Goal: Communication & Community: Answer question/provide support

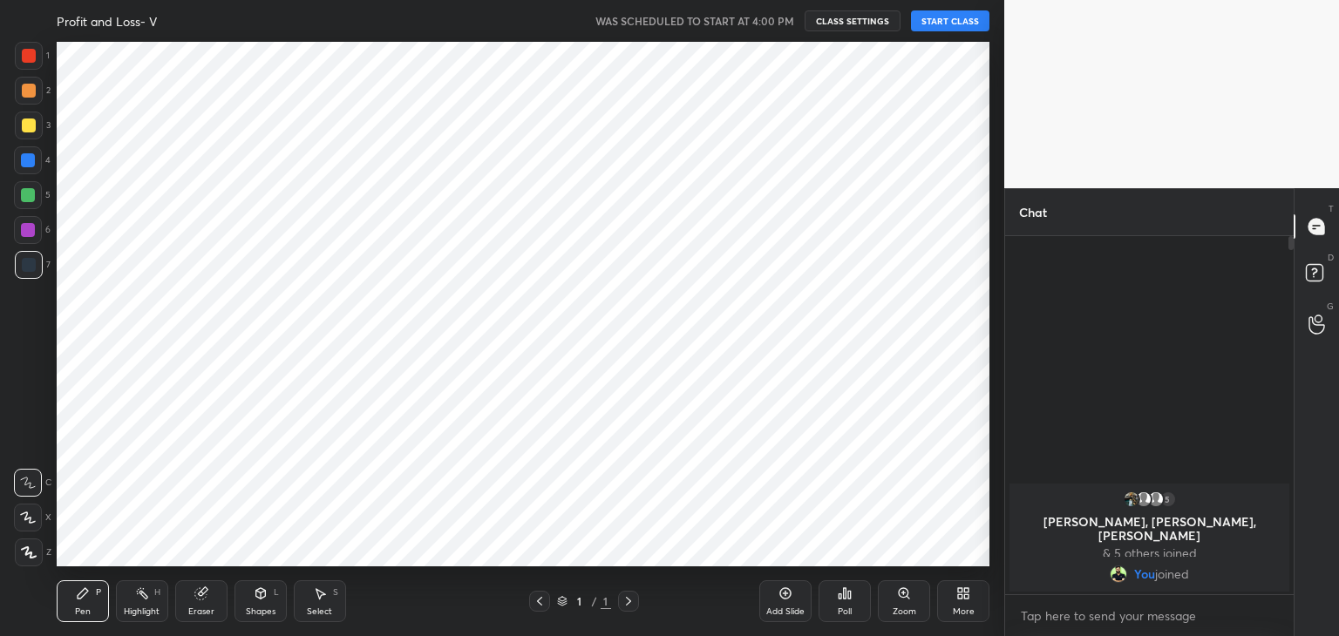
scroll to position [86626, 86217]
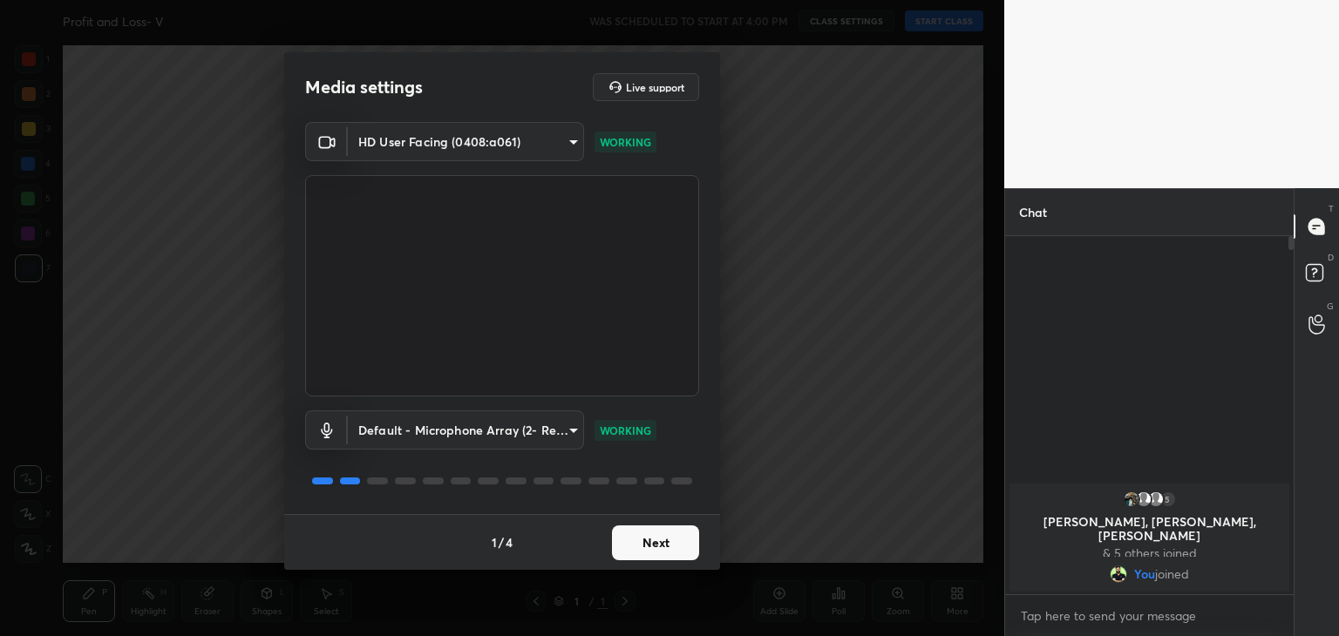
click at [641, 540] on button "Next" at bounding box center [655, 543] width 87 height 35
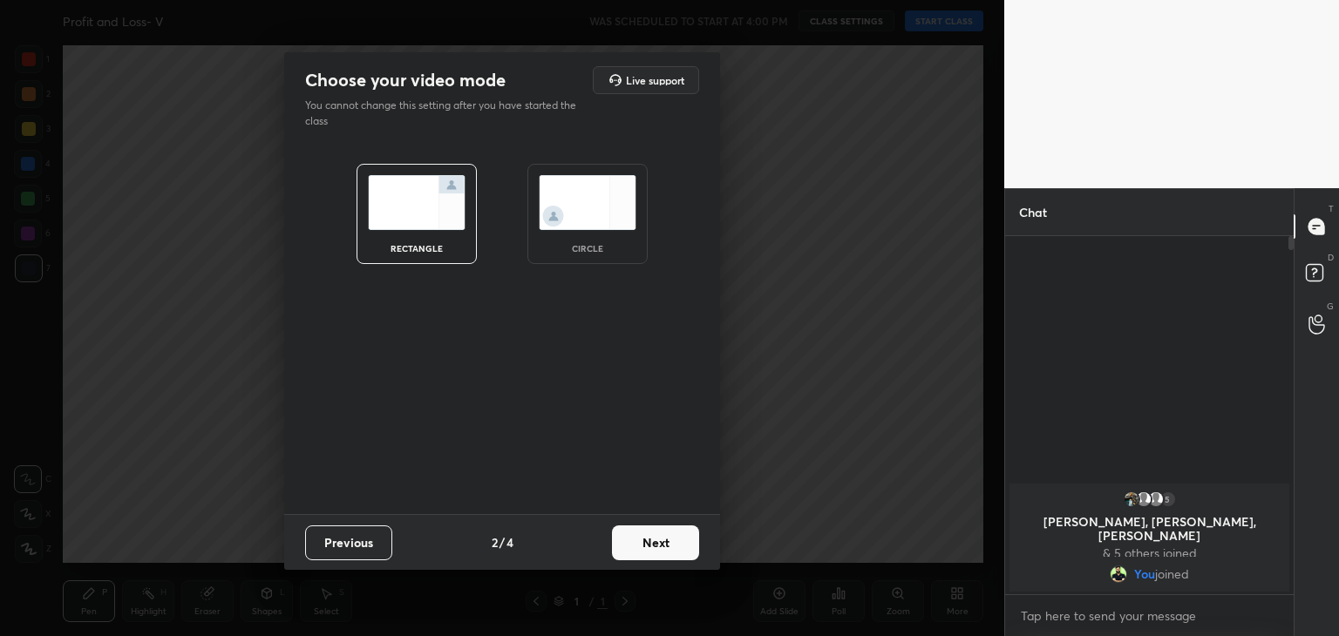
click at [589, 196] on img at bounding box center [588, 202] width 98 height 55
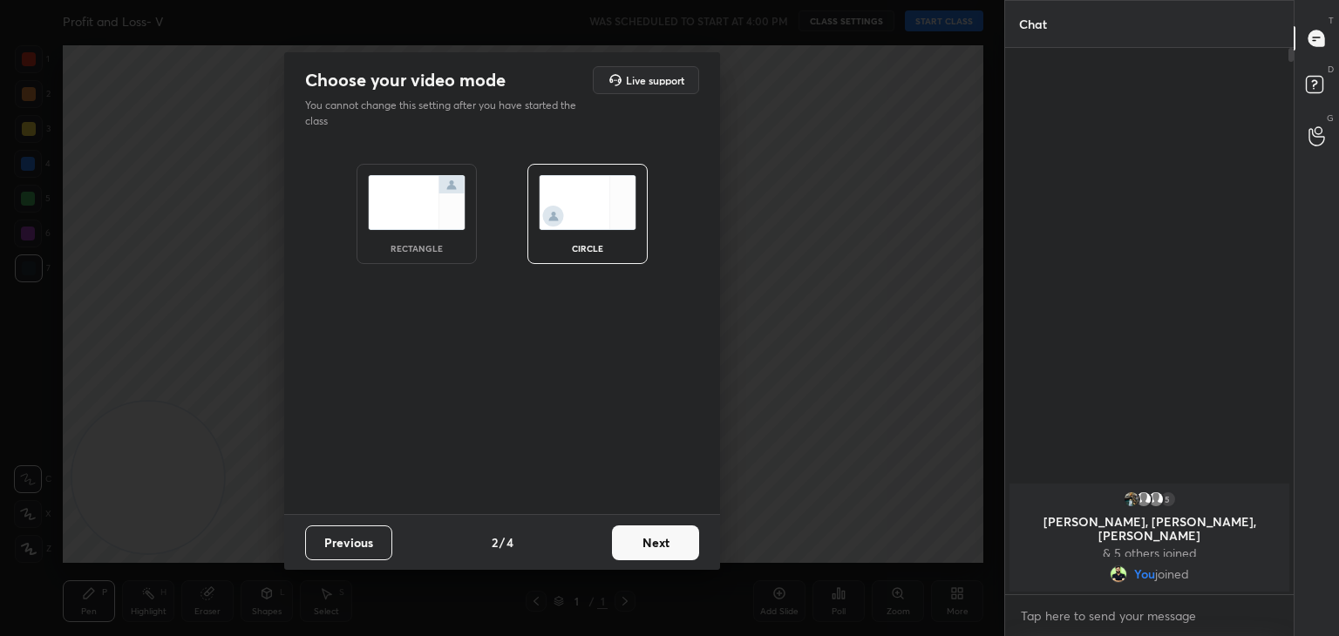
click at [639, 536] on button "Next" at bounding box center [655, 543] width 87 height 35
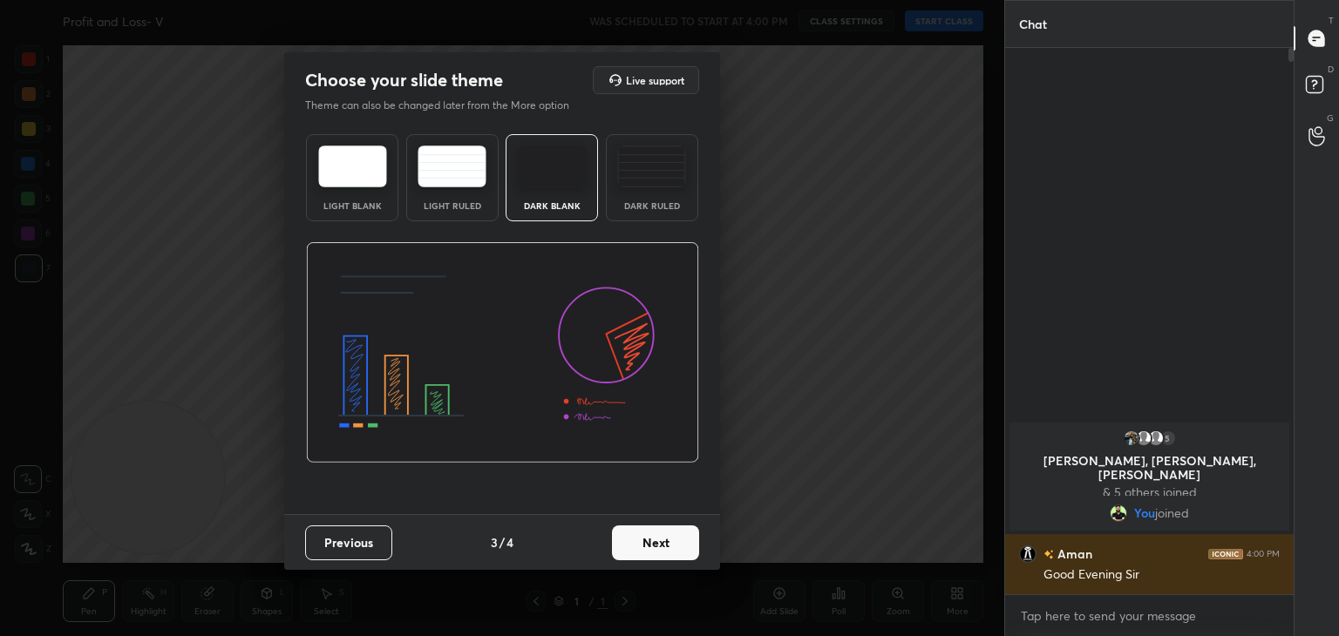
click at [648, 546] on button "Next" at bounding box center [655, 543] width 87 height 35
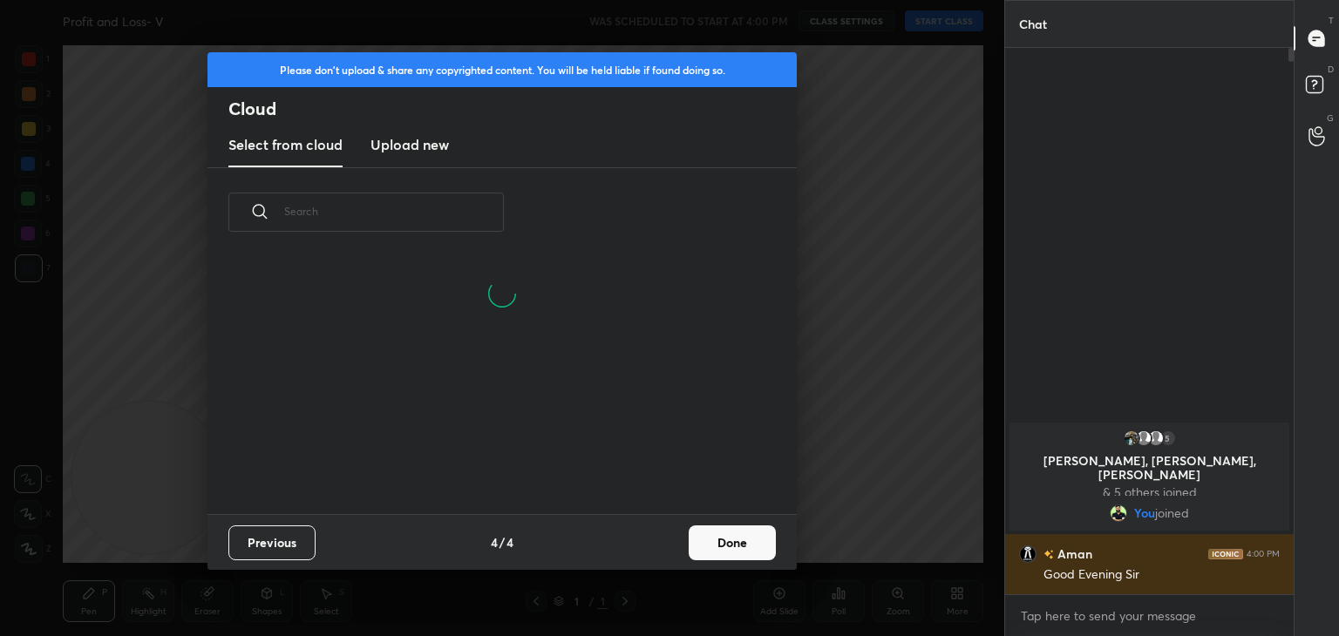
scroll to position [258, 560]
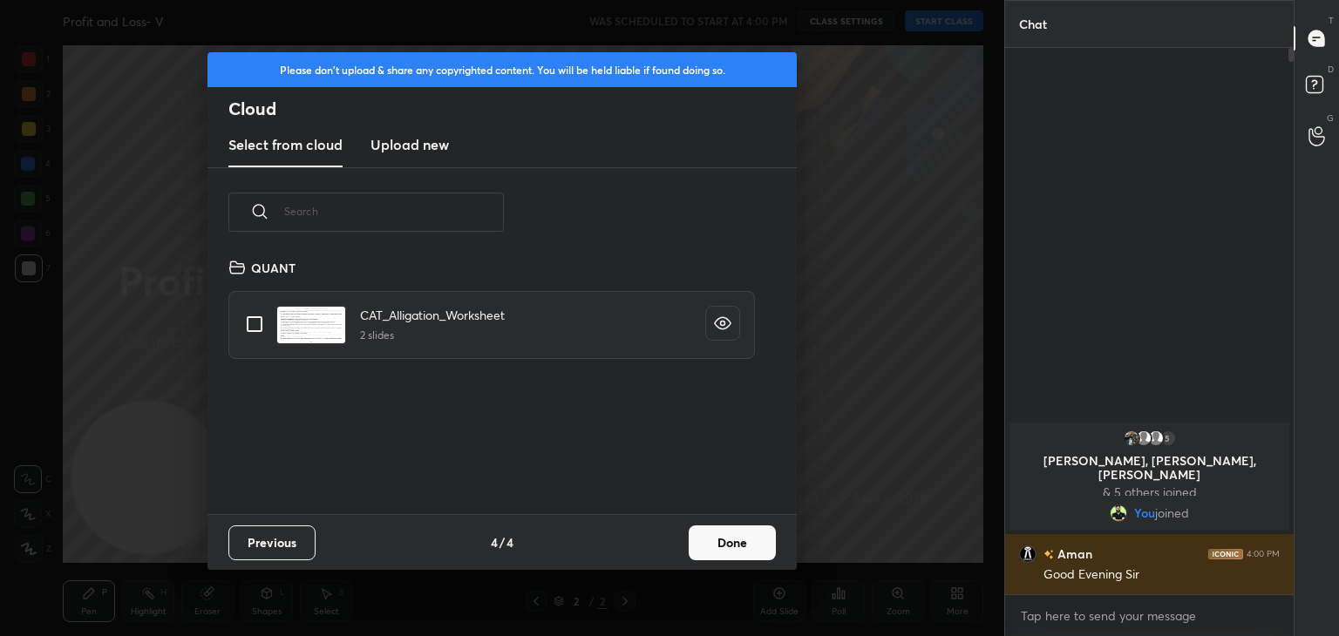
click at [716, 547] on button "Done" at bounding box center [731, 543] width 87 height 35
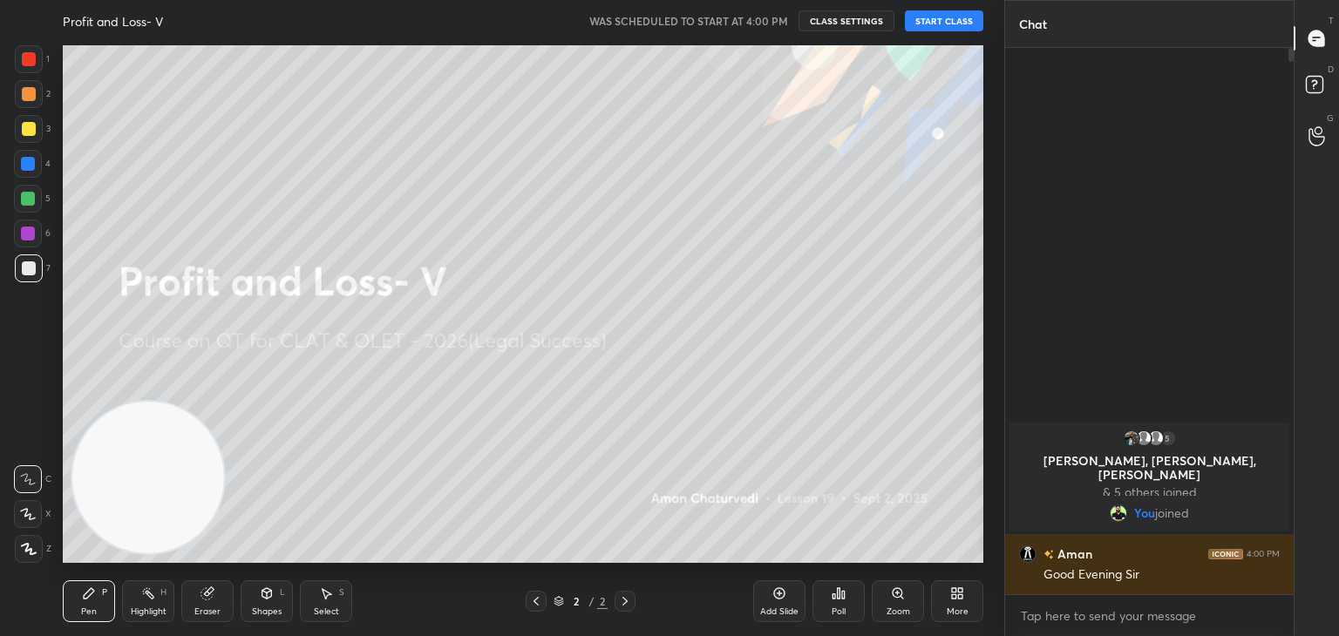
click at [952, 24] on button "START CLASS" at bounding box center [944, 20] width 78 height 21
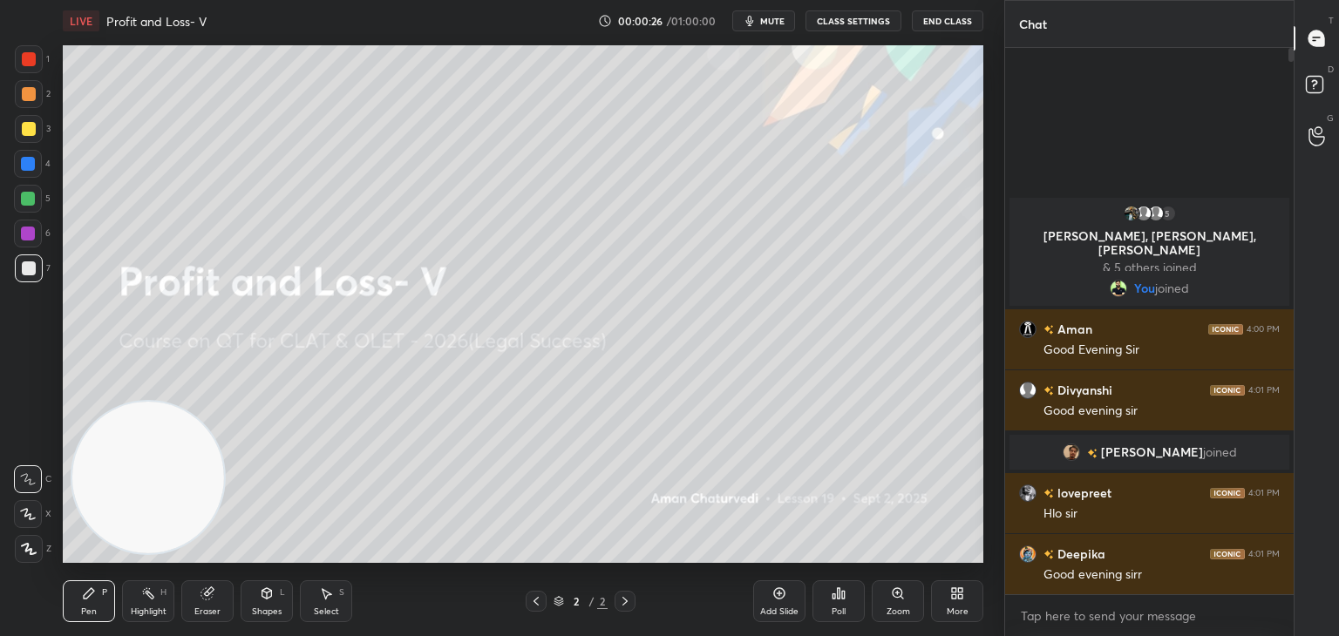
click at [195, 584] on div "Eraser" at bounding box center [207, 601] width 52 height 42
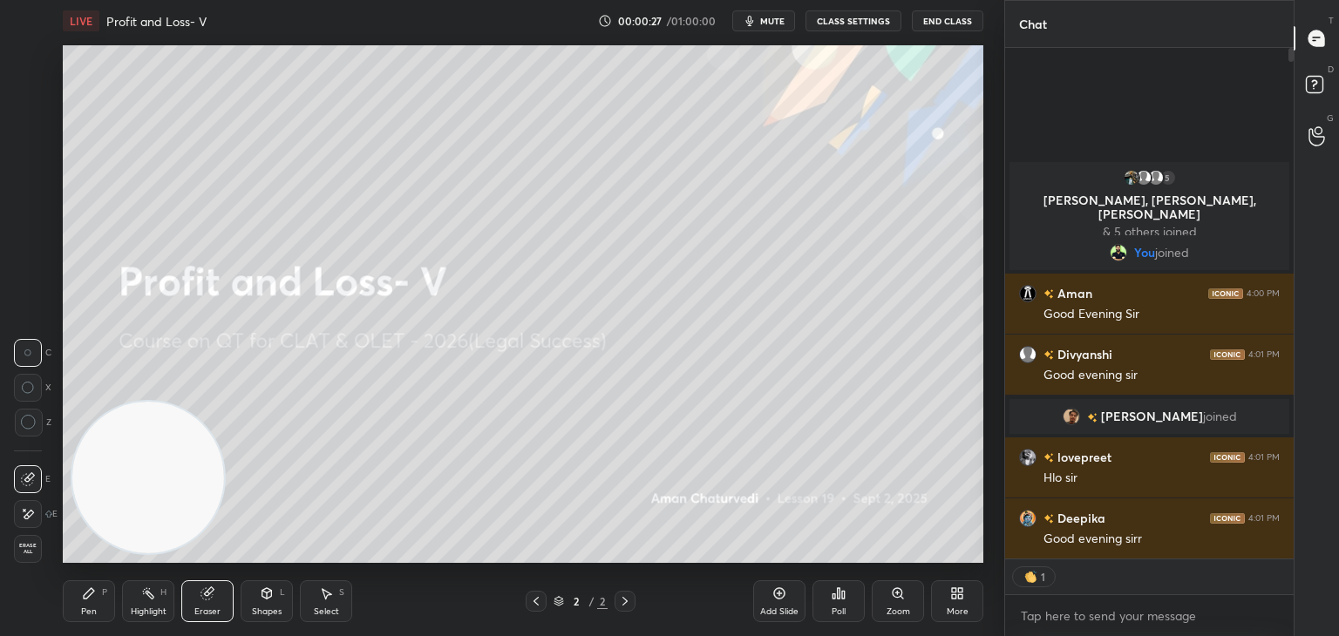
click at [35, 547] on span "Erase all" at bounding box center [28, 549] width 26 height 12
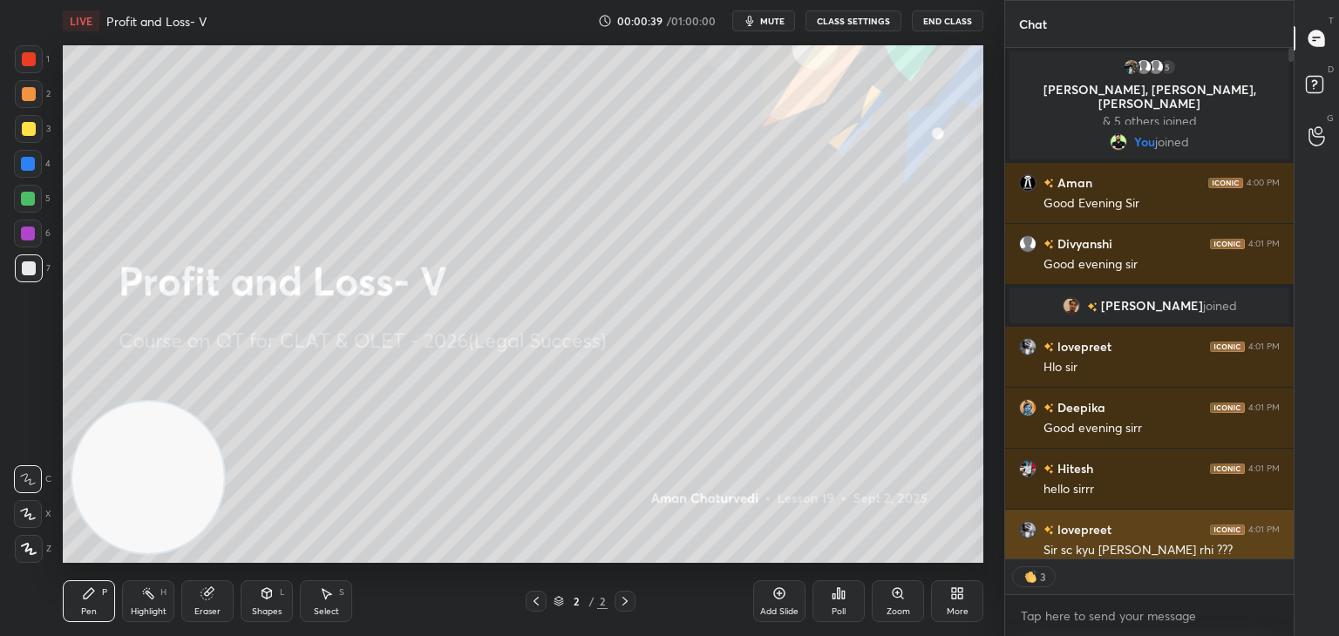
scroll to position [10, 0]
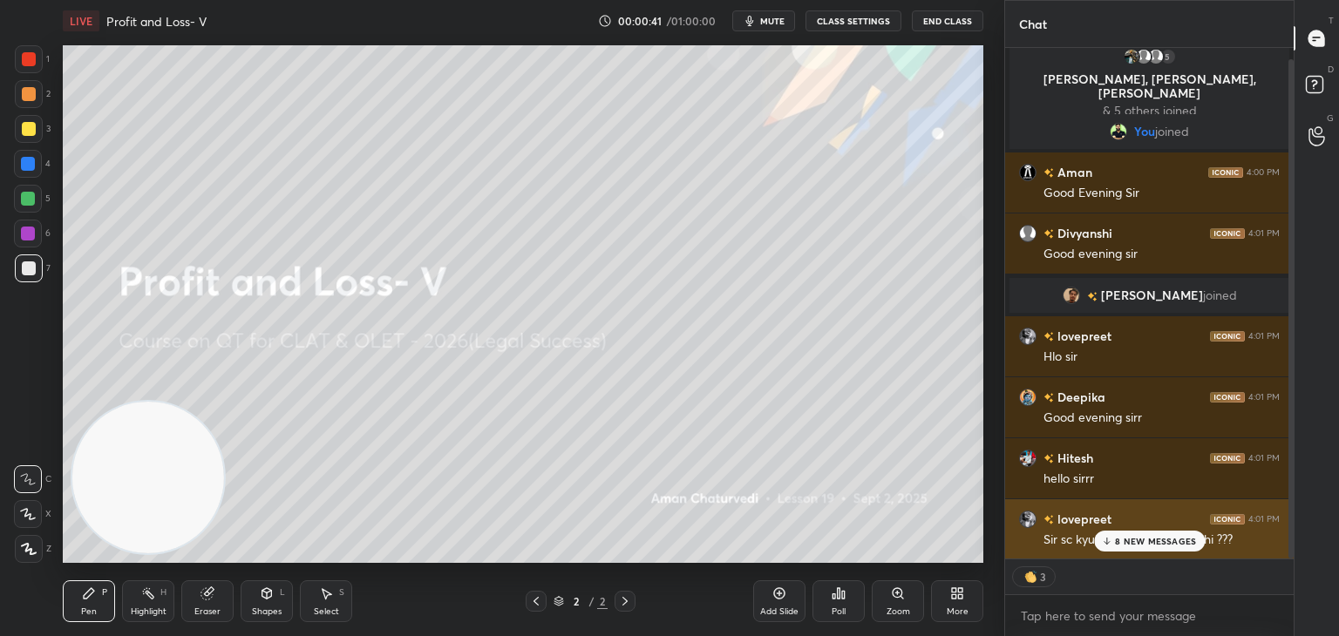
click at [1133, 540] on p "8 NEW MESSAGES" at bounding box center [1155, 541] width 81 height 10
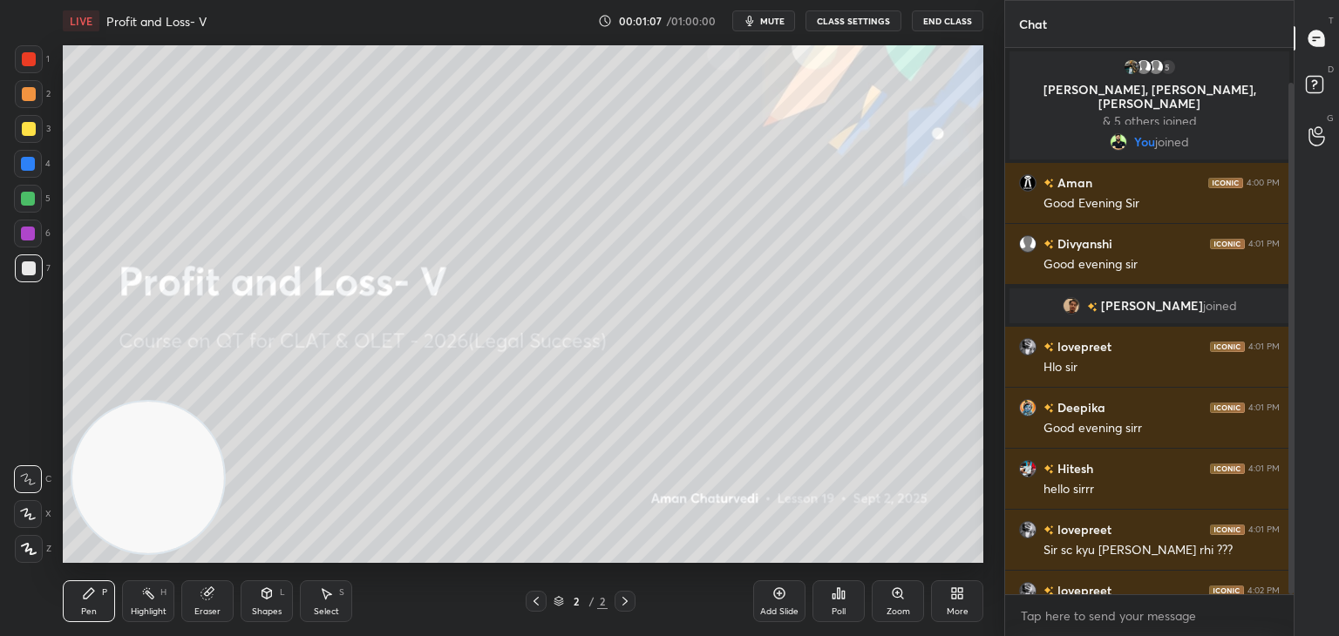
scroll to position [37, 0]
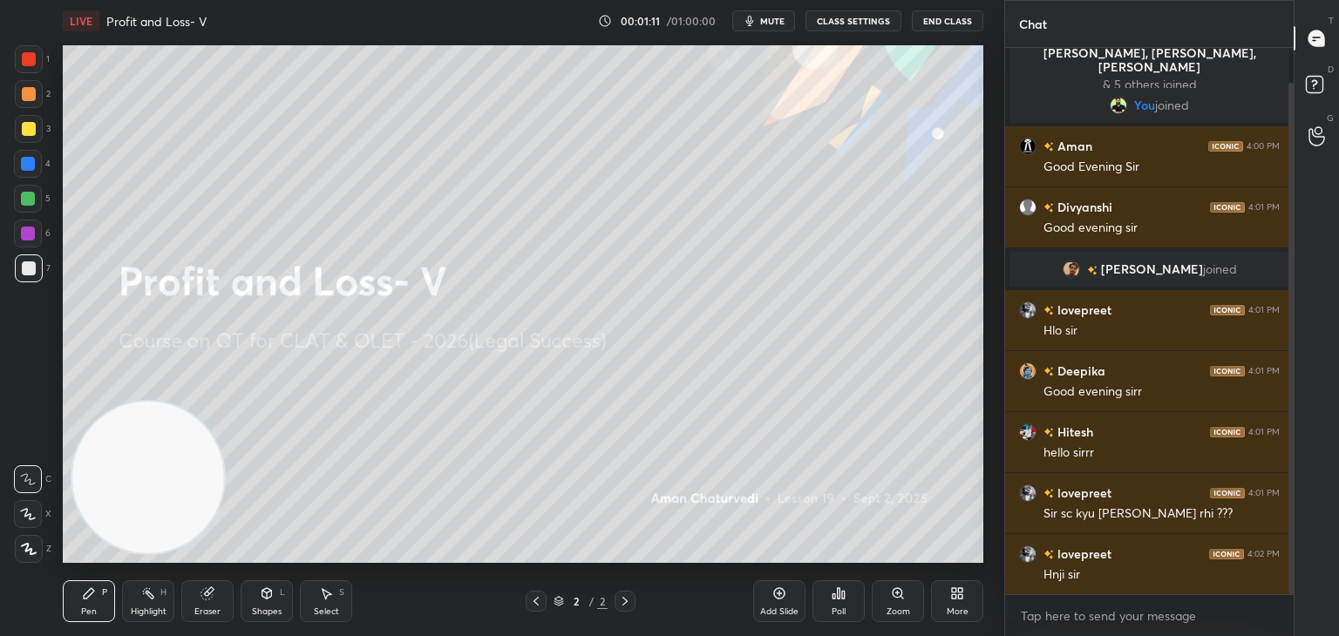
click at [205, 598] on icon at bounding box center [206, 593] width 11 height 11
click at [31, 548] on span "Erase all" at bounding box center [28, 549] width 26 height 12
click at [85, 596] on icon at bounding box center [89, 593] width 10 height 10
click at [32, 43] on div "1 2 3 4 5 6 7 C X Z C X Z E E Erase all H H LIVE Profit and Loss- V 00:01:12 / …" at bounding box center [495, 318] width 990 height 636
click at [21, 56] on div at bounding box center [29, 59] width 28 height 28
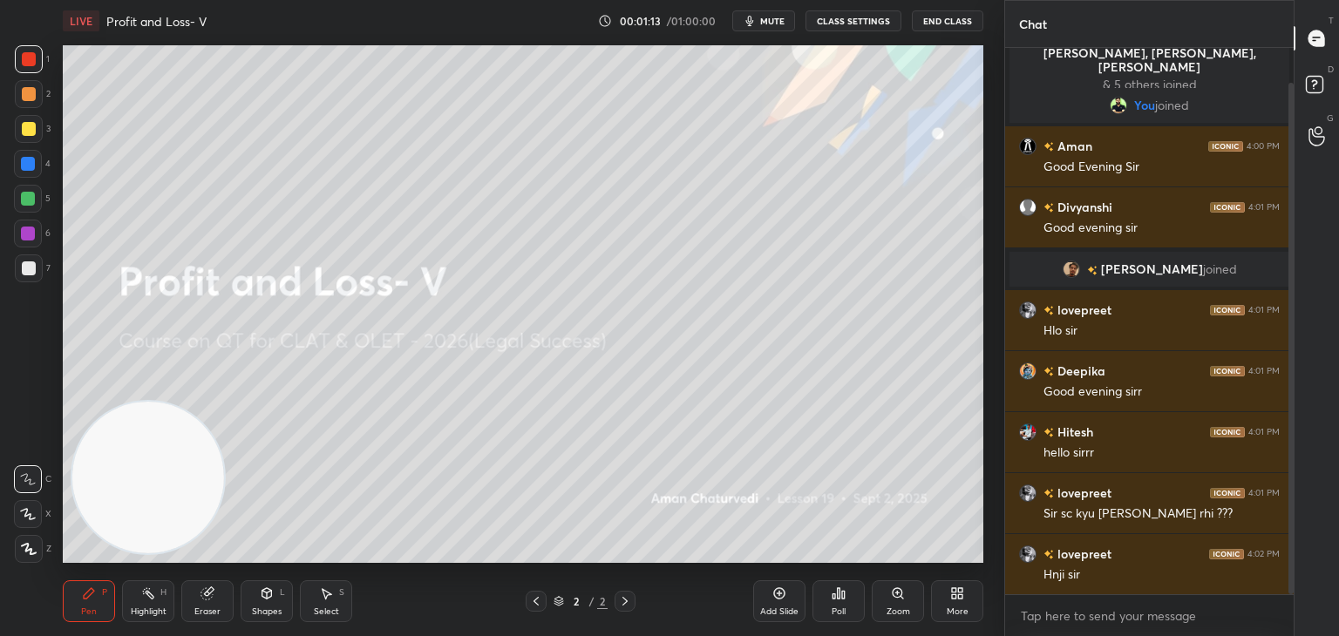
click at [28, 55] on div at bounding box center [29, 59] width 14 height 14
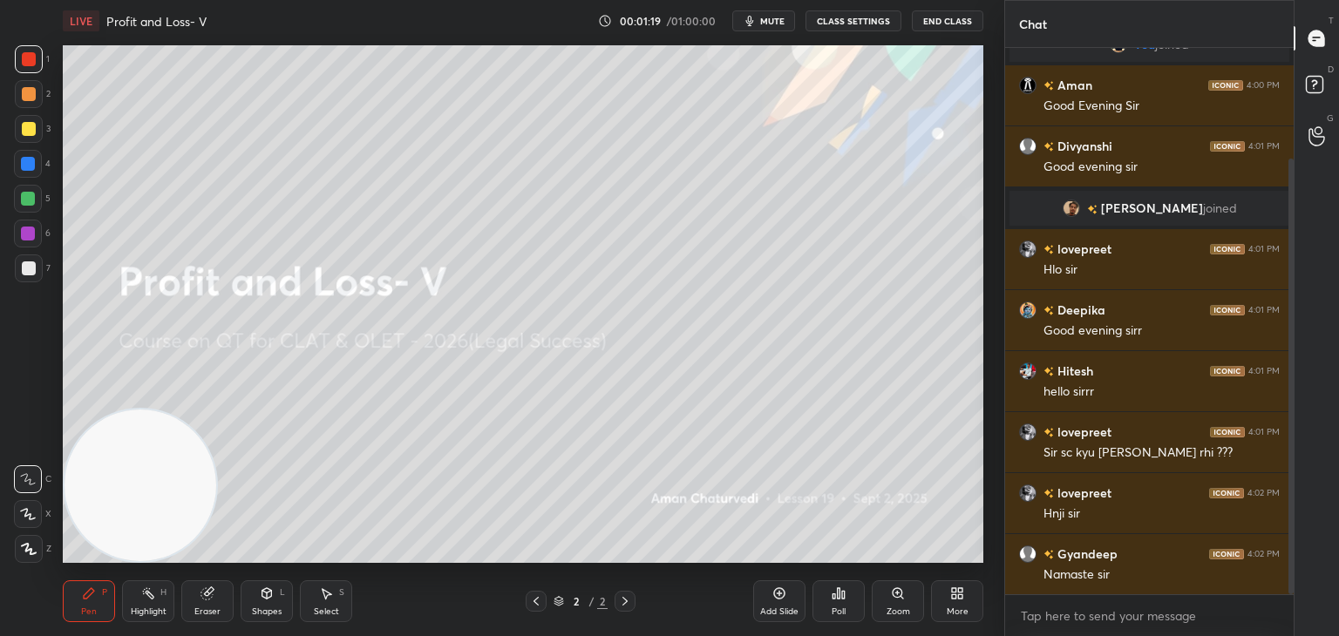
scroll to position [139, 0]
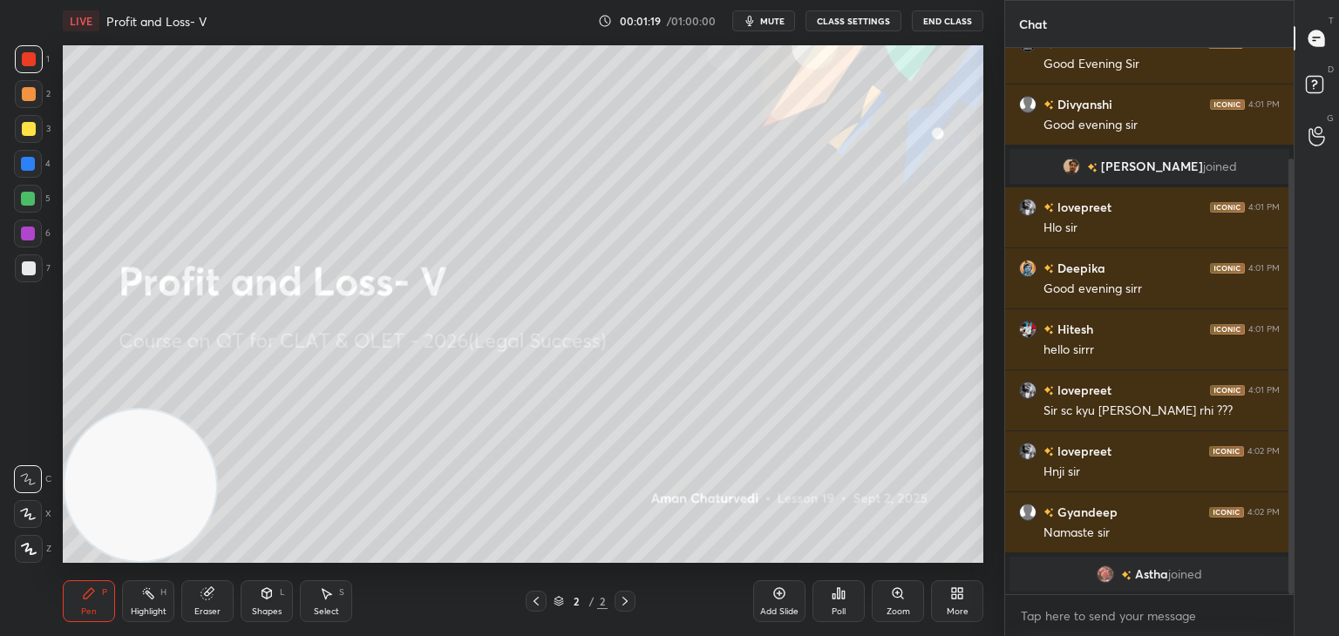
click at [268, 605] on div "Shapes L" at bounding box center [267, 601] width 52 height 42
click at [213, 593] on icon at bounding box center [207, 594] width 14 height 14
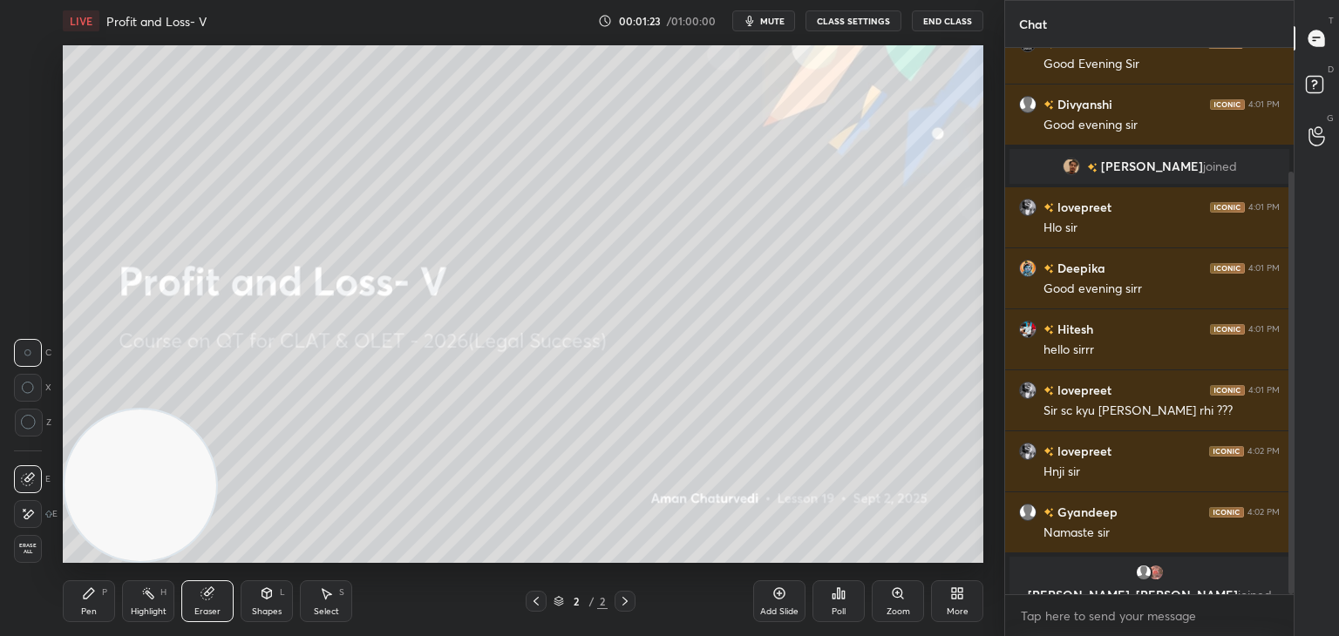
scroll to position [160, 0]
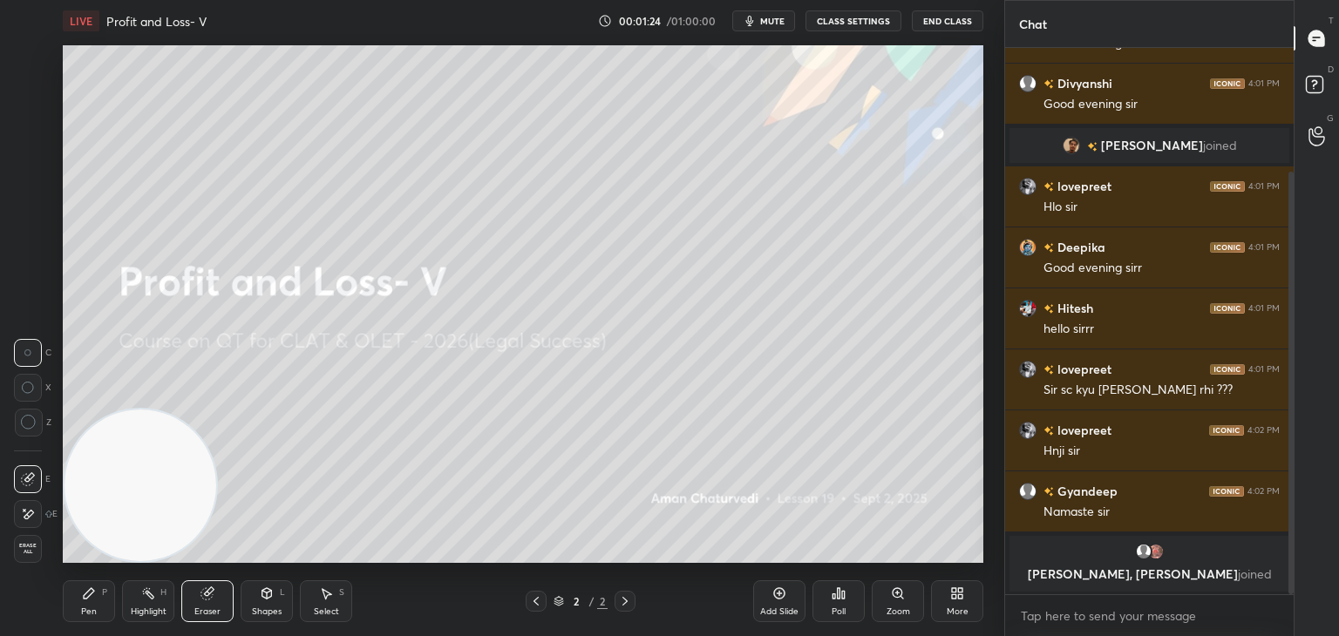
click at [146, 596] on icon at bounding box center [148, 594] width 14 height 14
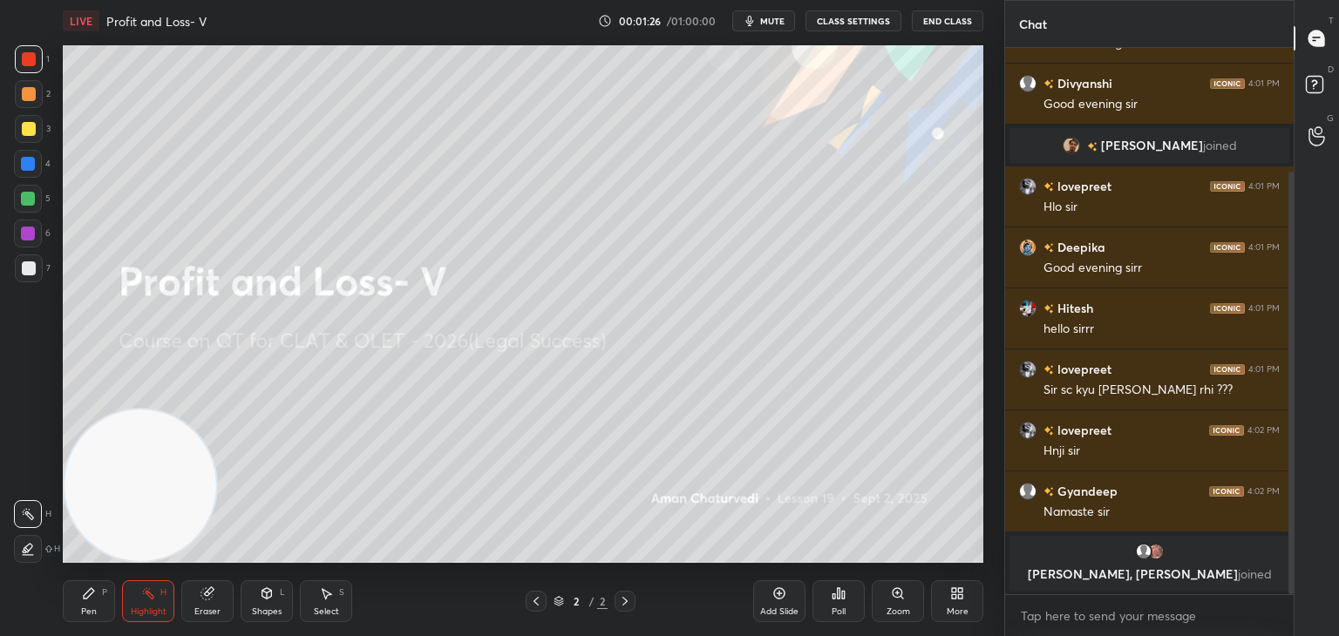
click at [29, 547] on icon at bounding box center [28, 549] width 14 height 14
click at [37, 273] on div at bounding box center [29, 268] width 28 height 28
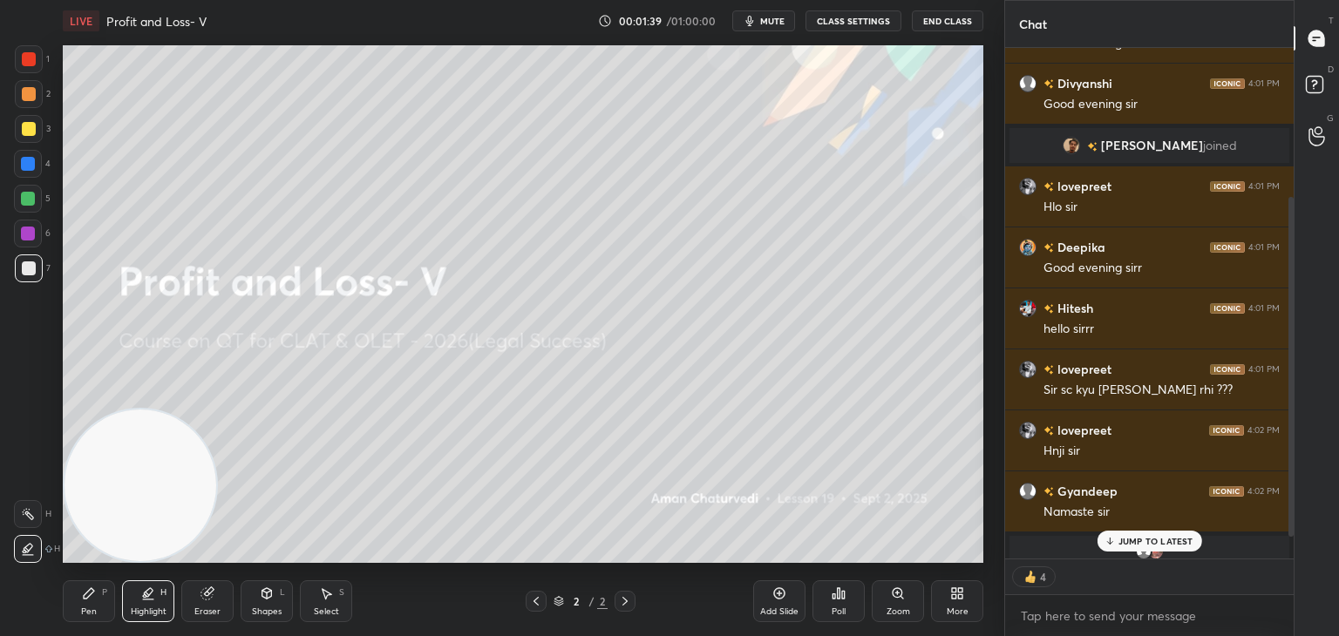
scroll to position [257, 0]
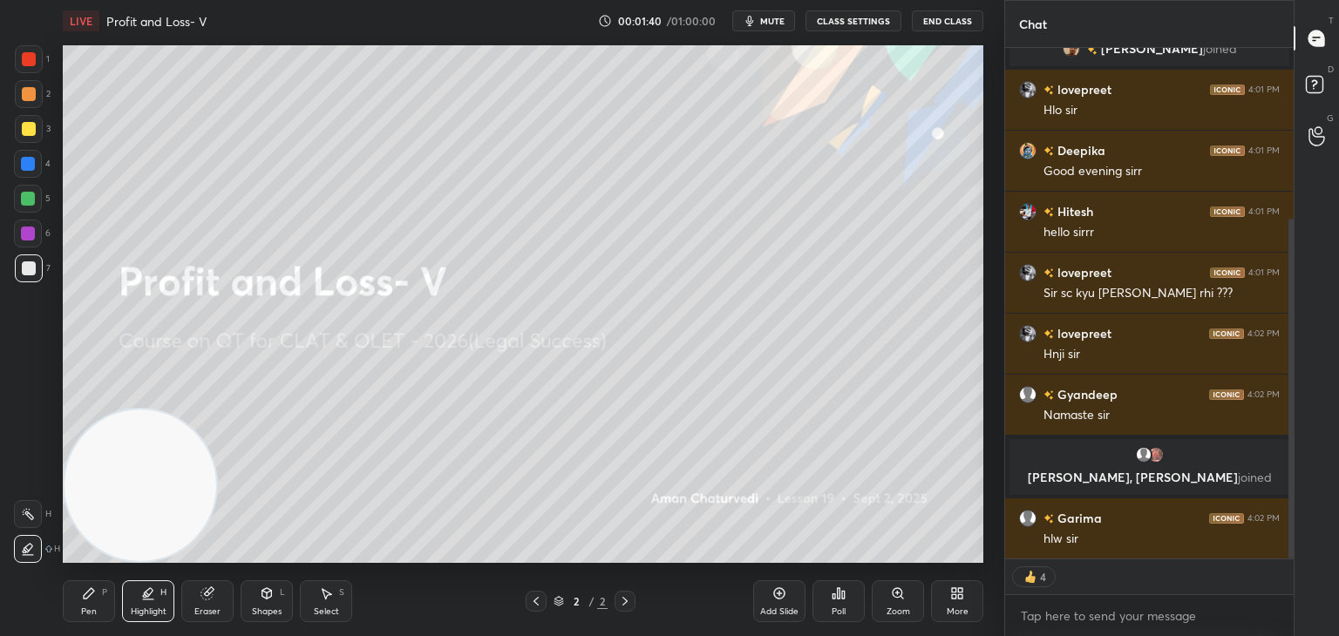
click at [80, 602] on div "Pen P" at bounding box center [89, 601] width 52 height 42
click at [17, 57] on div at bounding box center [29, 59] width 28 height 28
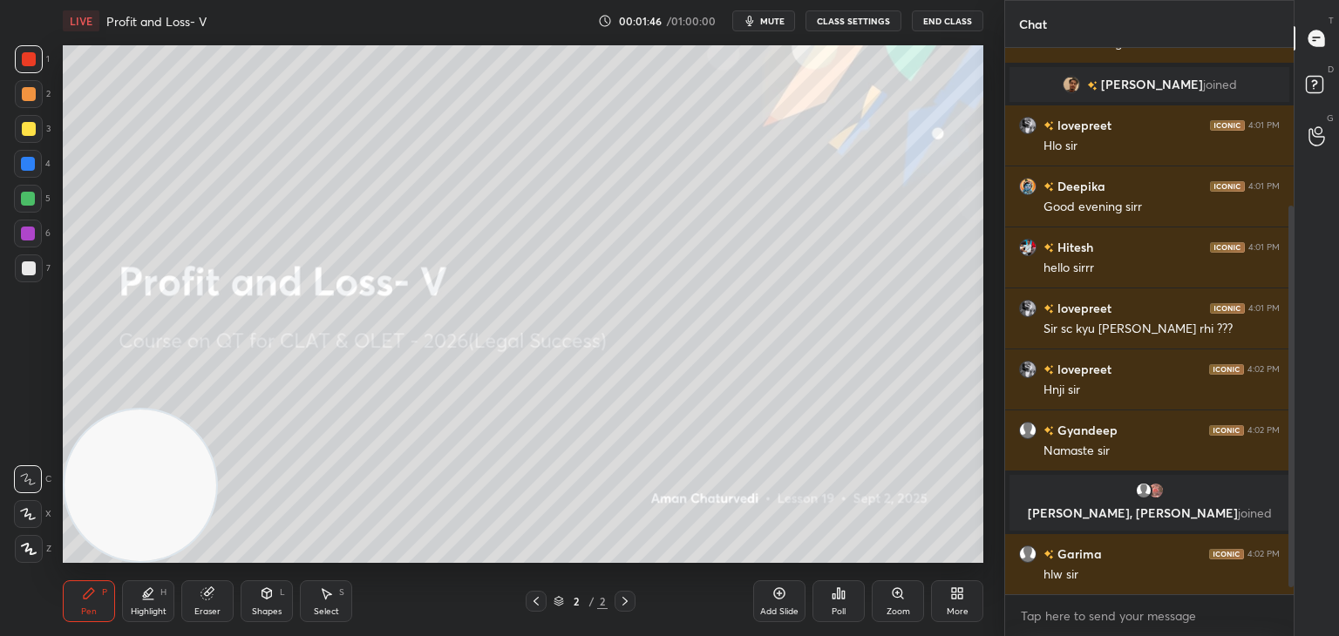
scroll to position [5, 5]
click at [952, 591] on icon at bounding box center [954, 590] width 4 height 4
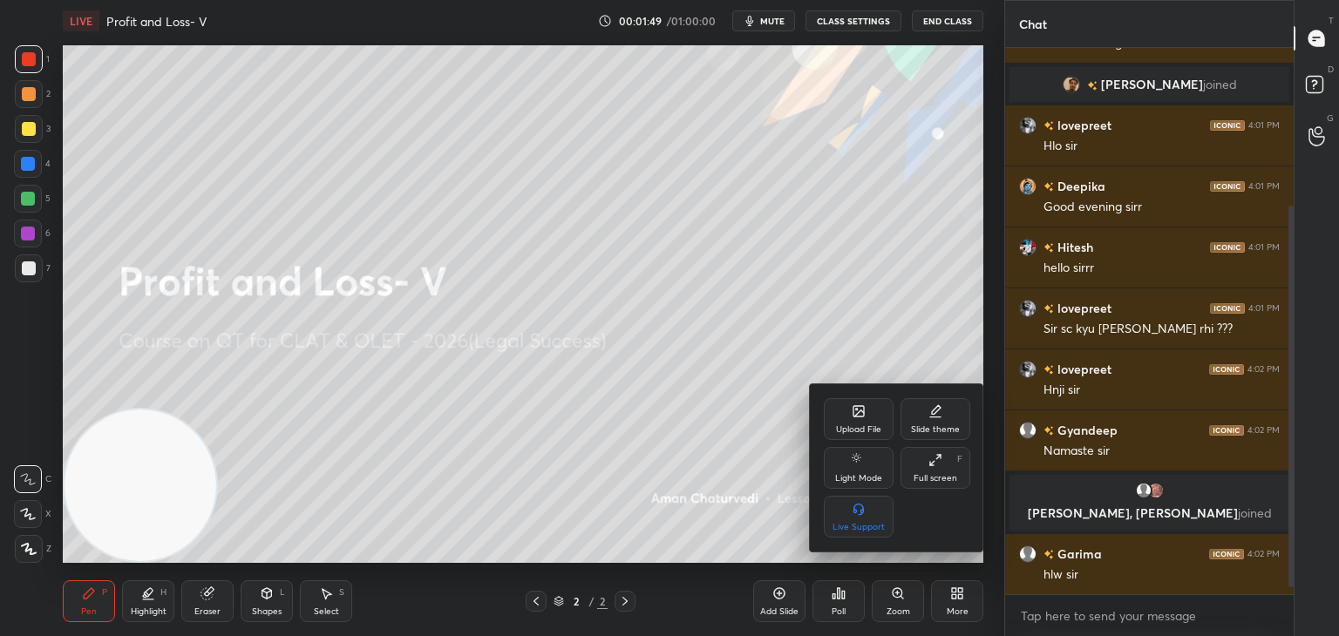
click at [847, 429] on div "Upload File" at bounding box center [858, 429] width 45 height 9
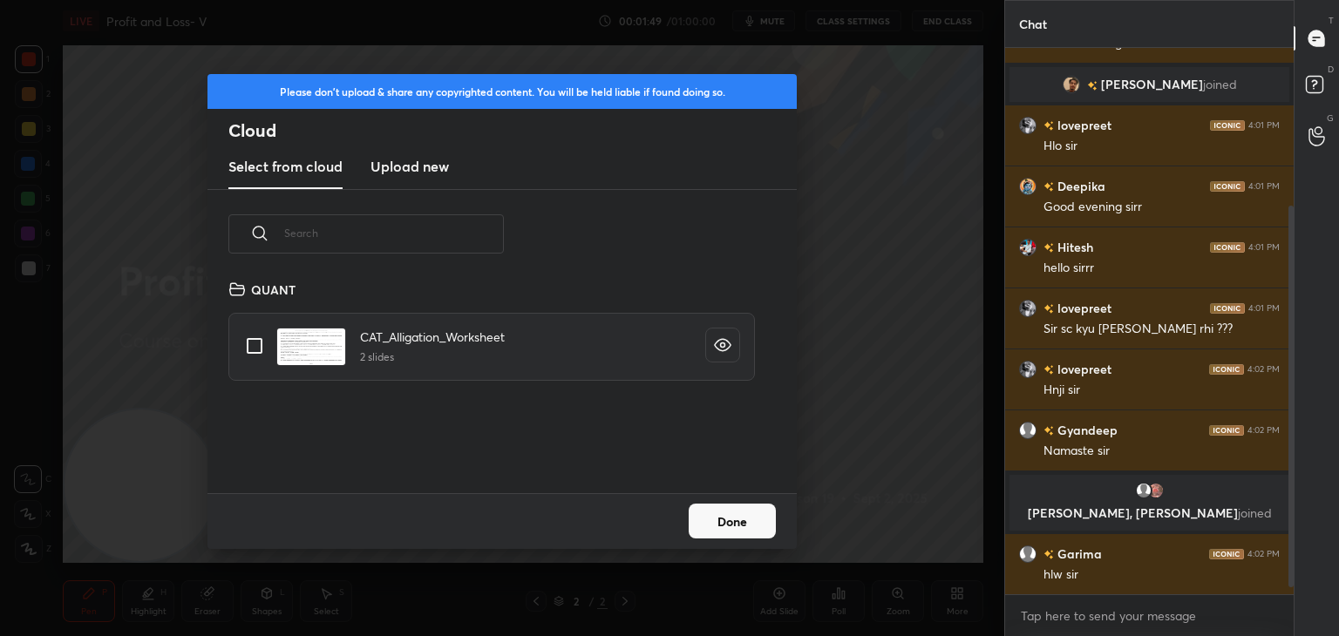
scroll to position [214, 560]
click at [389, 165] on h3 "Upload new" at bounding box center [409, 166] width 78 height 21
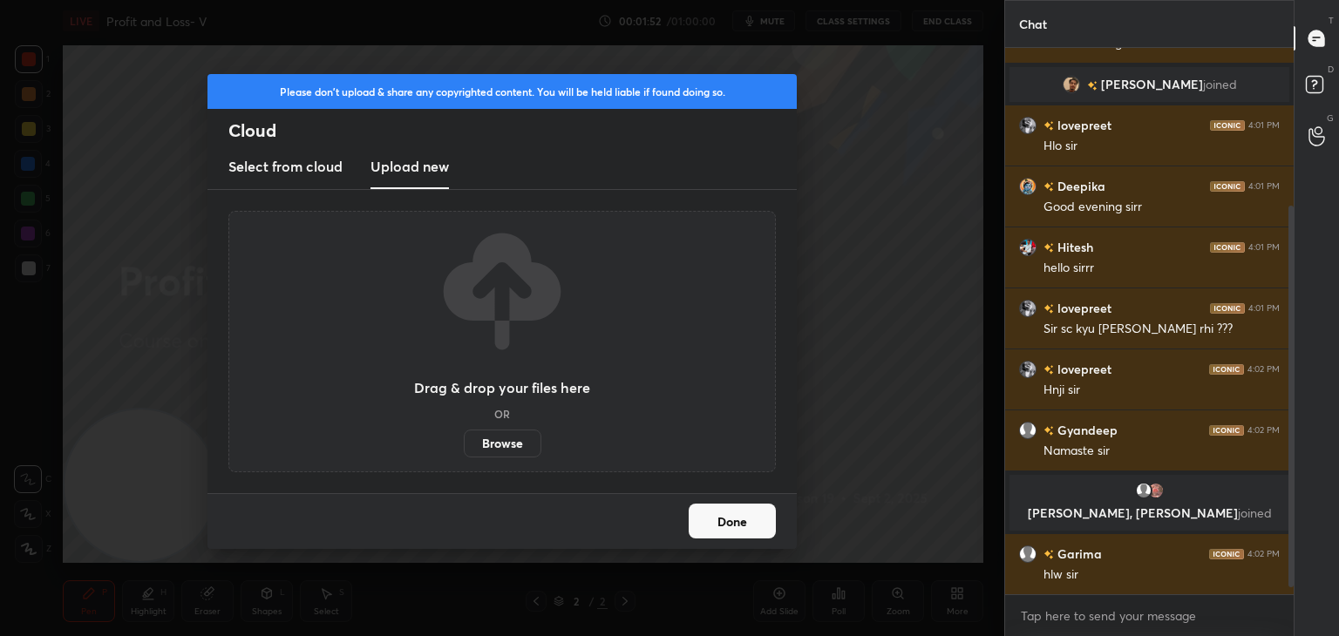
click at [487, 440] on label "Browse" at bounding box center [503, 444] width 78 height 28
click at [464, 440] on input "Browse" at bounding box center [464, 444] width 0 height 28
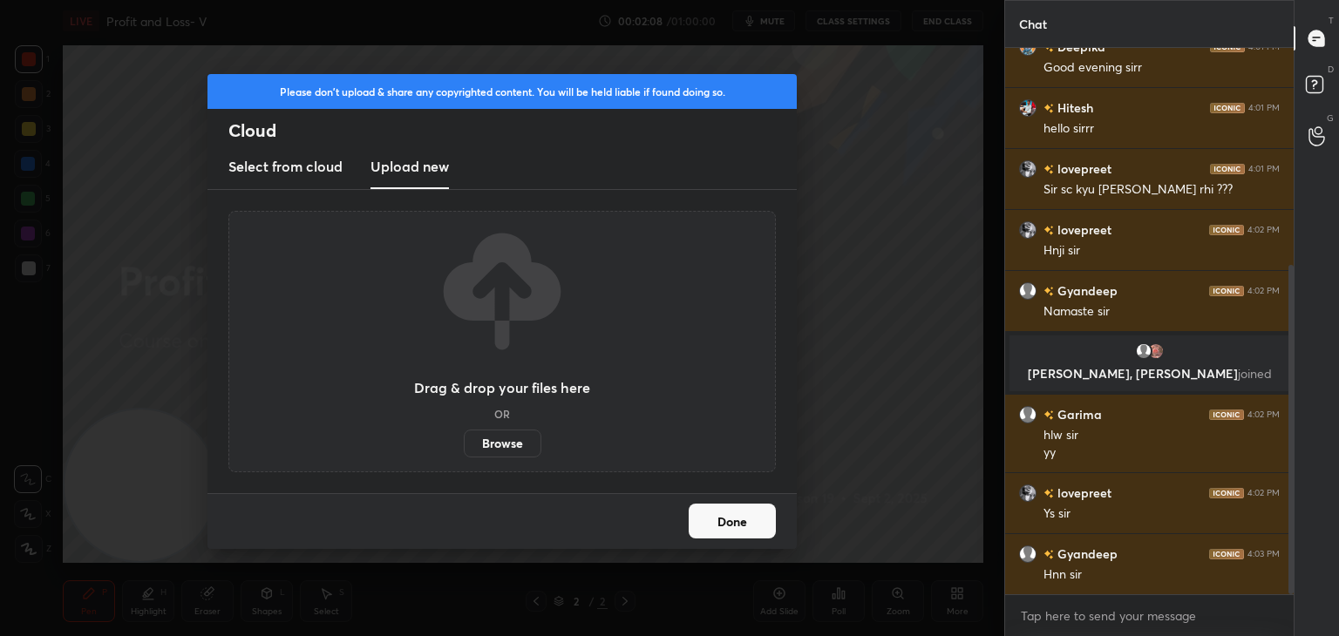
scroll to position [422, 0]
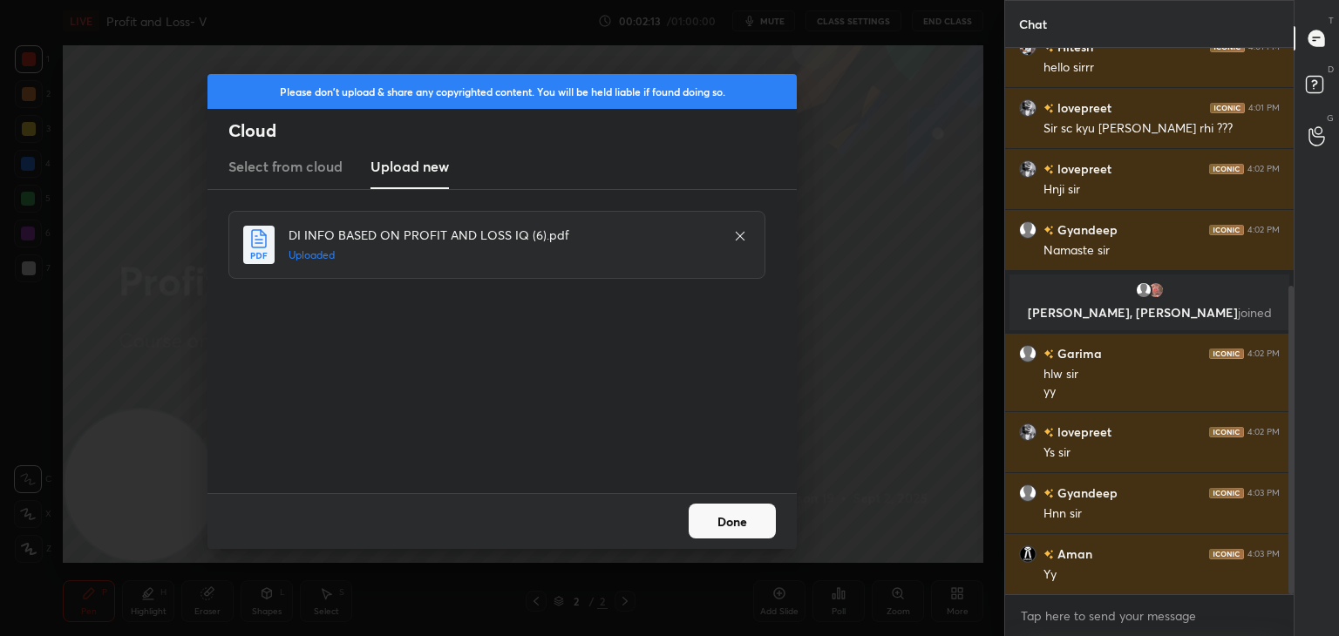
click at [743, 526] on button "Done" at bounding box center [731, 521] width 87 height 35
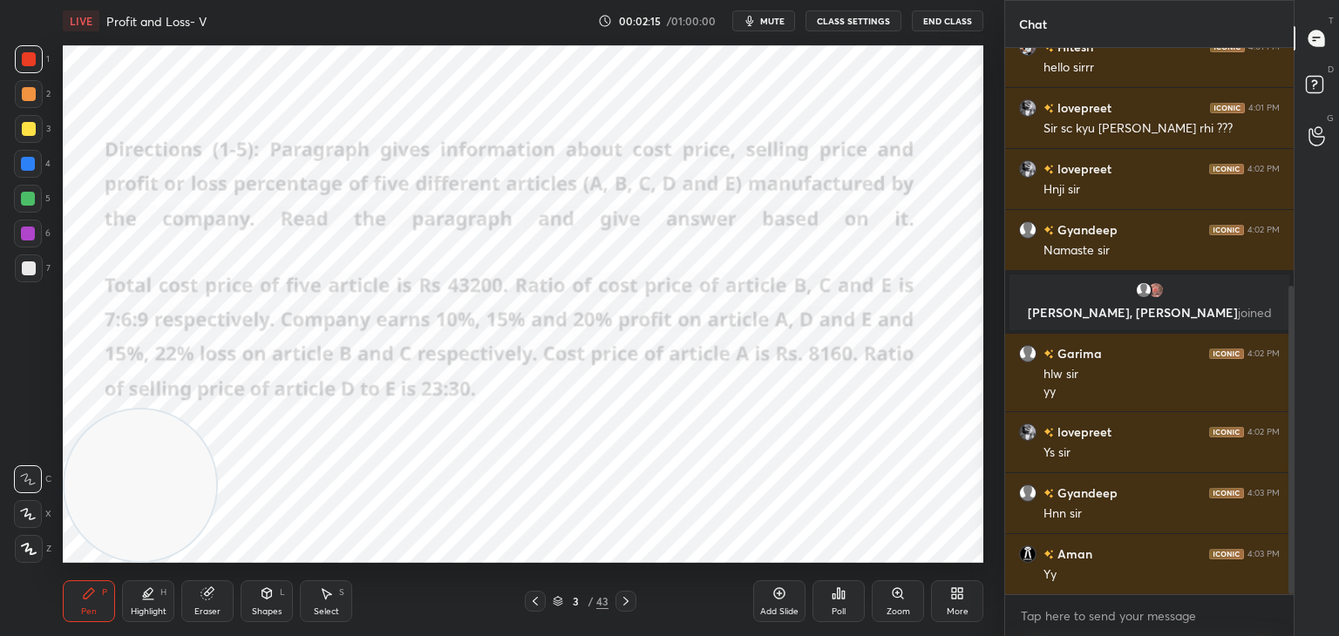
scroll to position [499, 0]
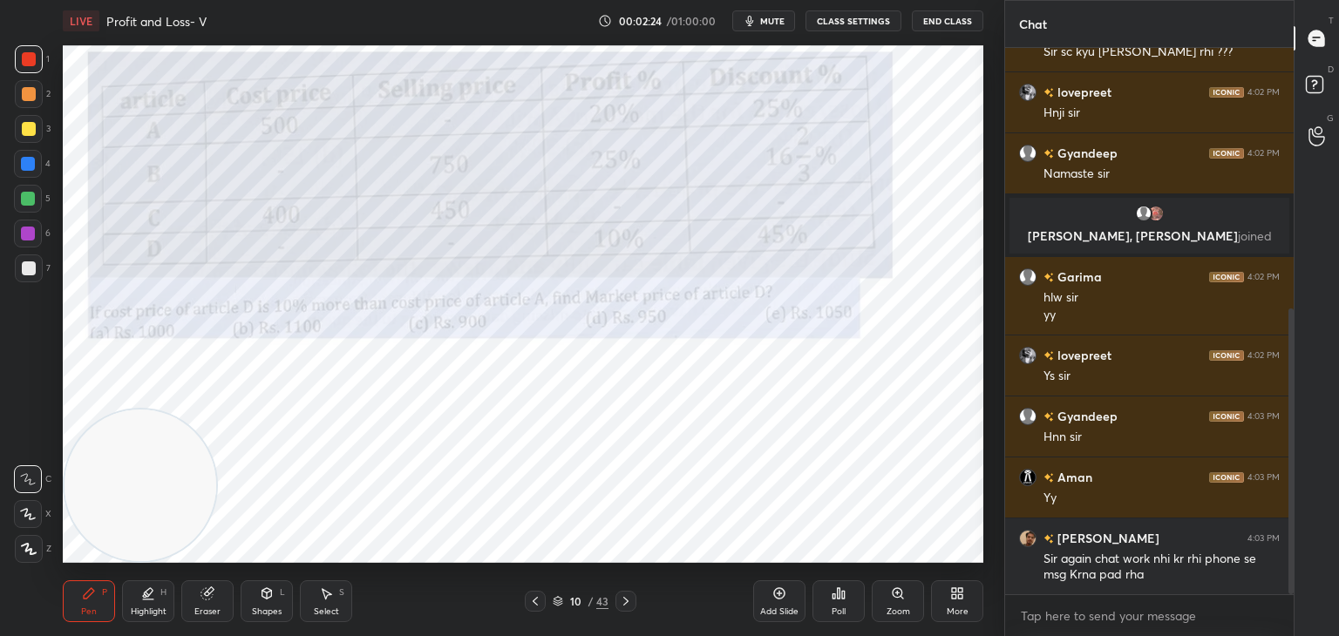
click at [202, 444] on video at bounding box center [140, 486] width 152 height 152
click at [1326, 73] on icon at bounding box center [1316, 86] width 31 height 31
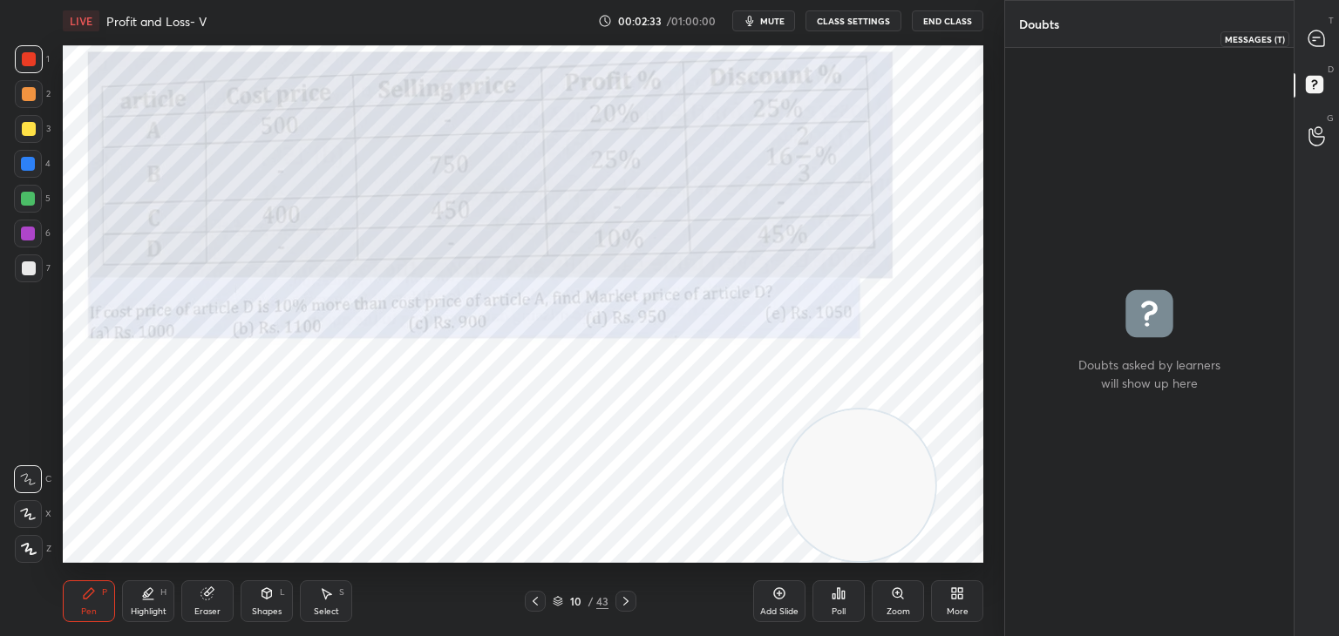
click at [1329, 31] on div at bounding box center [1316, 38] width 35 height 31
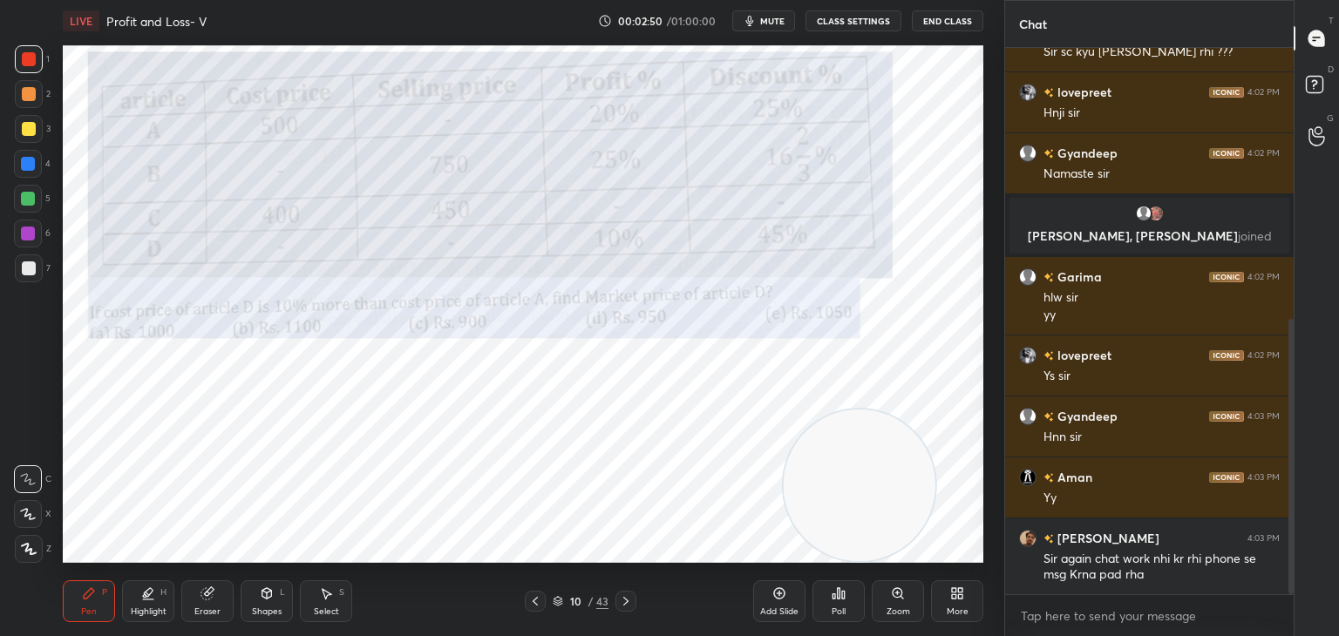
scroll to position [540, 0]
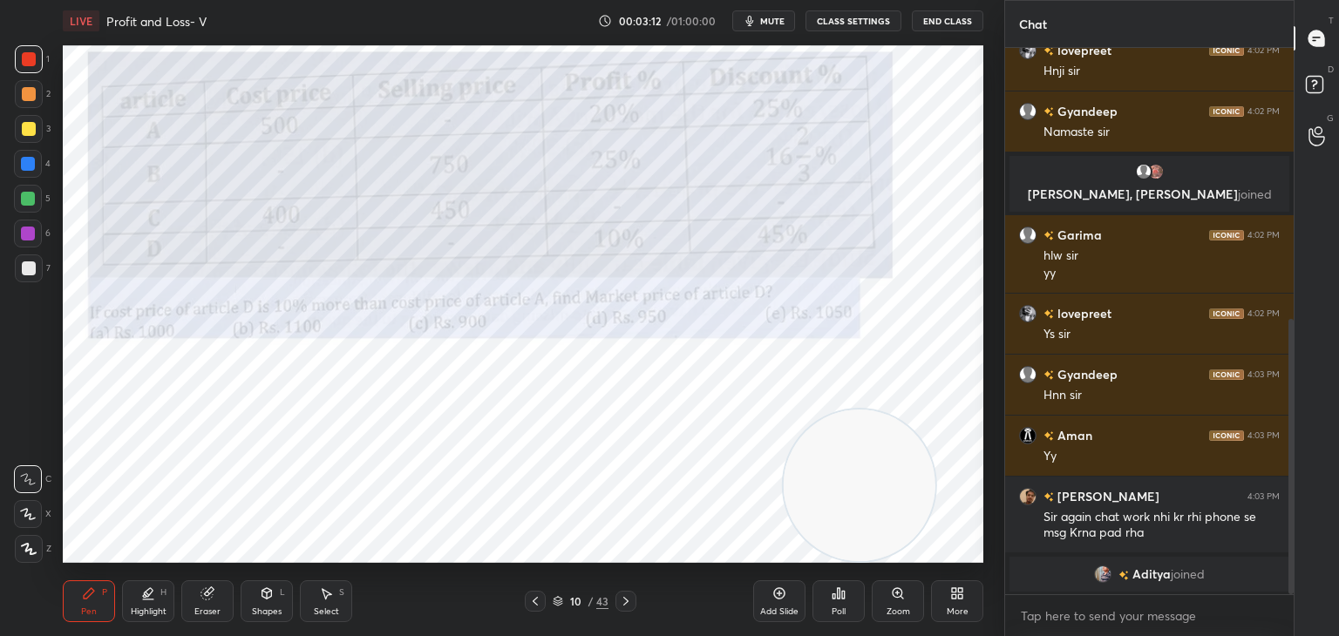
click at [211, 602] on div "Eraser" at bounding box center [207, 601] width 52 height 42
click at [34, 547] on span "Erase all" at bounding box center [28, 549] width 26 height 12
click at [87, 600] on icon at bounding box center [89, 594] width 14 height 14
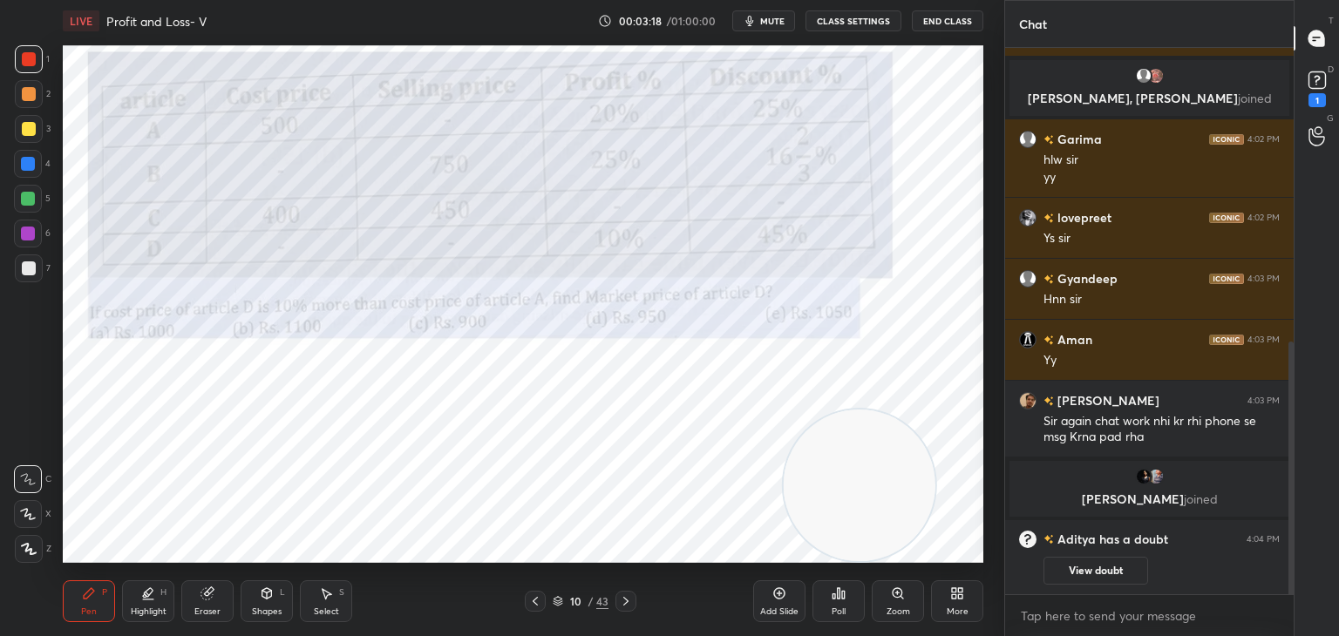
scroll to position [713, 0]
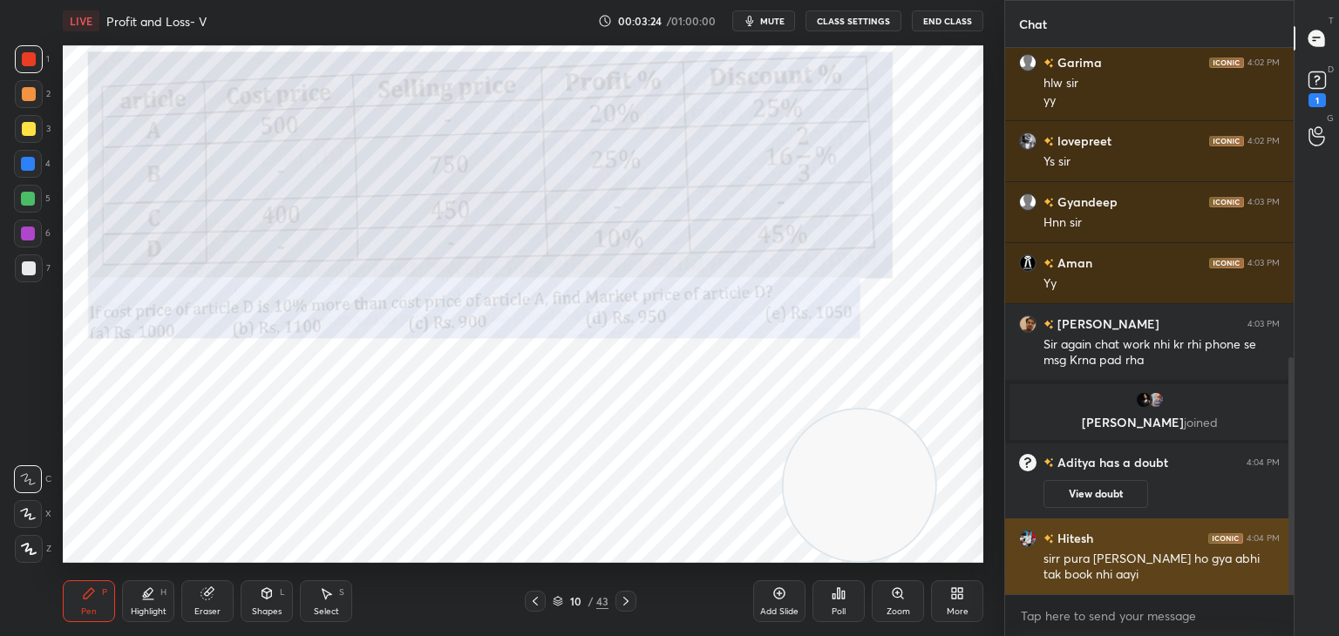
click at [1062, 553] on div "sirr pura [PERSON_NAME] ho gya abhi tak book nhi aayi" at bounding box center [1161, 567] width 236 height 33
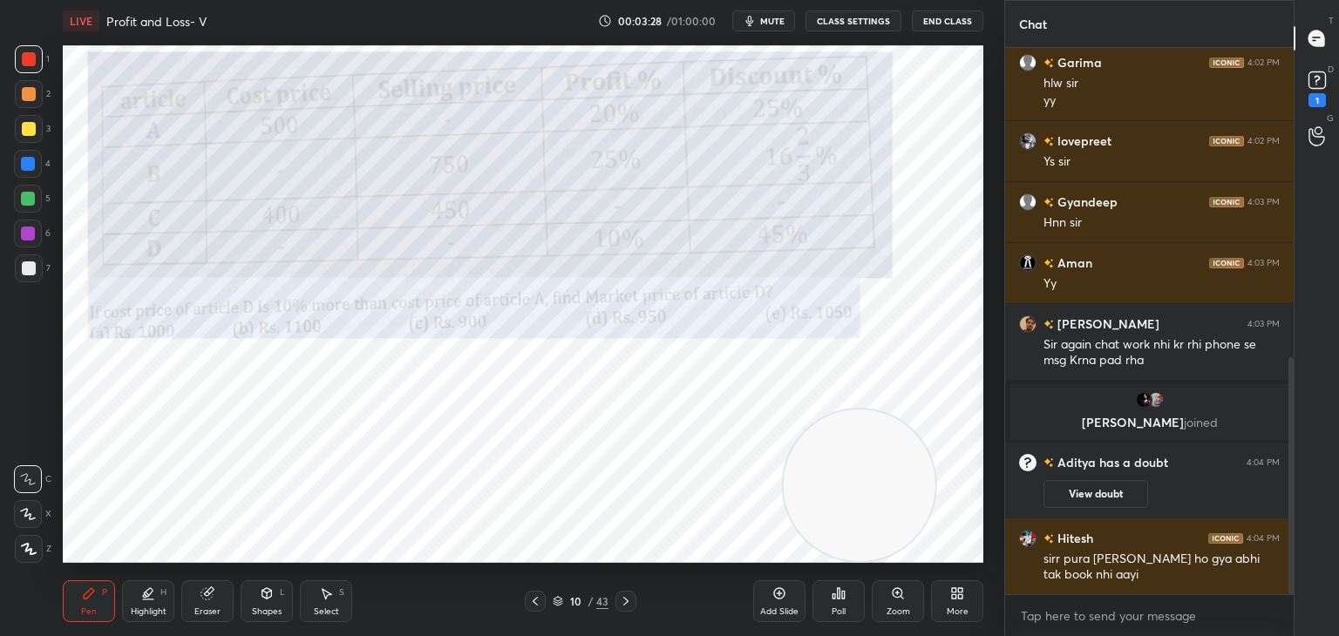
click at [220, 600] on div "Eraser" at bounding box center [207, 601] width 52 height 42
click at [38, 422] on div at bounding box center [29, 423] width 28 height 28
click at [102, 590] on div "P" at bounding box center [104, 592] width 5 height 9
click at [103, 597] on div "P" at bounding box center [104, 592] width 5 height 9
click at [210, 592] on icon at bounding box center [209, 591] width 10 height 9
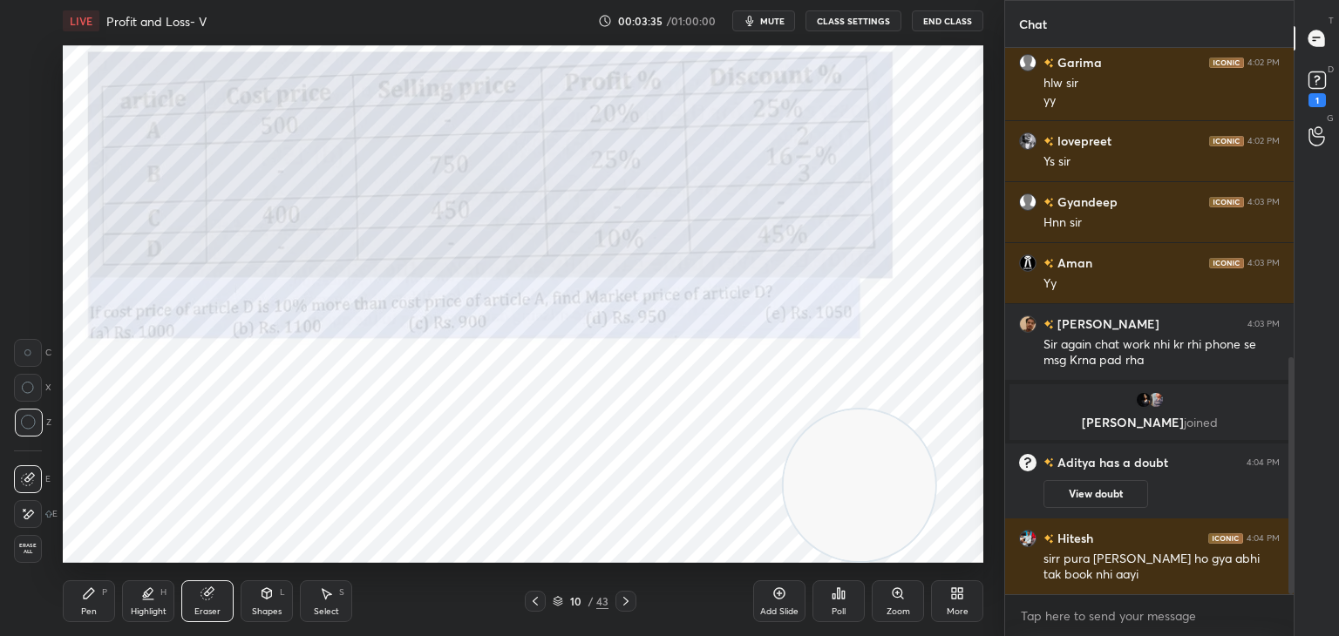
click at [94, 592] on icon at bounding box center [89, 594] width 14 height 14
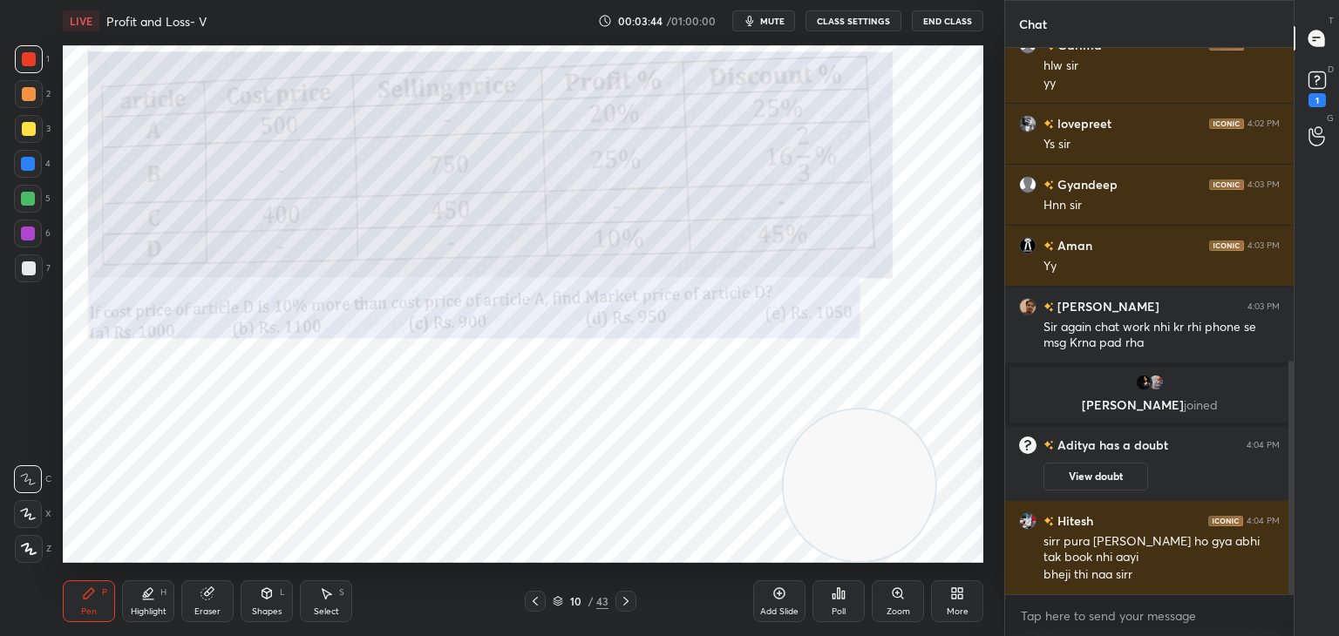
click at [214, 597] on icon at bounding box center [207, 594] width 14 height 14
click at [39, 552] on span "Erase all" at bounding box center [28, 549] width 26 height 12
click at [96, 607] on div "Pen" at bounding box center [89, 611] width 16 height 9
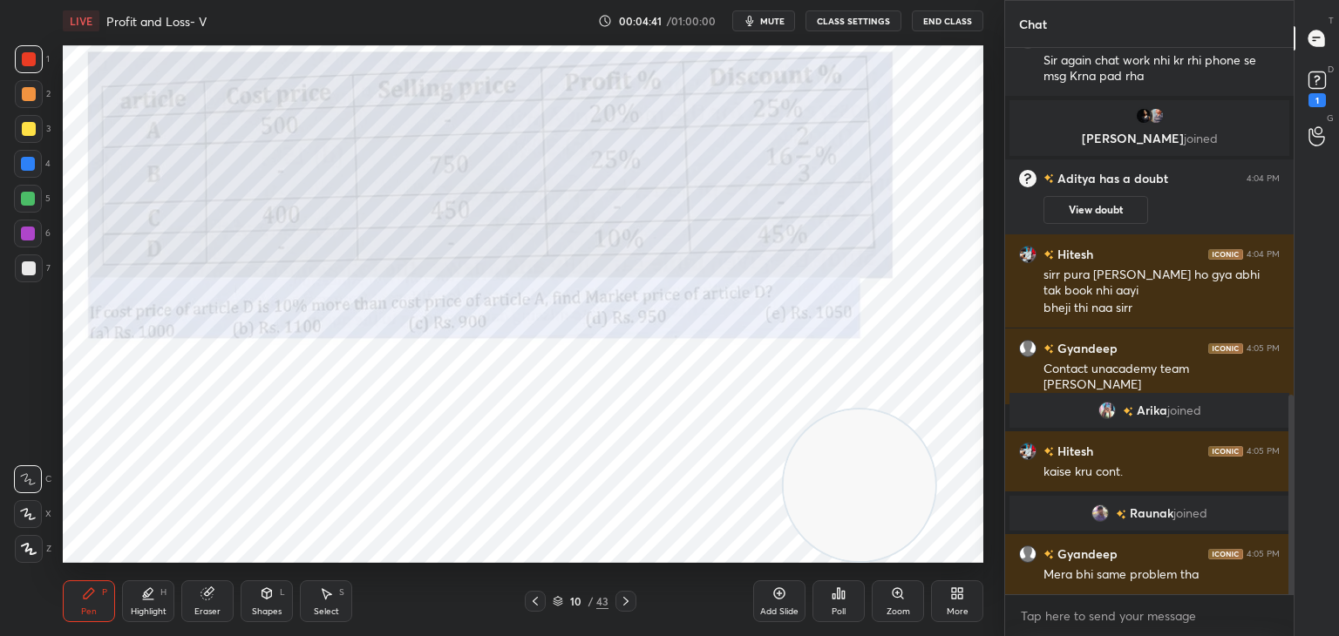
scroll to position [1013, 0]
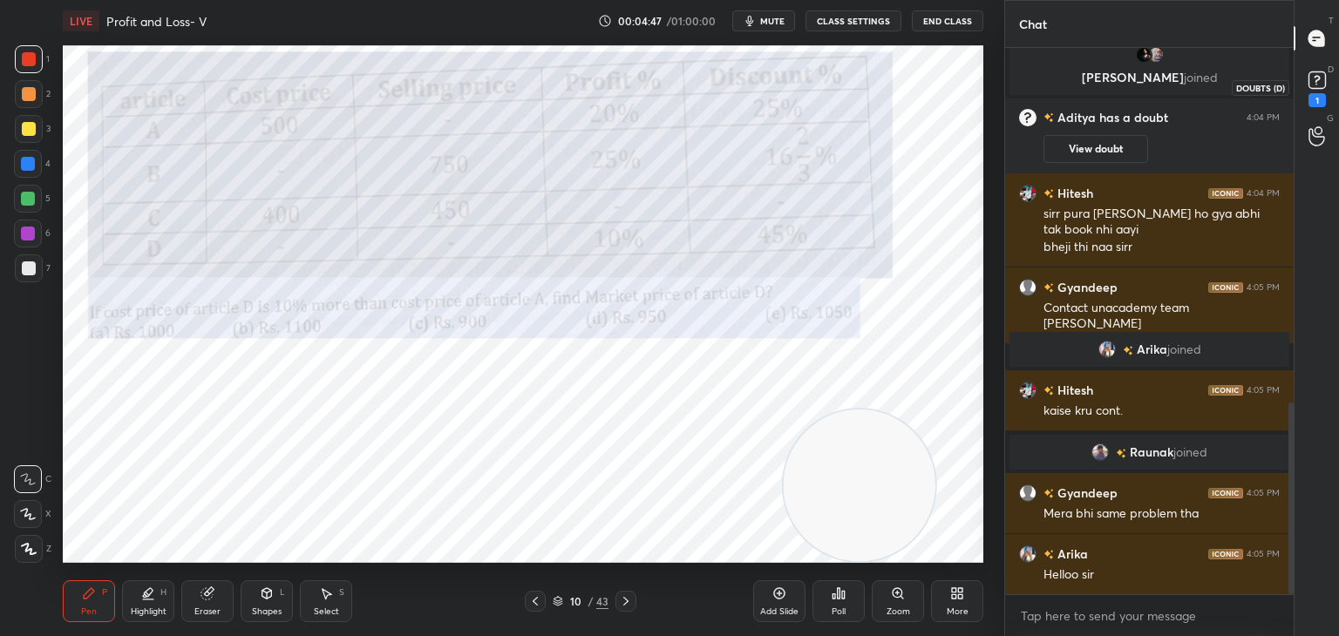
click at [1311, 82] on rect at bounding box center [1316, 80] width 17 height 17
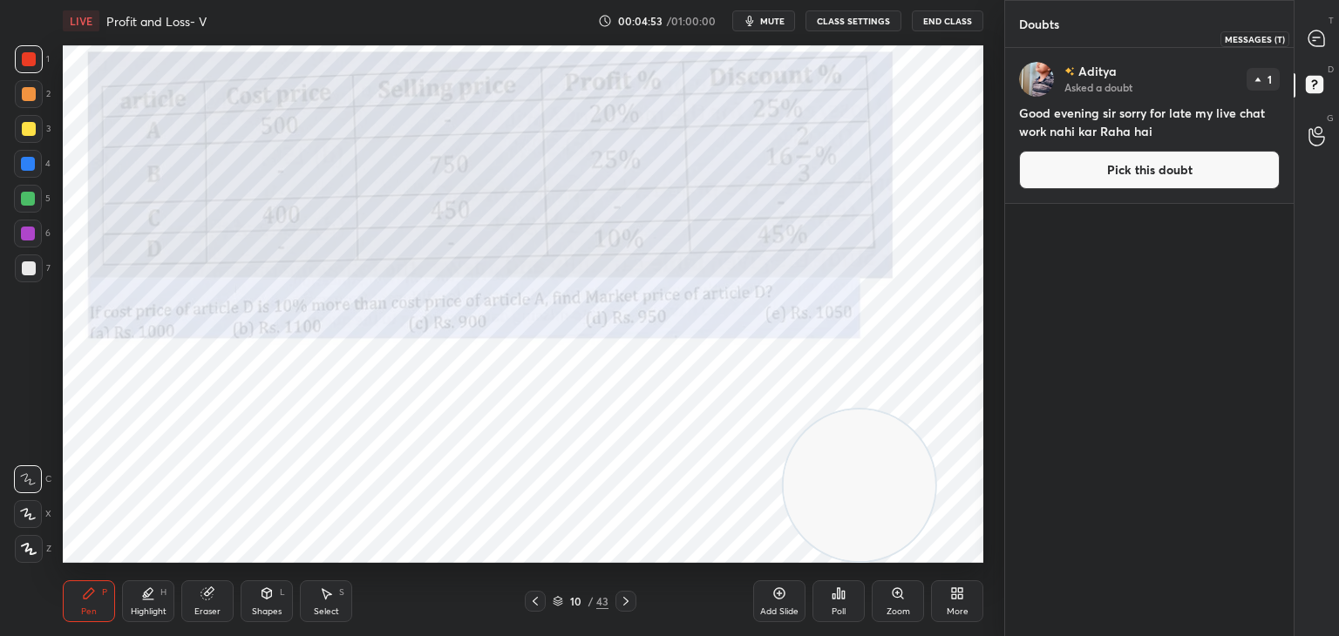
click at [1332, 39] on div at bounding box center [1316, 38] width 35 height 31
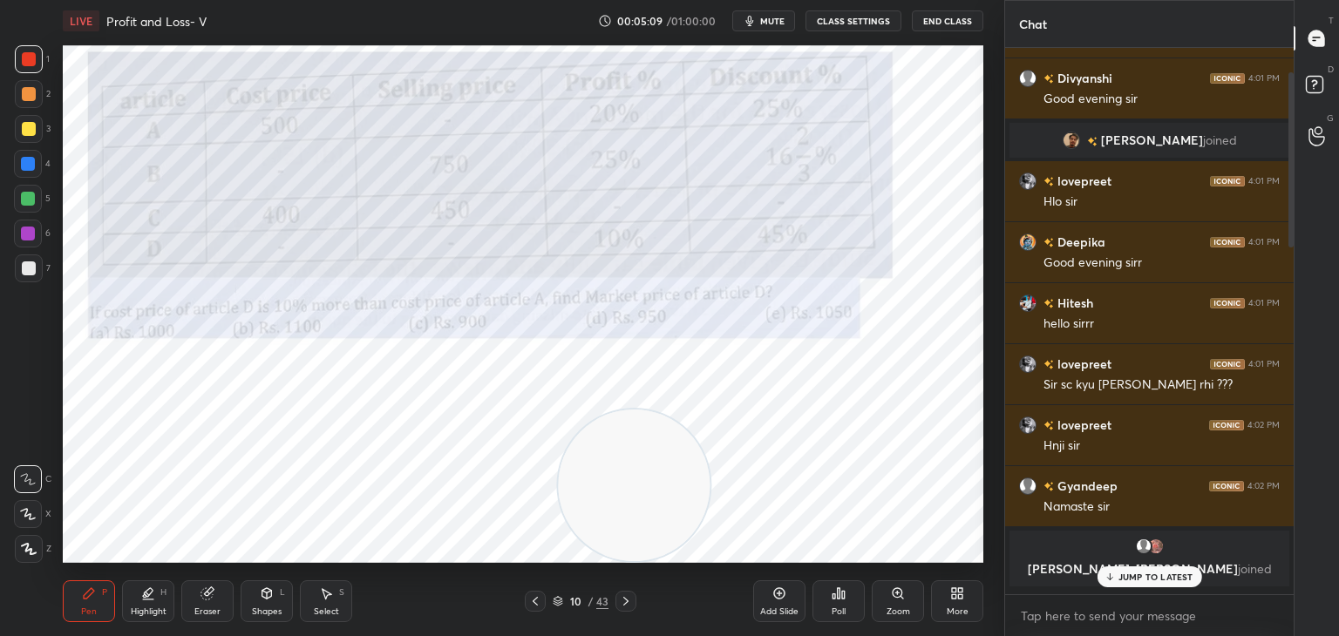
scroll to position [0, 0]
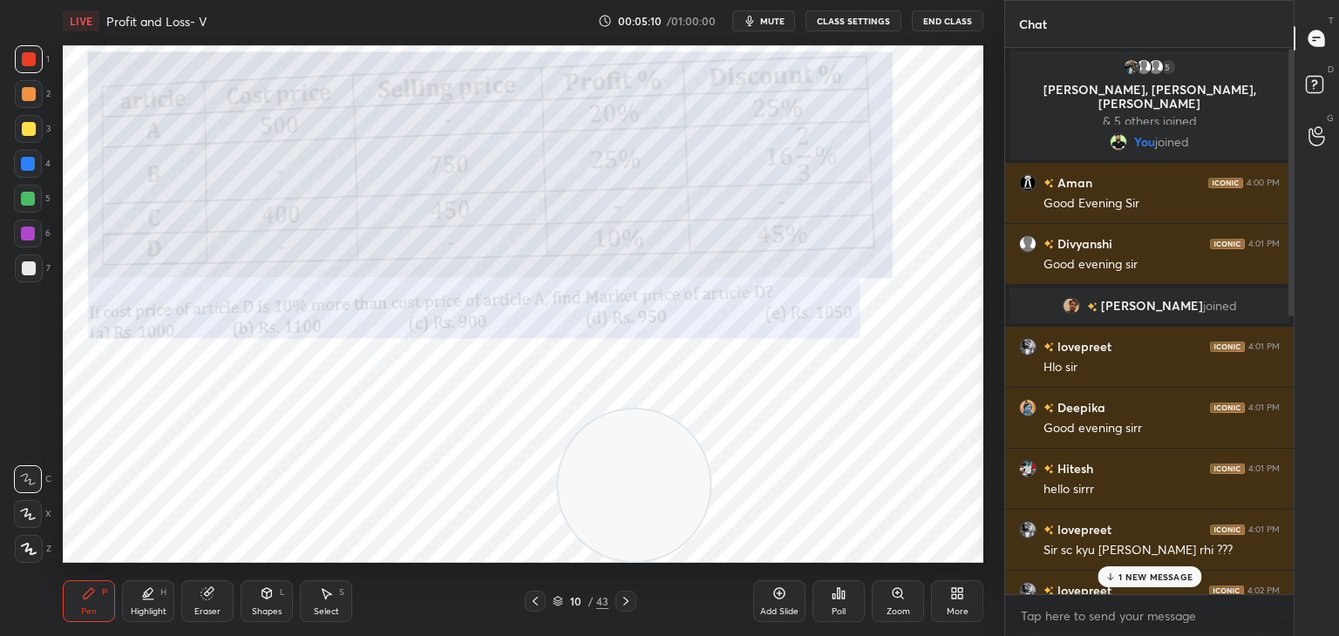
click at [1167, 114] on p "& 5 others joined" at bounding box center [1149, 121] width 259 height 14
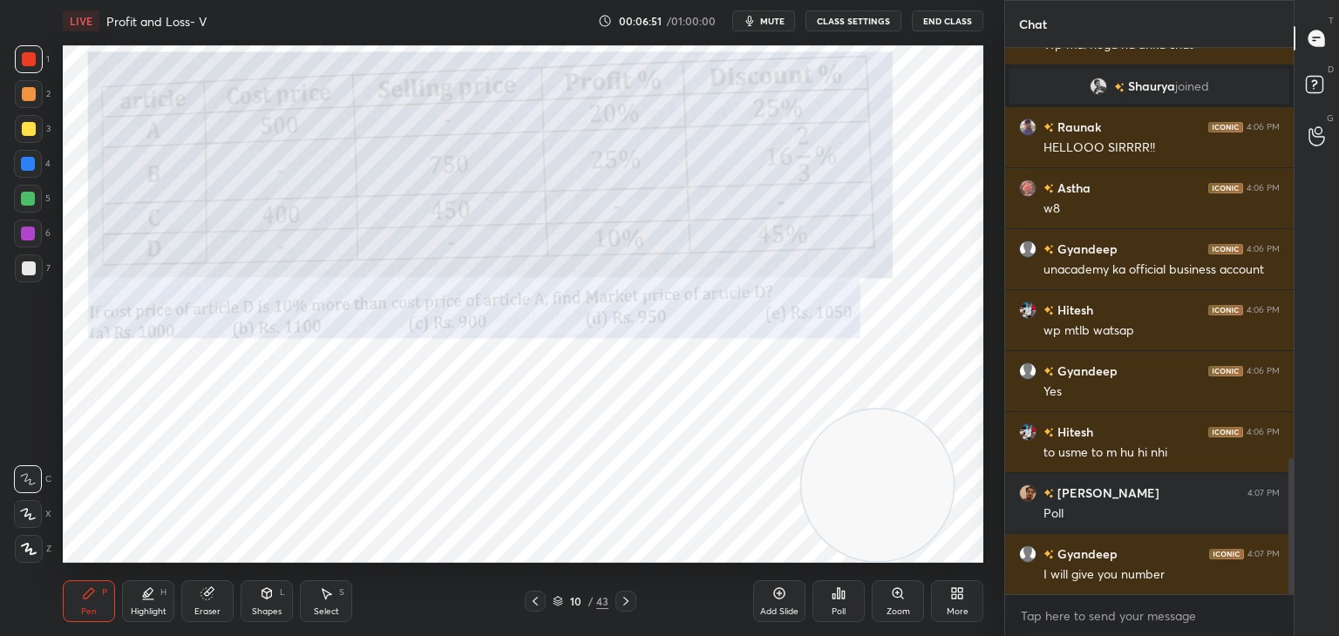
scroll to position [1710, 0]
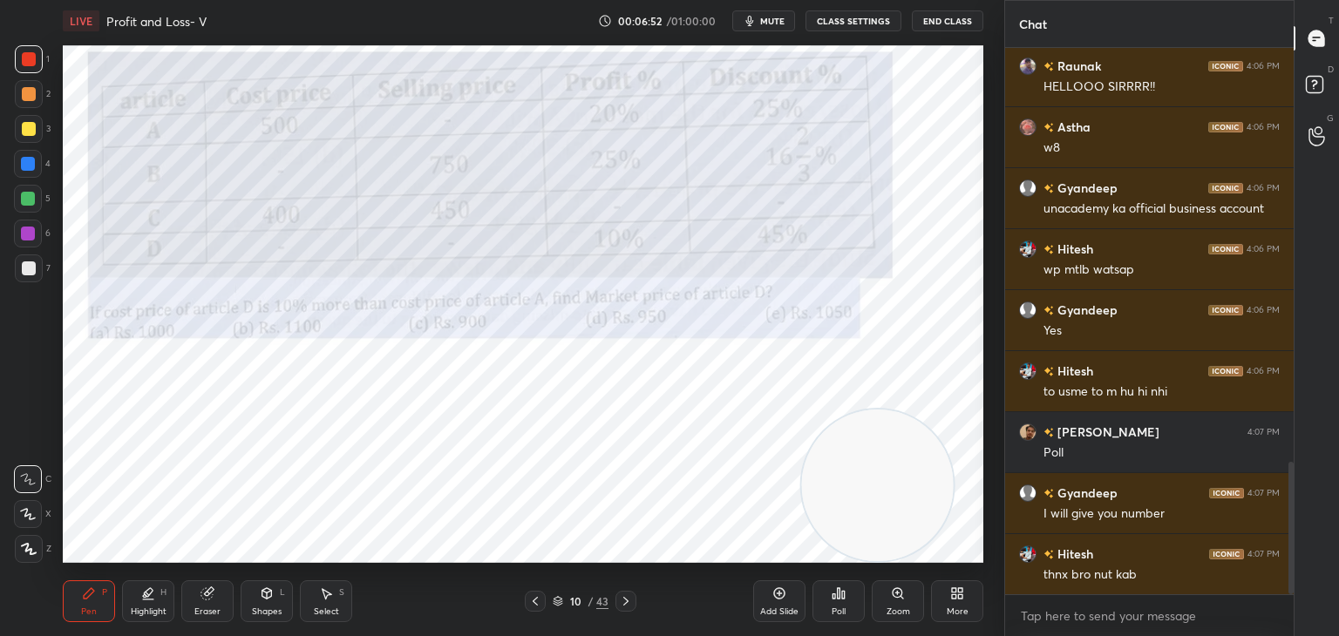
click at [756, 15] on icon "button" at bounding box center [750, 21] width 14 height 14
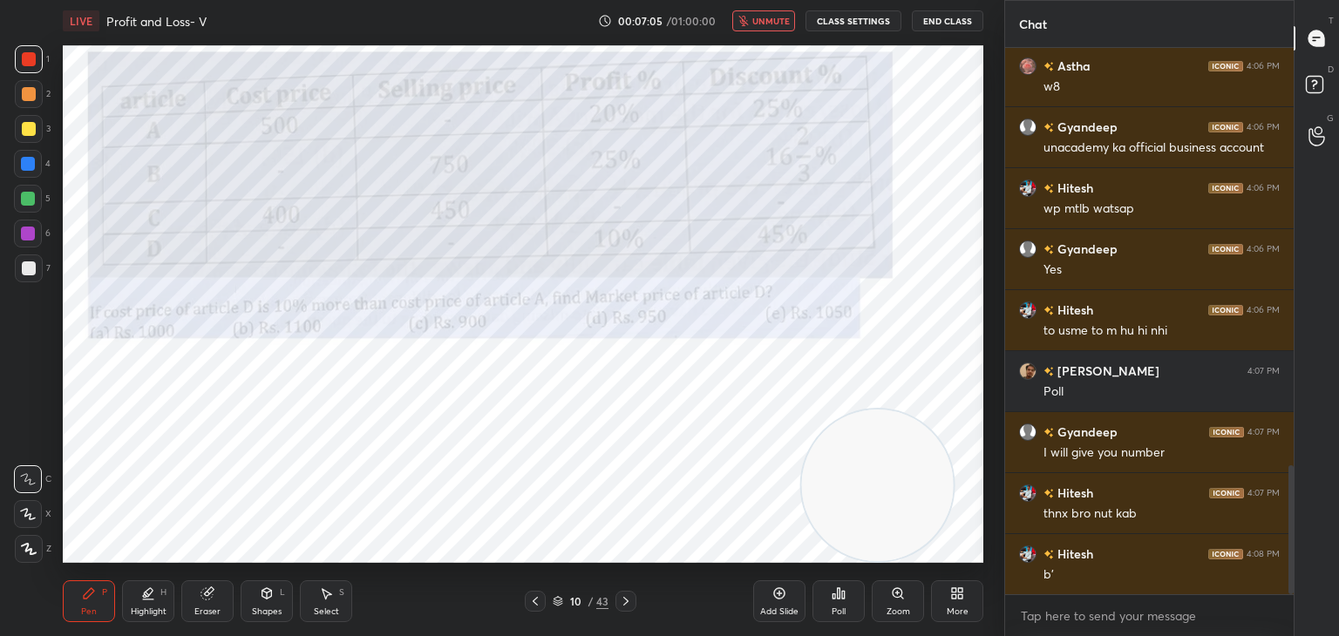
click at [757, 15] on span "unmute" at bounding box center [770, 21] width 37 height 12
click at [844, 614] on div "Poll" at bounding box center [838, 611] width 14 height 9
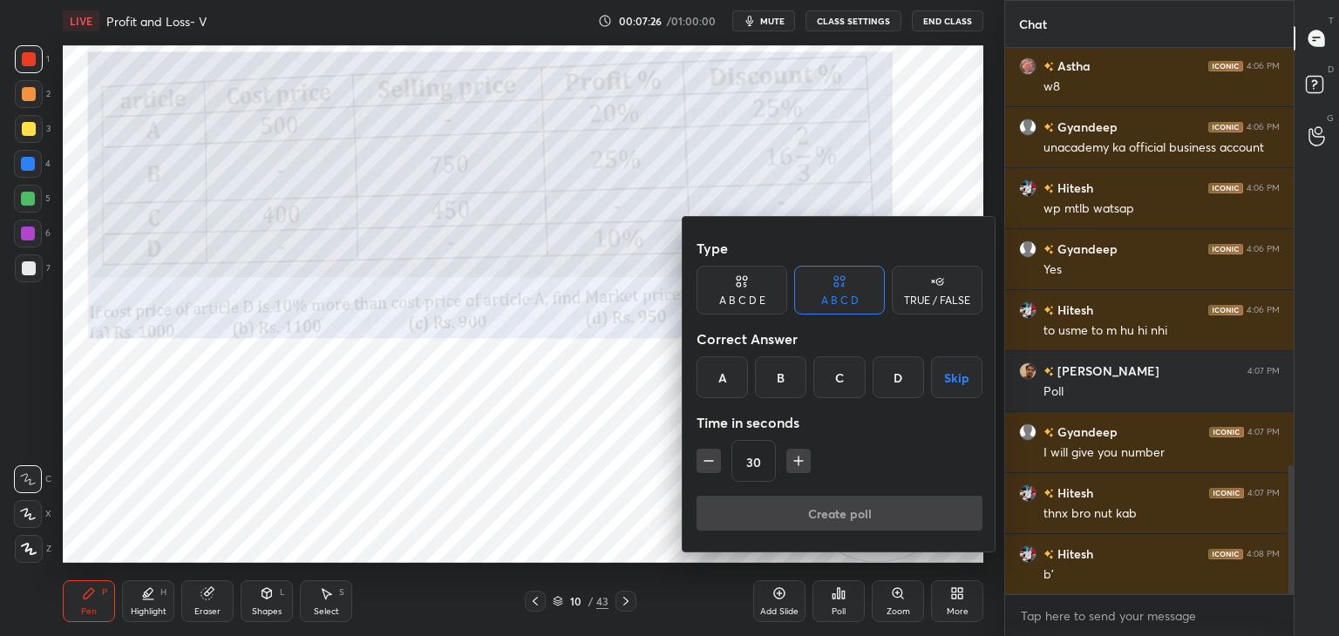
click at [575, 393] on div at bounding box center [669, 318] width 1339 height 636
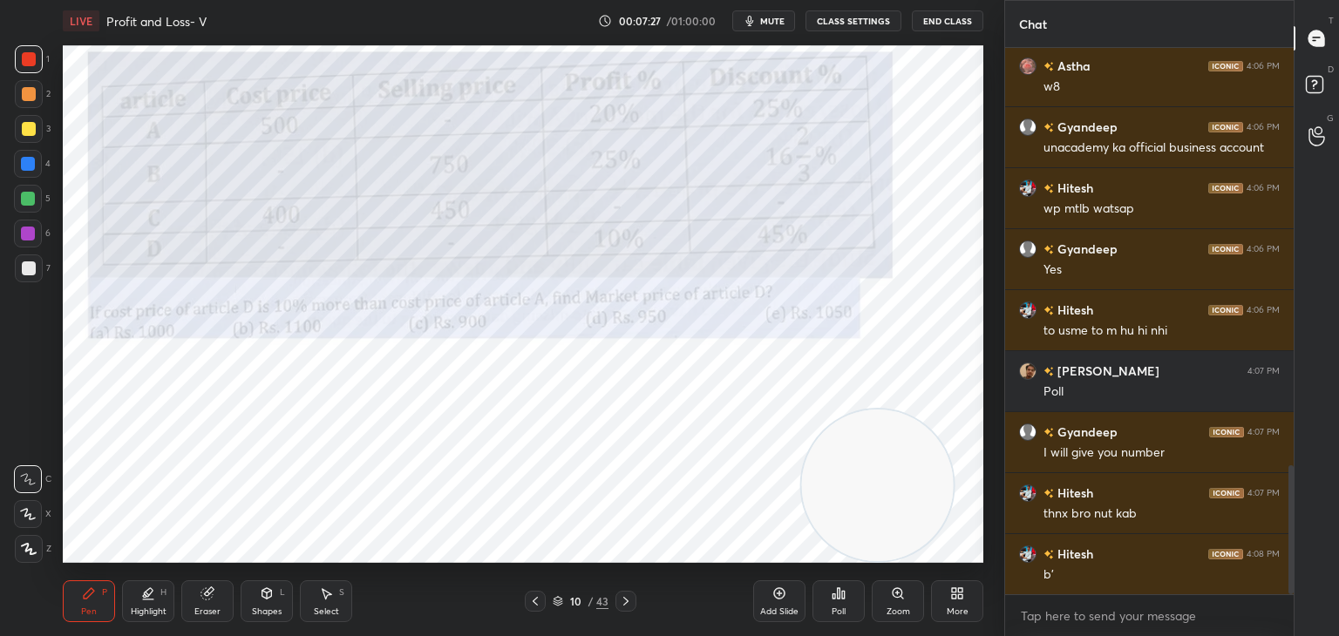
click at [843, 594] on icon at bounding box center [843, 595] width 3 height 8
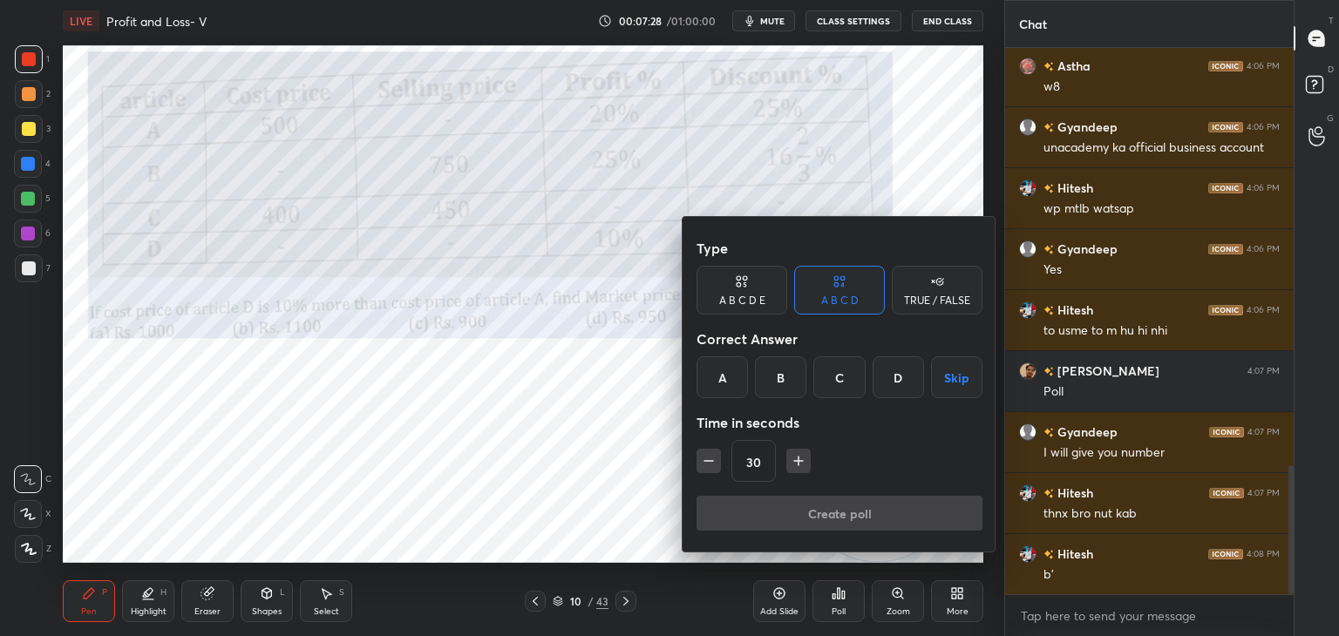
click at [749, 306] on div "A B C D E" at bounding box center [742, 300] width 46 height 10
click at [574, 416] on div at bounding box center [669, 318] width 1339 height 636
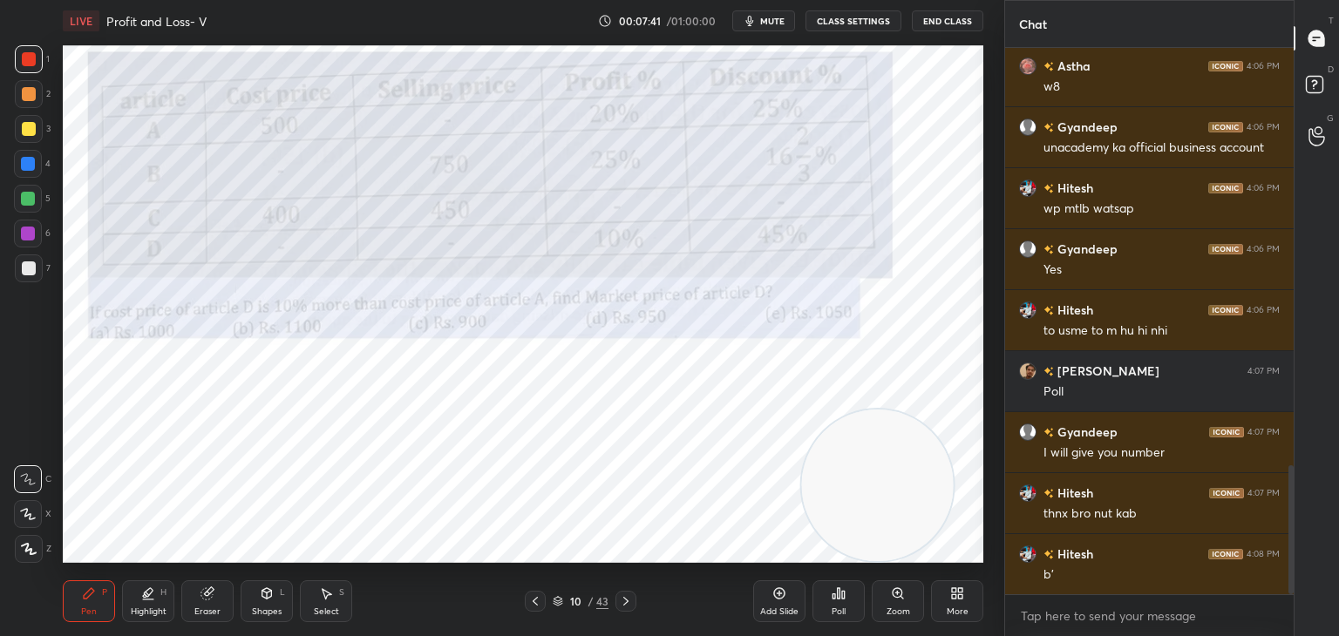
click at [843, 593] on icon at bounding box center [843, 595] width 3 height 8
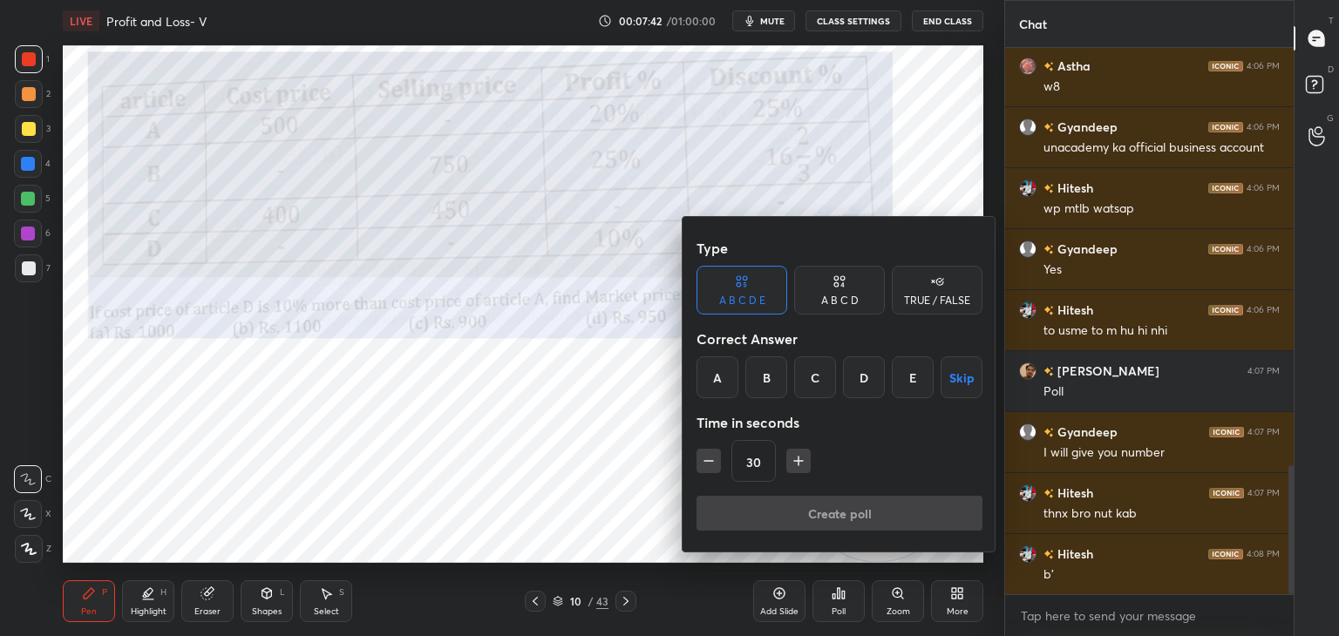
click at [759, 383] on div "B" at bounding box center [766, 377] width 42 height 42
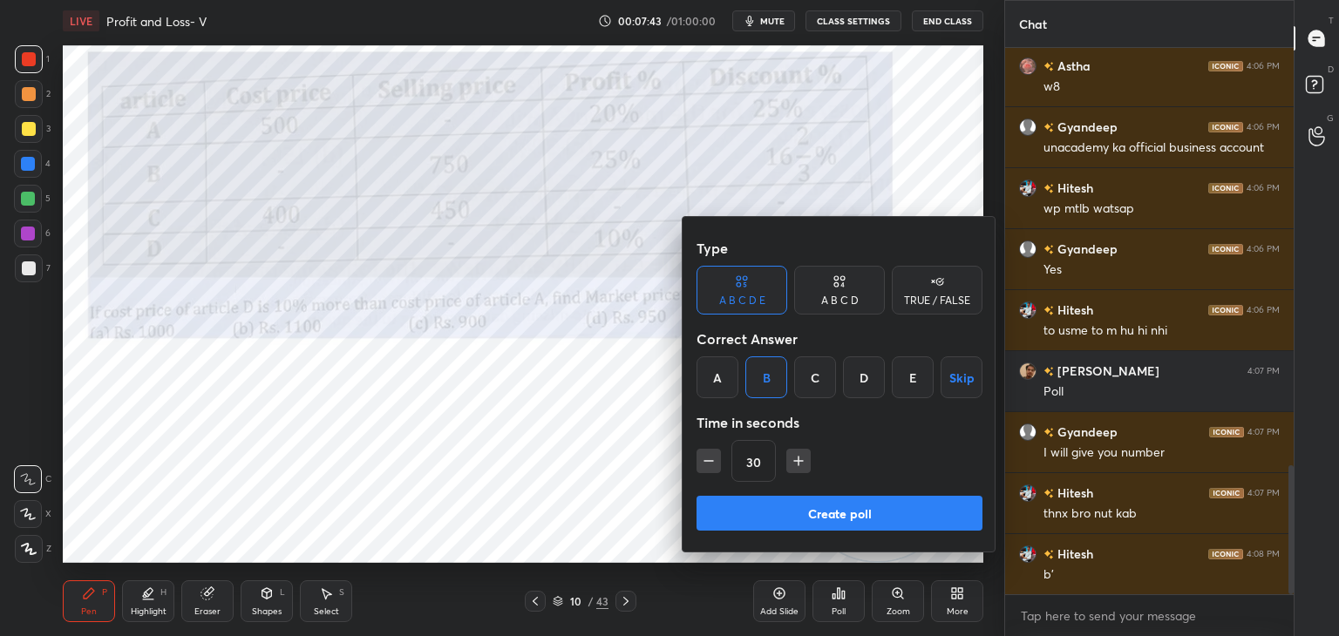
click at [788, 508] on button "Create poll" at bounding box center [839, 513] width 286 height 35
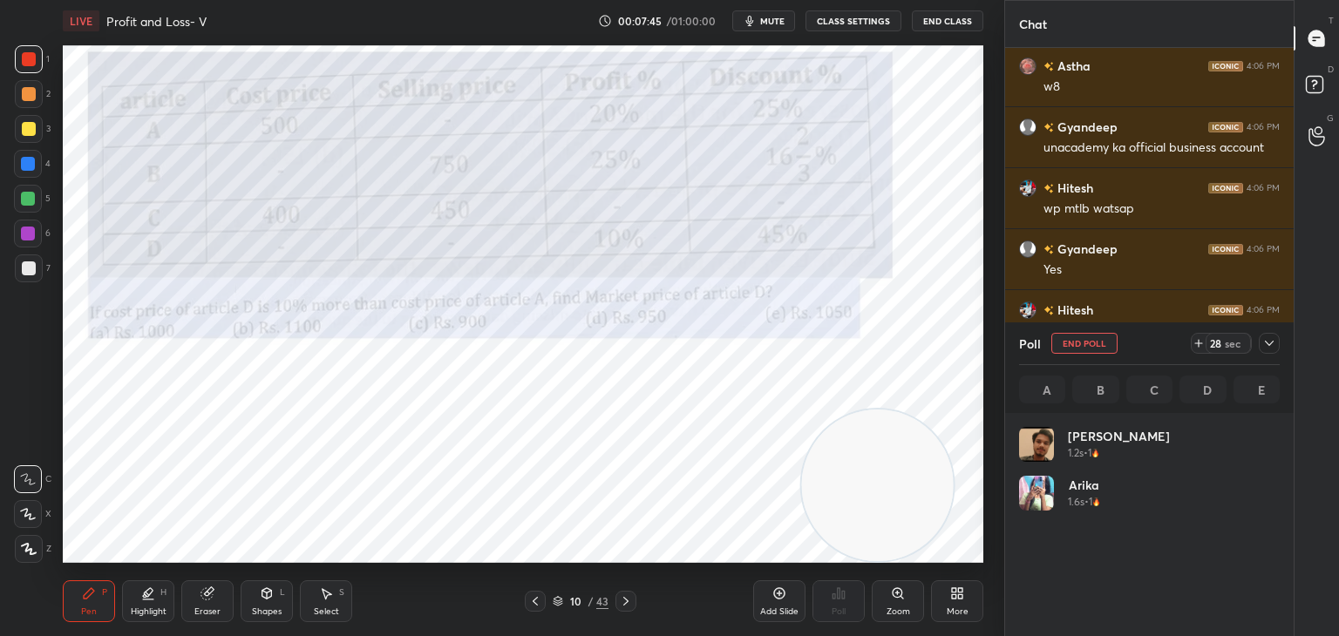
scroll to position [204, 255]
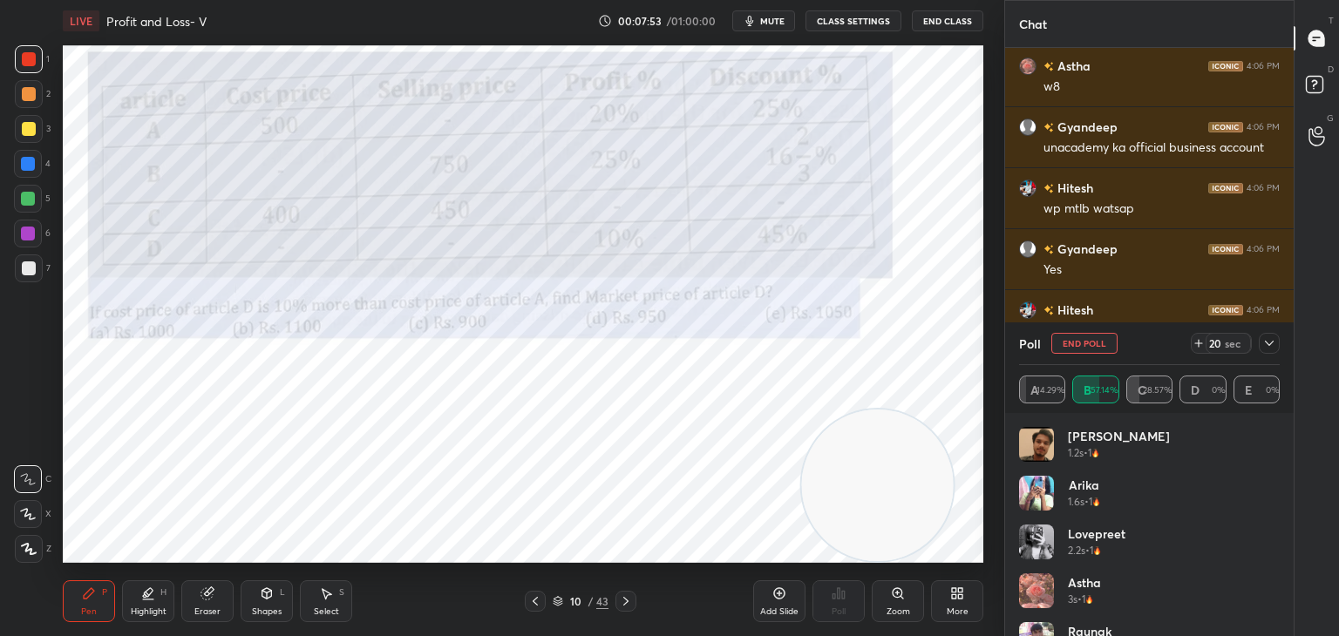
click at [199, 581] on div "Eraser" at bounding box center [207, 601] width 52 height 42
click at [37, 549] on span "Erase all" at bounding box center [28, 549] width 26 height 12
click at [77, 599] on div "Pen P" at bounding box center [89, 601] width 52 height 42
click at [31, 162] on div at bounding box center [28, 164] width 14 height 14
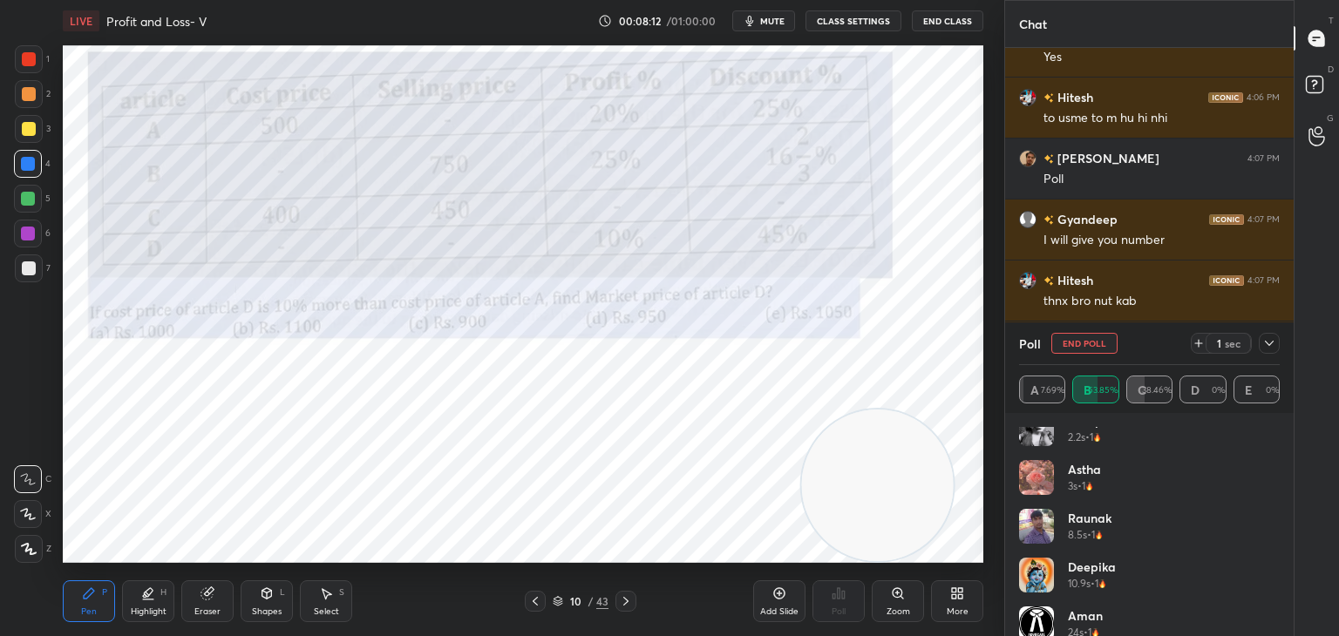
scroll to position [132, 0]
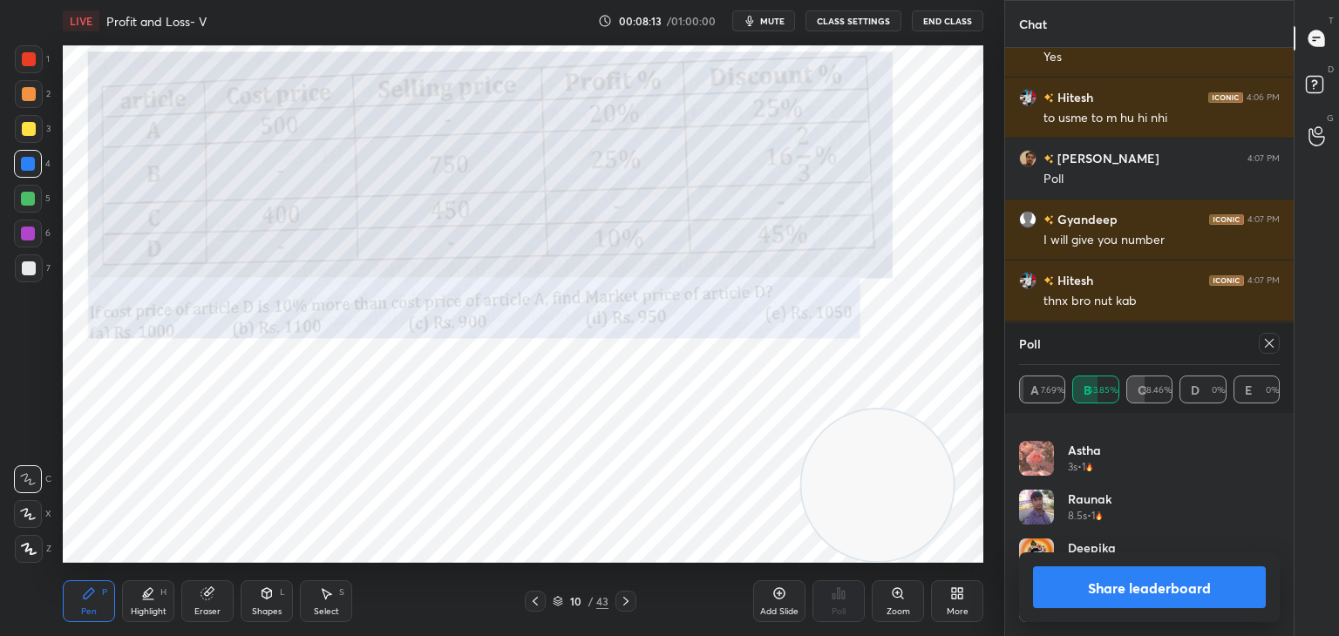
click at [1075, 581] on button "Share leaderboard" at bounding box center [1149, 587] width 233 height 42
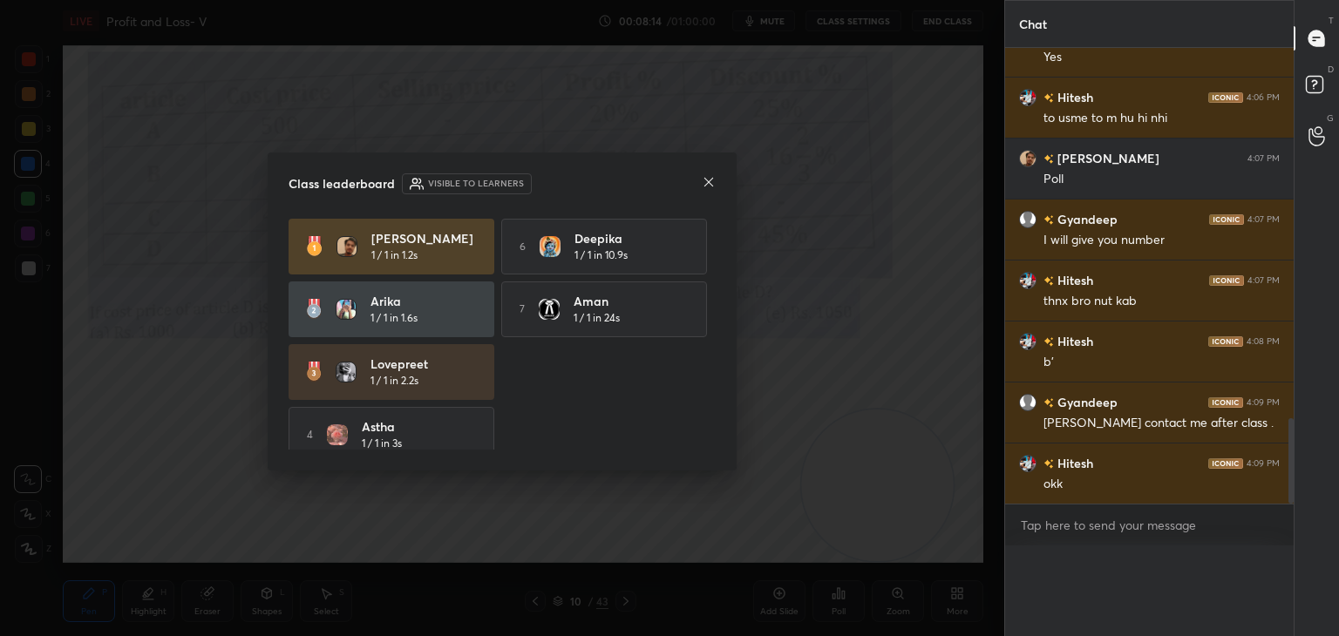
scroll to position [0, 0]
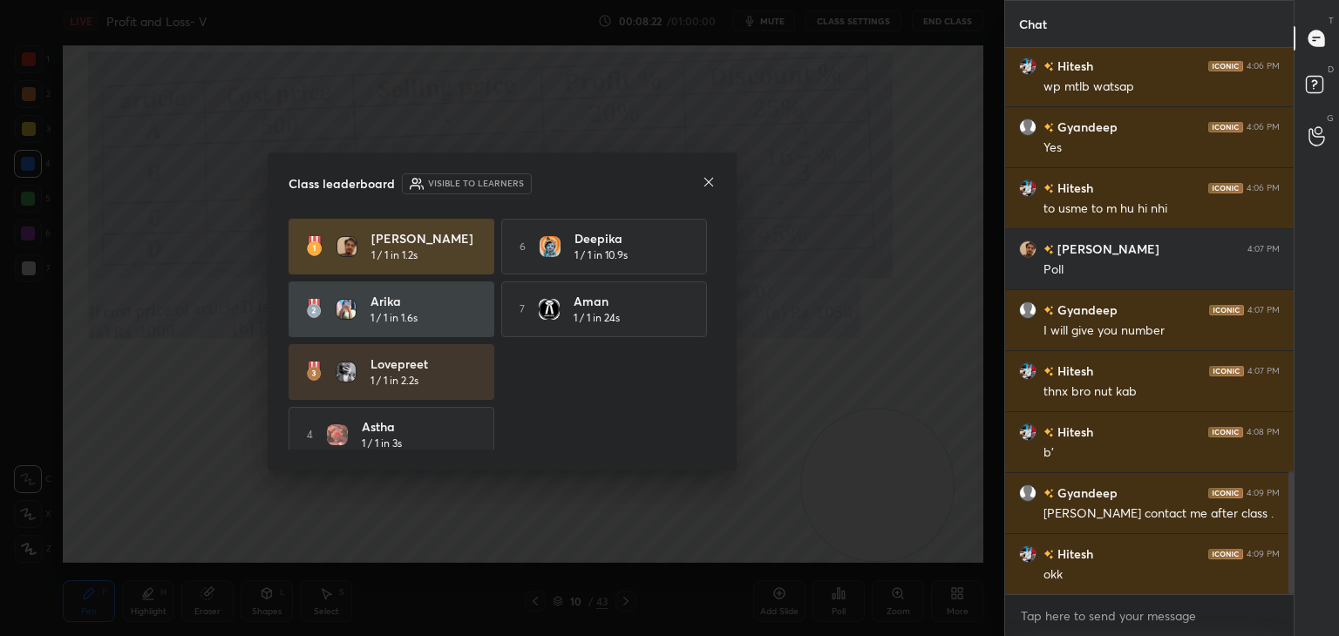
click at [708, 184] on icon at bounding box center [709, 182] width 14 height 14
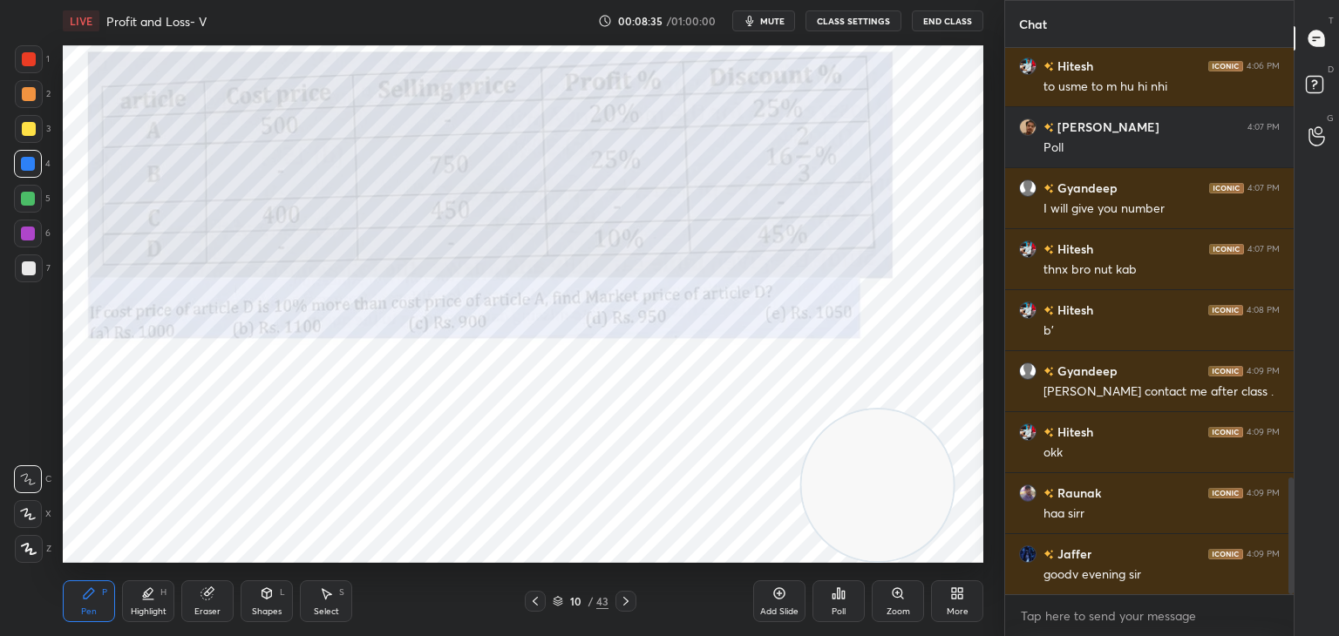
click at [23, 64] on div at bounding box center [29, 59] width 14 height 14
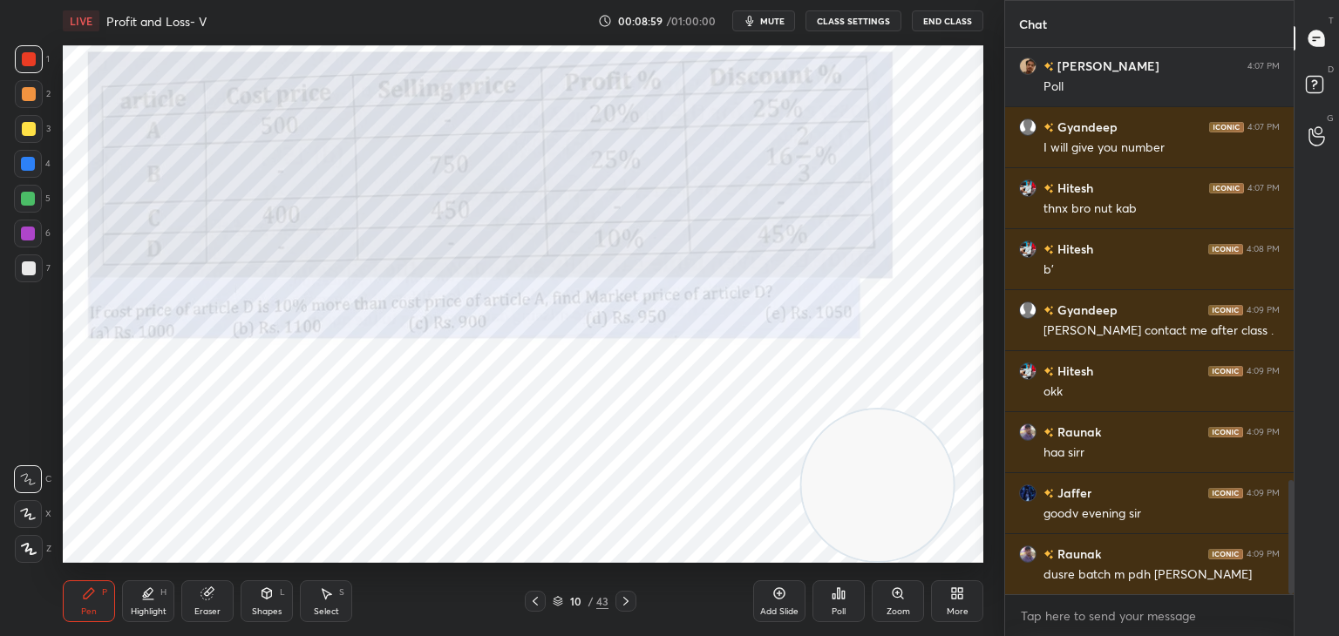
click at [33, 513] on icon at bounding box center [28, 514] width 16 height 12
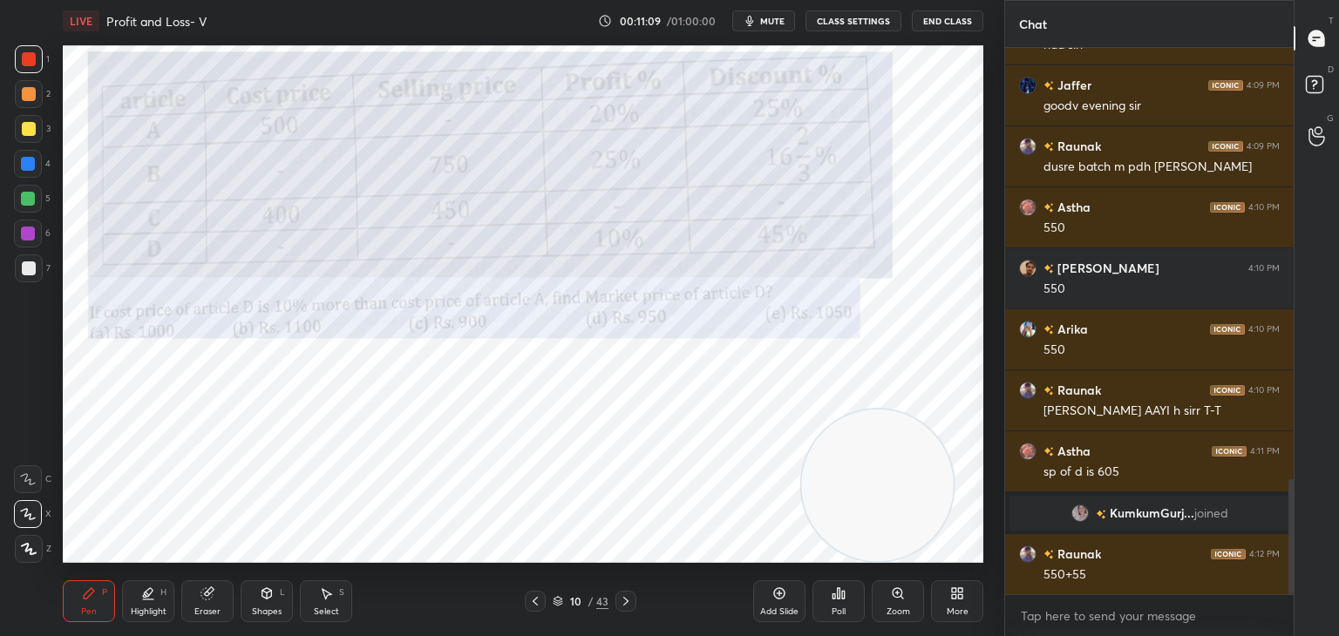
scroll to position [2055, 0]
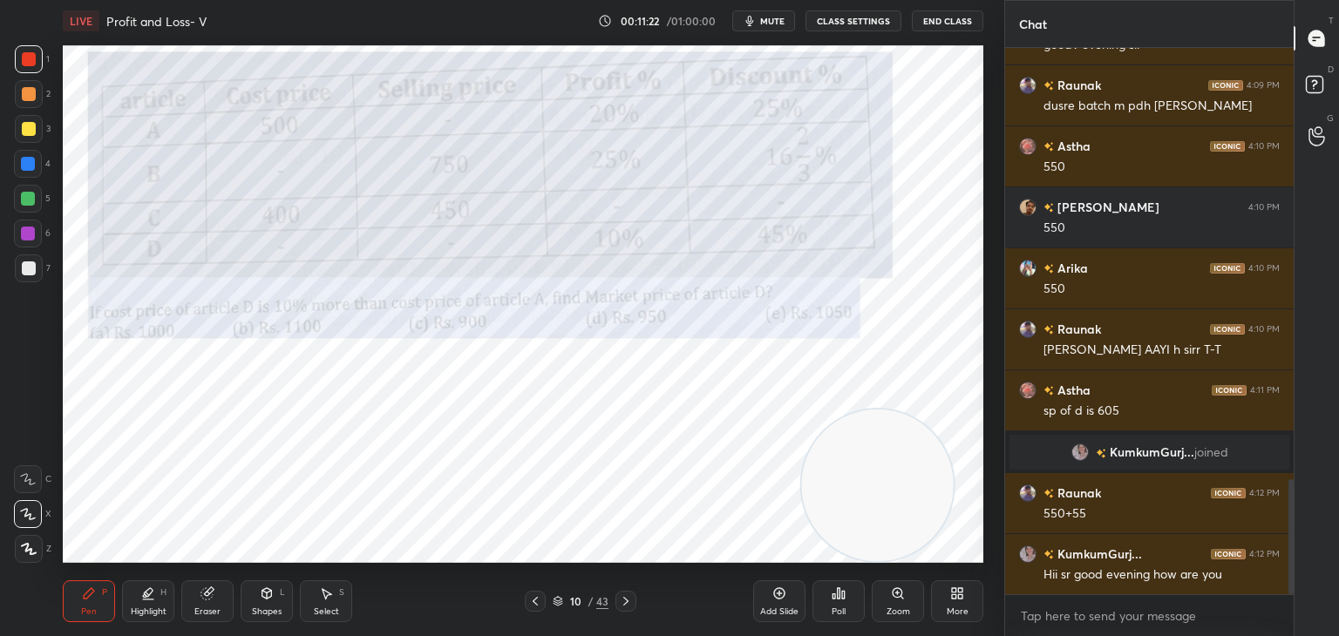
click at [37, 231] on div at bounding box center [28, 234] width 28 height 28
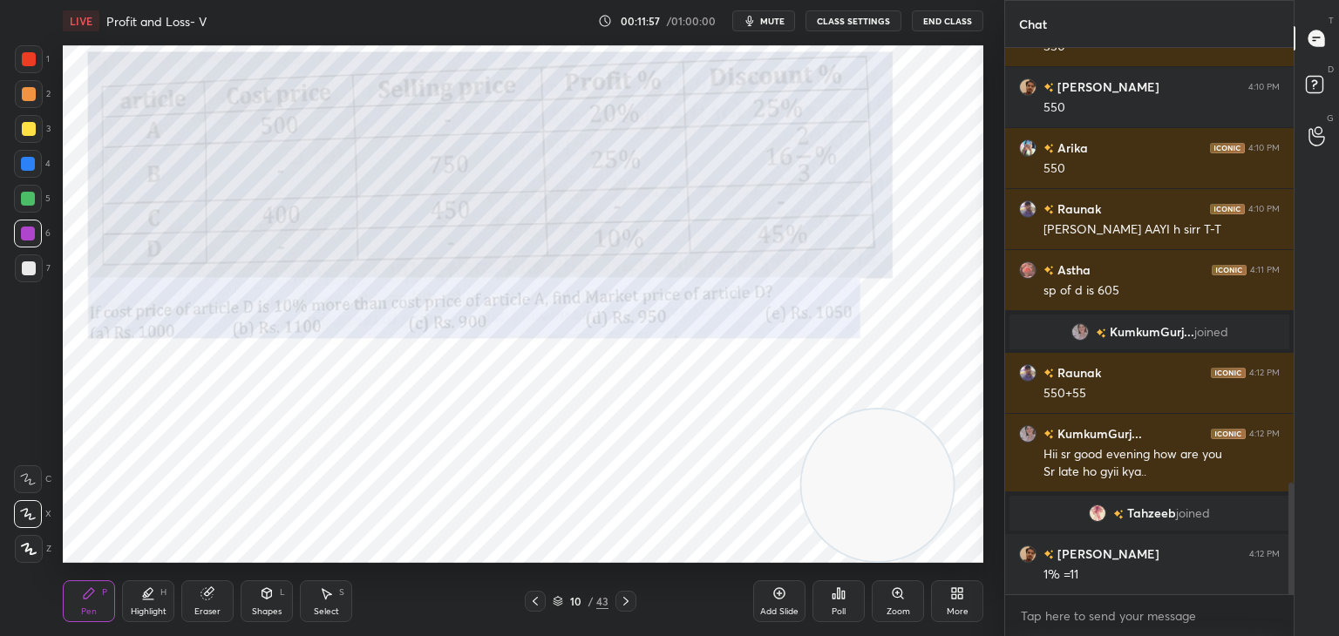
scroll to position [2219, 0]
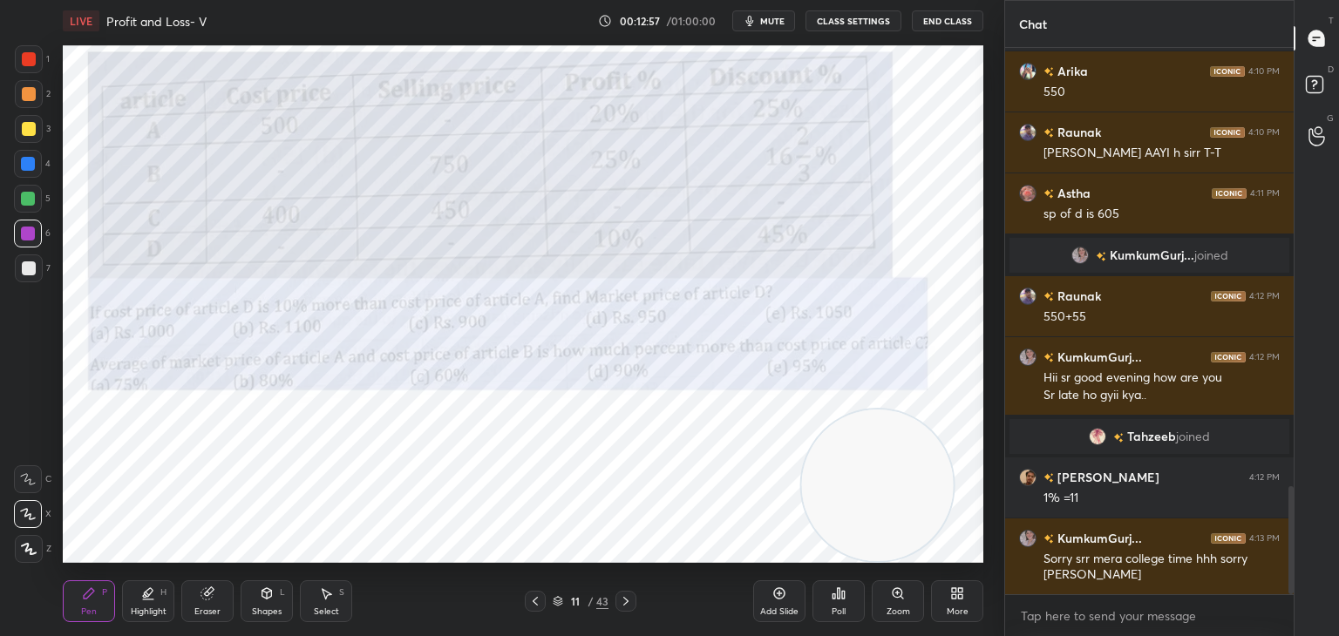
click at [31, 539] on div at bounding box center [29, 549] width 28 height 28
click at [31, 69] on div at bounding box center [29, 59] width 28 height 28
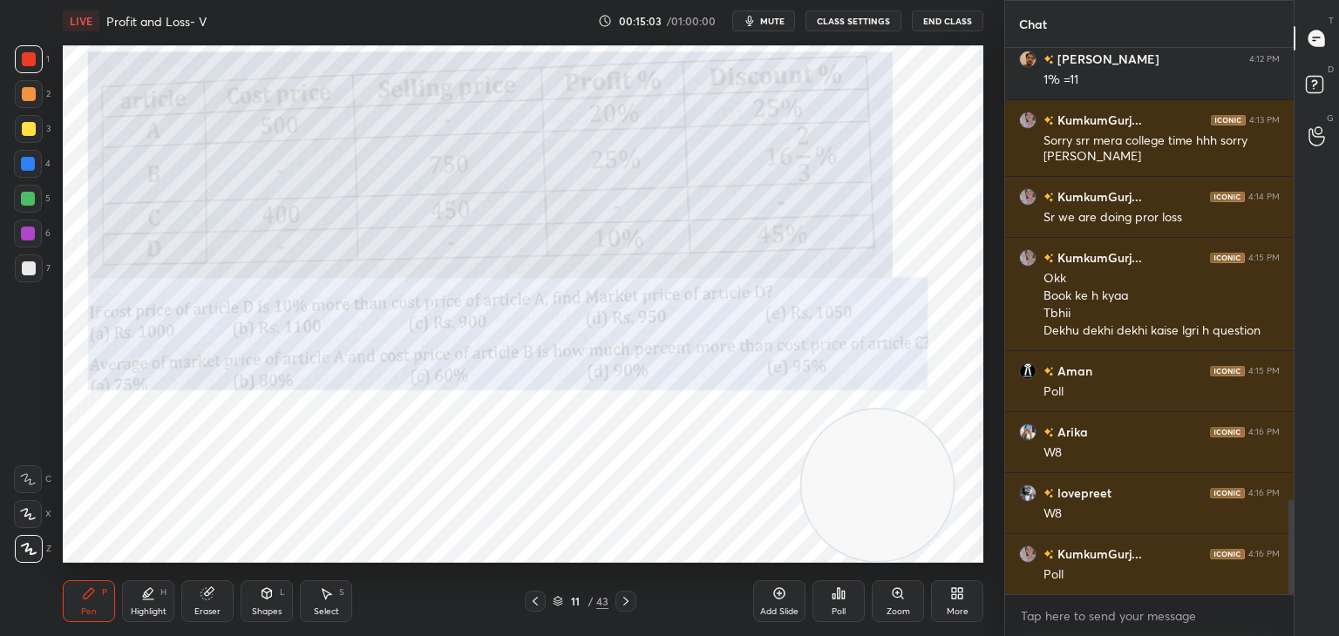
scroll to position [2646, 0]
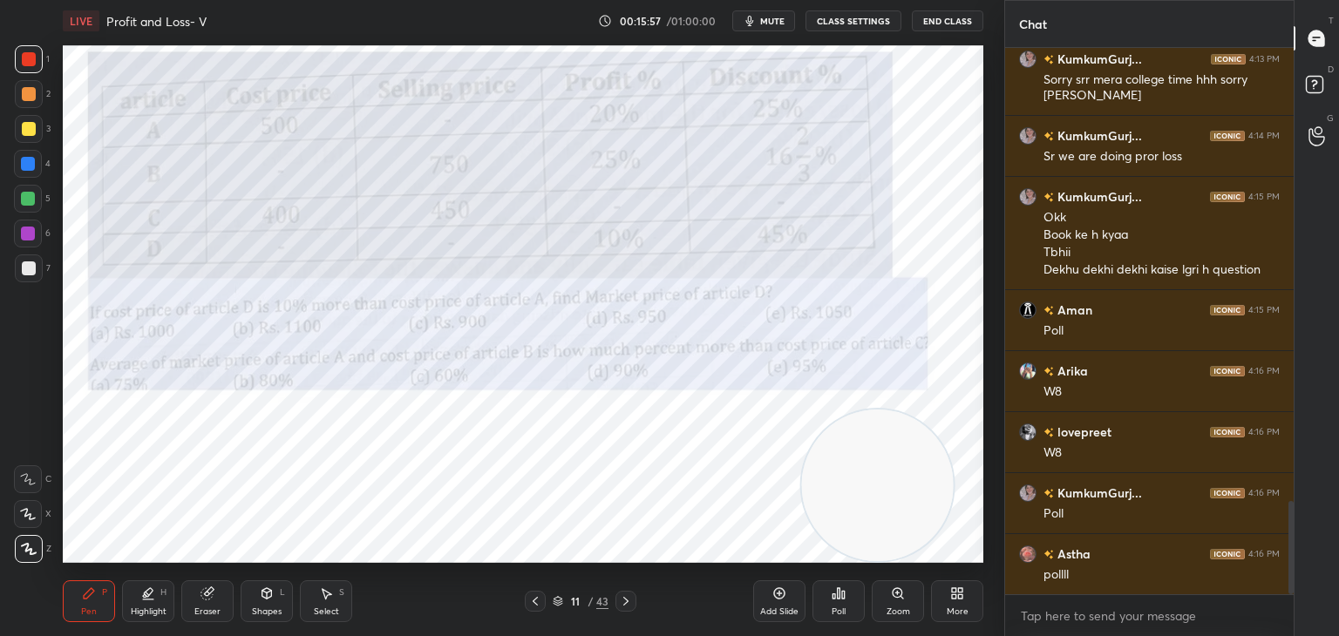
click at [840, 603] on div "Poll" at bounding box center [838, 601] width 52 height 42
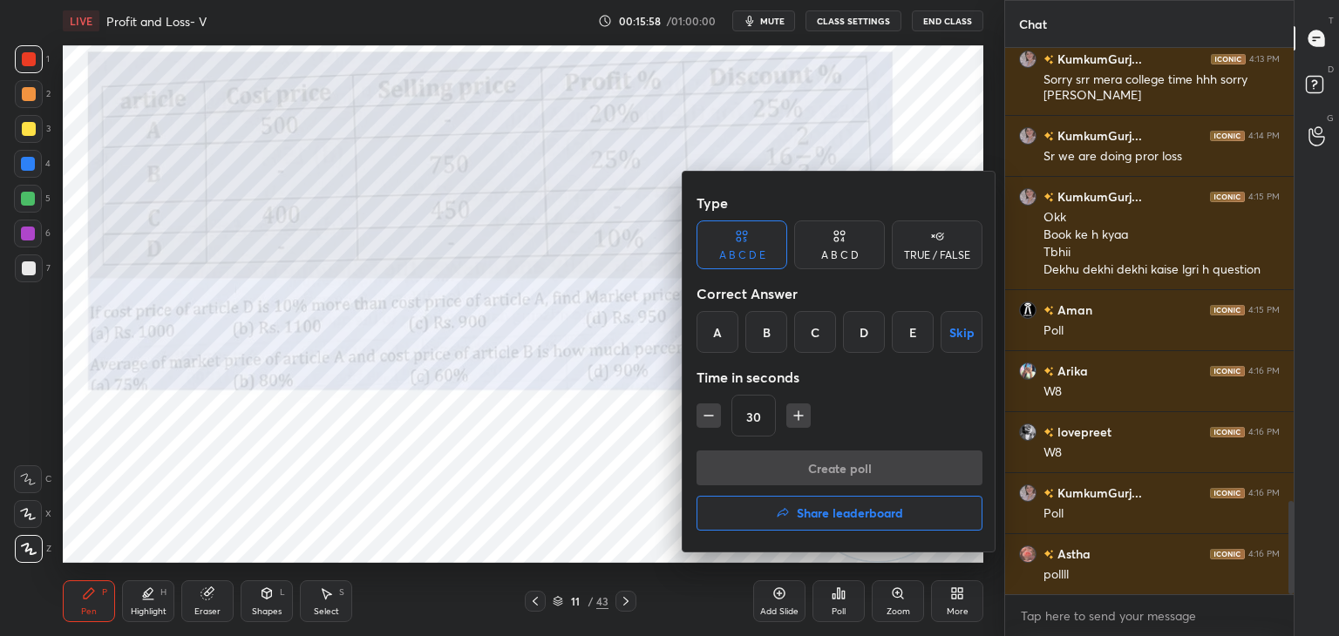
click at [715, 341] on div "A" at bounding box center [717, 332] width 42 height 42
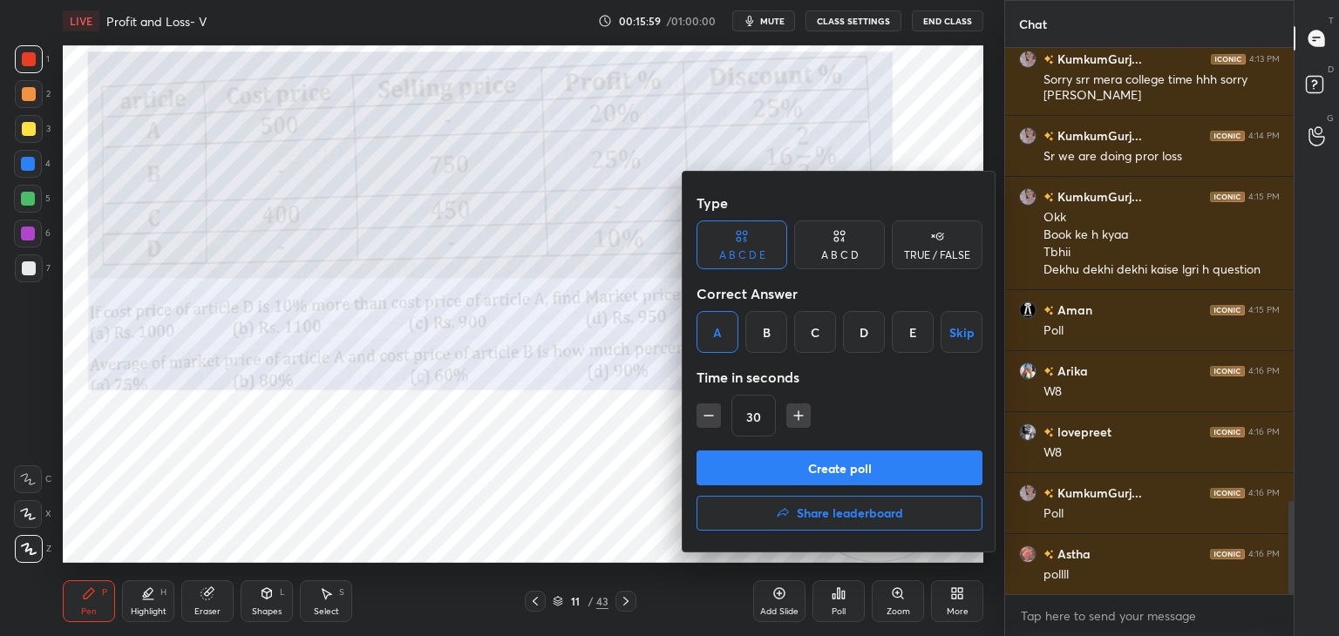
click at [729, 477] on button "Create poll" at bounding box center [839, 468] width 286 height 35
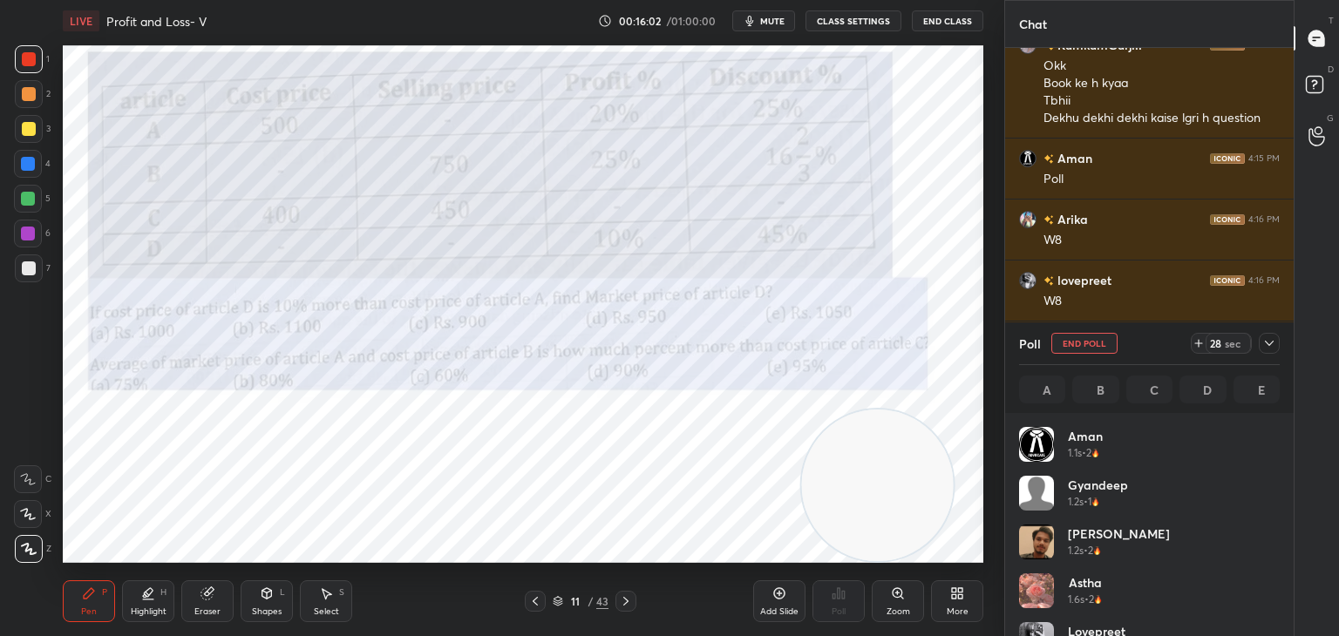
scroll to position [204, 255]
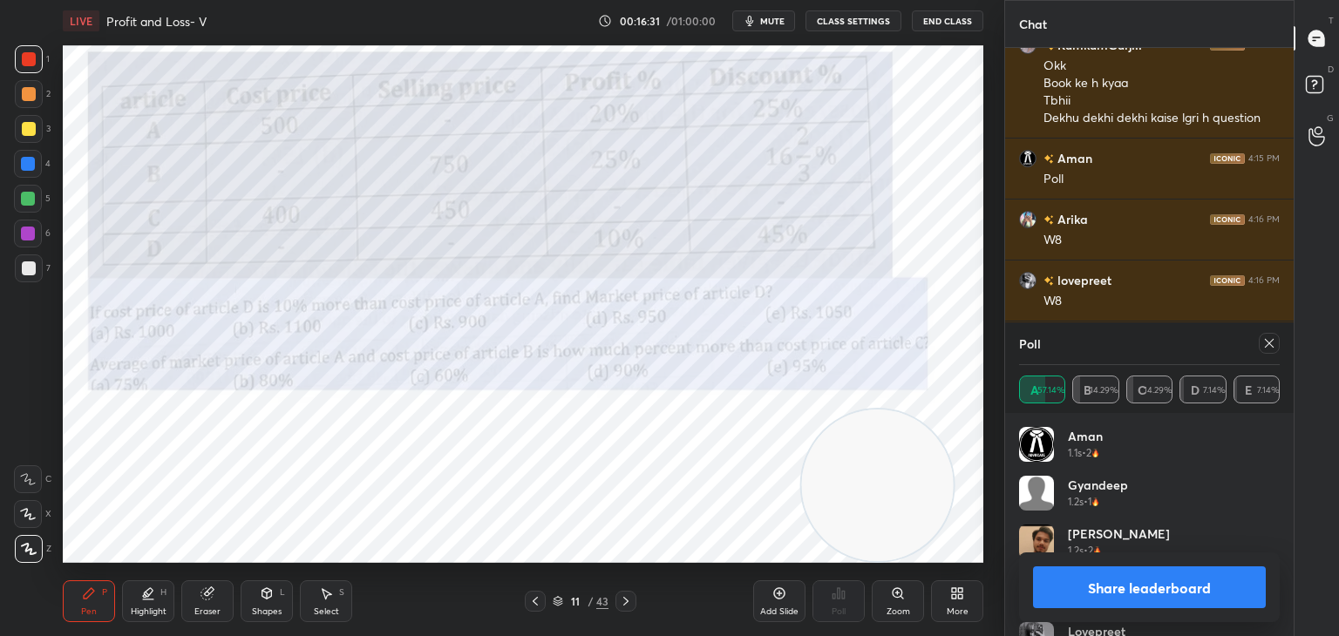
click at [1110, 580] on button "Share leaderboard" at bounding box center [1149, 587] width 233 height 42
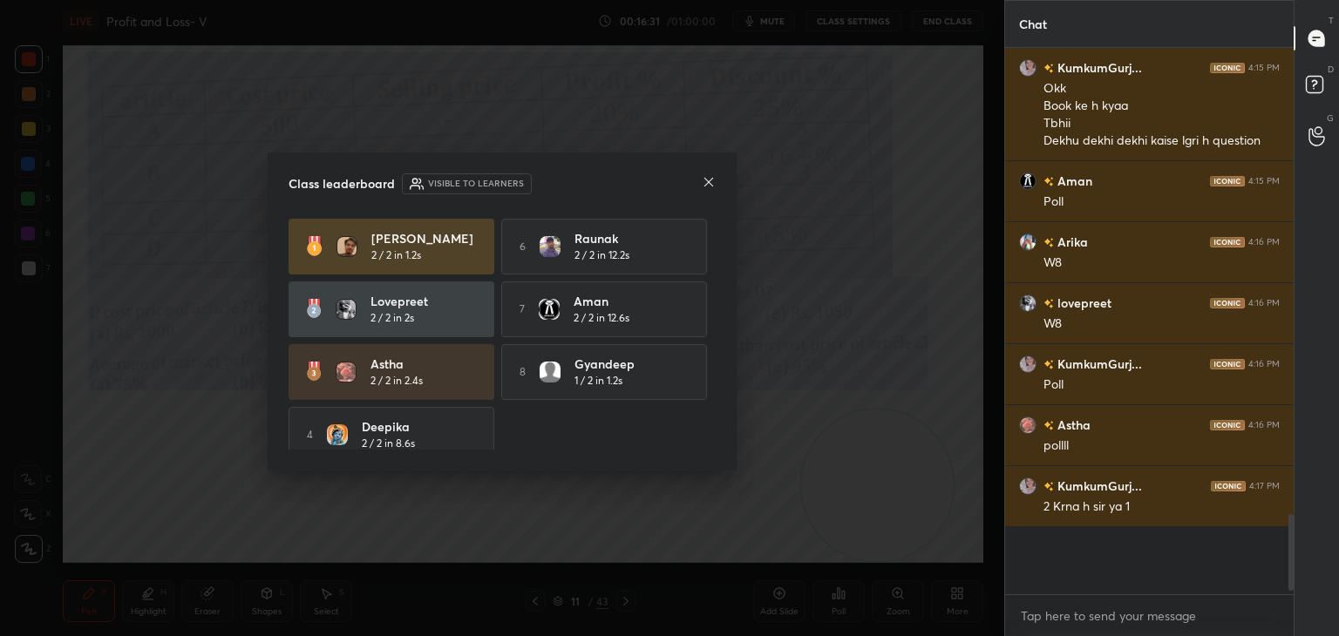
scroll to position [505, 283]
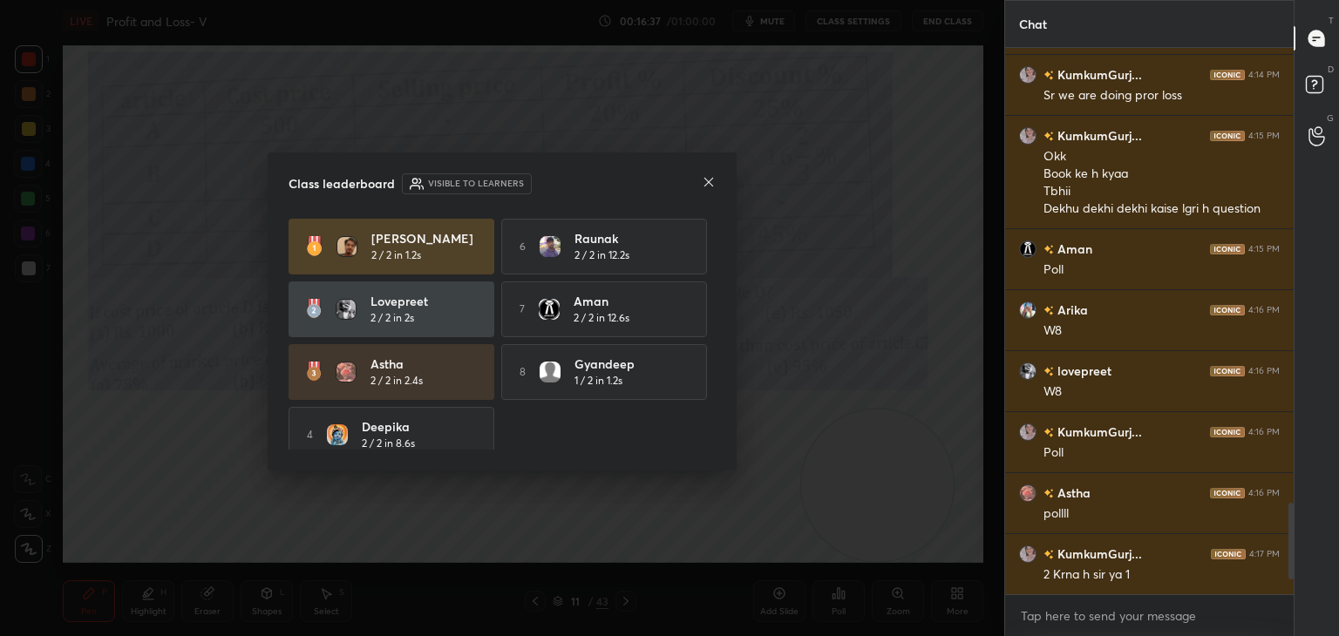
click at [708, 181] on icon at bounding box center [708, 182] width 9 height 9
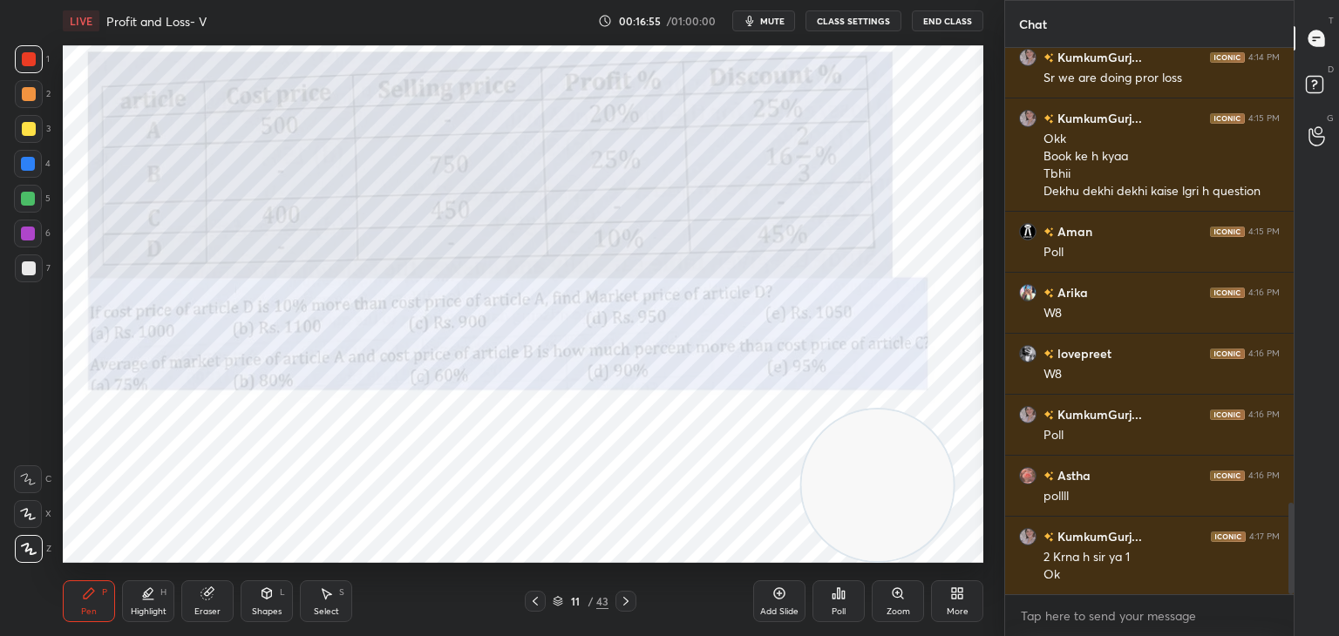
click at [33, 173] on div at bounding box center [28, 164] width 28 height 28
click at [24, 74] on div "1" at bounding box center [32, 62] width 35 height 35
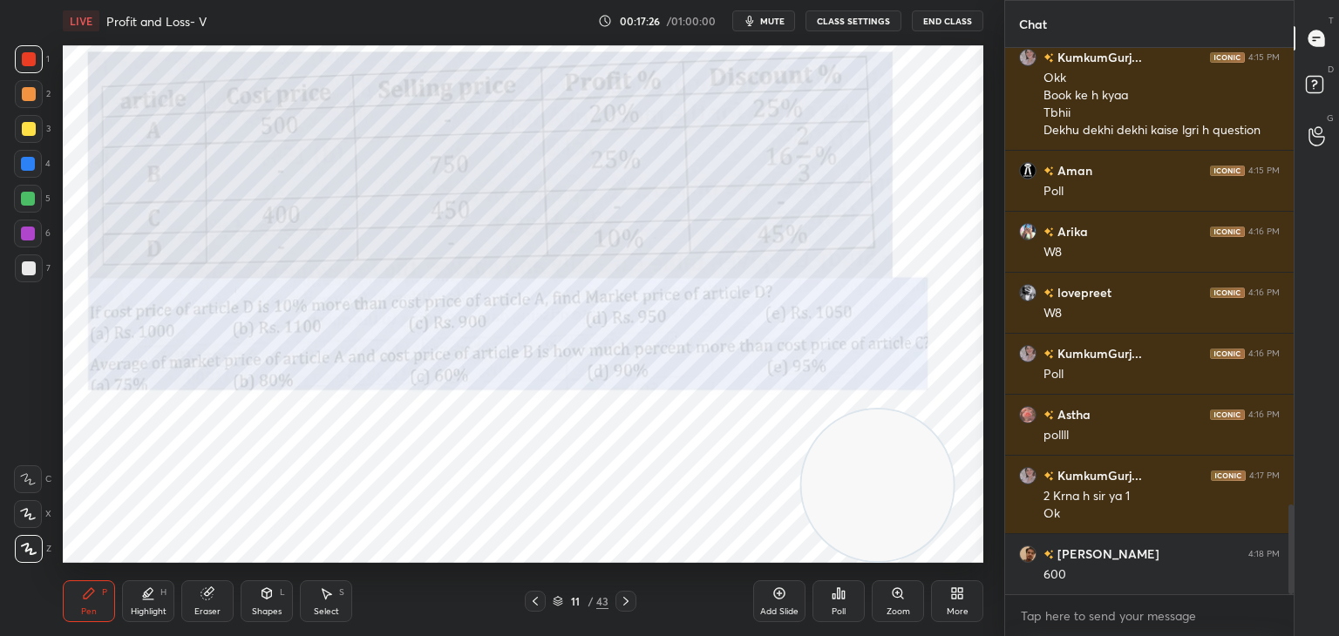
click at [208, 593] on icon at bounding box center [206, 593] width 11 height 11
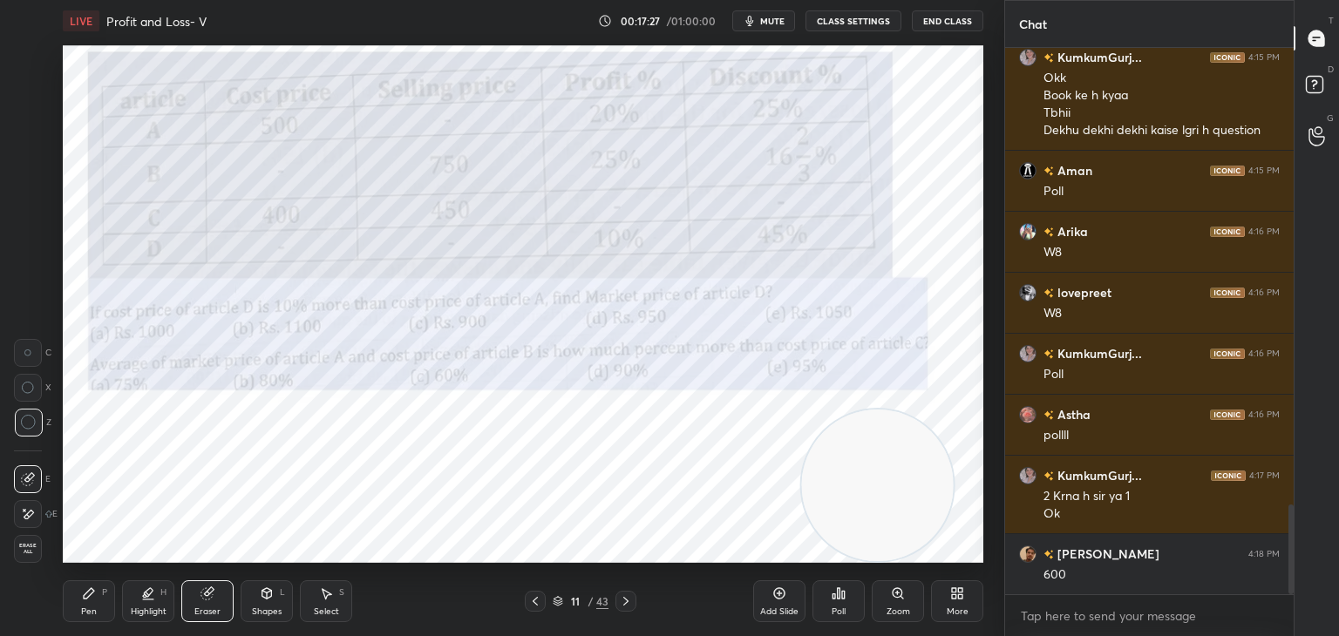
click at [31, 548] on span "Erase all" at bounding box center [28, 549] width 26 height 12
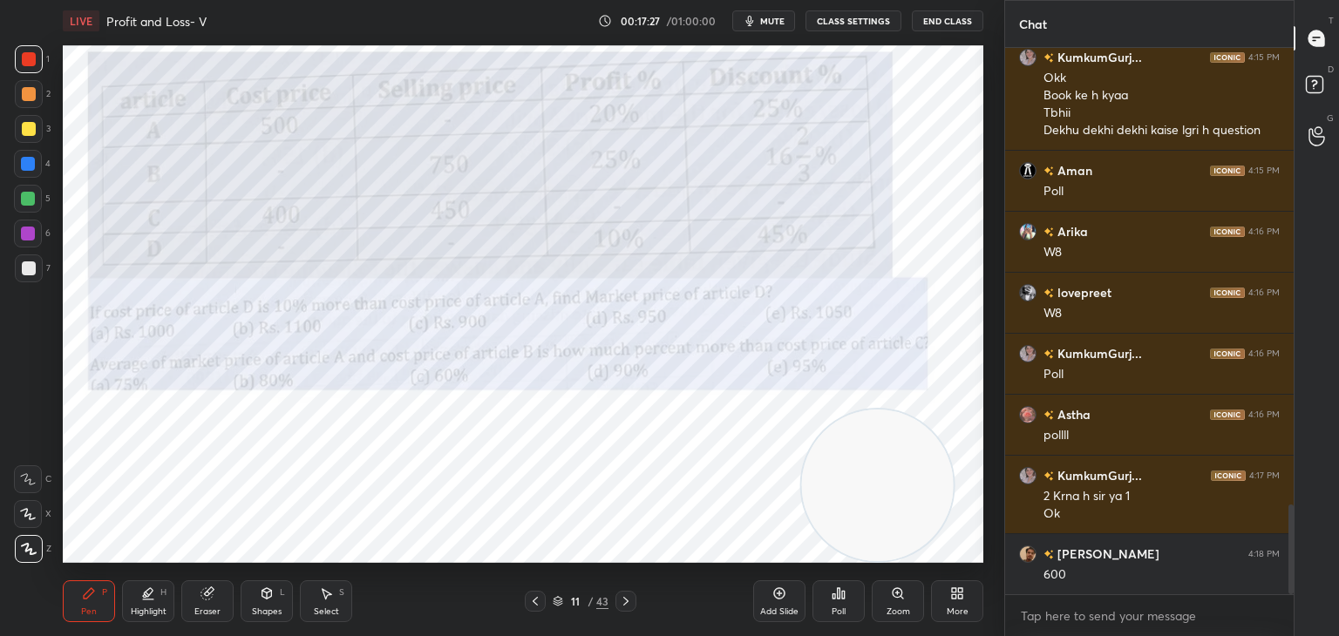
click at [108, 609] on div "Pen P" at bounding box center [89, 601] width 52 height 42
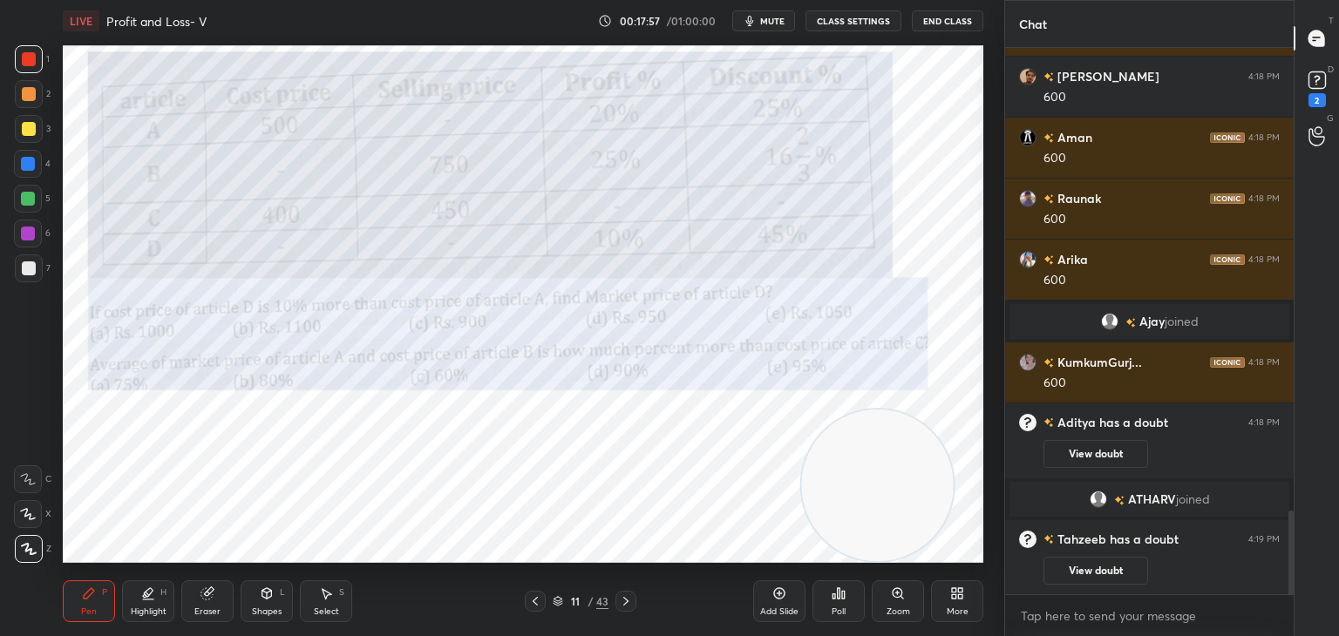
scroll to position [3064, 0]
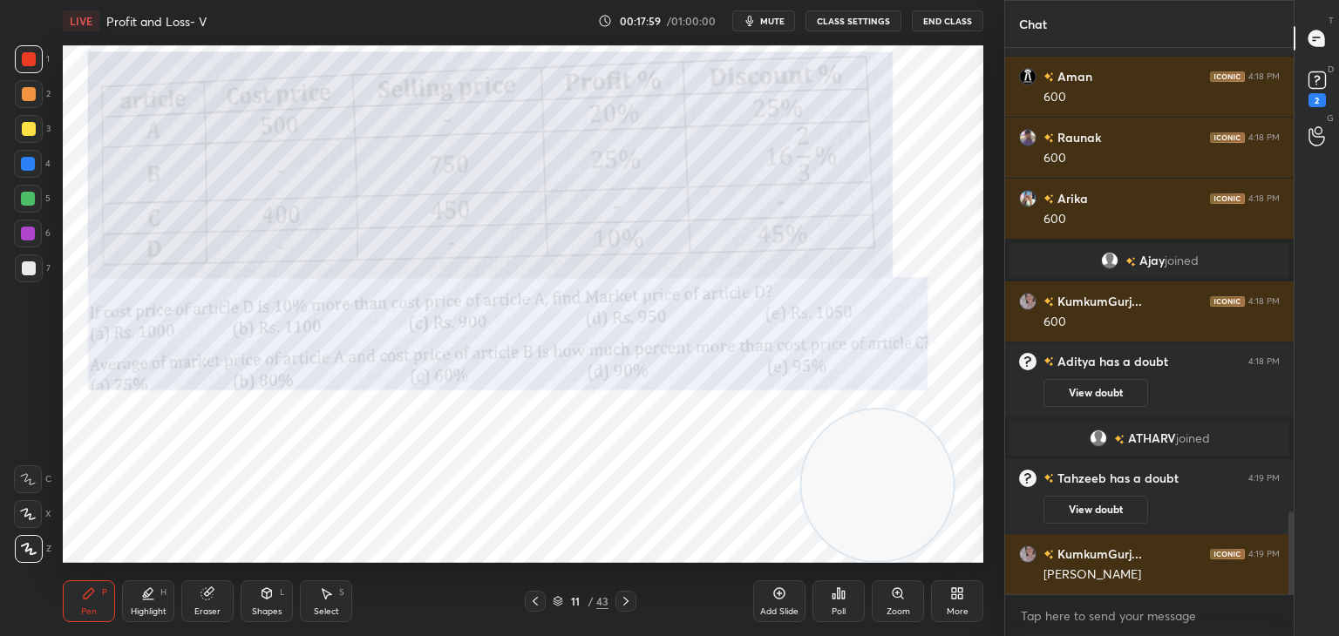
click at [1103, 512] on button "View doubt" at bounding box center [1095, 510] width 105 height 28
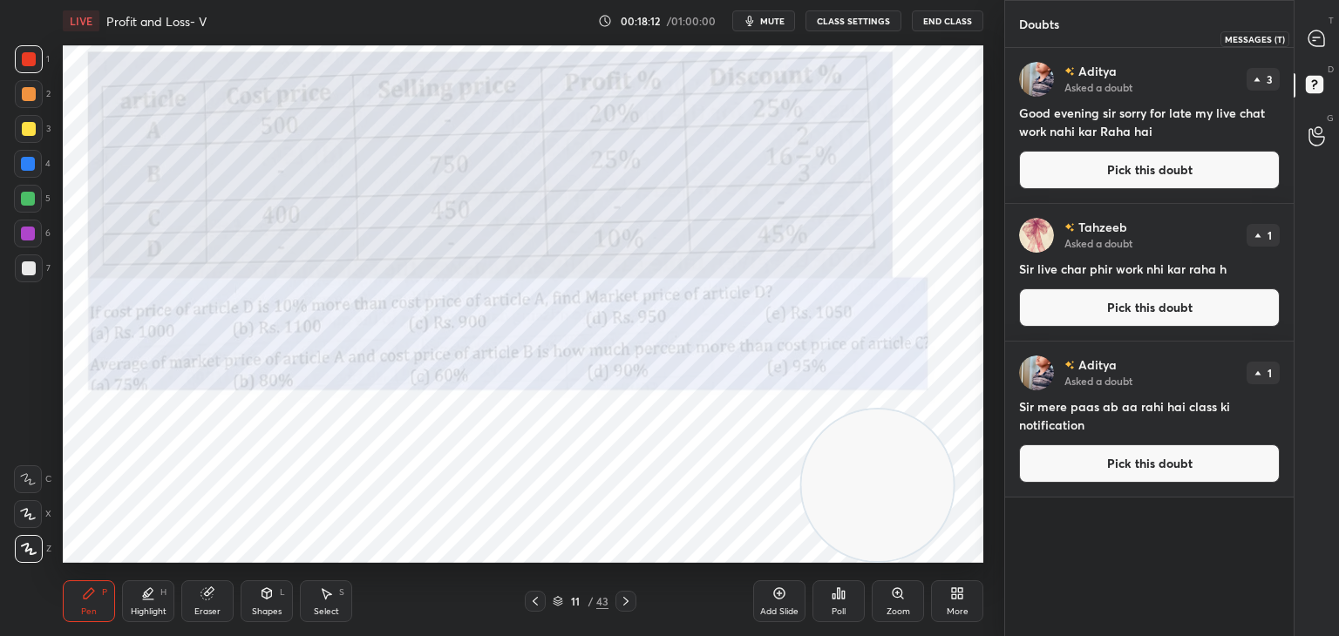
click at [1321, 52] on div at bounding box center [1316, 38] width 35 height 31
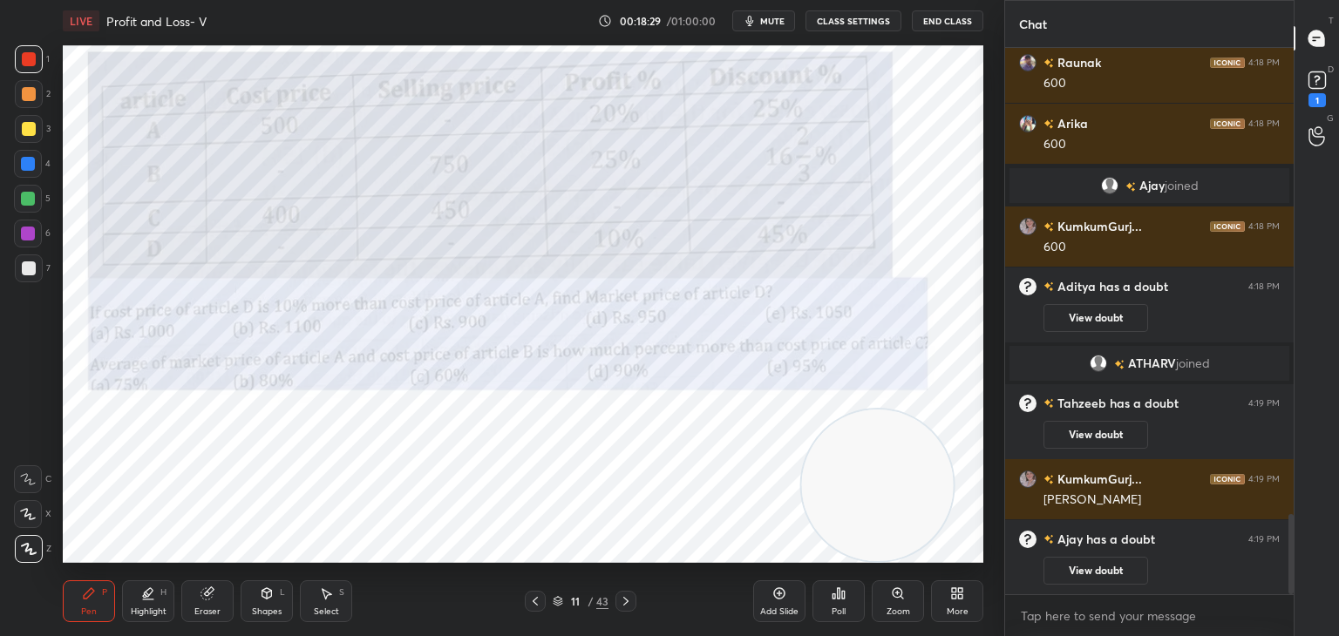
scroll to position [3183, 0]
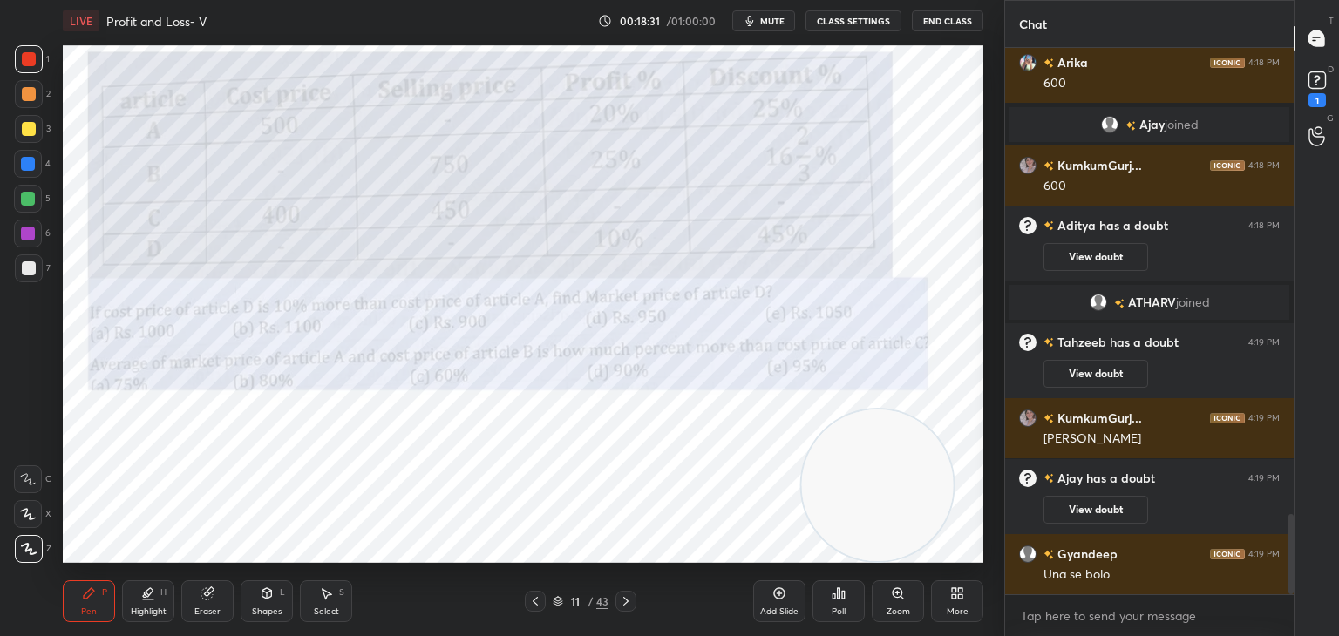
click at [1104, 514] on button "View doubt" at bounding box center [1095, 510] width 105 height 28
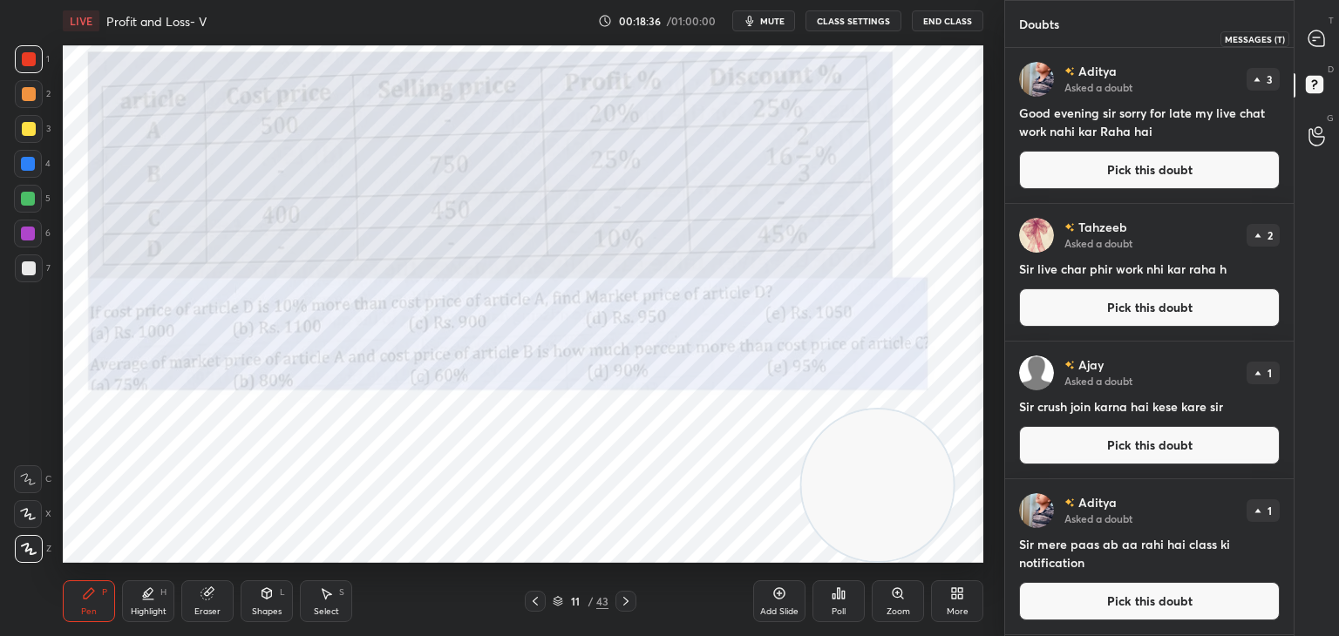
click at [1321, 41] on icon at bounding box center [1316, 39] width 16 height 16
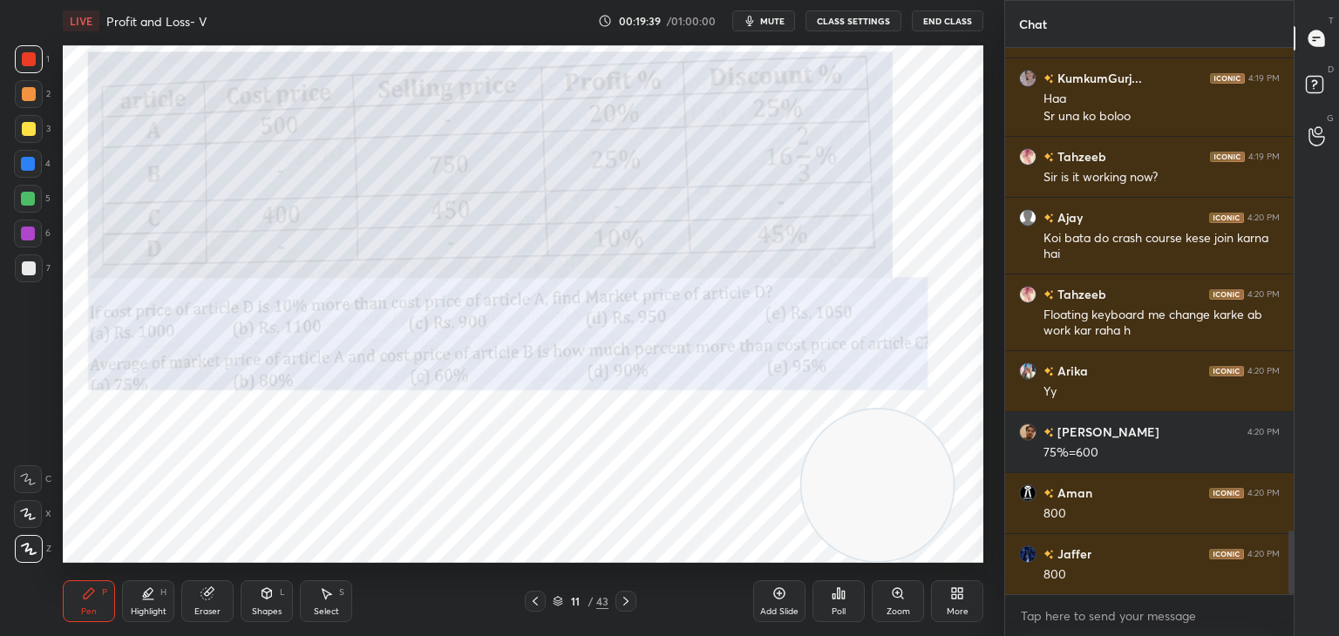
scroll to position [4220, 0]
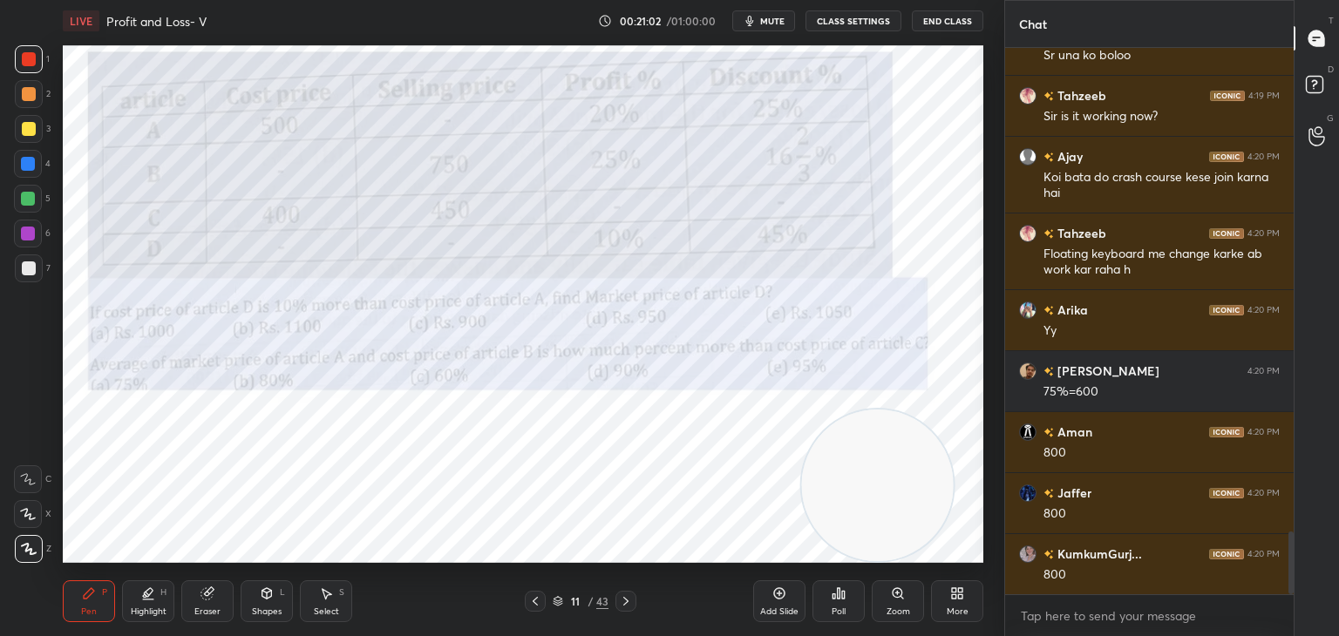
click at [150, 607] on div "Highlight" at bounding box center [149, 611] width 36 height 9
click at [24, 241] on div at bounding box center [28, 234] width 28 height 28
click at [92, 595] on icon at bounding box center [89, 594] width 14 height 14
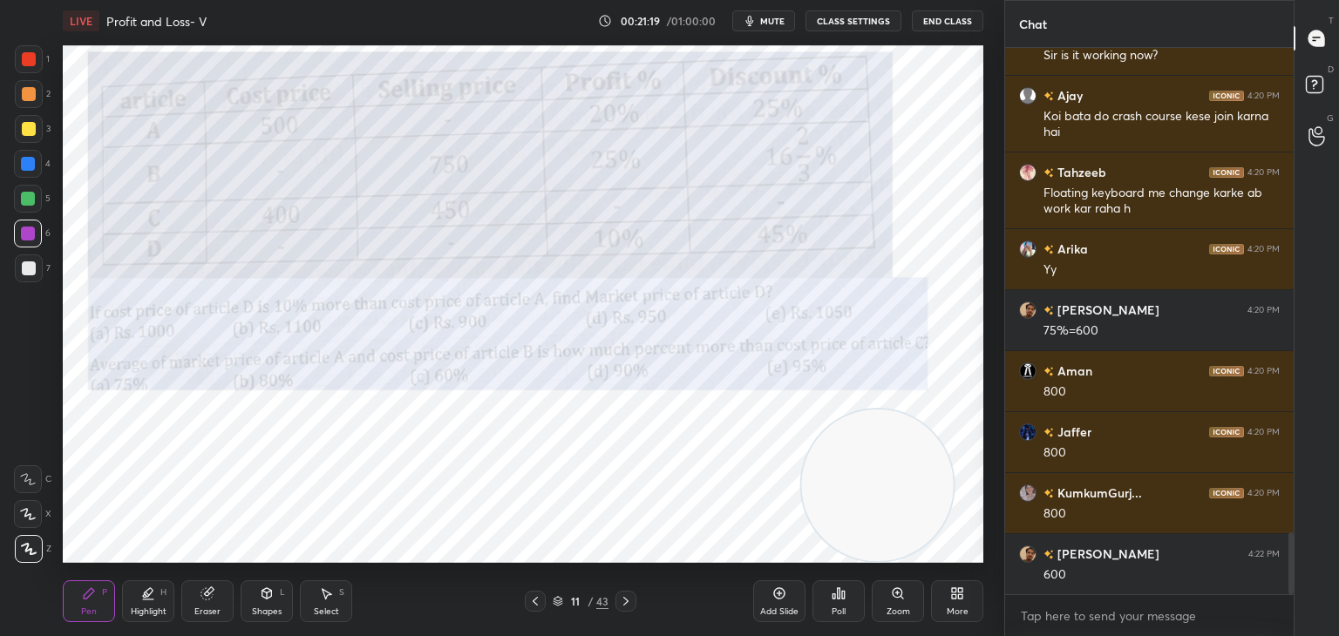
click at [28, 65] on div at bounding box center [29, 59] width 14 height 14
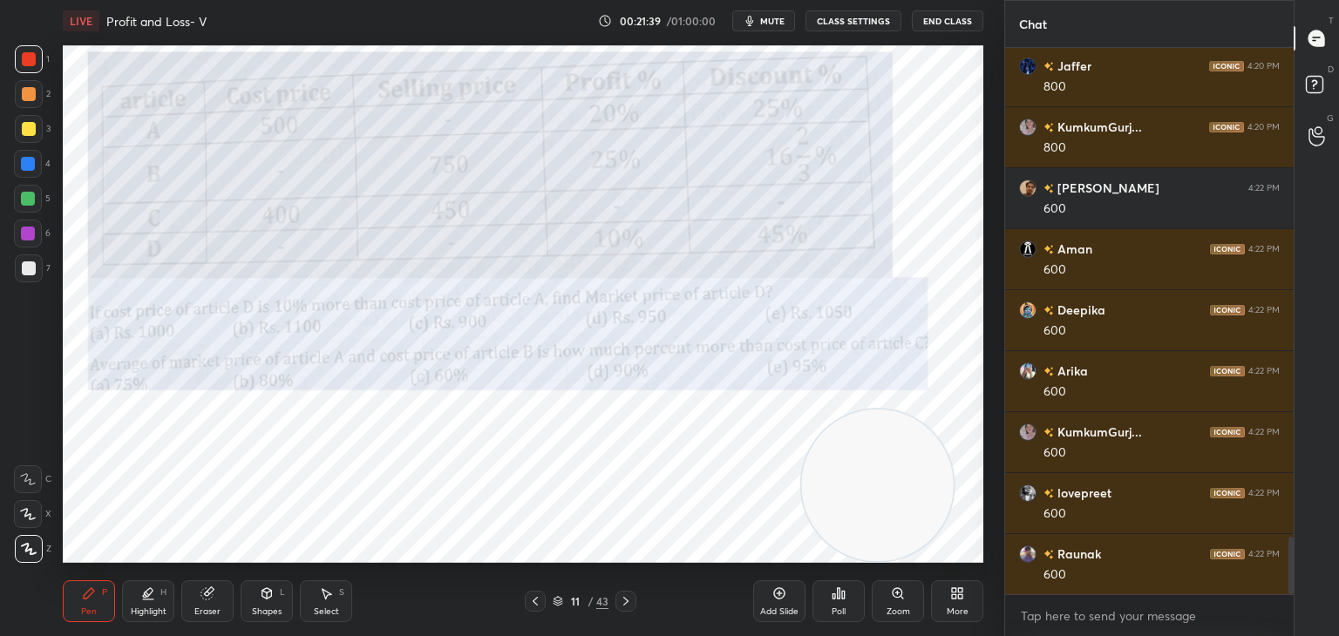
scroll to position [4708, 0]
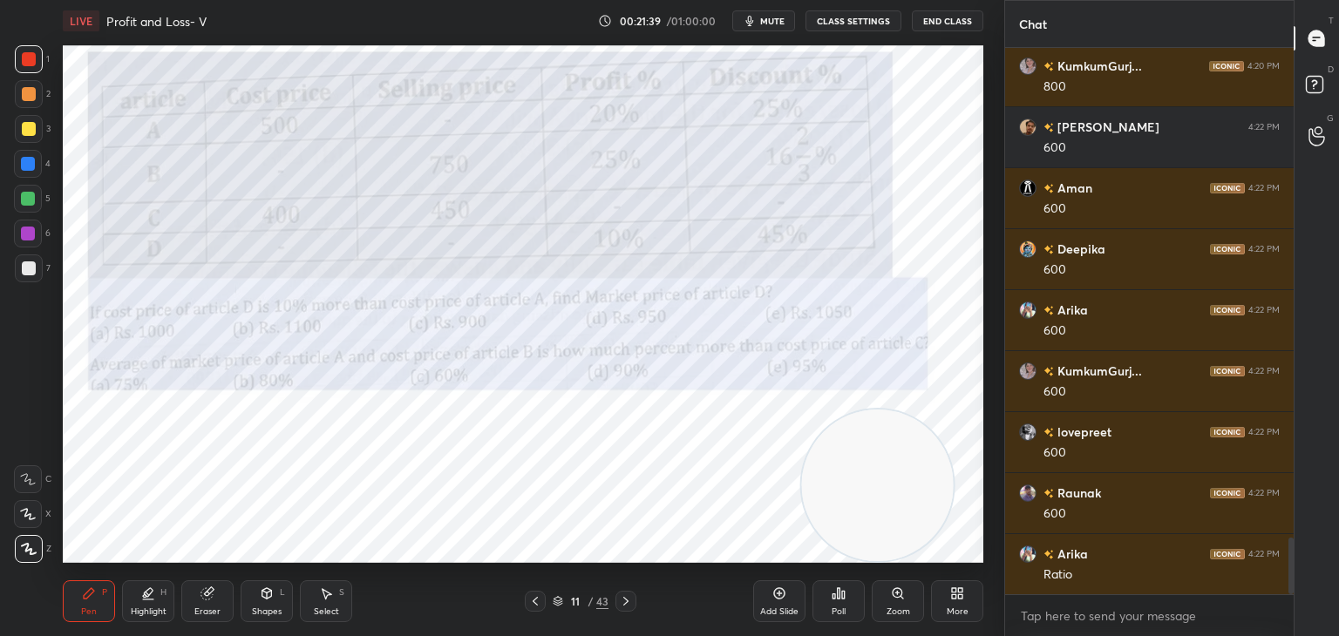
click at [208, 603] on div "Eraser" at bounding box center [207, 601] width 52 height 42
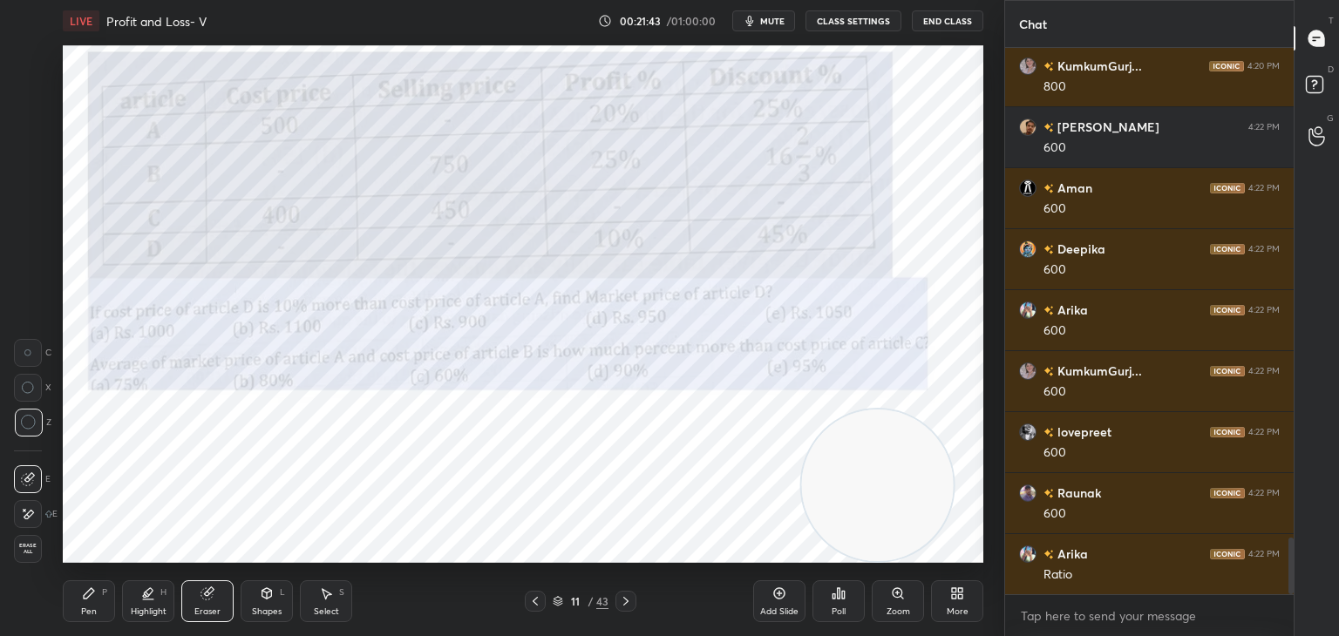
scroll to position [4769, 0]
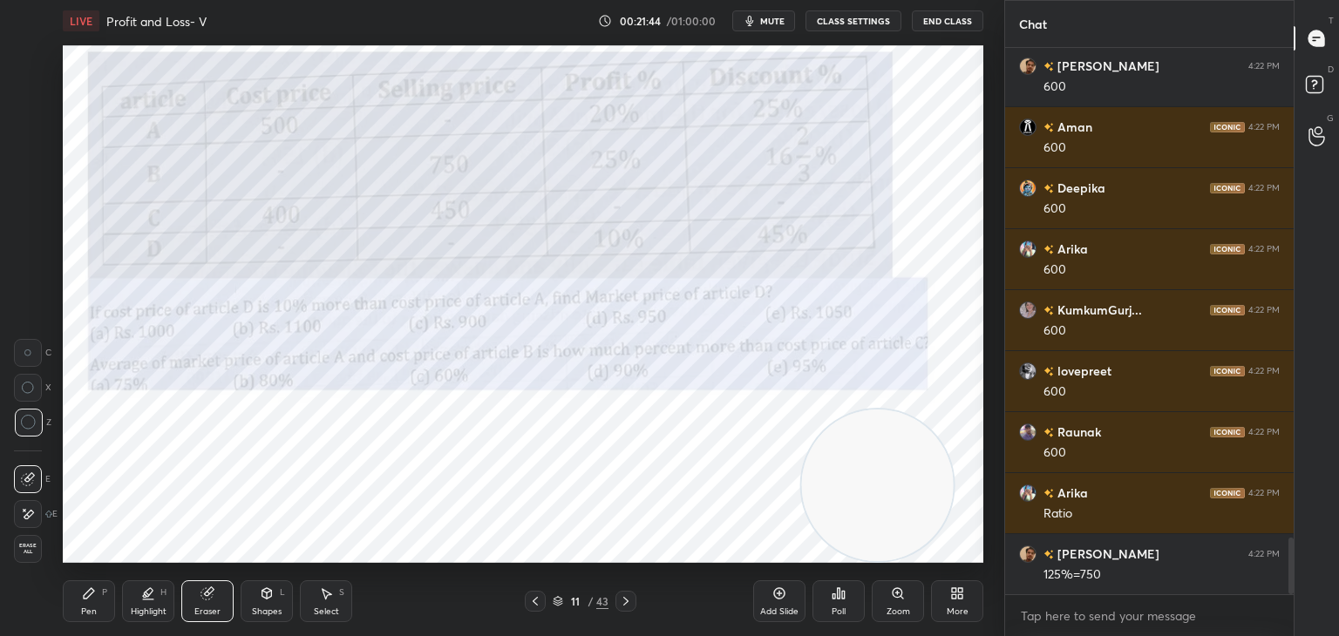
click at [226, 596] on div "Eraser" at bounding box center [207, 601] width 52 height 42
click at [80, 596] on div "Pen P" at bounding box center [89, 601] width 52 height 42
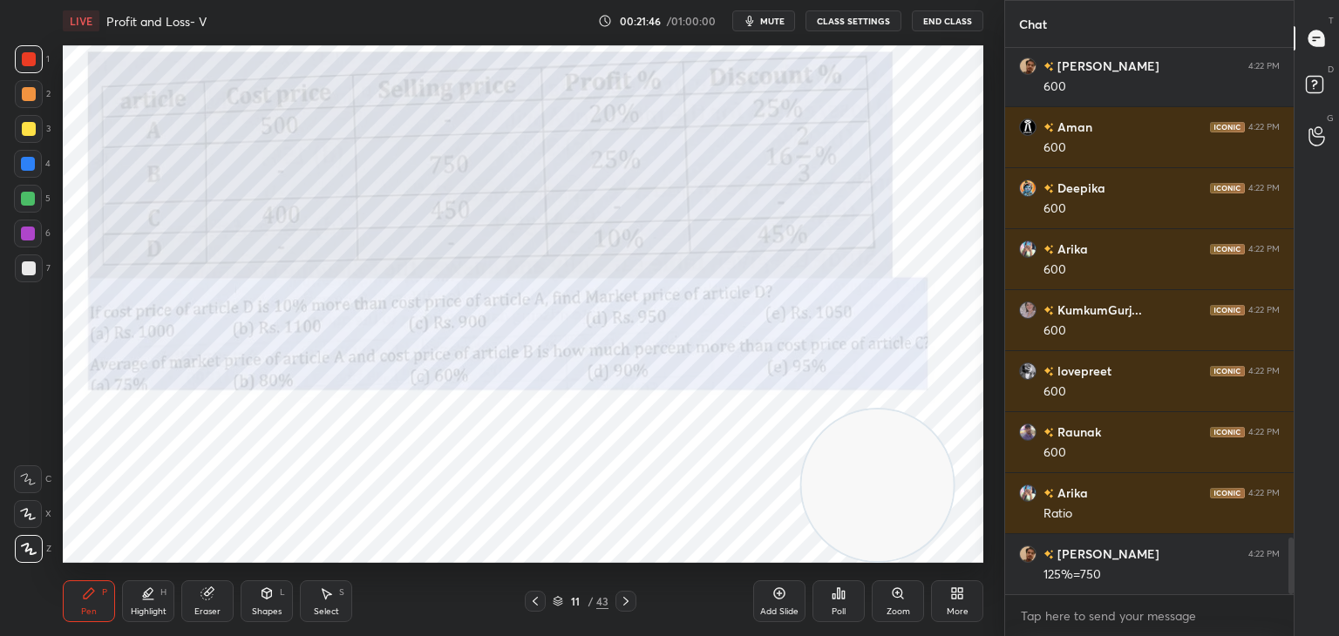
click at [215, 600] on div "Eraser" at bounding box center [207, 601] width 52 height 42
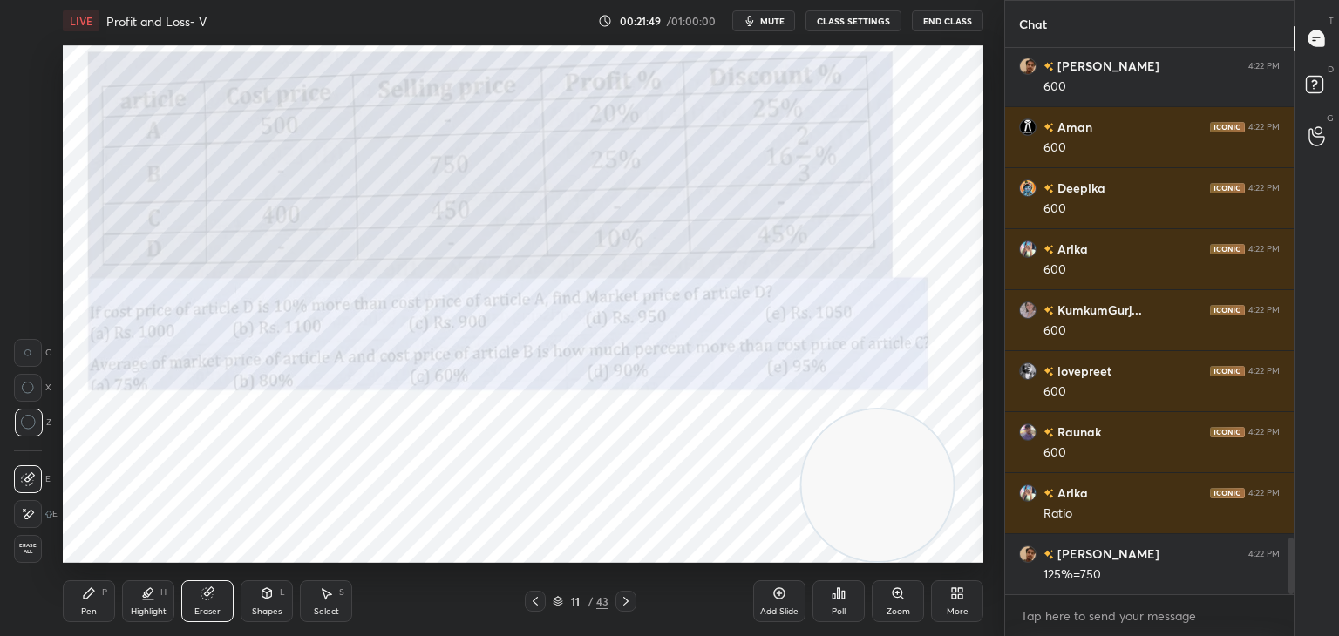
click at [251, 601] on div "Shapes L" at bounding box center [267, 601] width 52 height 42
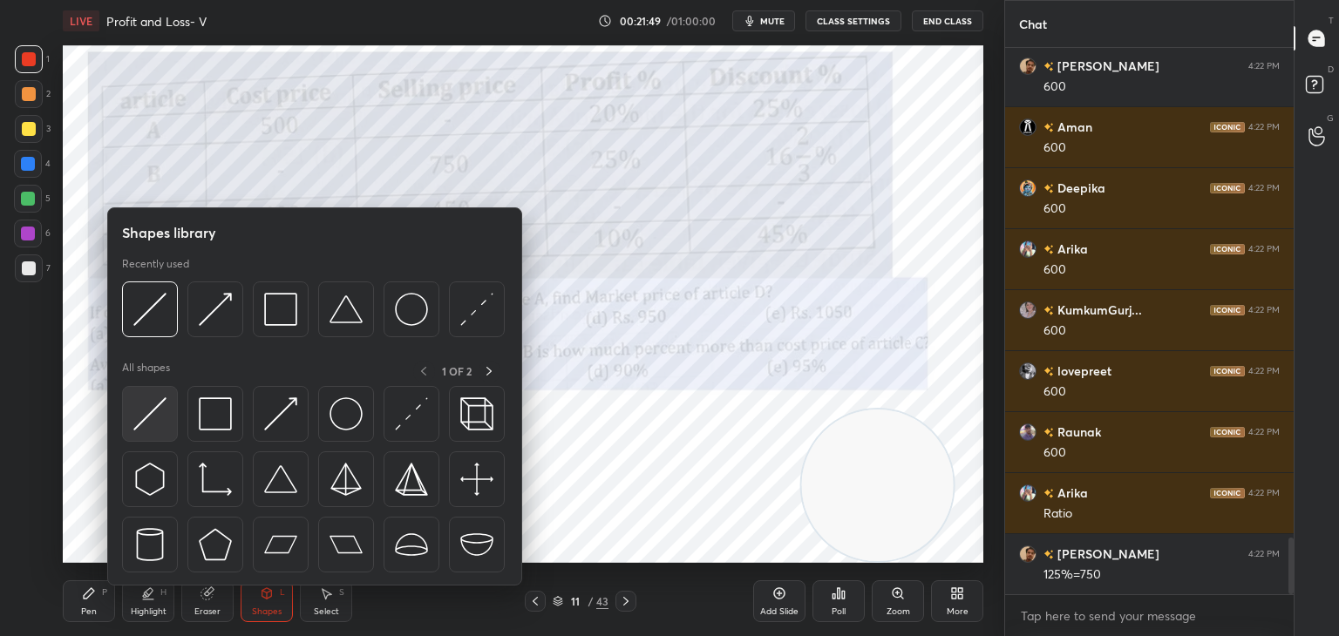
scroll to position [4830, 0]
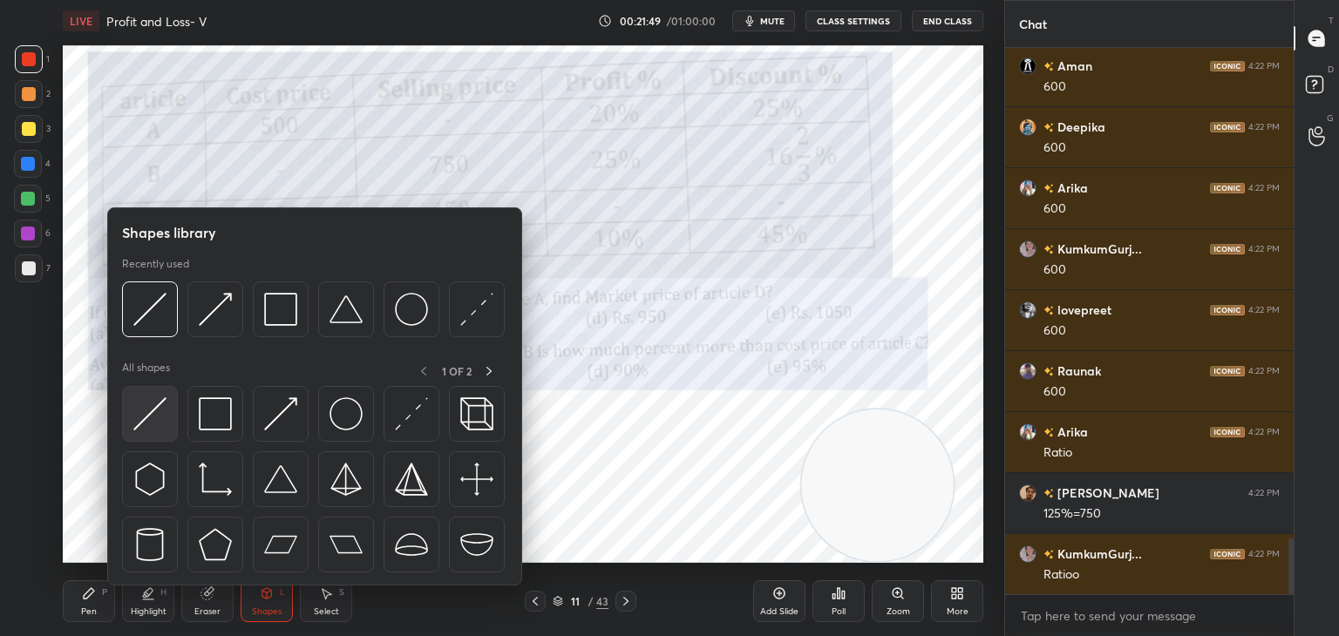
click at [153, 439] on div at bounding box center [150, 414] width 56 height 56
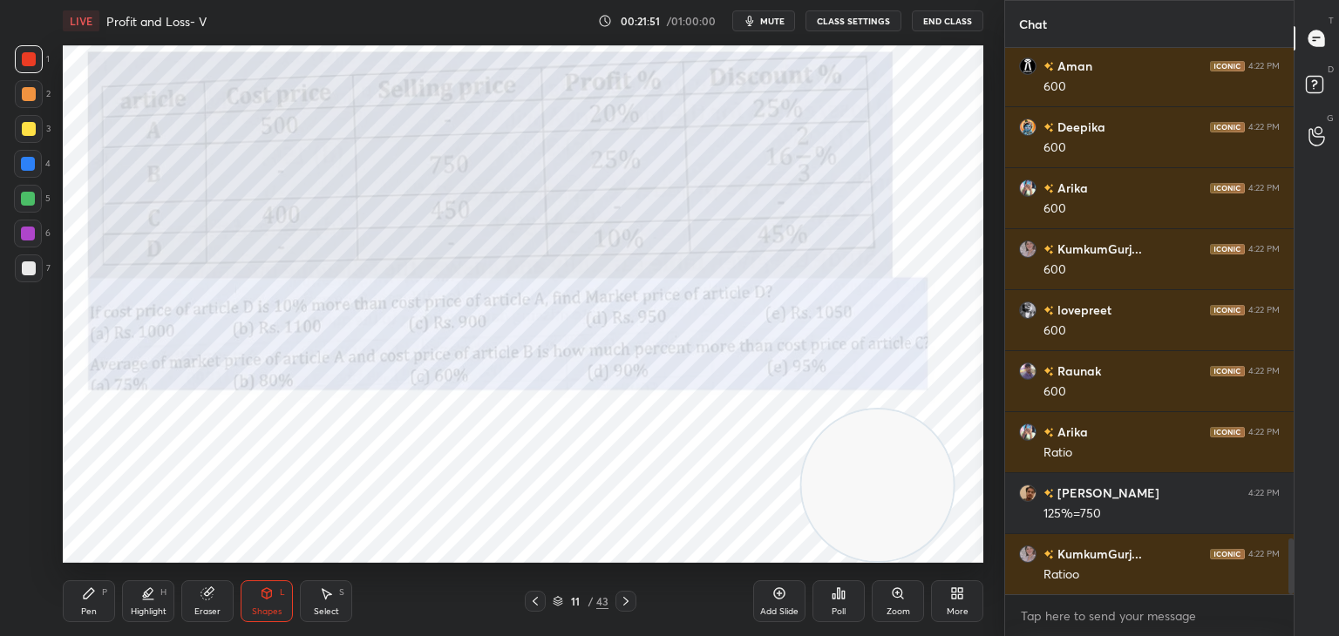
click at [94, 580] on div "Pen P Highlight H Eraser Shapes L Select S 11 / 43 Add Slide Poll Zoom More" at bounding box center [523, 601] width 920 height 70
click at [91, 580] on div "Pen P Highlight H Eraser Shapes L Select S 11 / 43 Add Slide Poll Zoom More" at bounding box center [523, 601] width 920 height 70
click at [77, 609] on div "Pen P" at bounding box center [89, 601] width 52 height 42
click at [26, 240] on div at bounding box center [28, 234] width 14 height 14
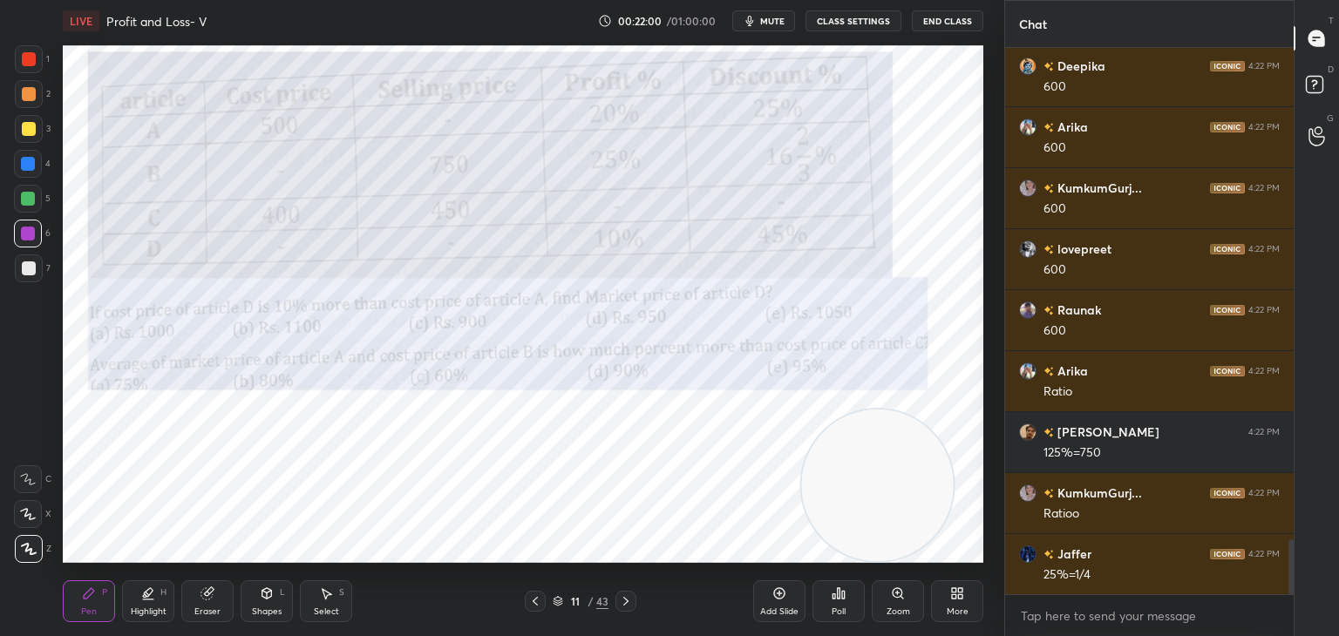
click at [29, 55] on div at bounding box center [29, 59] width 14 height 14
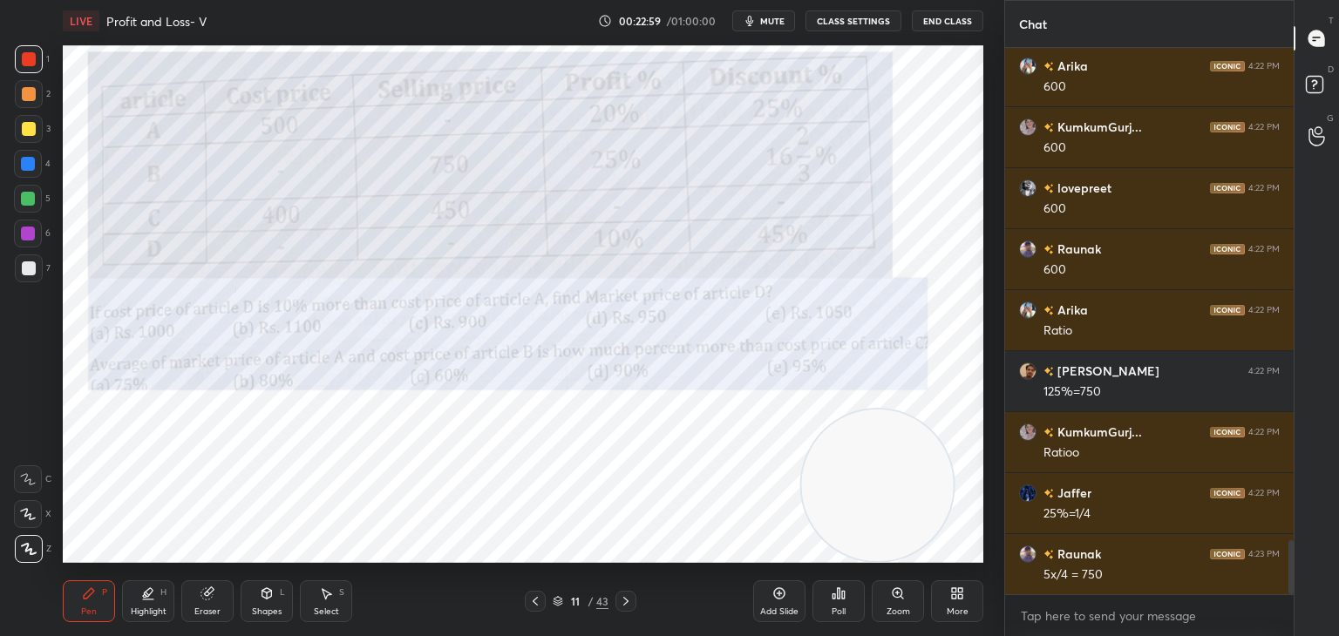
click at [24, 163] on div at bounding box center [28, 164] width 14 height 14
click at [28, 200] on div at bounding box center [28, 199] width 14 height 14
click at [36, 521] on div at bounding box center [28, 514] width 28 height 28
click at [31, 547] on icon at bounding box center [29, 549] width 16 height 12
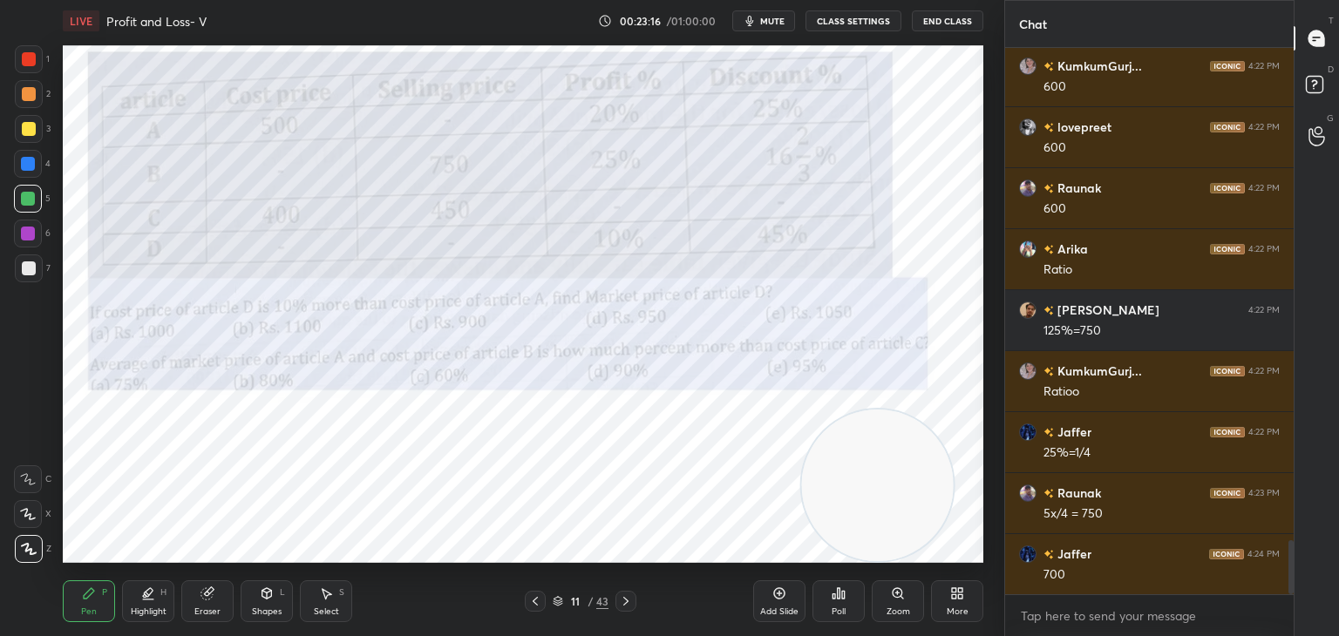
scroll to position [5074, 0]
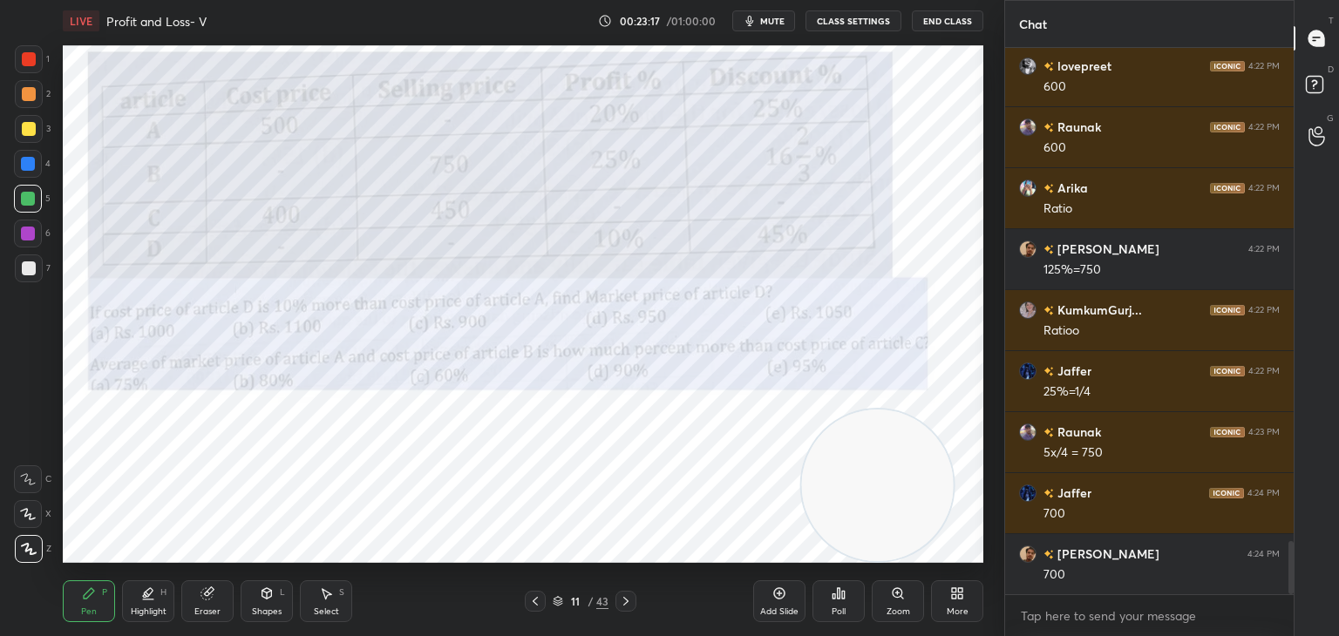
click at [50, 64] on div "1 2 3 4 5 6 7" at bounding box center [32, 167] width 37 height 244
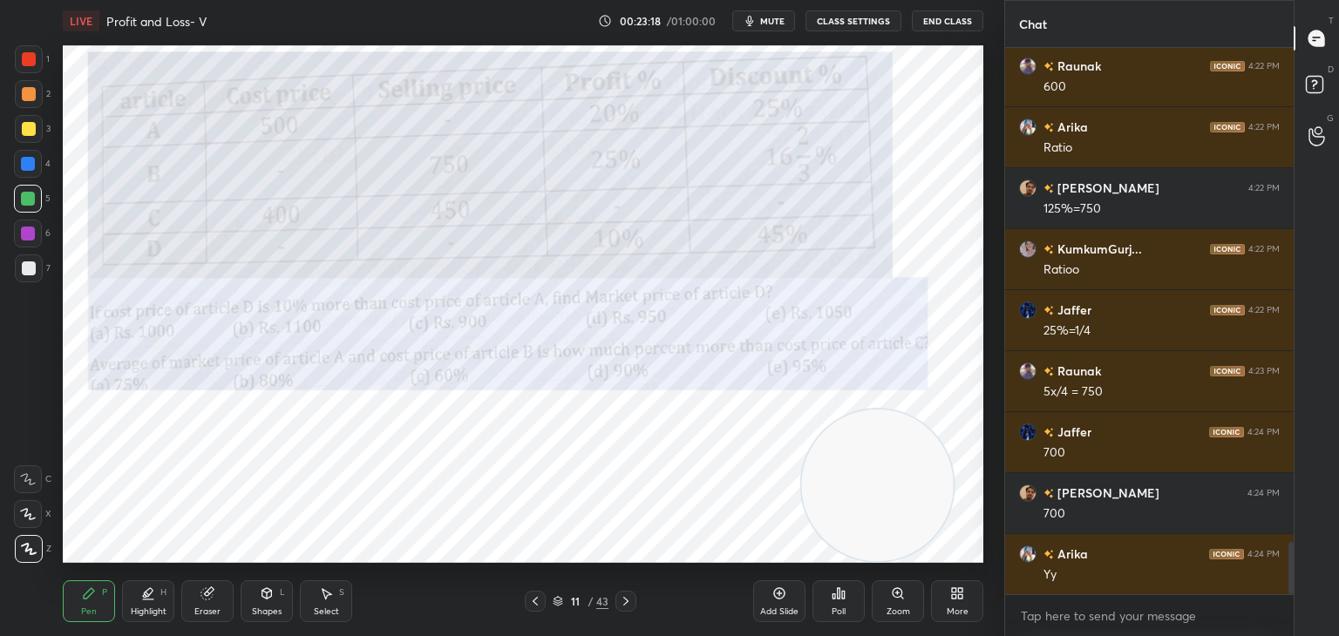
click at [38, 66] on div at bounding box center [29, 59] width 28 height 28
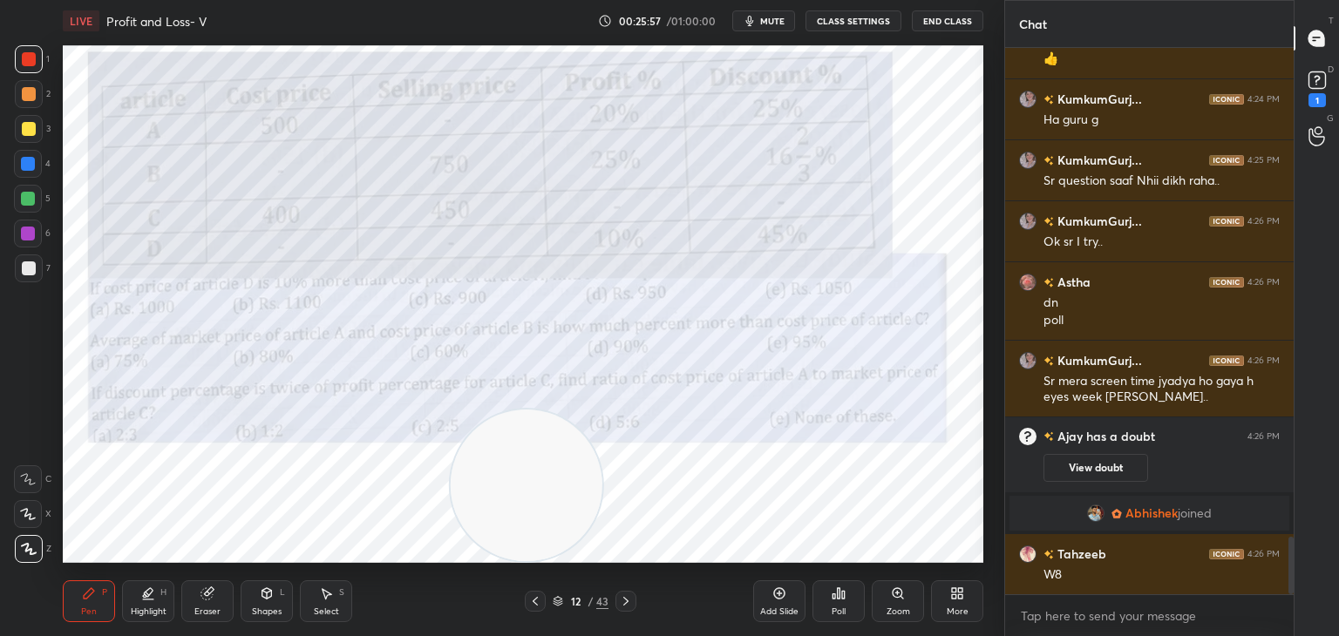
scroll to position [4736, 0]
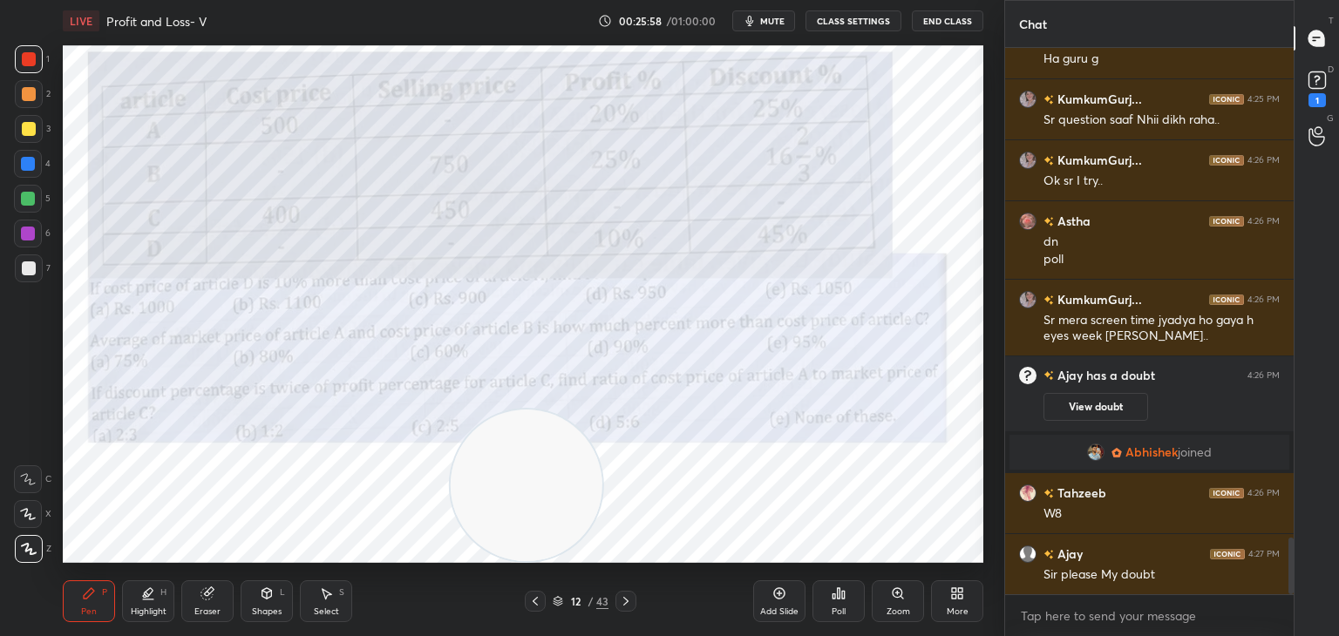
click at [1076, 405] on button "View doubt" at bounding box center [1095, 407] width 105 height 28
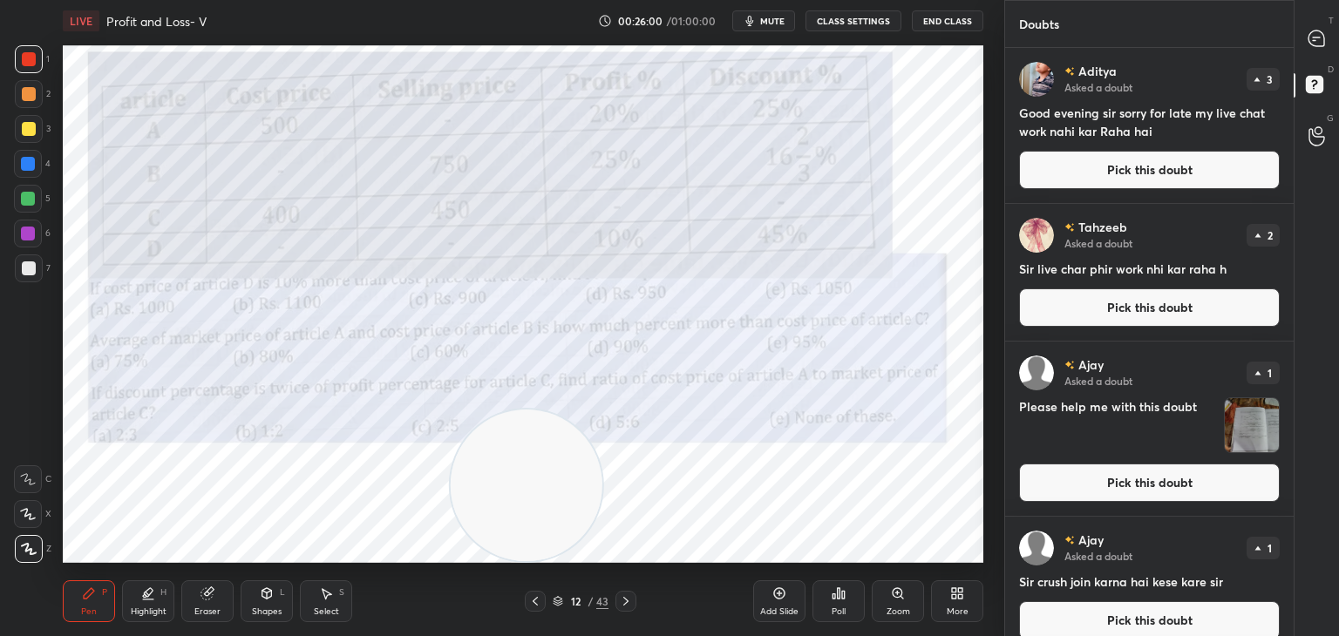
click at [1101, 166] on button "Pick this doubt" at bounding box center [1149, 170] width 261 height 38
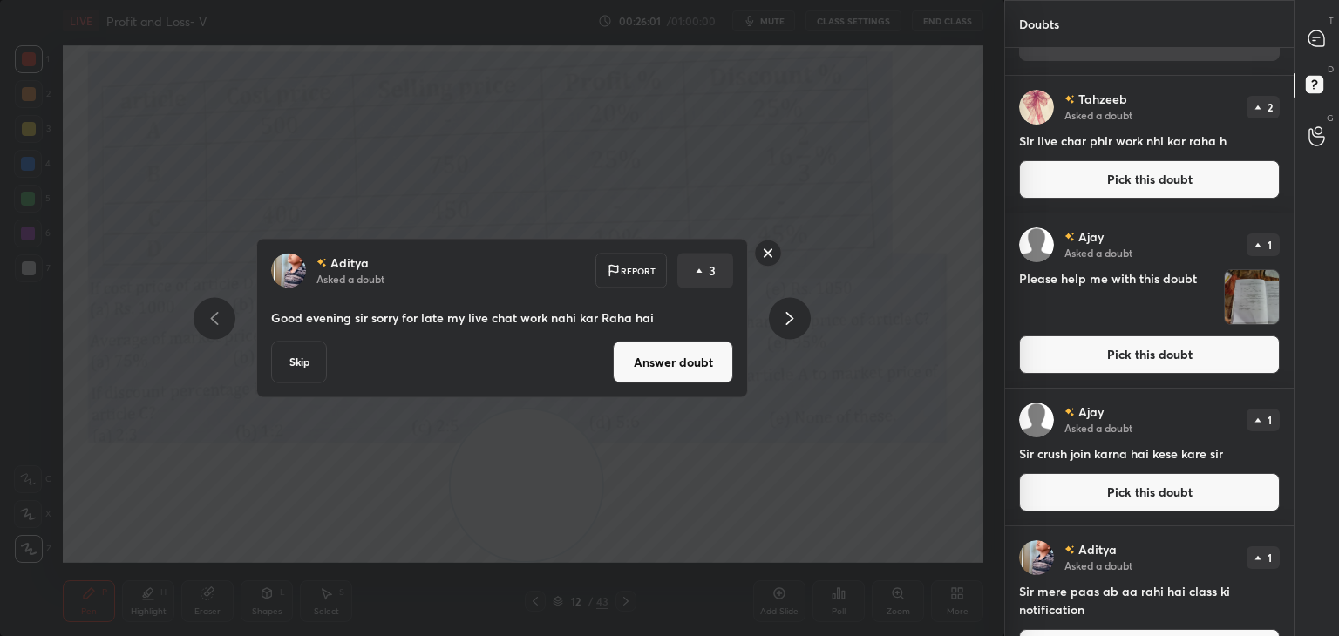
scroll to position [173, 0]
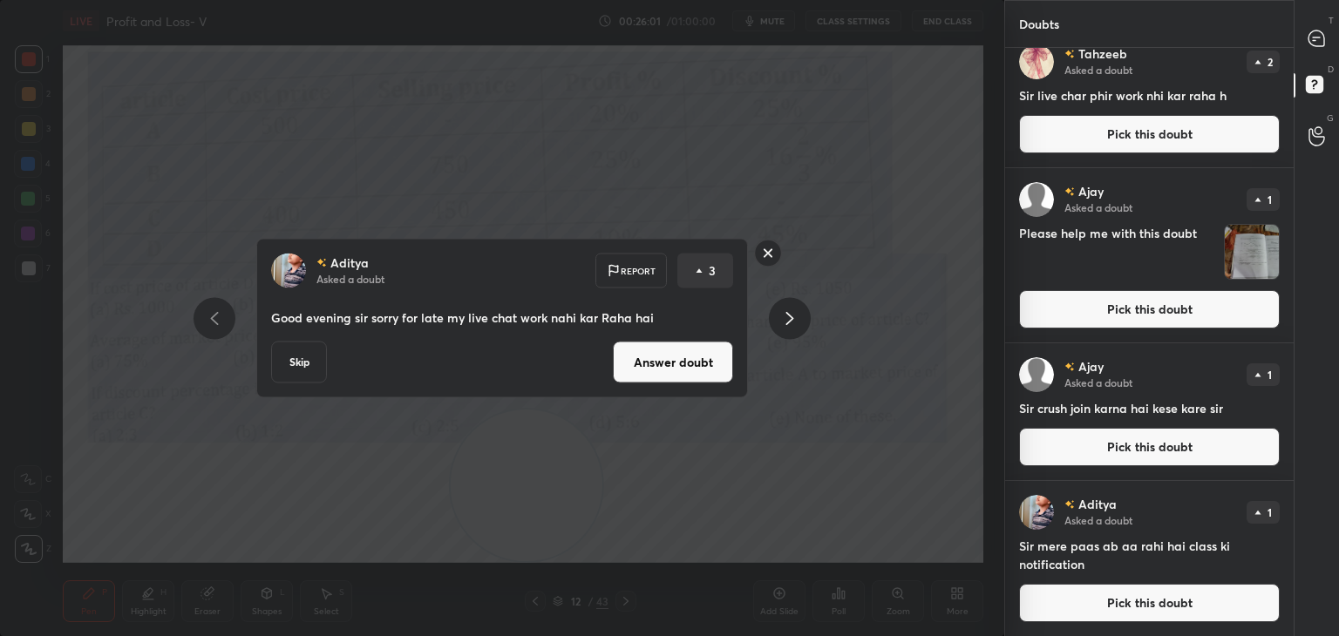
click at [763, 248] on rect at bounding box center [768, 253] width 27 height 27
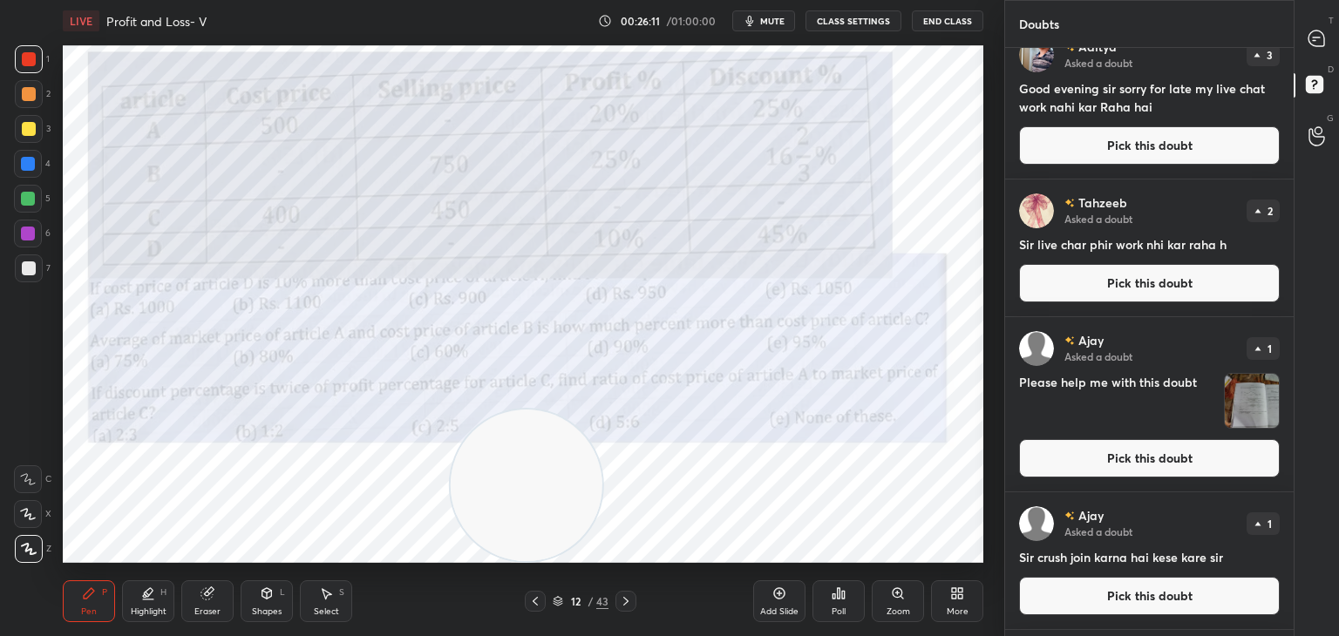
scroll to position [0, 0]
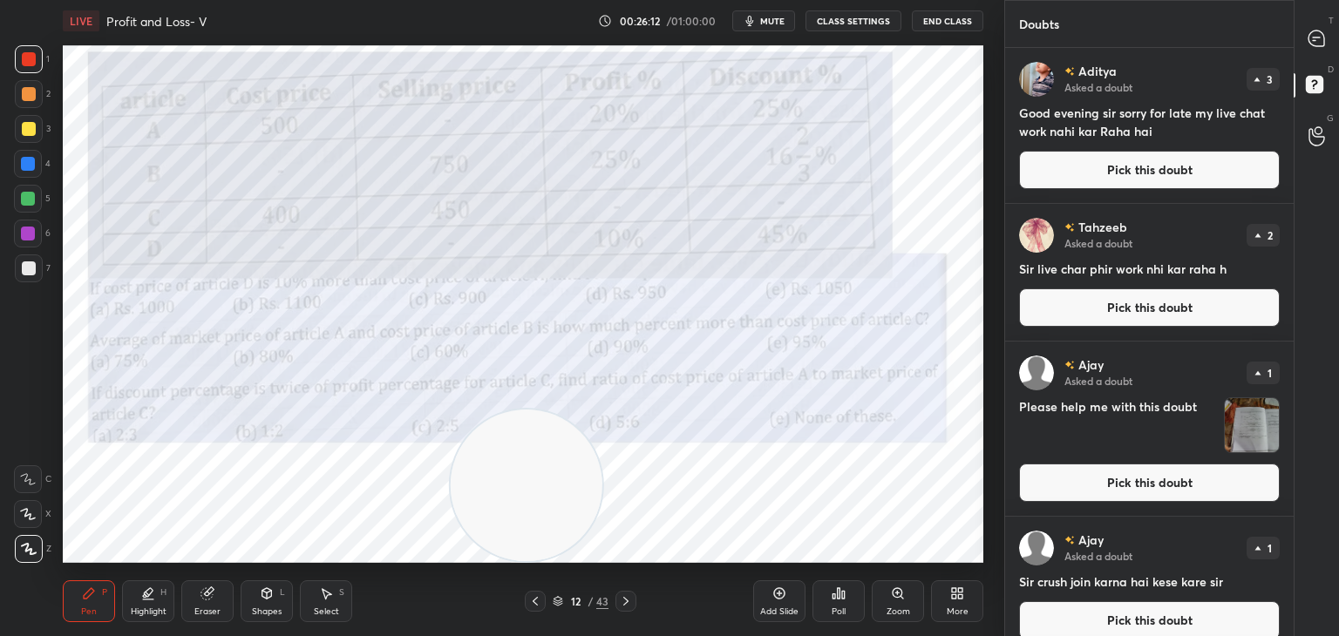
click at [1199, 161] on button "Pick this doubt" at bounding box center [1149, 170] width 261 height 38
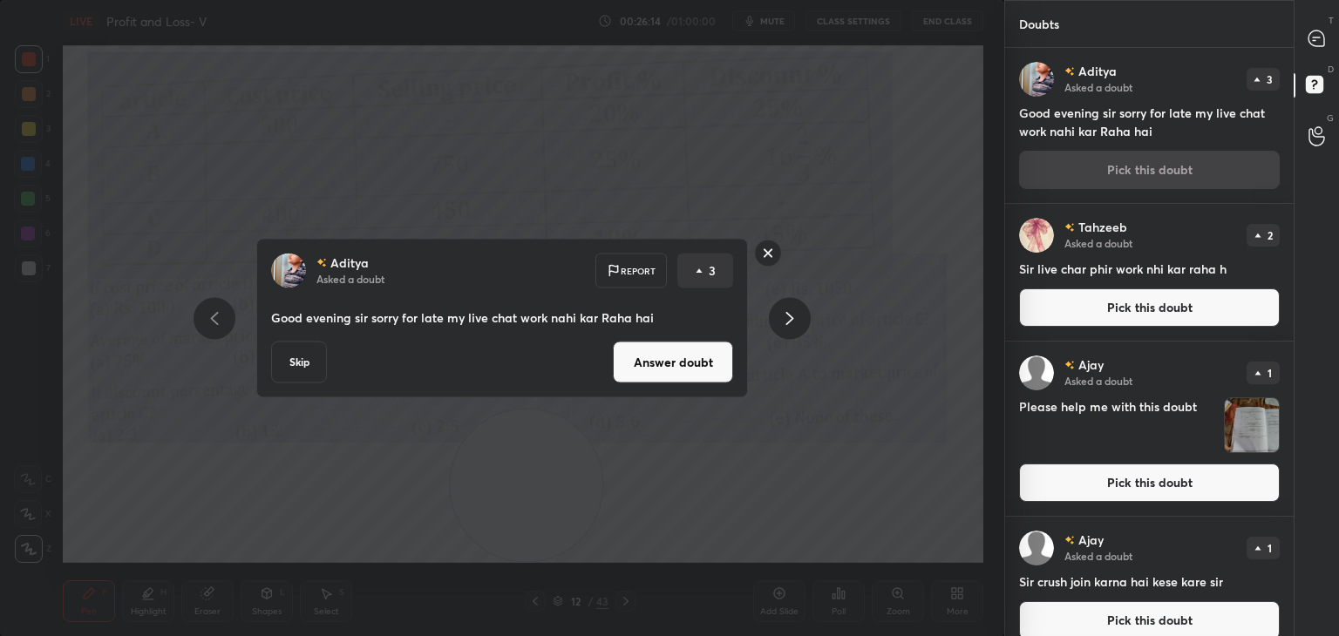
click at [299, 357] on button "Skip" at bounding box center [299, 363] width 56 height 42
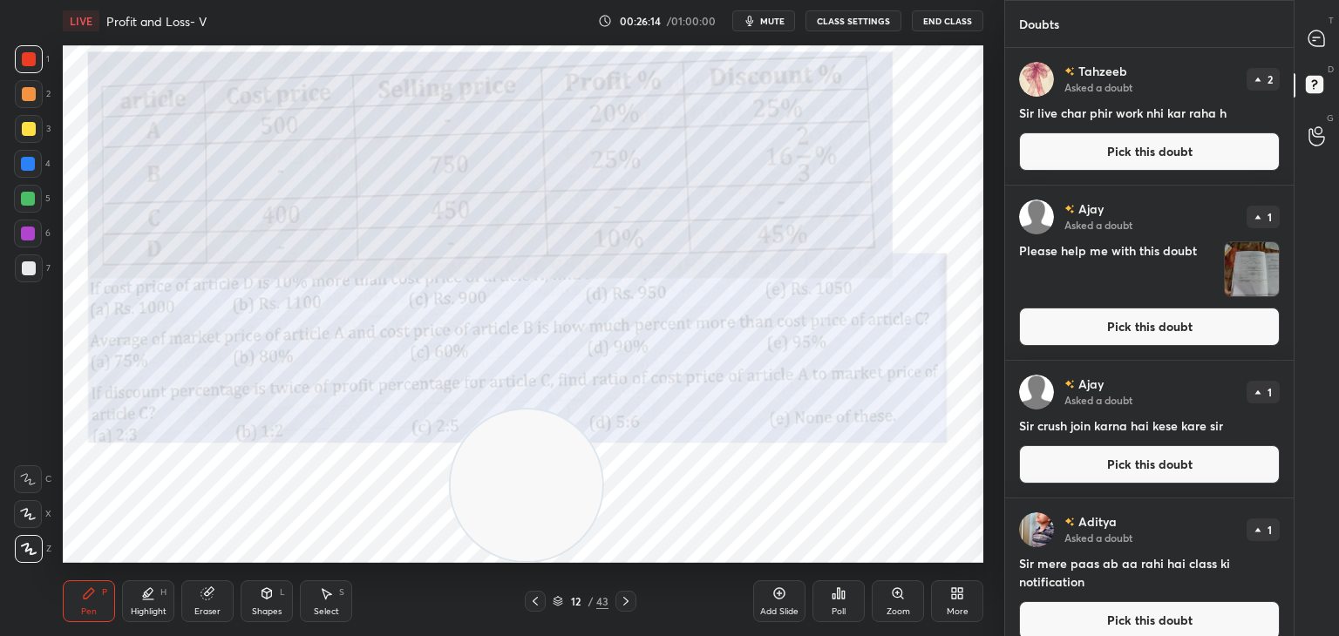
click at [1144, 156] on button "Pick this doubt" at bounding box center [1149, 151] width 261 height 38
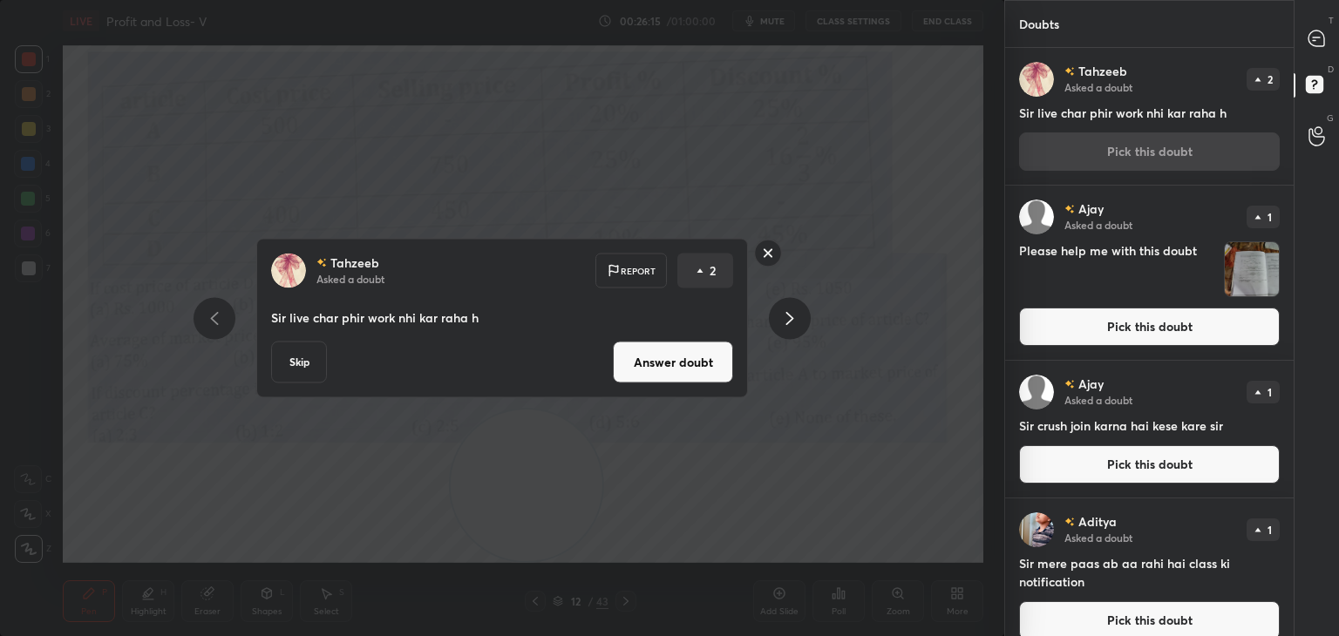
click at [307, 367] on button "Skip" at bounding box center [299, 363] width 56 height 42
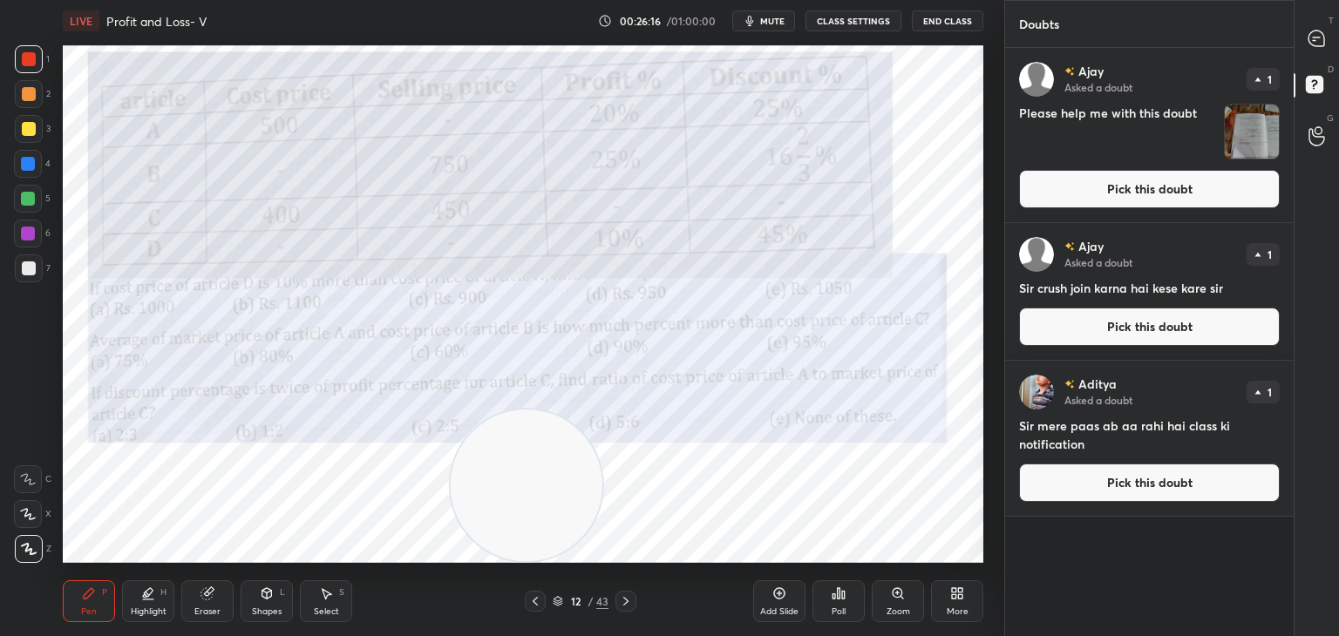
click at [1112, 181] on button "Pick this doubt" at bounding box center [1149, 189] width 261 height 38
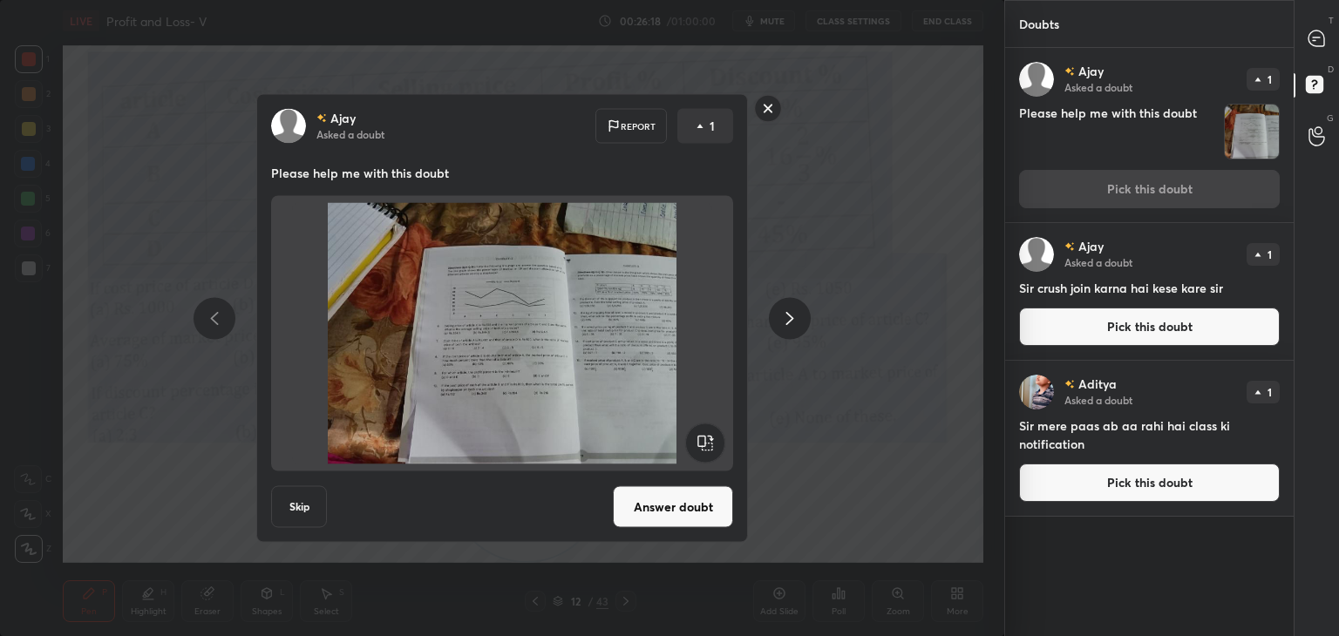
click at [300, 499] on button "Skip" at bounding box center [299, 507] width 56 height 42
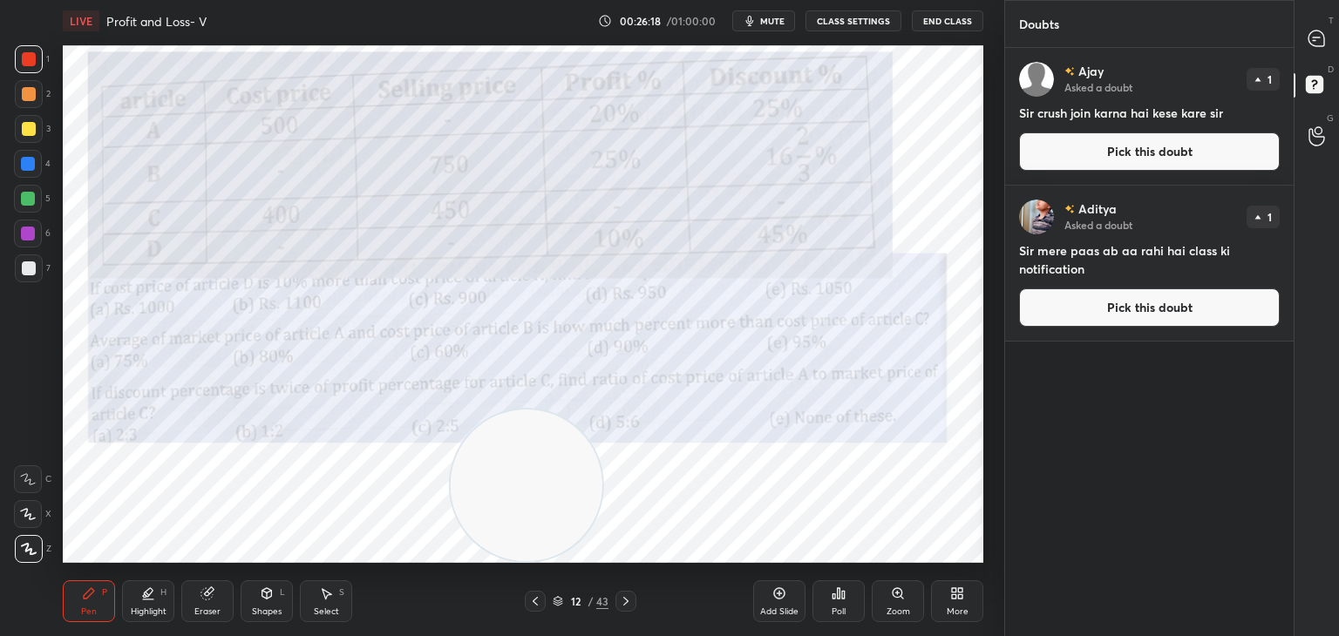
click at [1101, 176] on div "[PERSON_NAME] Asked a doubt 1 Sir crush join karna hai kese kare sir Pick this …" at bounding box center [1149, 116] width 288 height 137
click at [1034, 166] on button "Pick this doubt" at bounding box center [1149, 151] width 261 height 38
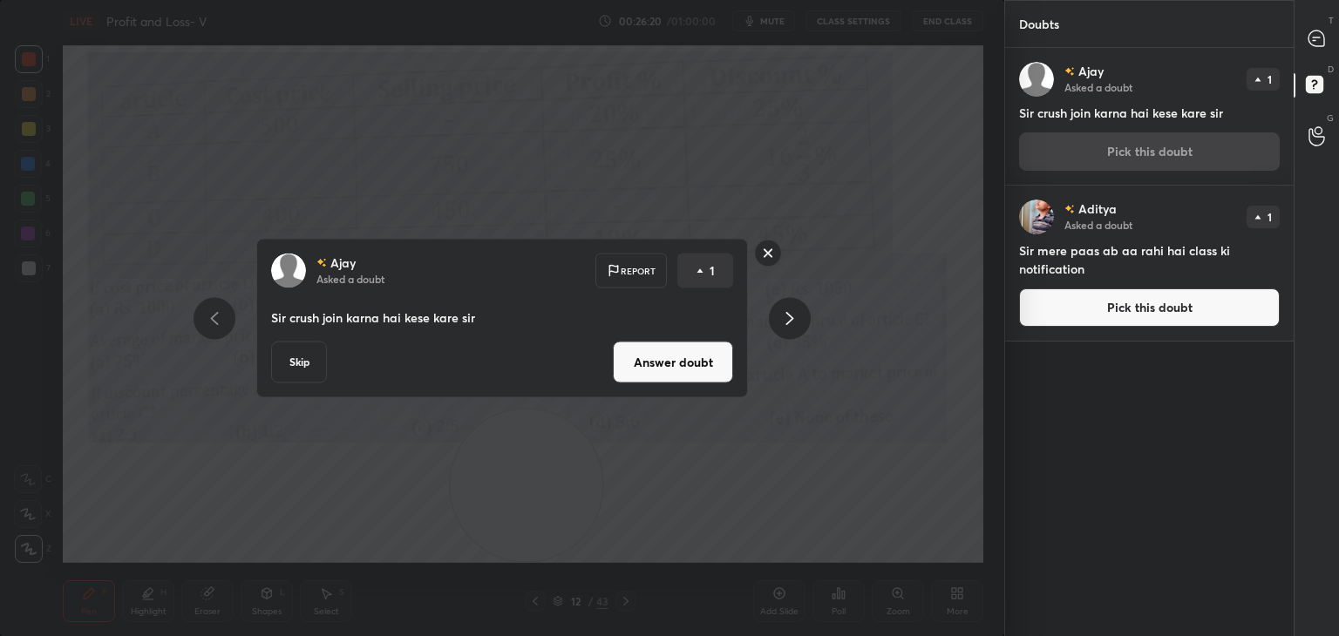
click at [299, 363] on button "Skip" at bounding box center [299, 363] width 56 height 42
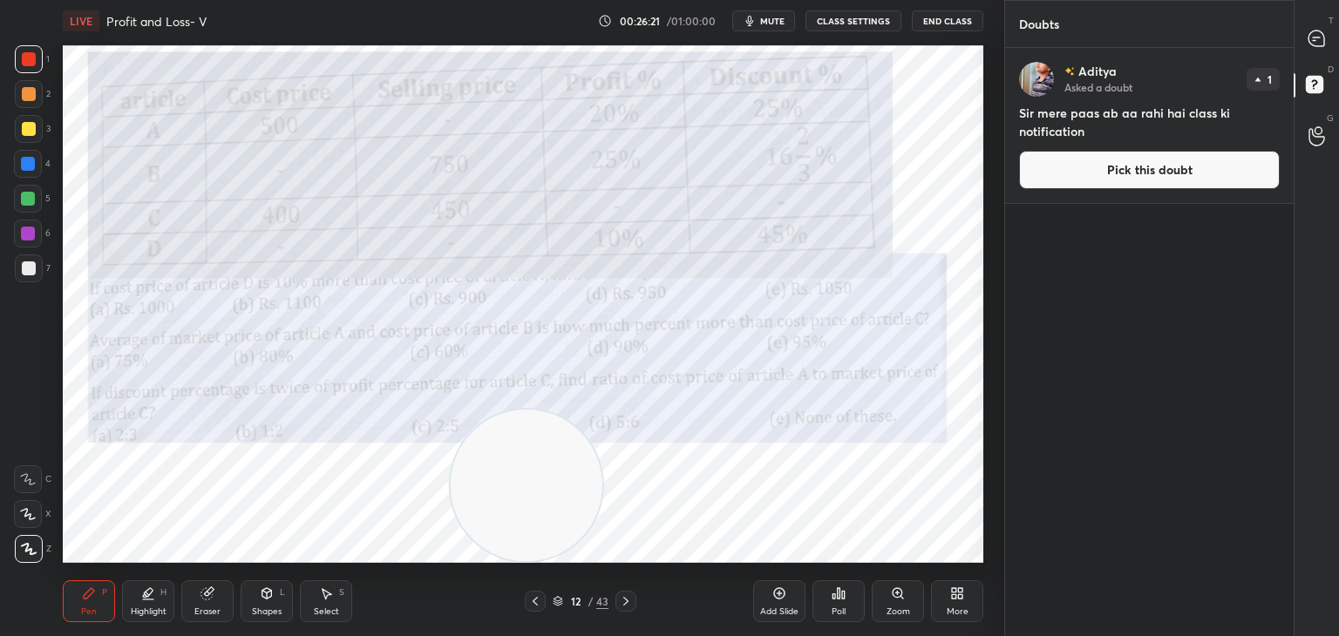
click at [1070, 182] on button "Pick this doubt" at bounding box center [1149, 170] width 261 height 38
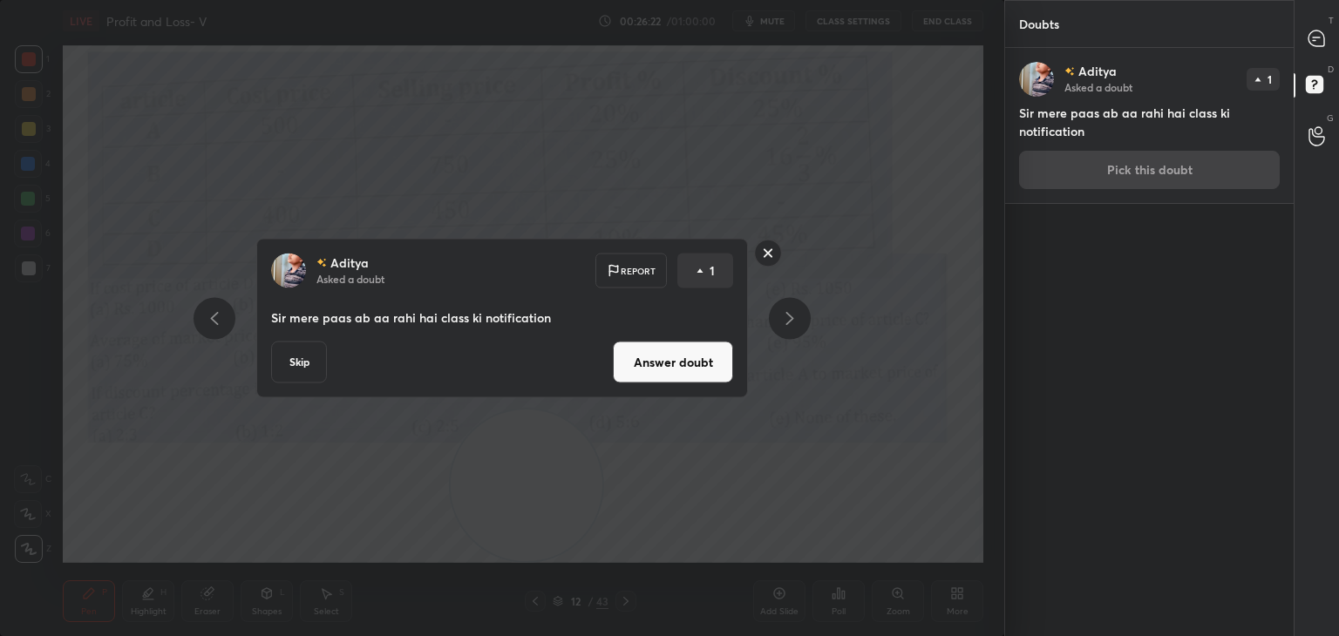
click at [302, 363] on button "Skip" at bounding box center [299, 363] width 56 height 42
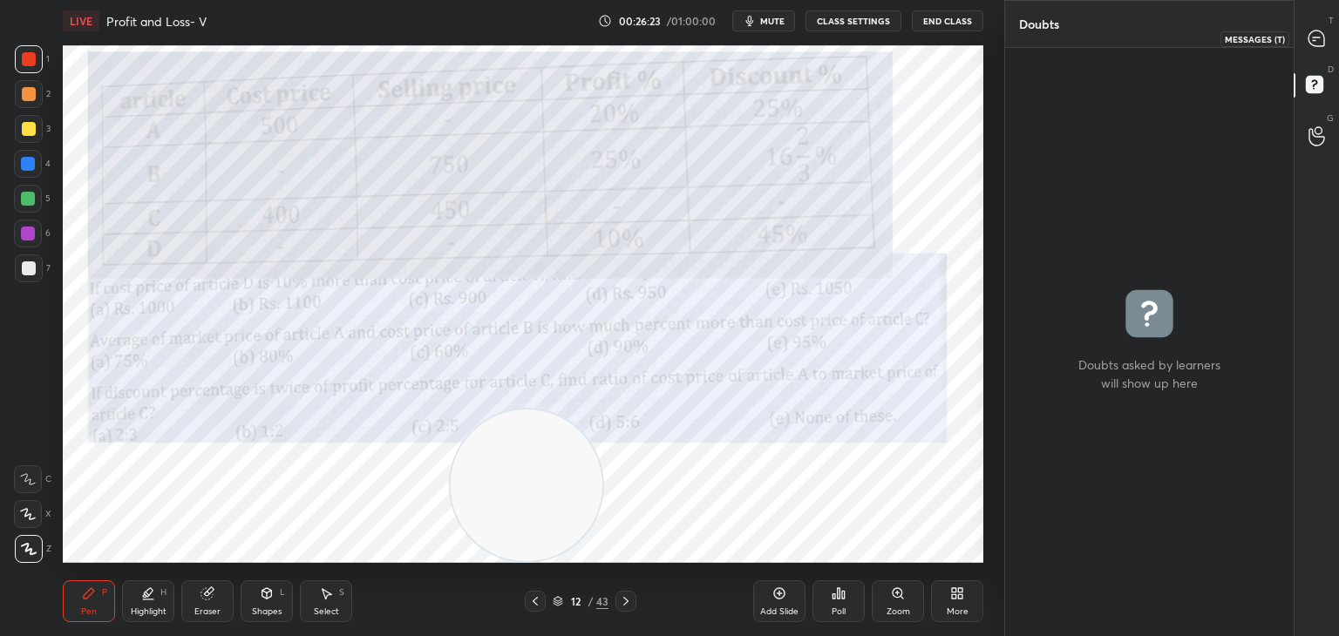
click at [1322, 34] on icon at bounding box center [1316, 39] width 16 height 16
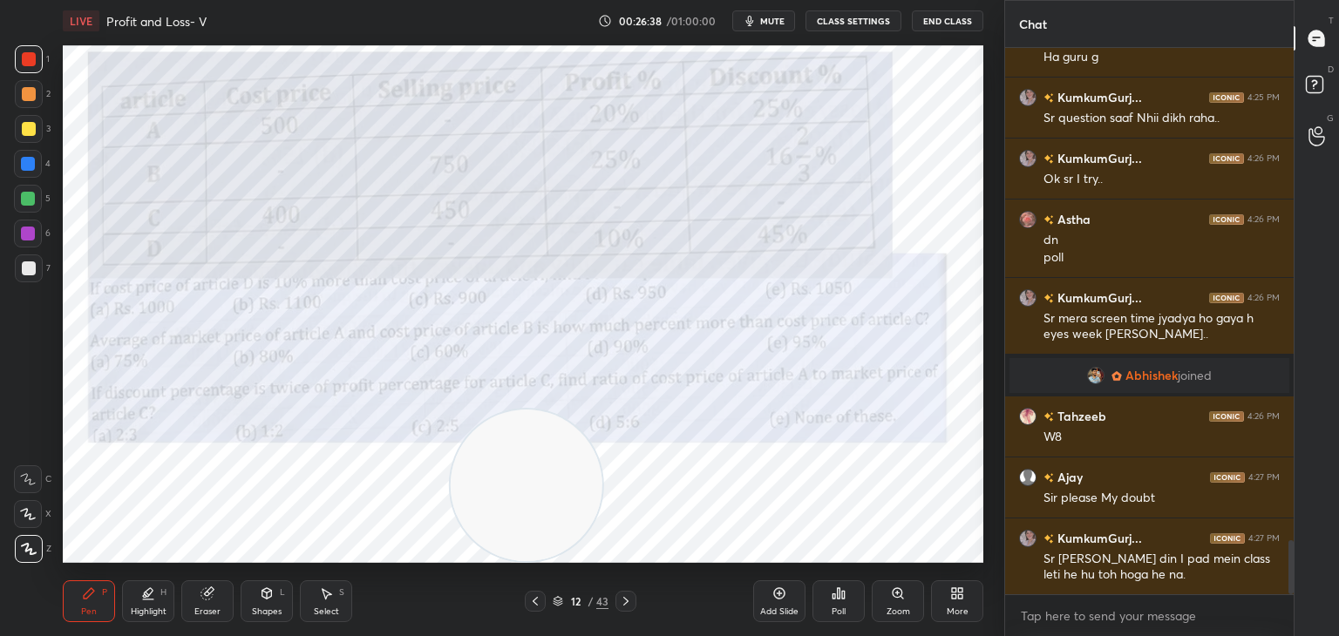
scroll to position [4987, 0]
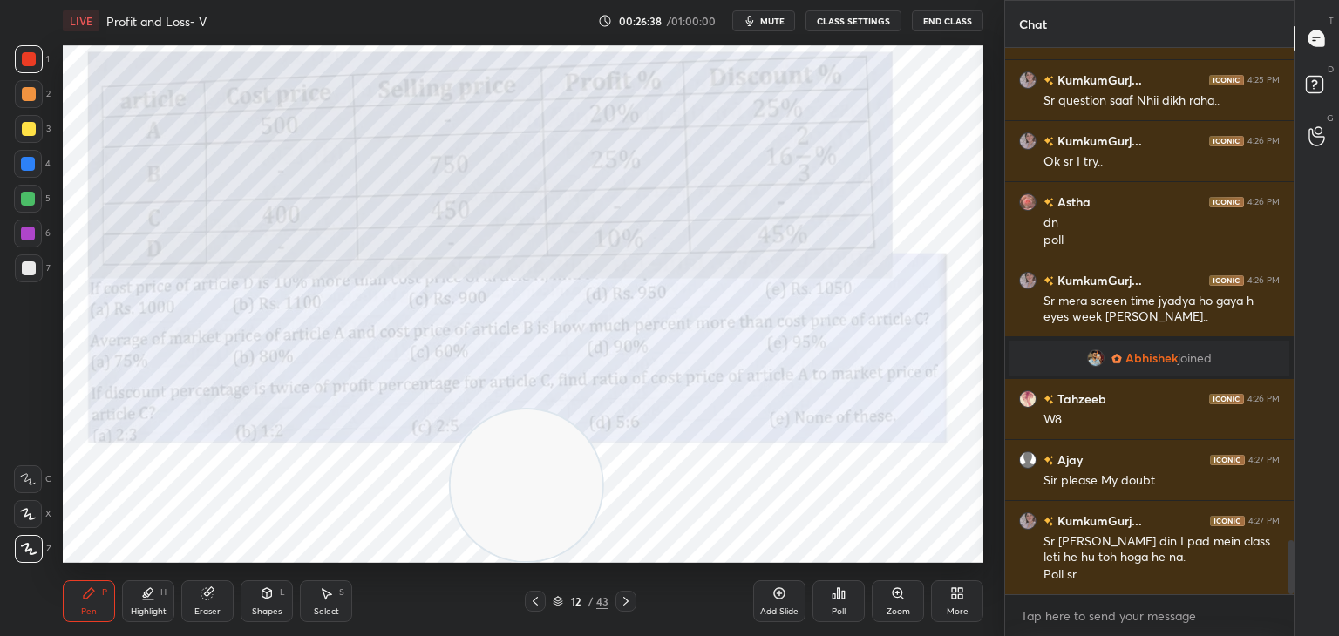
click at [31, 165] on div at bounding box center [28, 164] width 14 height 14
click at [206, 593] on icon at bounding box center [206, 593] width 11 height 11
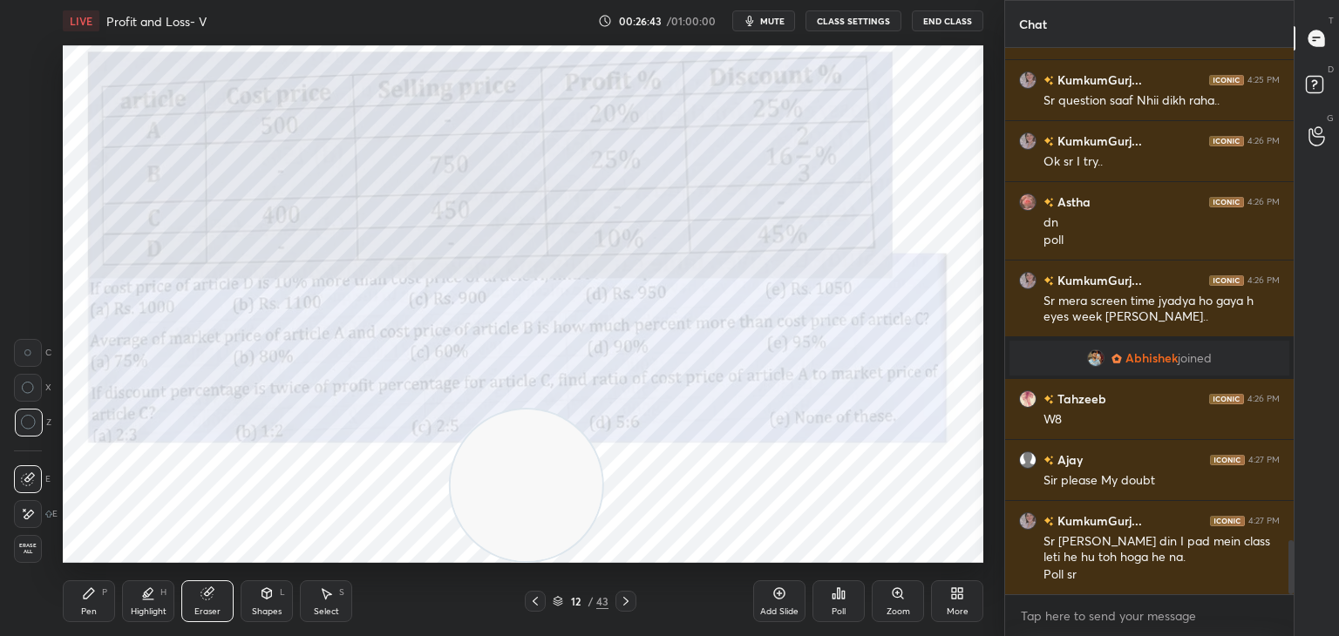
click at [102, 593] on div "P" at bounding box center [104, 592] width 5 height 9
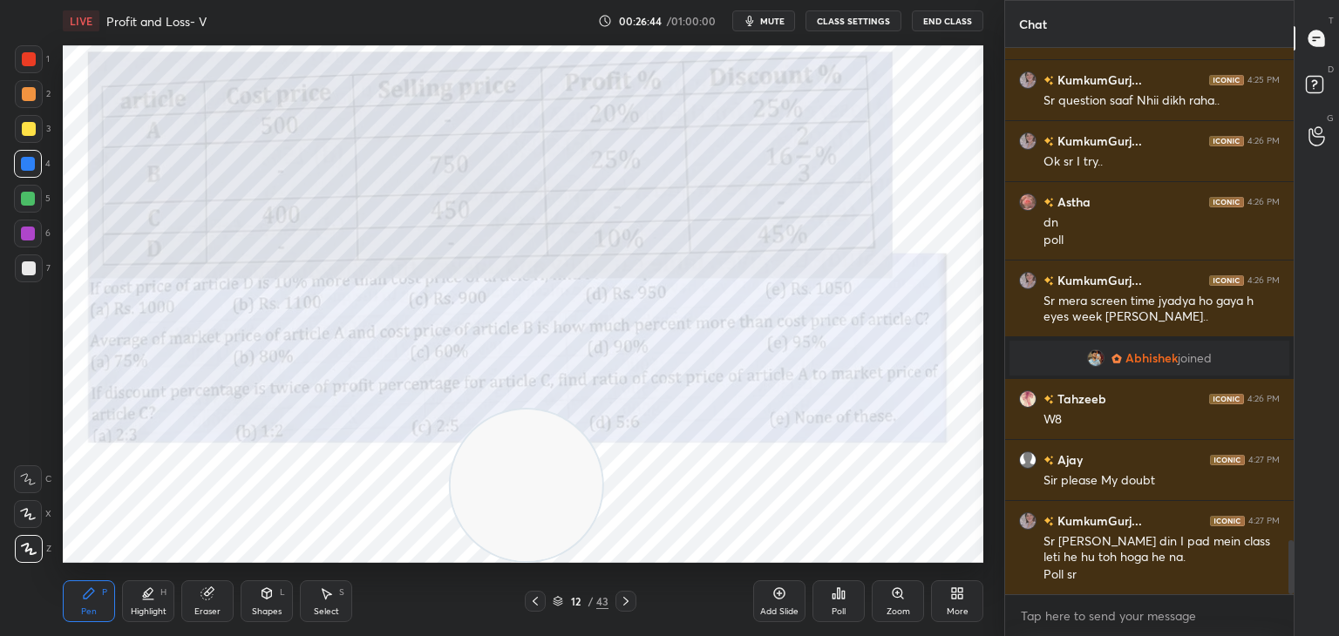
click at [766, 30] on button "mute" at bounding box center [763, 20] width 63 height 21
click at [778, 22] on span "unmute" at bounding box center [770, 21] width 37 height 12
click at [784, 22] on span "mute" at bounding box center [772, 21] width 24 height 12
click at [851, 618] on div "Poll" at bounding box center [838, 601] width 52 height 42
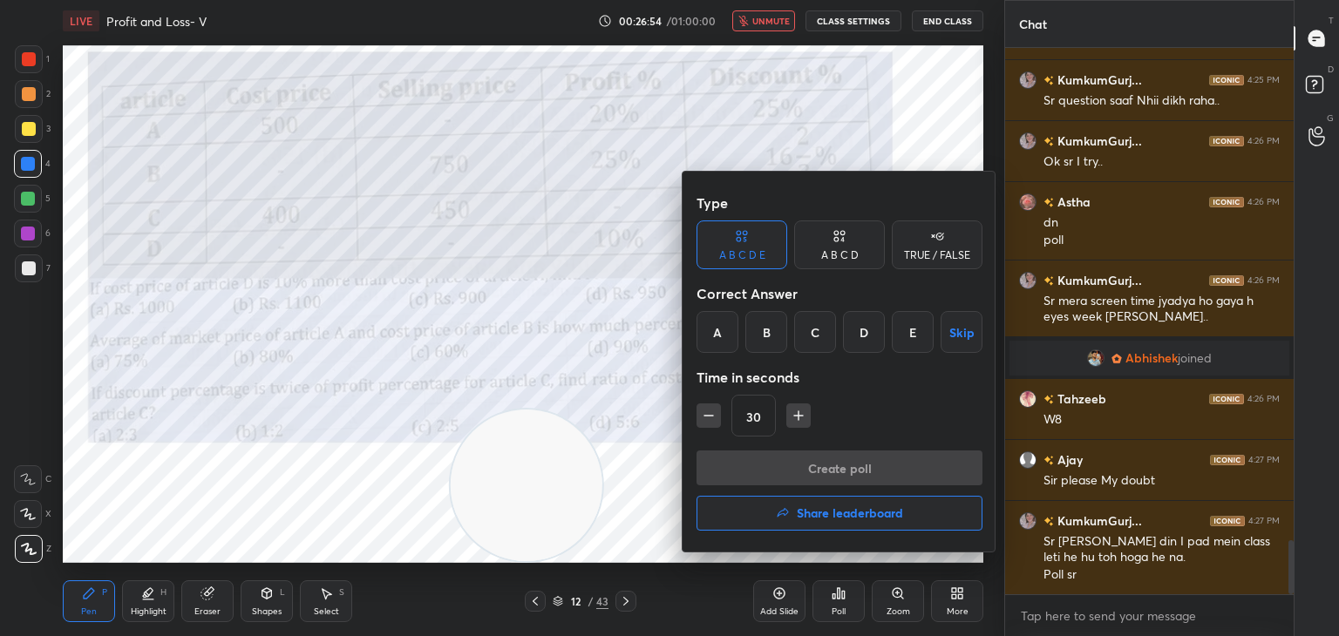
click at [870, 339] on div "D" at bounding box center [864, 332] width 42 height 42
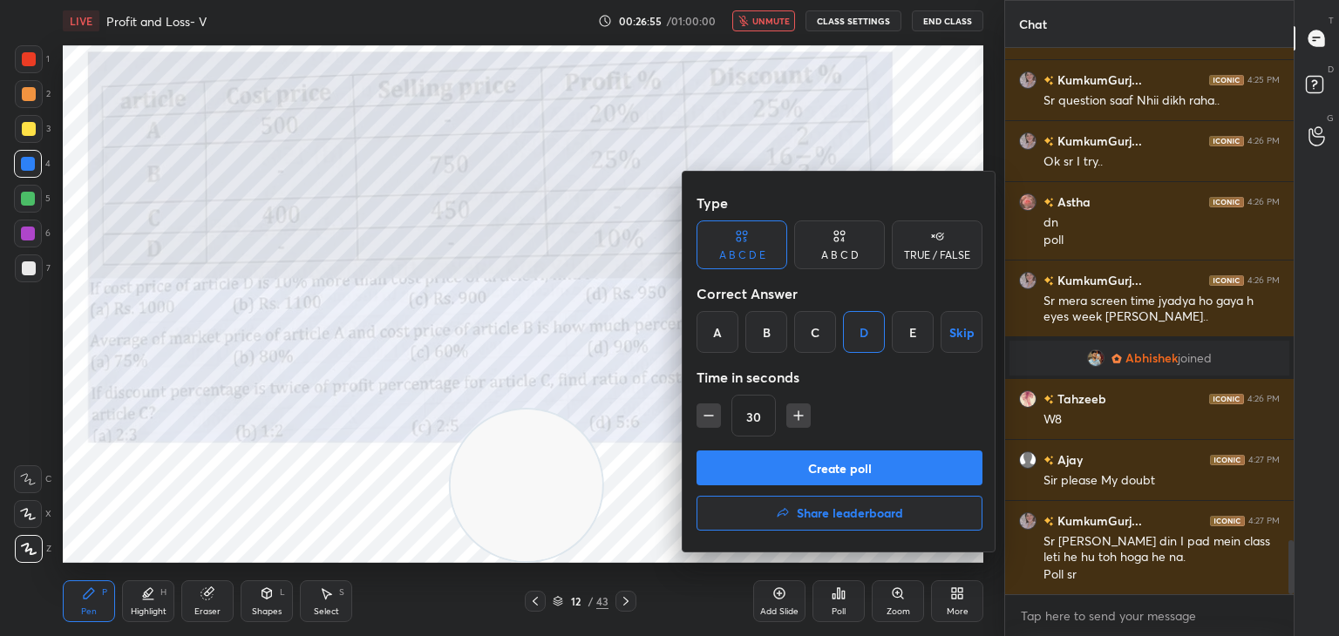
click at [833, 467] on button "Create poll" at bounding box center [839, 468] width 286 height 35
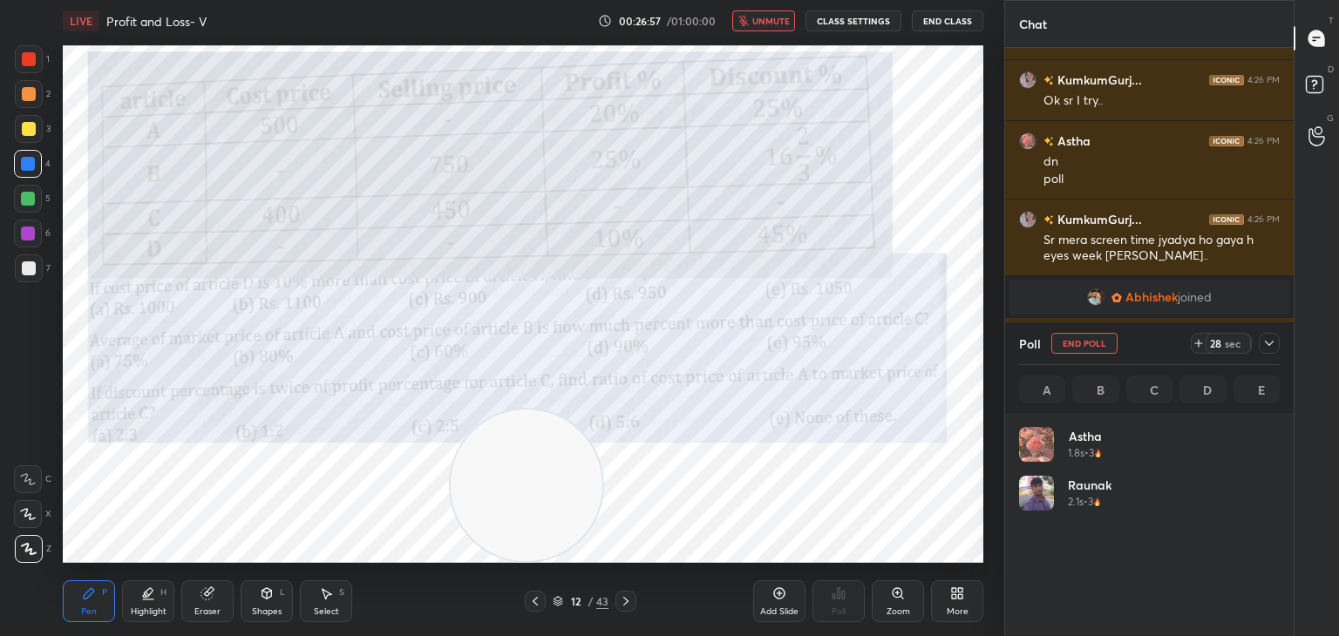
scroll to position [204, 255]
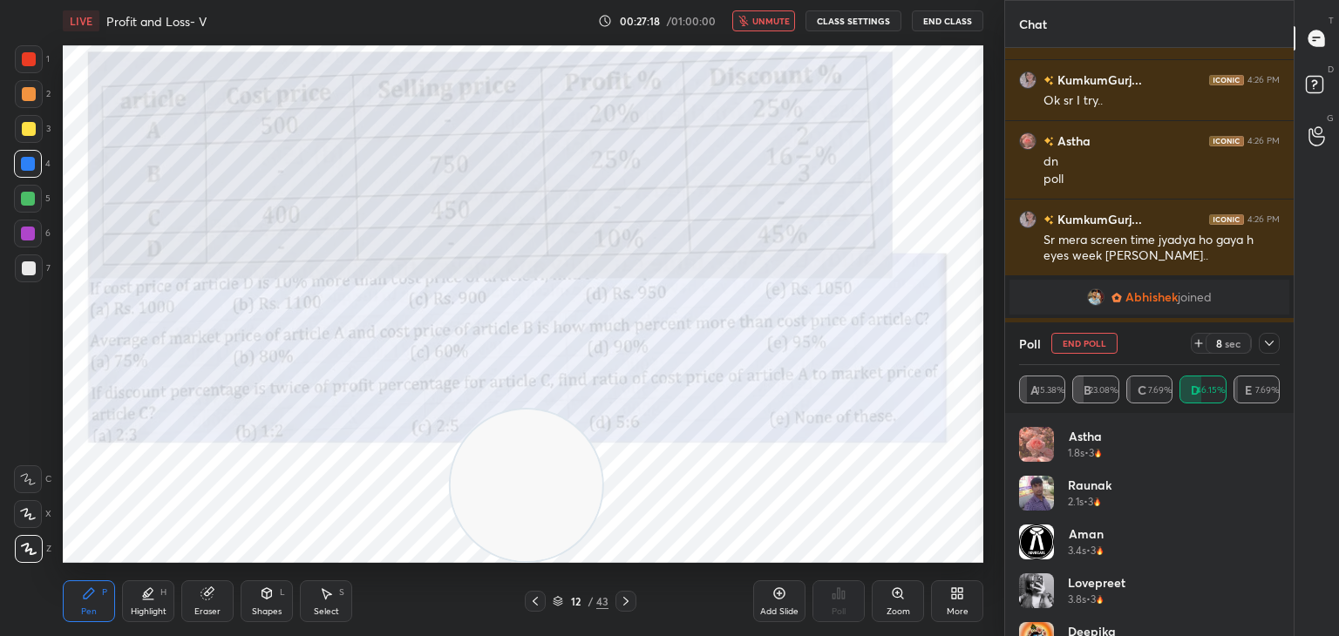
click at [767, 30] on button "unmute" at bounding box center [763, 20] width 63 height 21
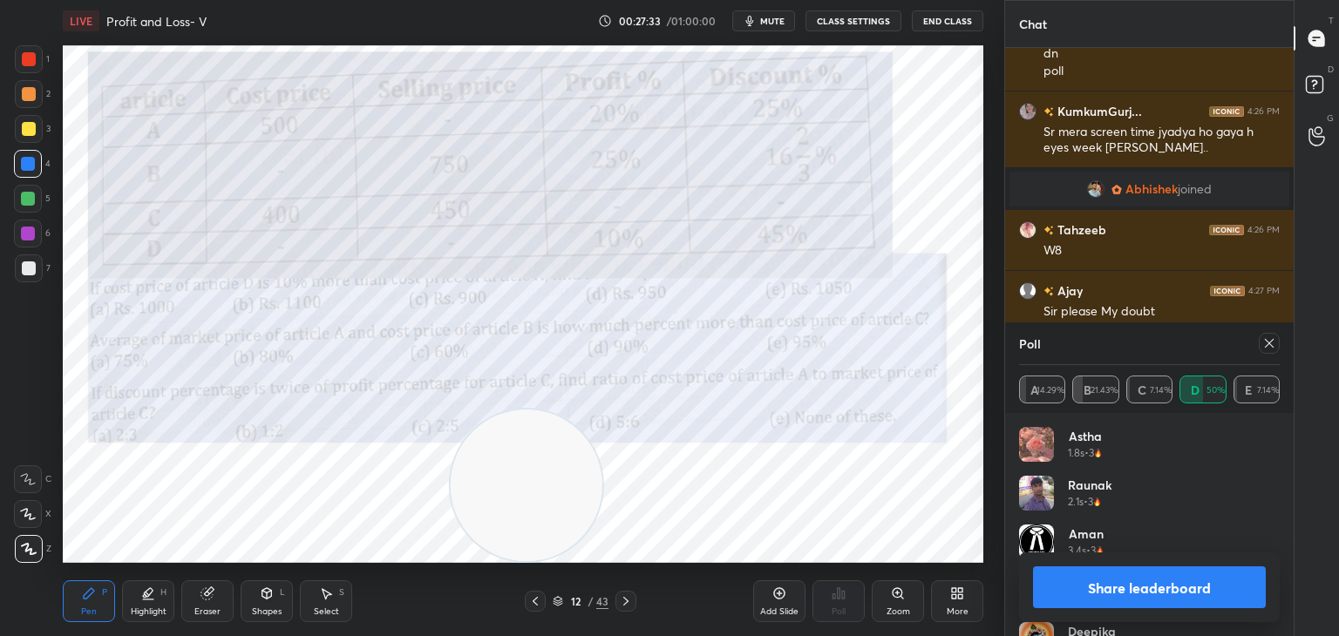
scroll to position [5217, 0]
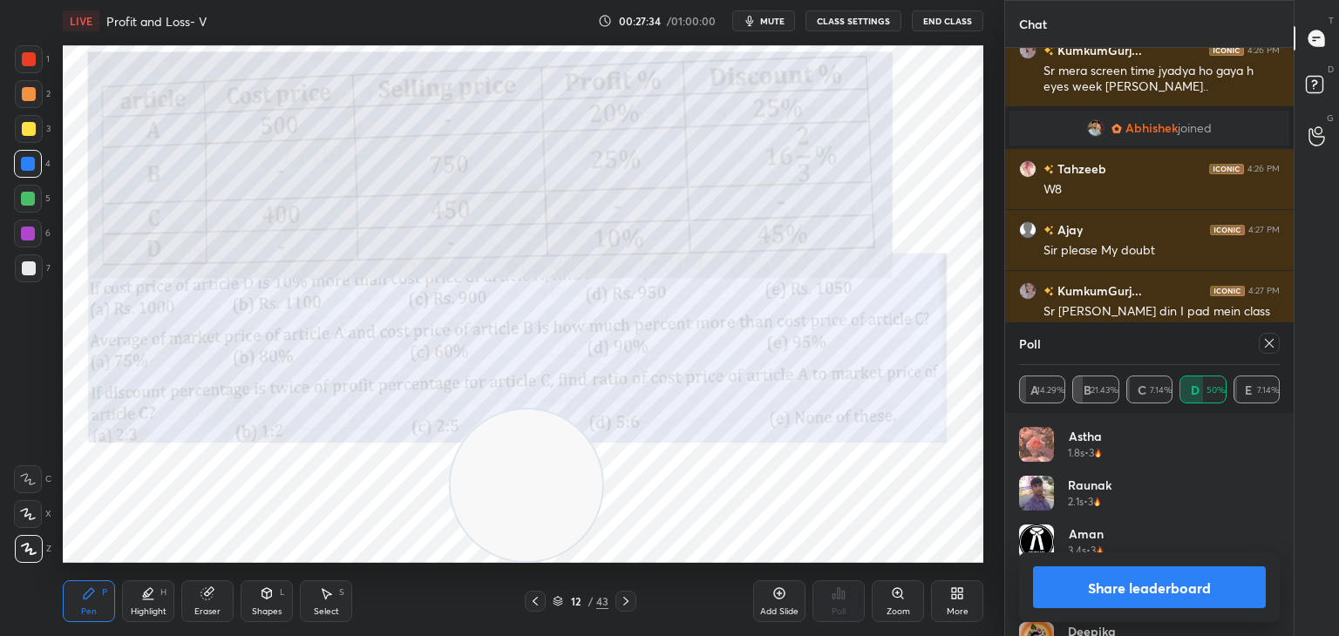
click at [1118, 578] on button "Share leaderboard" at bounding box center [1149, 587] width 233 height 42
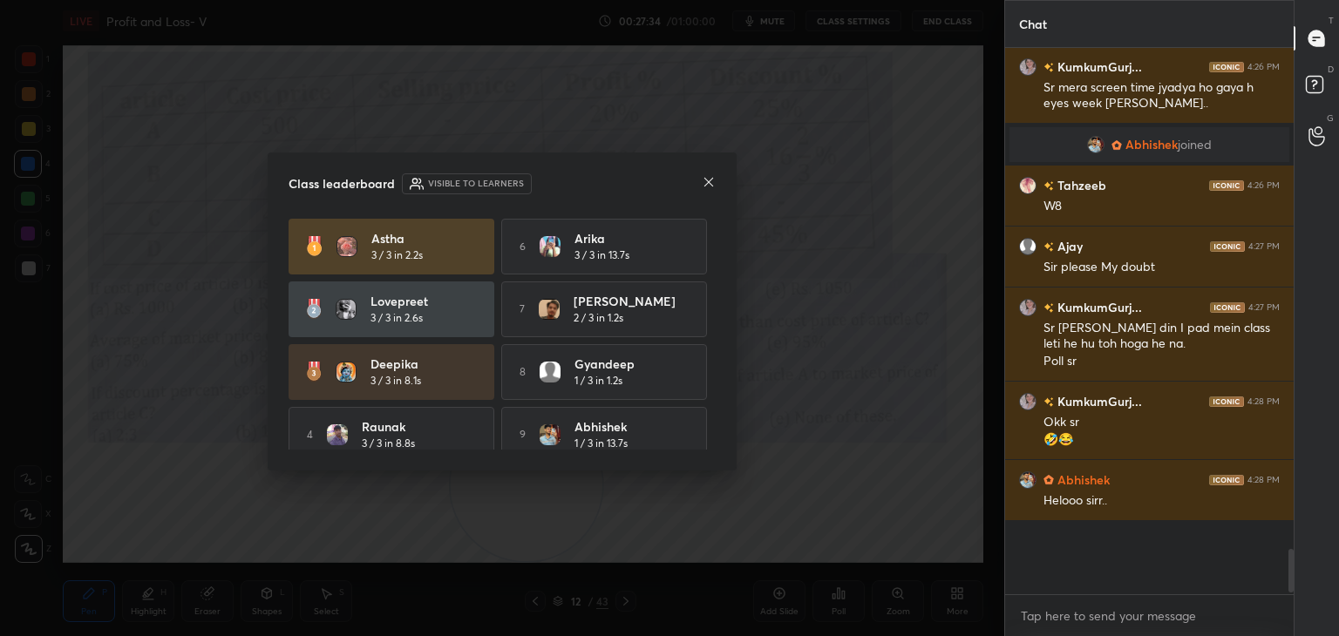
scroll to position [535, 283]
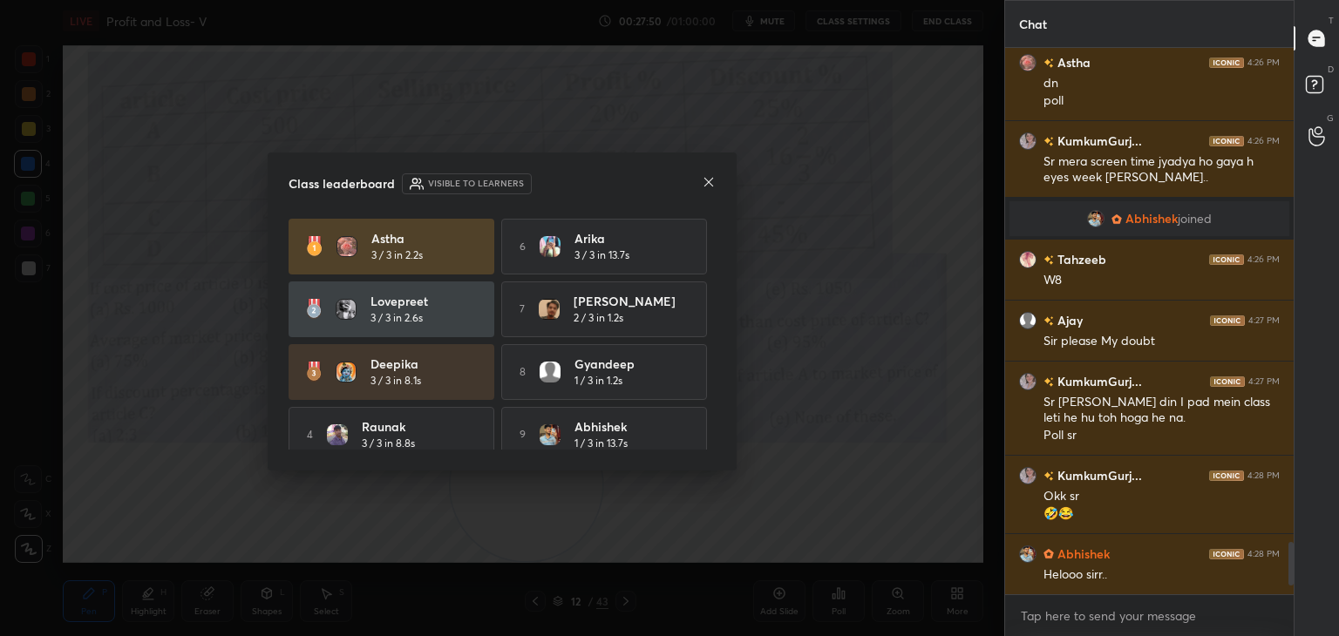
click at [703, 188] on icon at bounding box center [709, 182] width 14 height 14
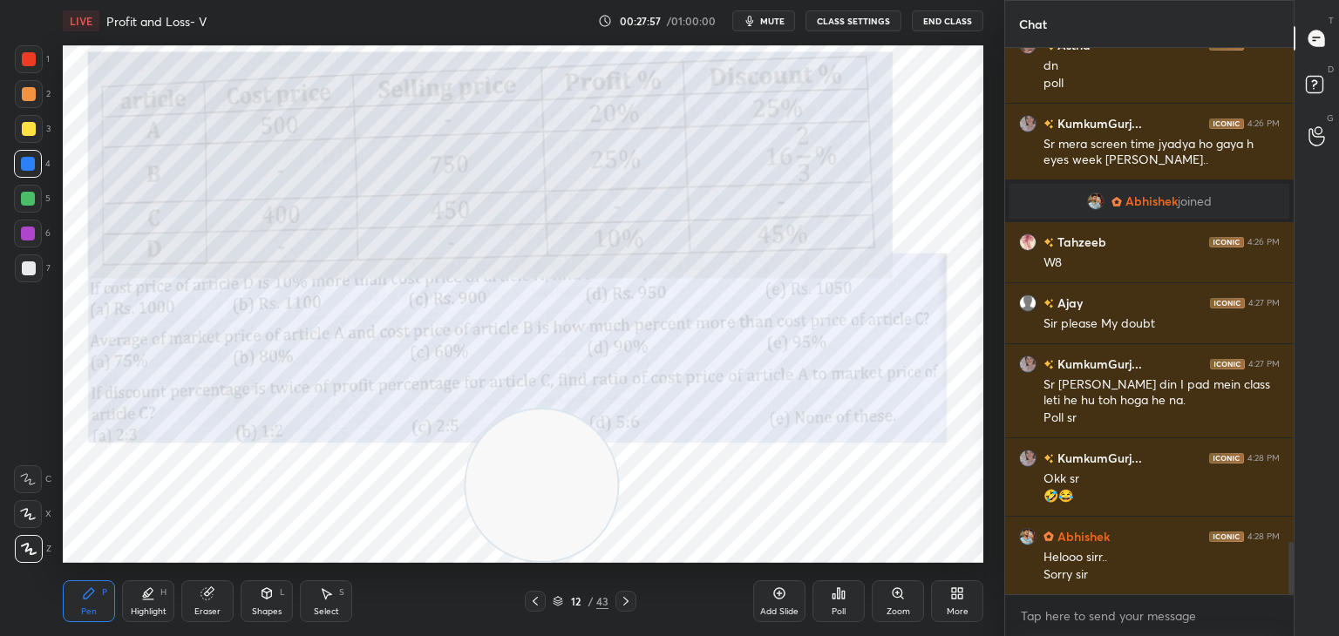
click at [188, 606] on div "Eraser" at bounding box center [207, 601] width 52 height 42
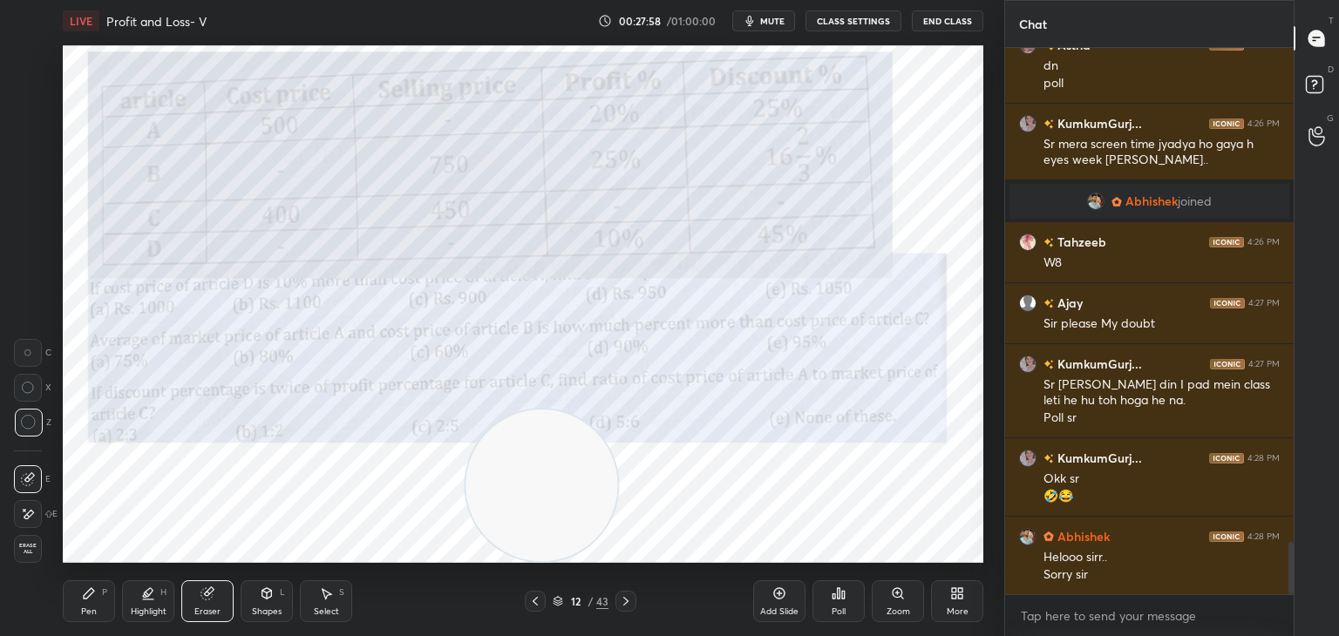
click at [82, 595] on icon at bounding box center [89, 594] width 14 height 14
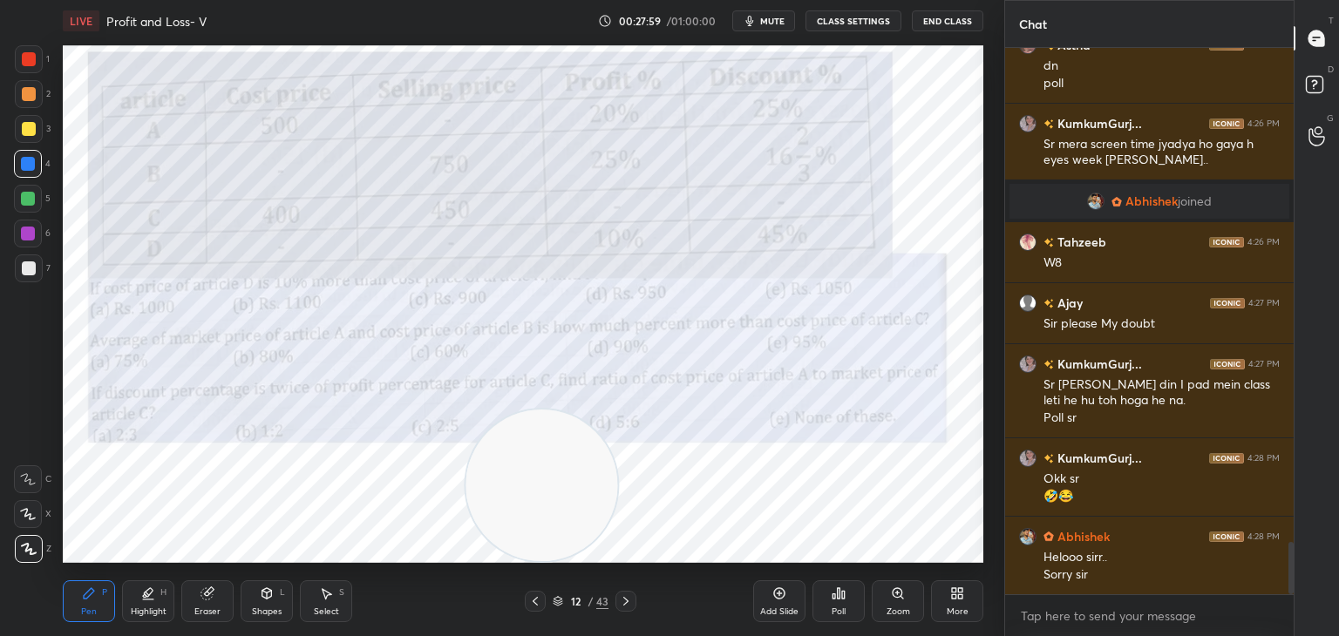
click at [82, 591] on icon at bounding box center [89, 594] width 14 height 14
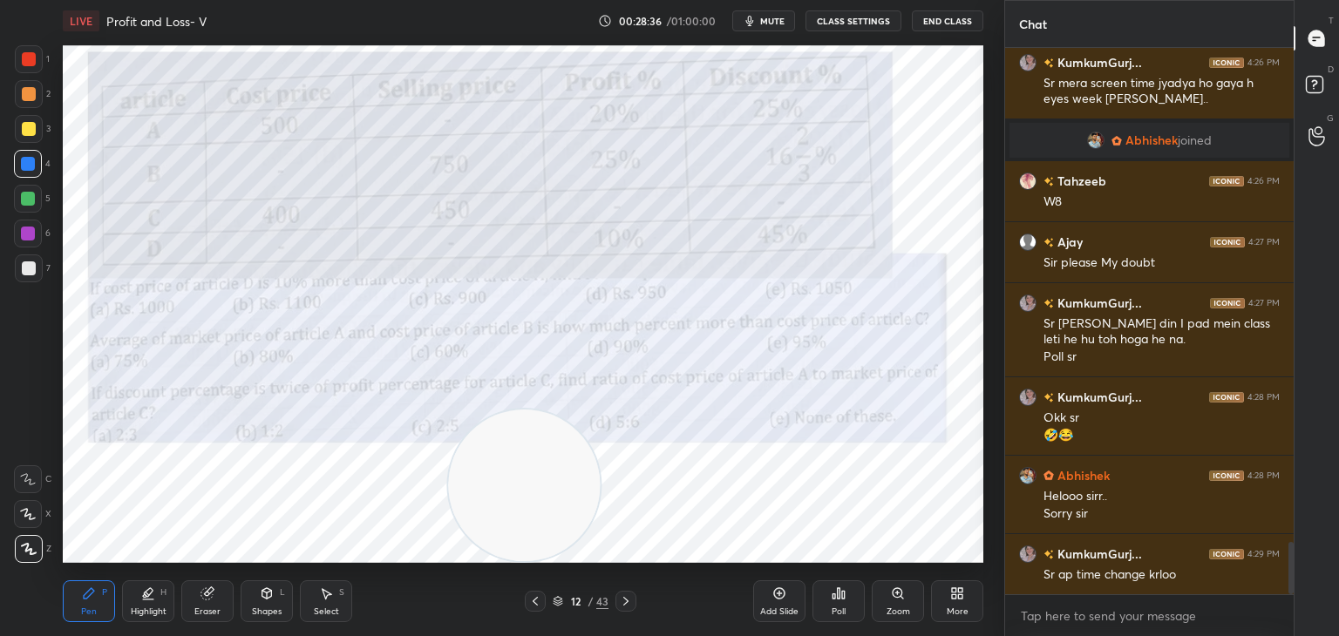
click at [31, 61] on div at bounding box center [29, 59] width 14 height 14
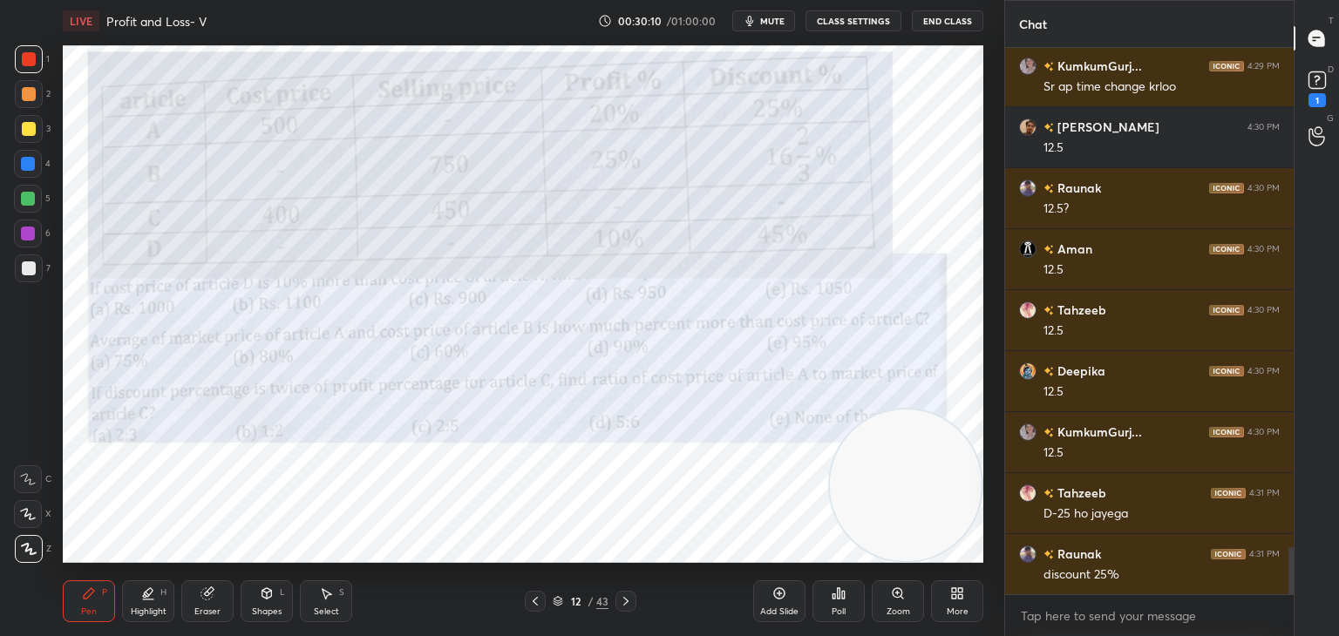
scroll to position [5768, 0]
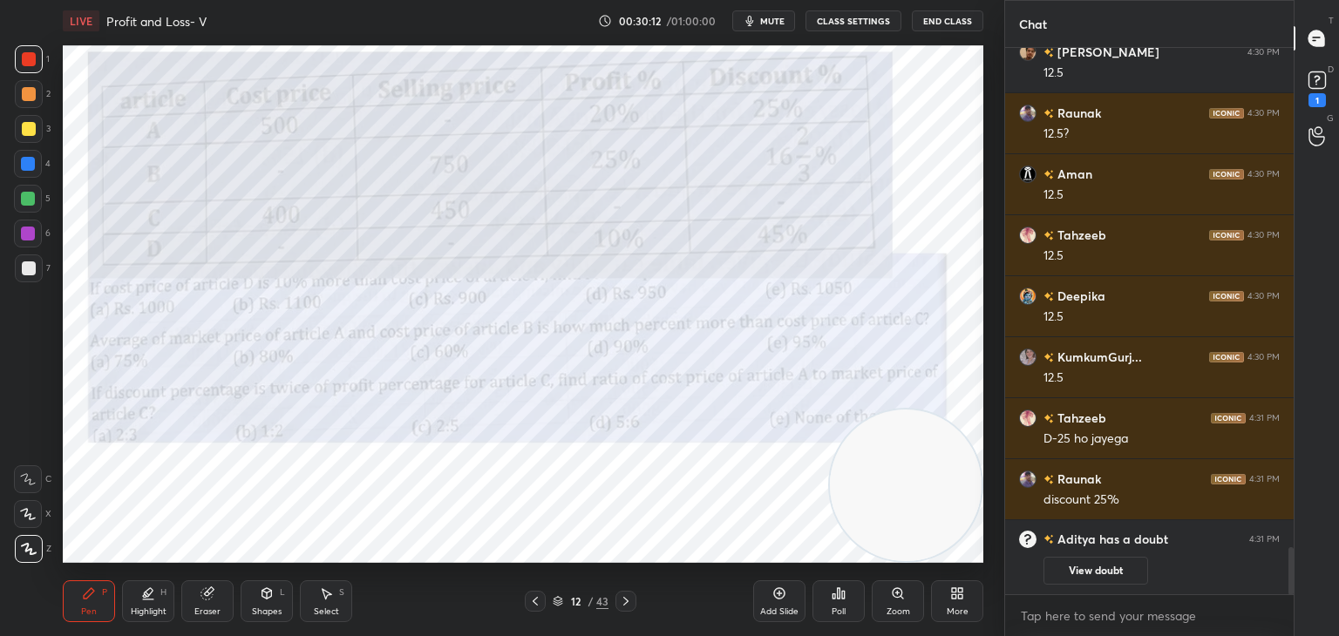
click at [1067, 569] on button "View doubt" at bounding box center [1095, 571] width 105 height 28
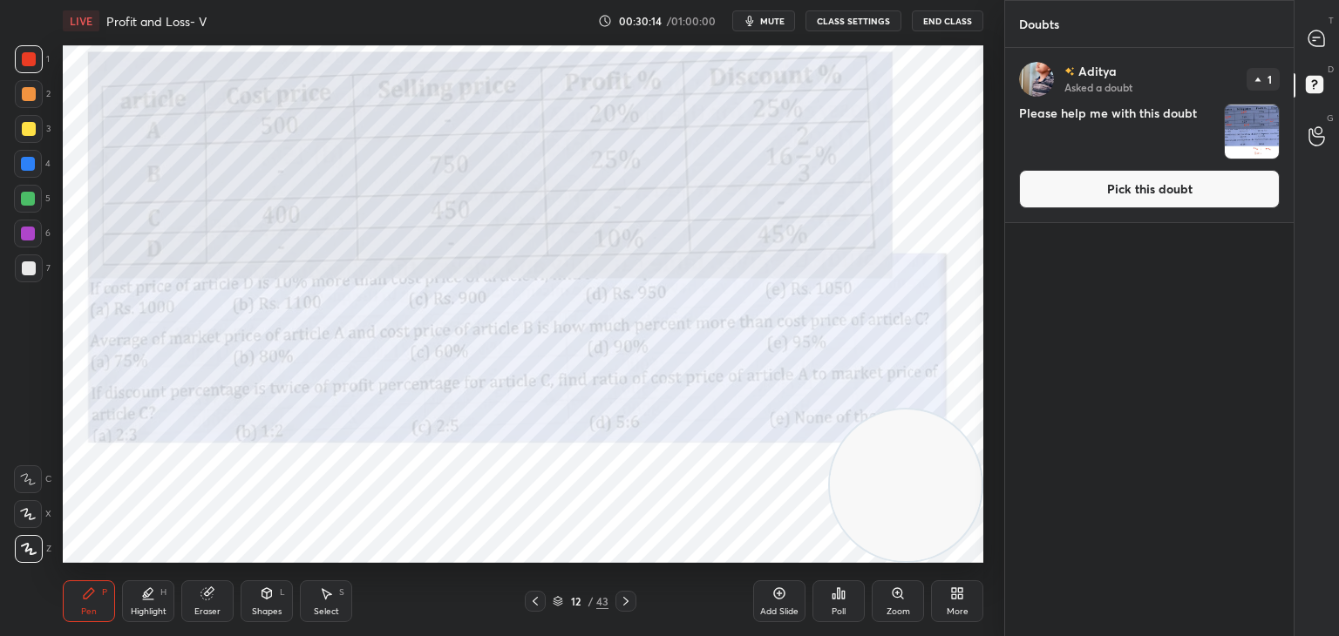
click at [1181, 192] on button "Pick this doubt" at bounding box center [1149, 189] width 261 height 38
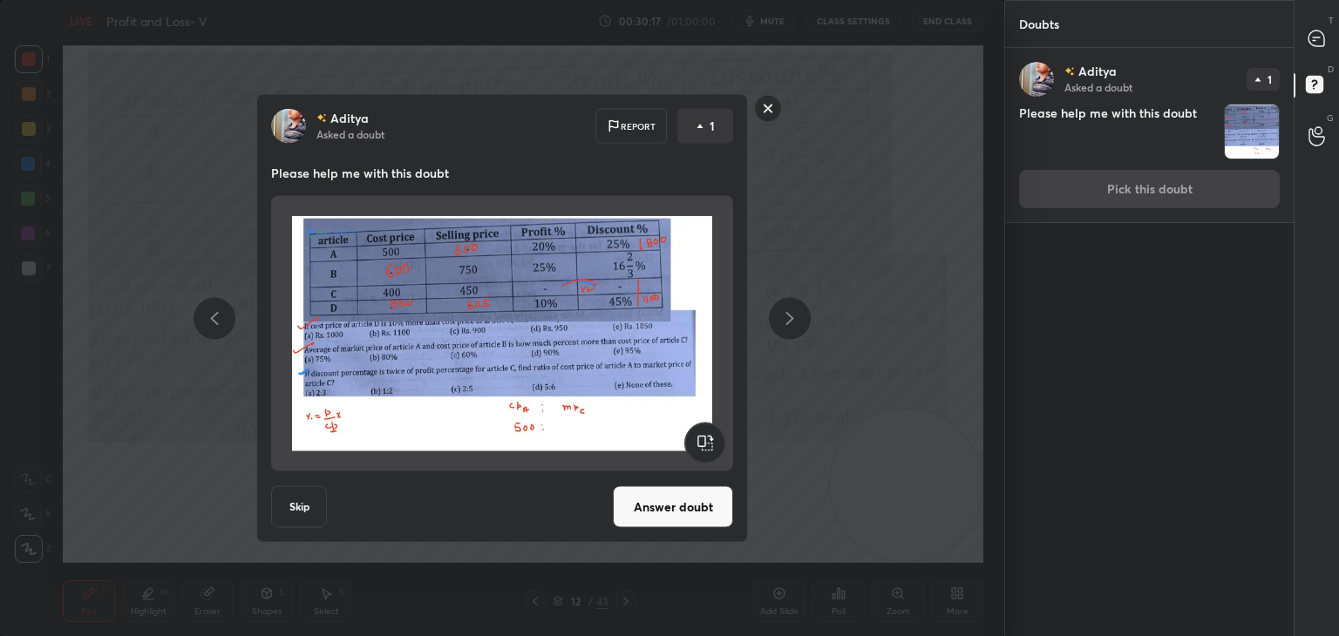
click at [766, 114] on rect at bounding box center [768, 108] width 27 height 27
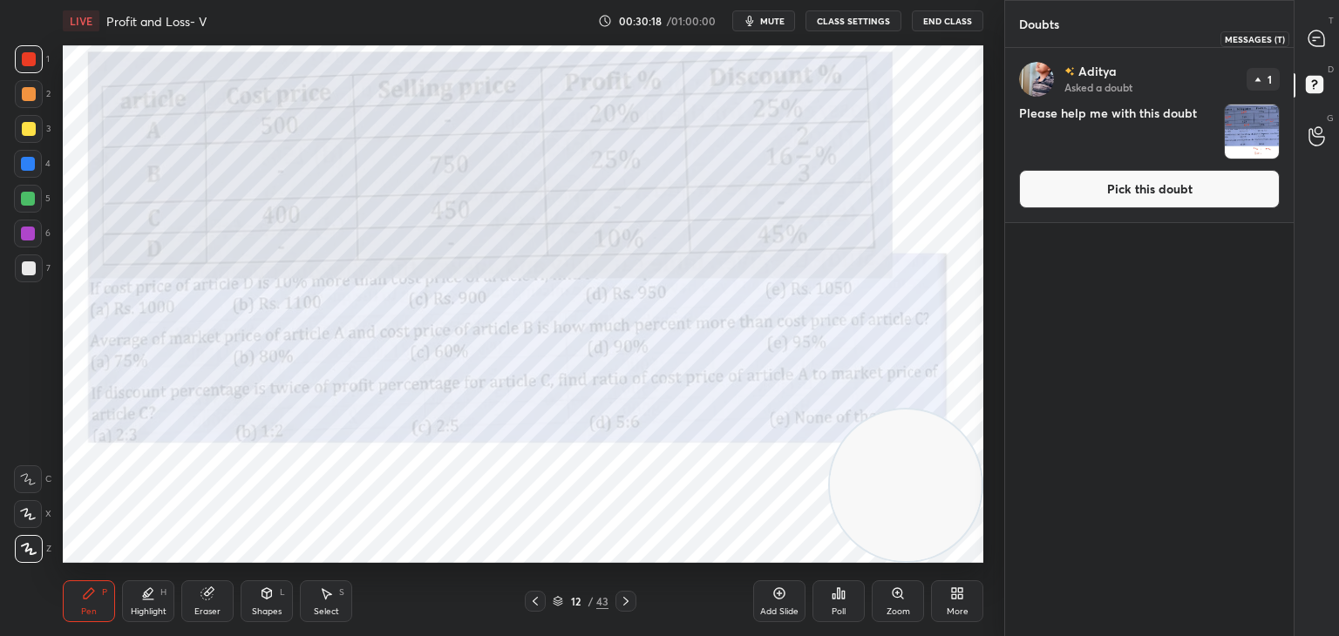
click at [1310, 42] on icon at bounding box center [1316, 39] width 16 height 16
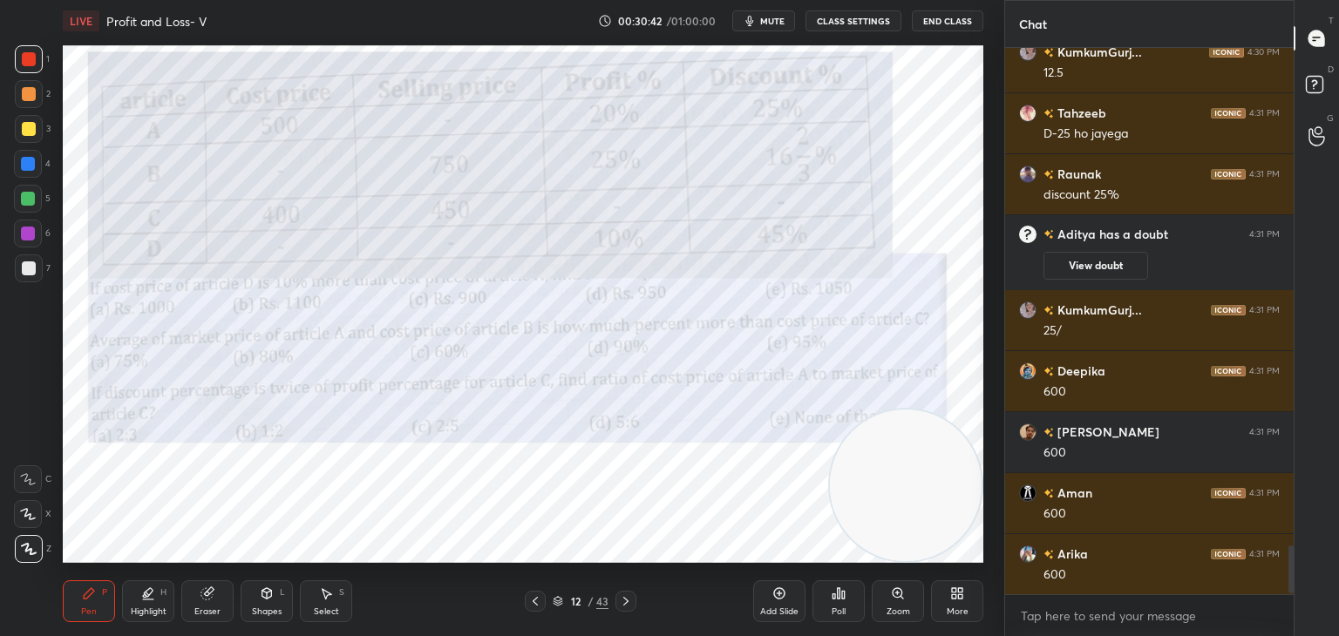
scroll to position [5633, 0]
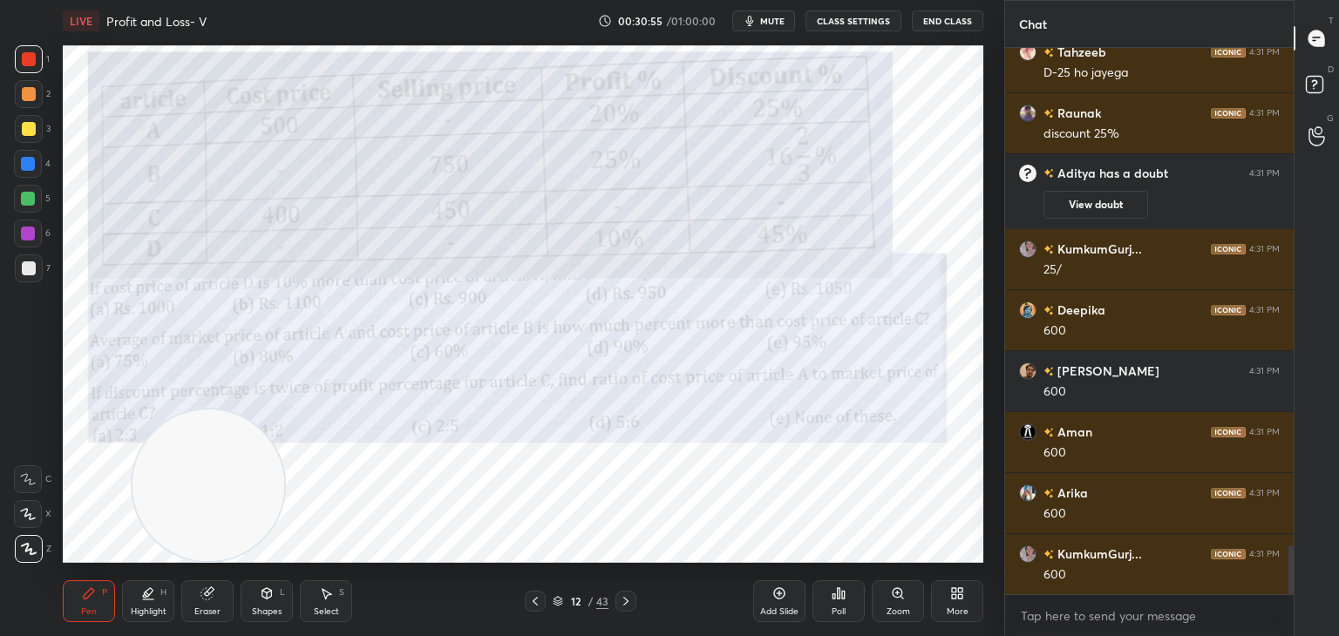
click at [206, 596] on icon at bounding box center [206, 593] width 11 height 11
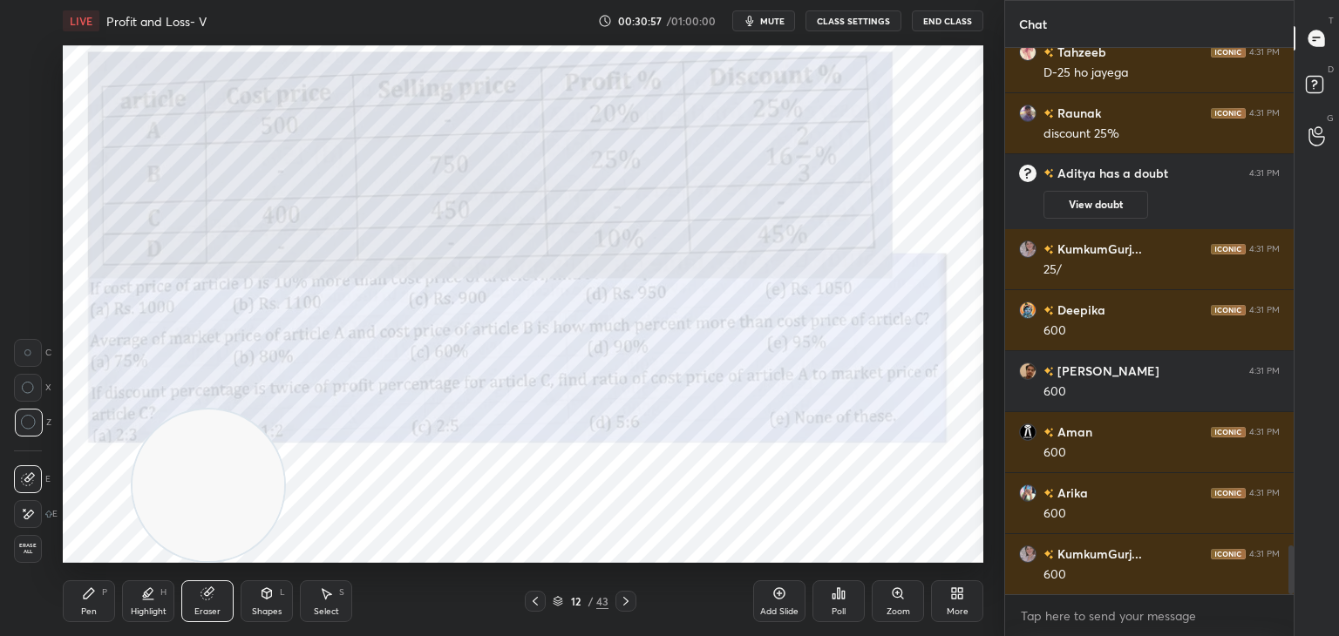
click at [91, 604] on div "Pen P" at bounding box center [89, 601] width 52 height 42
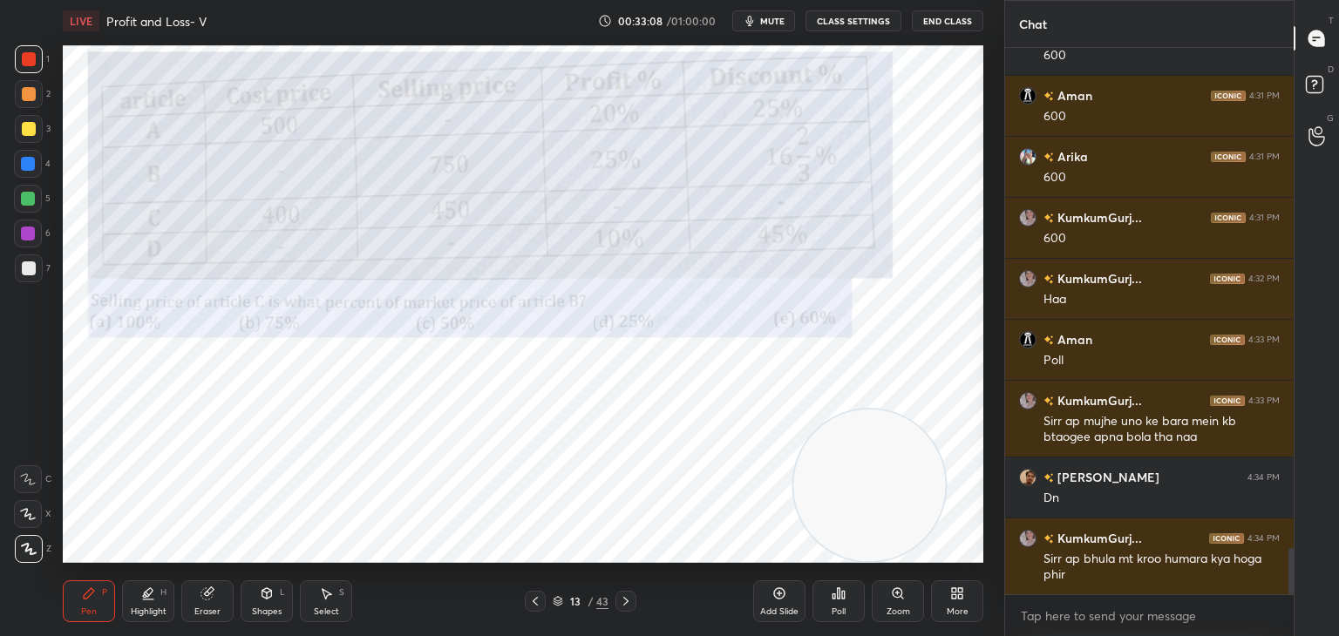
scroll to position [6031, 0]
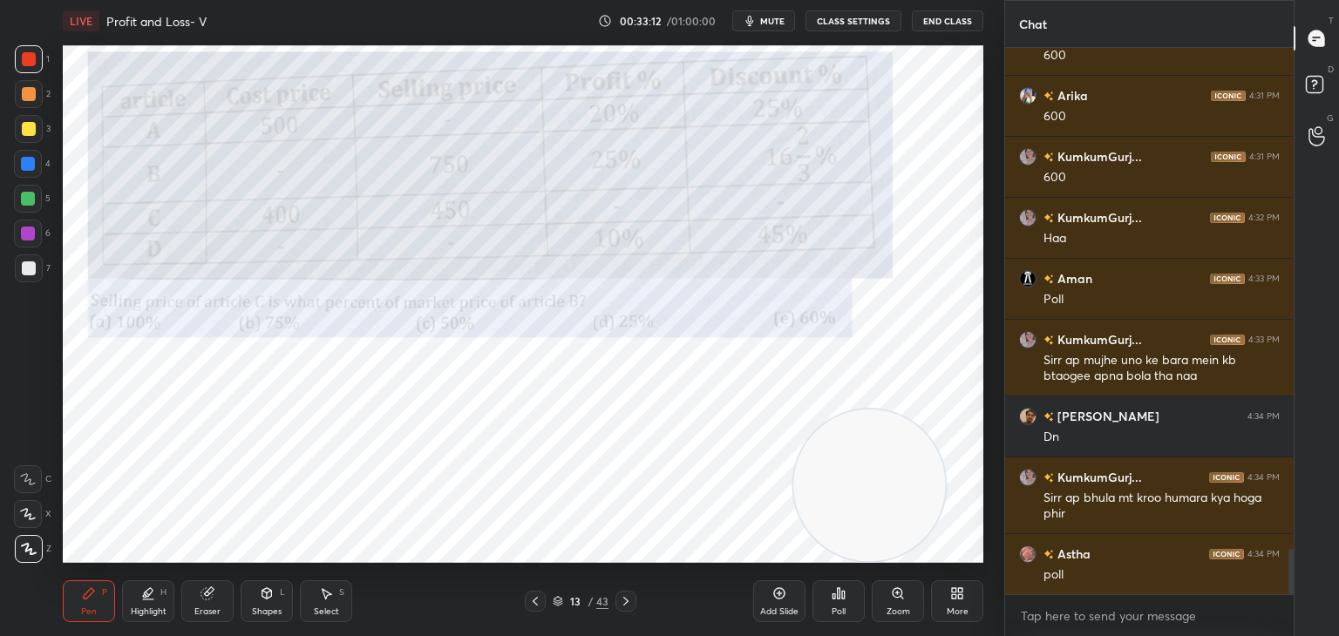
click at [840, 593] on icon at bounding box center [838, 594] width 14 height 14
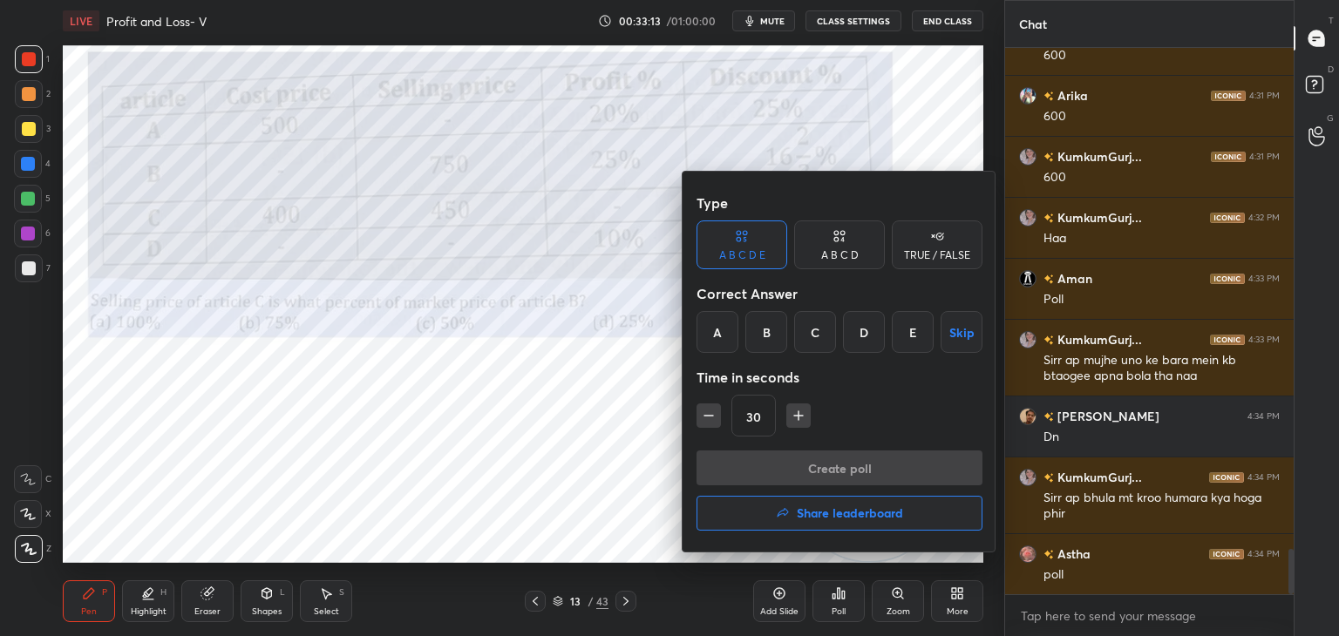
click at [761, 329] on div "B" at bounding box center [766, 332] width 42 height 42
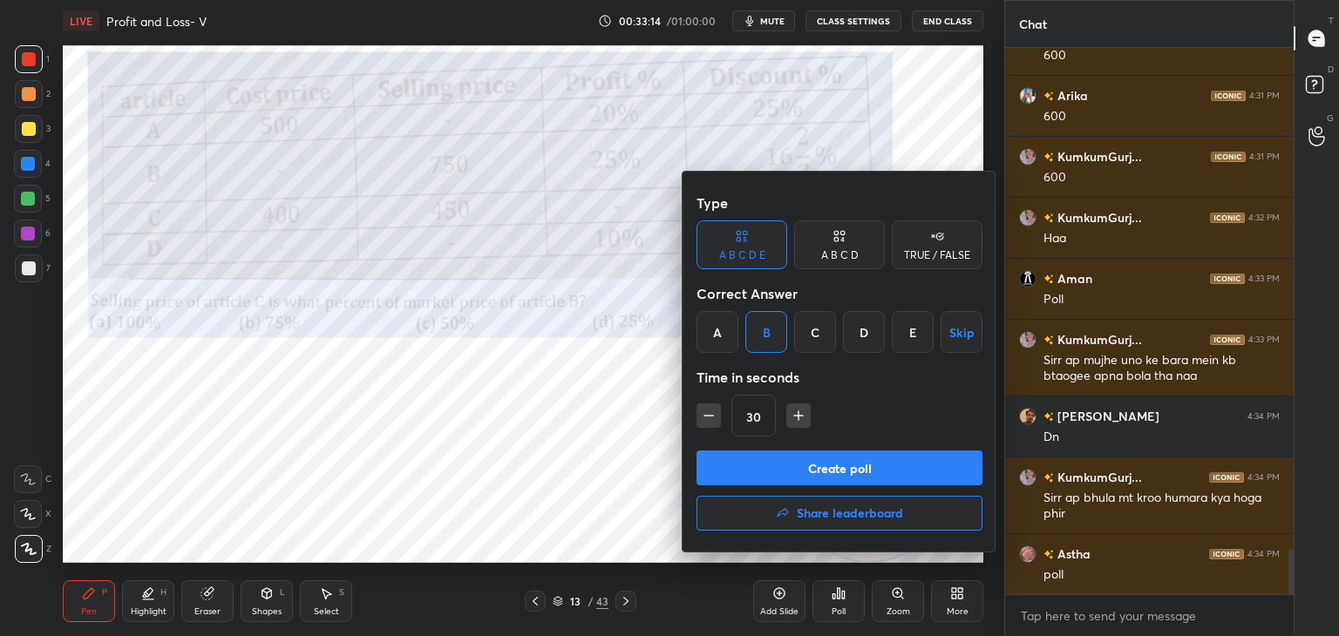
click at [817, 461] on button "Create poll" at bounding box center [839, 468] width 286 height 35
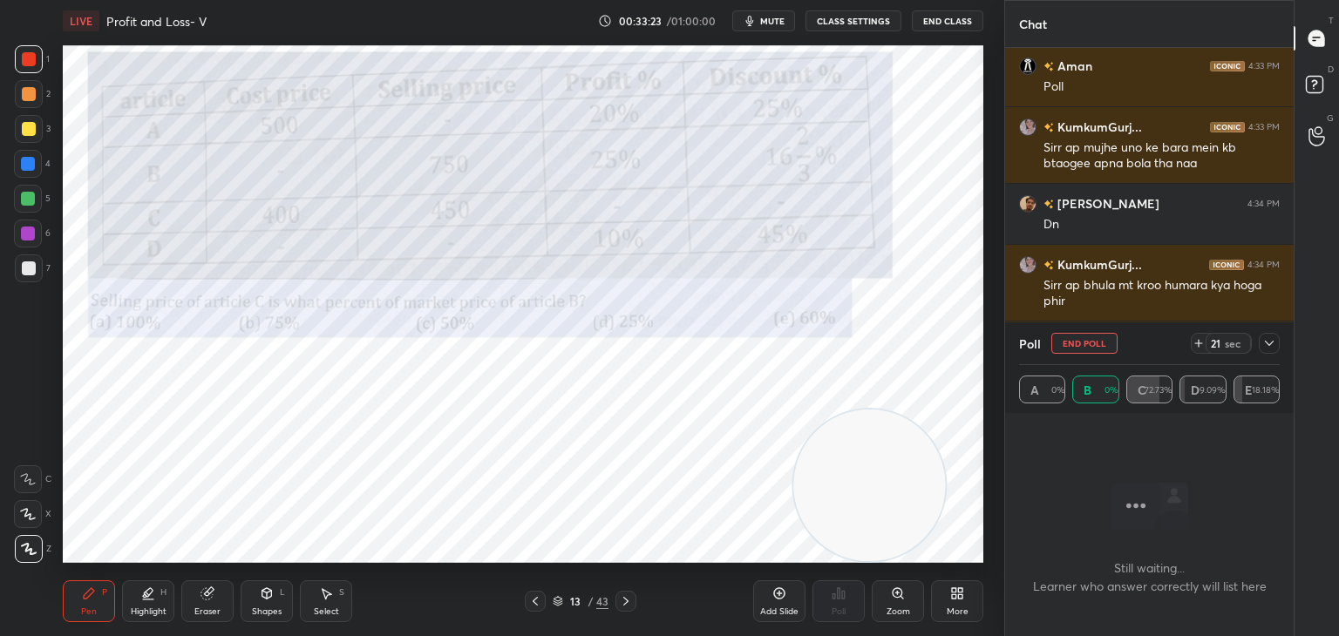
scroll to position [6305, 0]
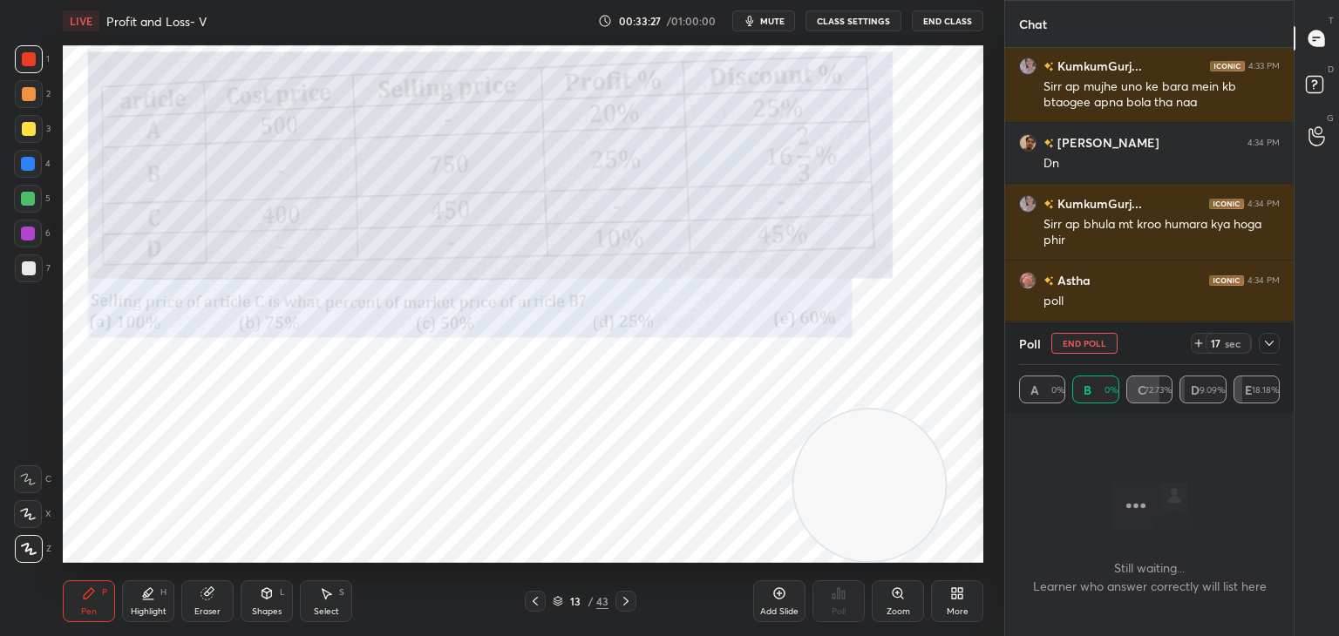
click at [1104, 342] on button "End Poll" at bounding box center [1084, 343] width 66 height 21
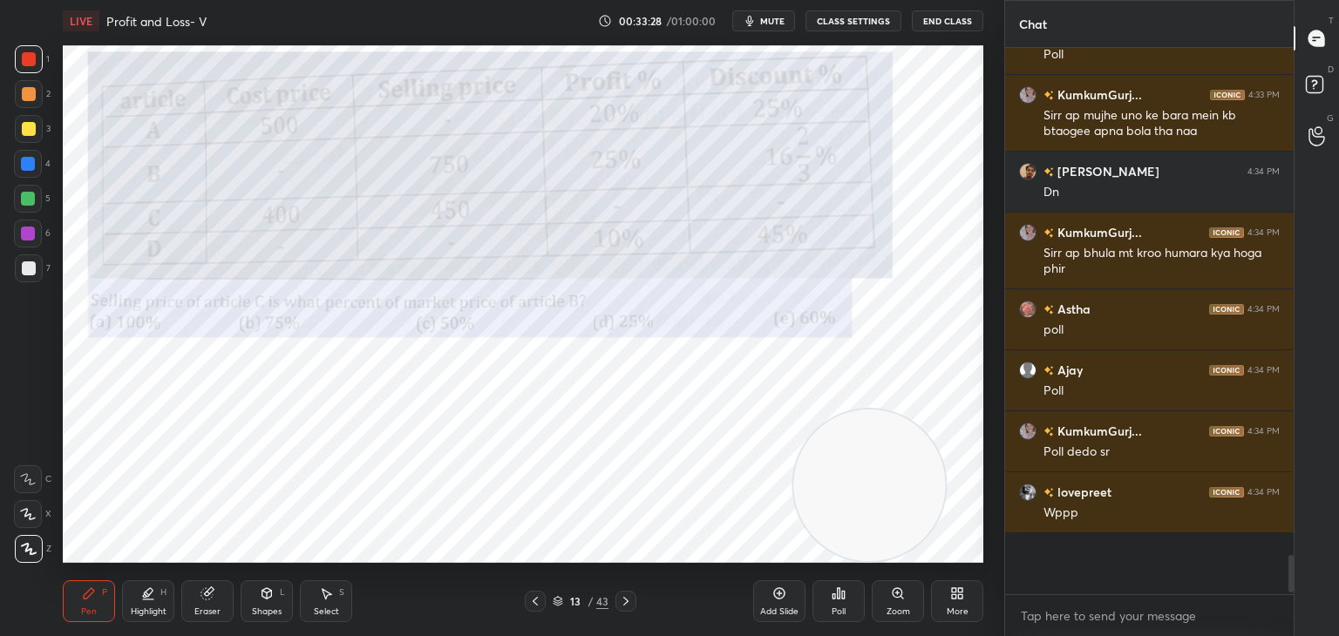
scroll to position [5, 5]
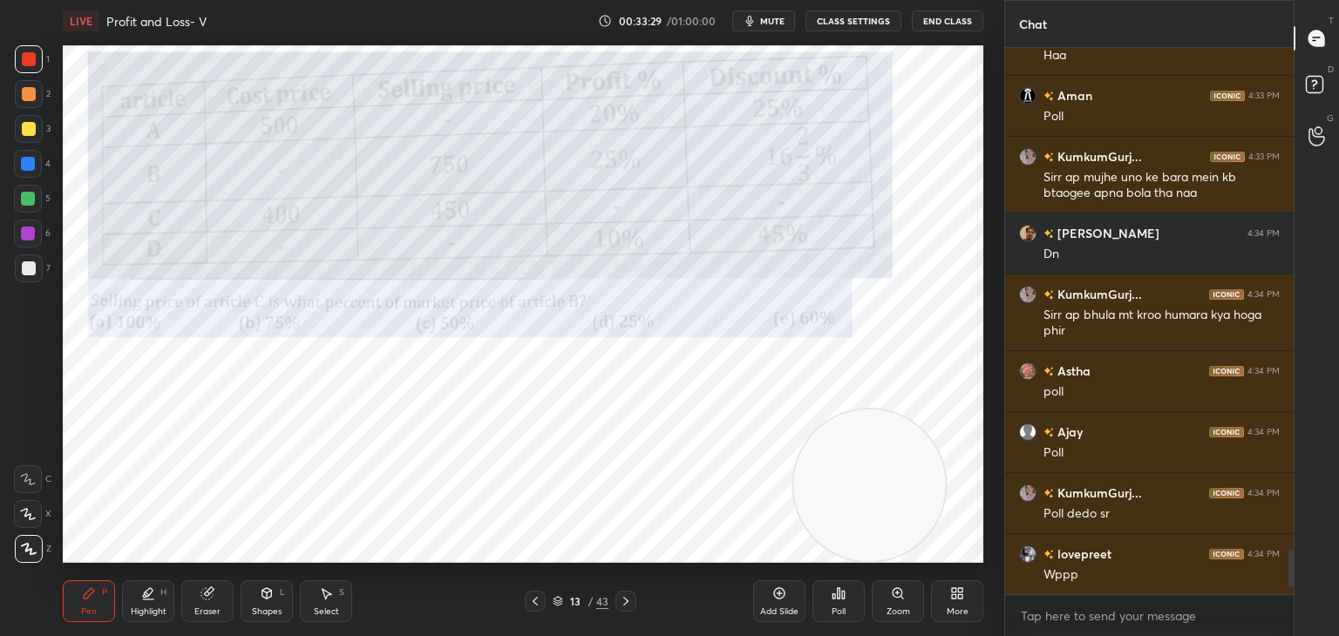
click at [839, 592] on icon at bounding box center [839, 593] width 3 height 10
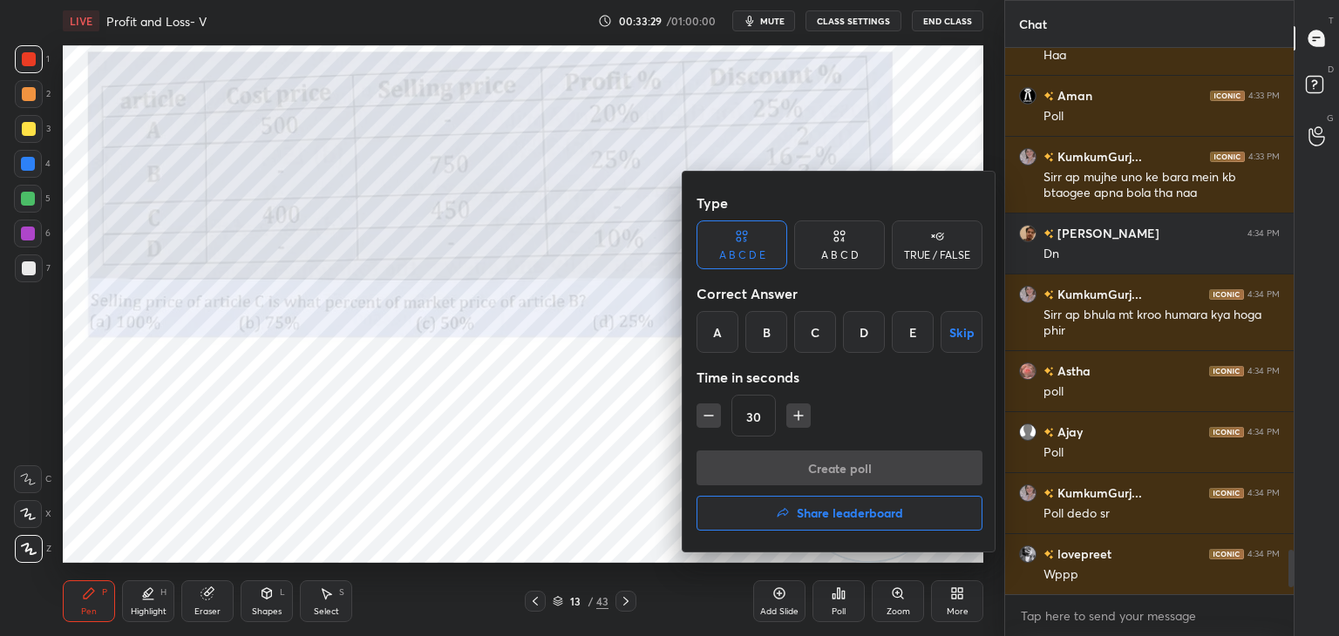
click at [815, 333] on div "C" at bounding box center [815, 332] width 42 height 42
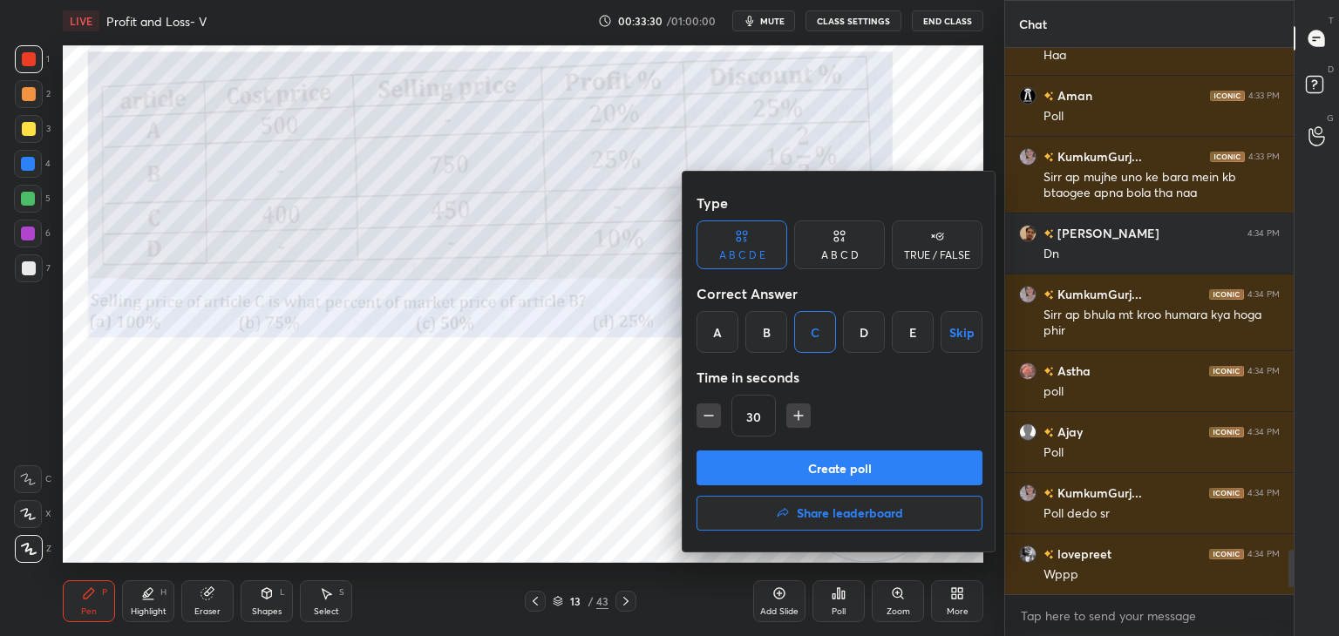
click at [823, 465] on button "Create poll" at bounding box center [839, 468] width 286 height 35
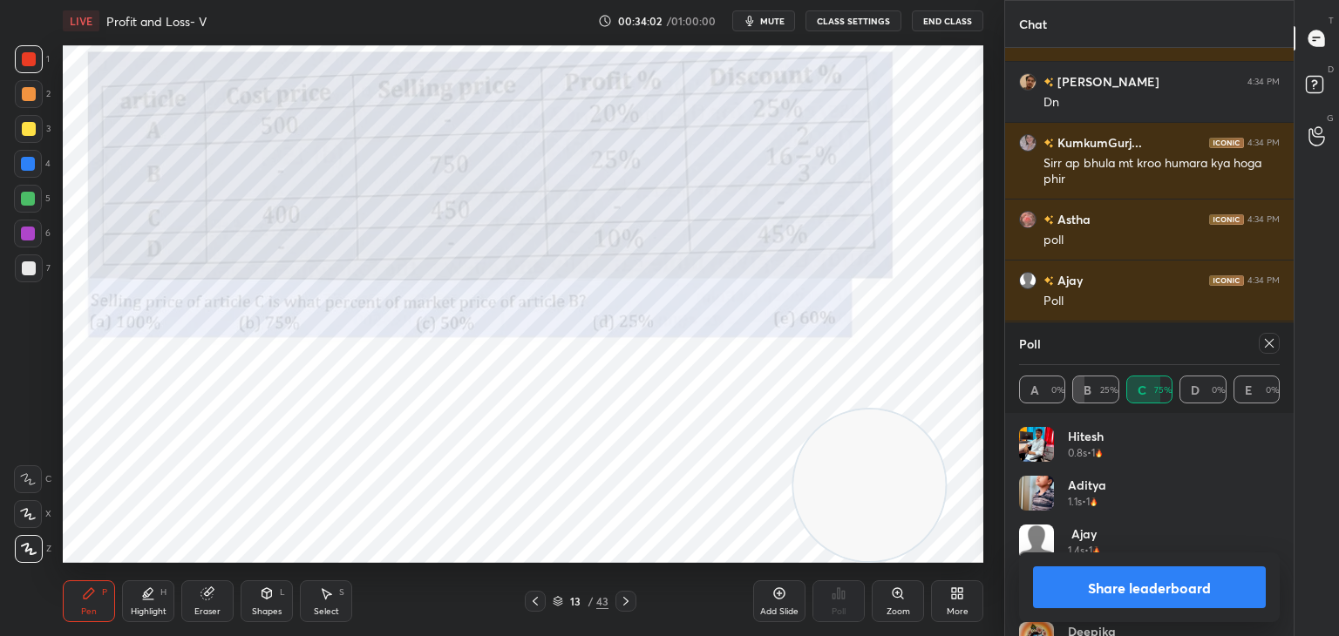
click at [1123, 589] on button "Share leaderboard" at bounding box center [1149, 587] width 233 height 42
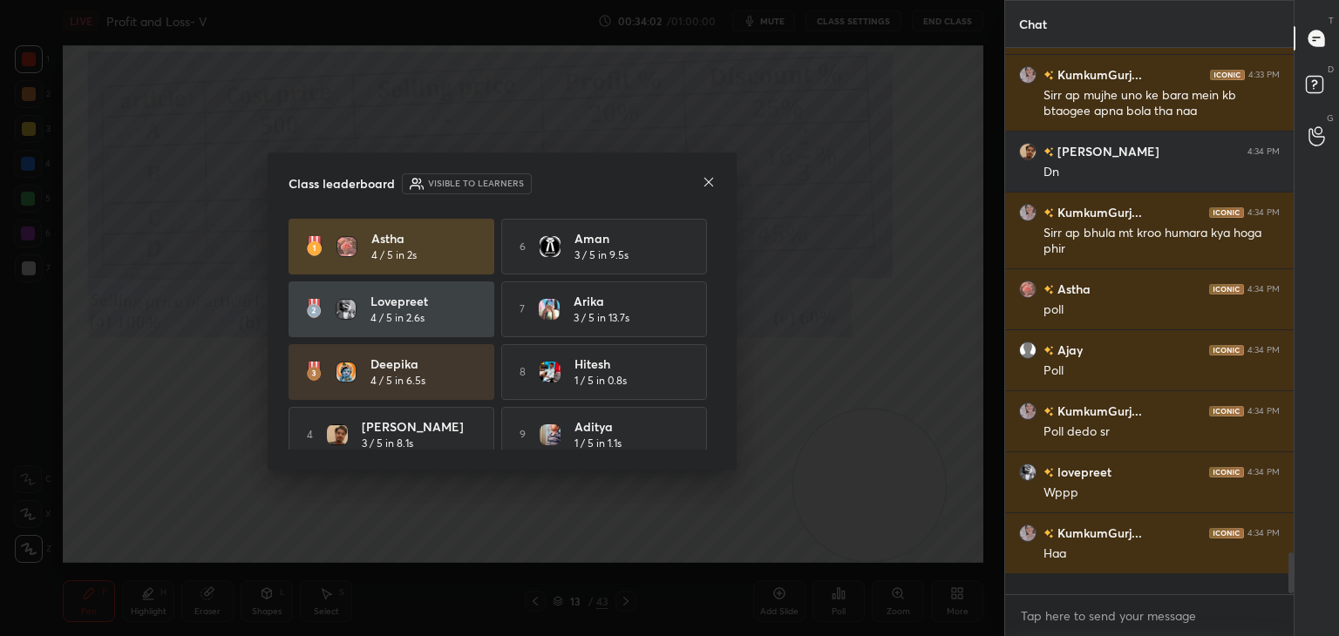
click at [481, 155] on div "Class leaderboard Visible to learners [PERSON_NAME] 4 / 5 in 2s 6 Aman 3 / 5 in…" at bounding box center [502, 312] width 469 height 318
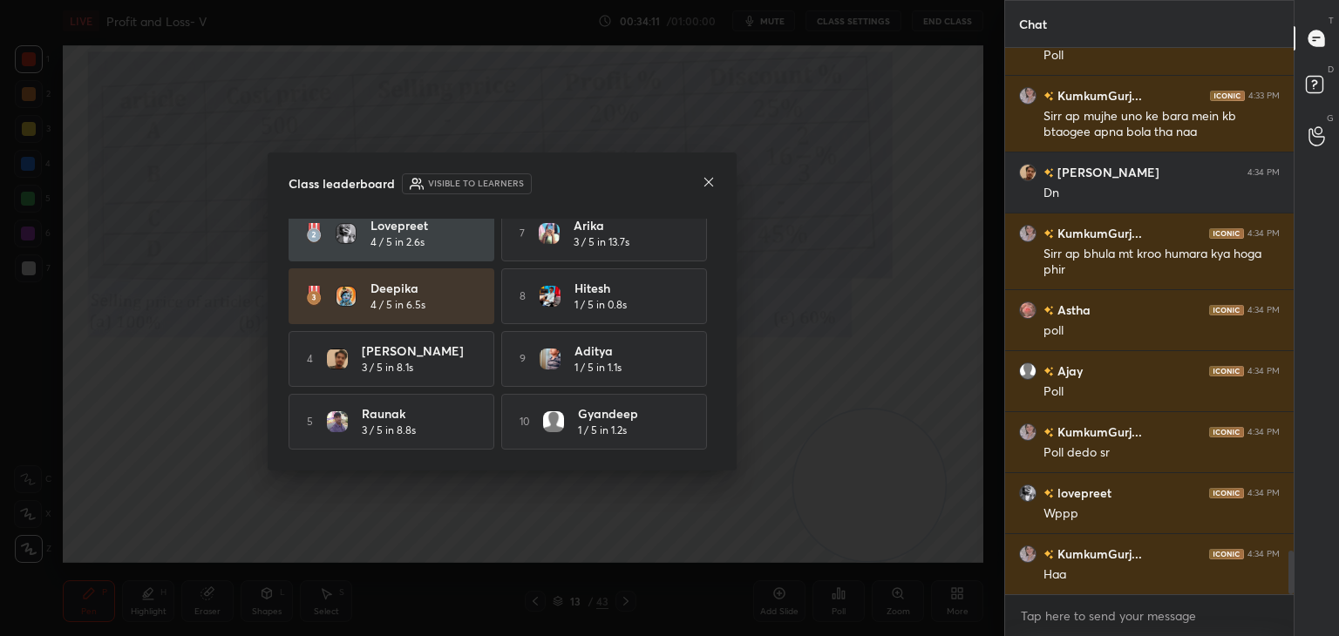
click at [708, 180] on icon at bounding box center [709, 182] width 14 height 14
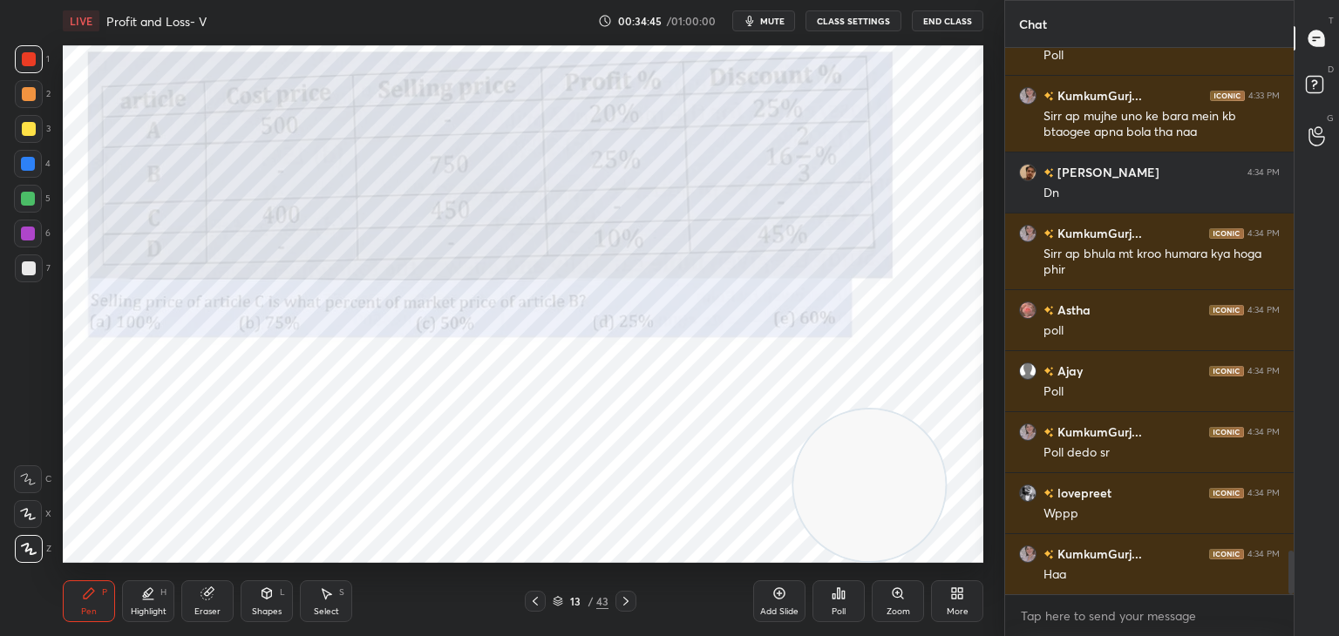
click at [23, 197] on div at bounding box center [28, 199] width 14 height 14
click at [29, 175] on div at bounding box center [28, 164] width 28 height 28
click at [30, 64] on div at bounding box center [29, 59] width 14 height 14
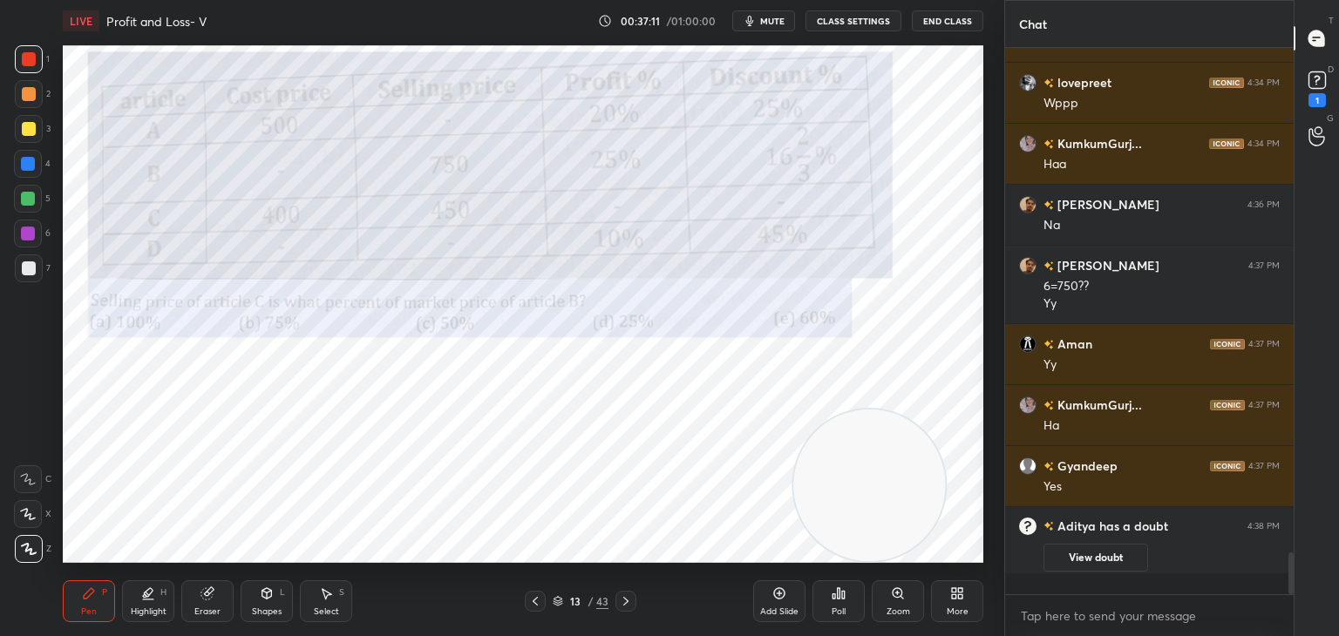
scroll to position [541, 283]
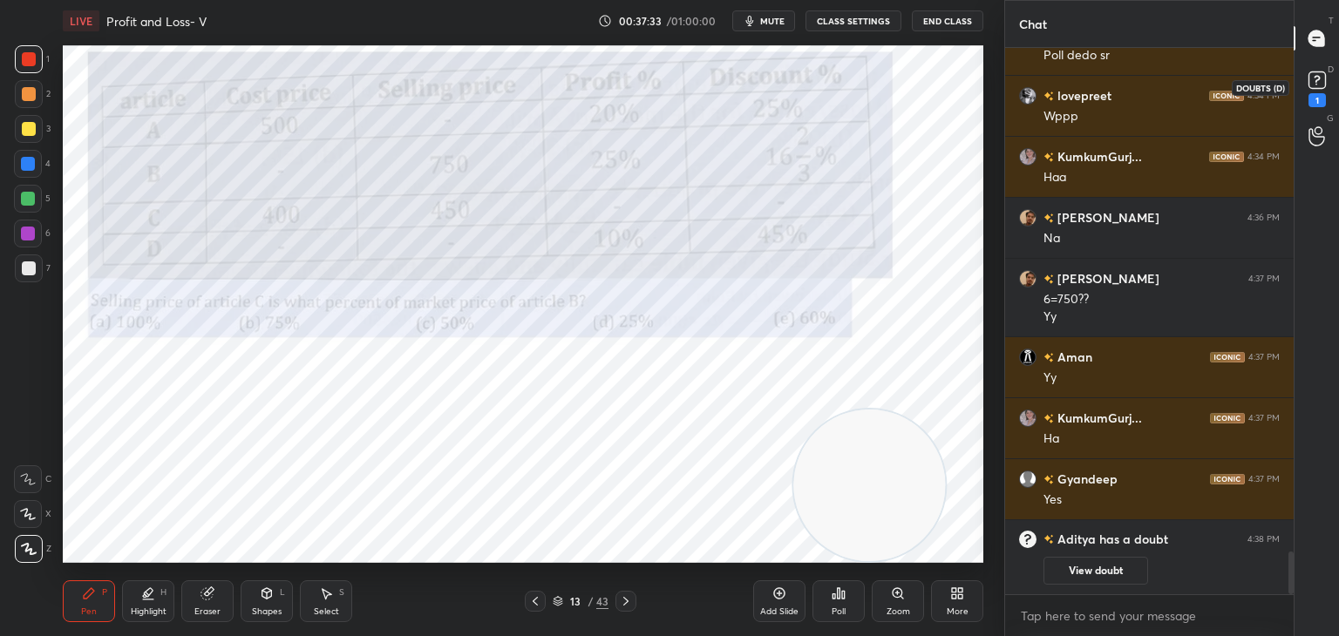
click at [1319, 88] on rect at bounding box center [1316, 80] width 17 height 17
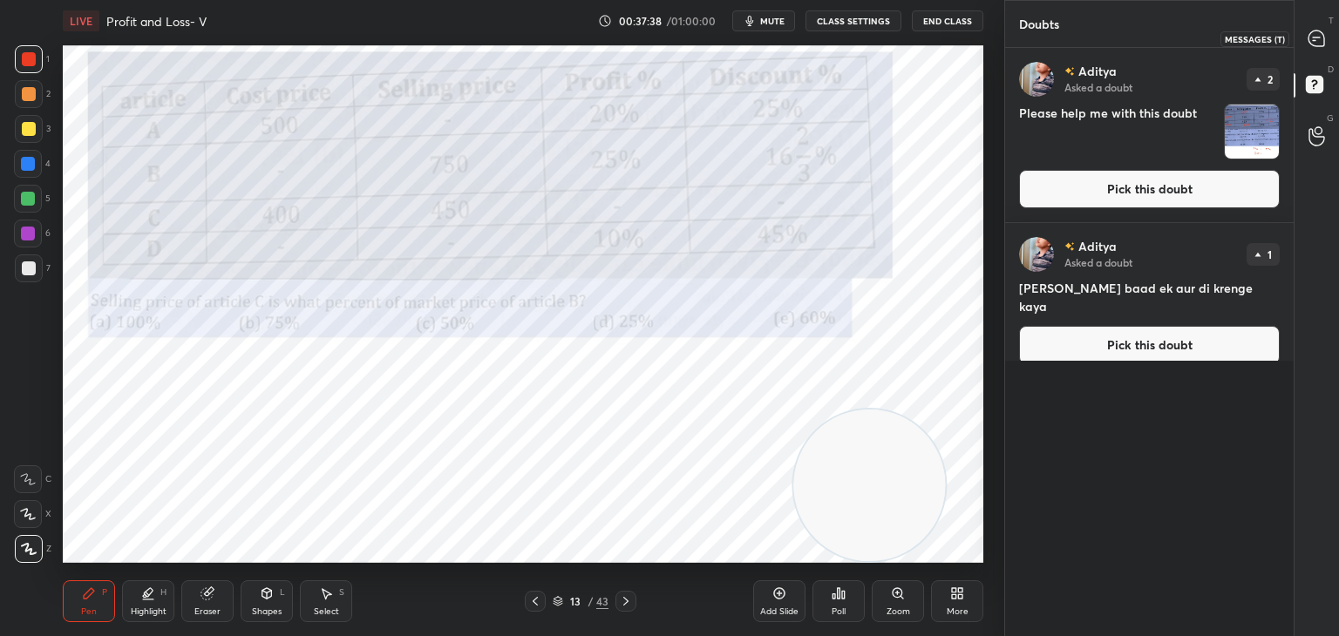
click at [1308, 42] on icon at bounding box center [1316, 39] width 16 height 16
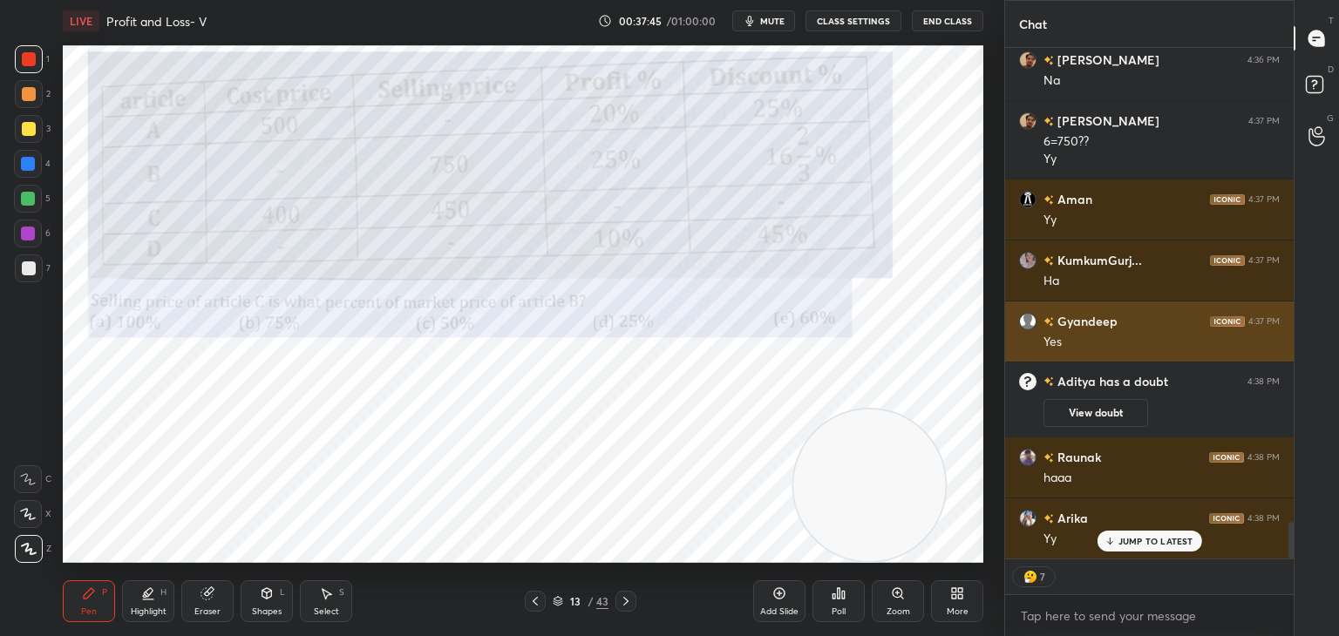
scroll to position [6617, 0]
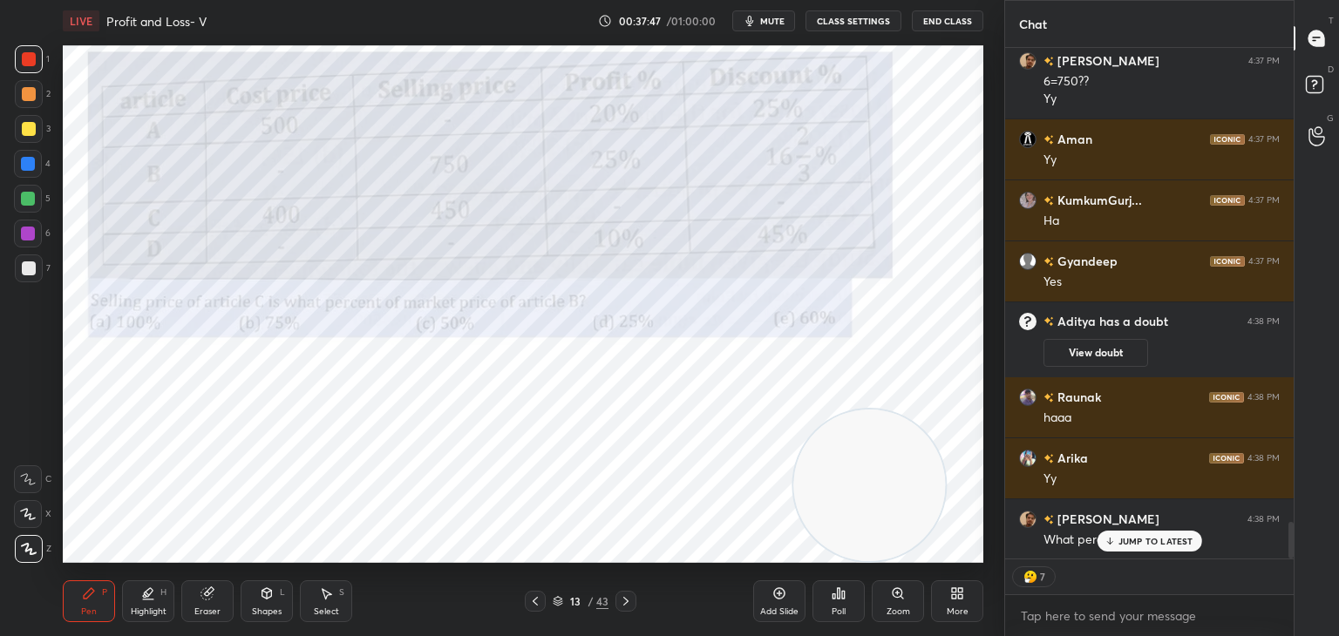
click at [1130, 540] on p "JUMP TO LATEST" at bounding box center [1155, 541] width 75 height 10
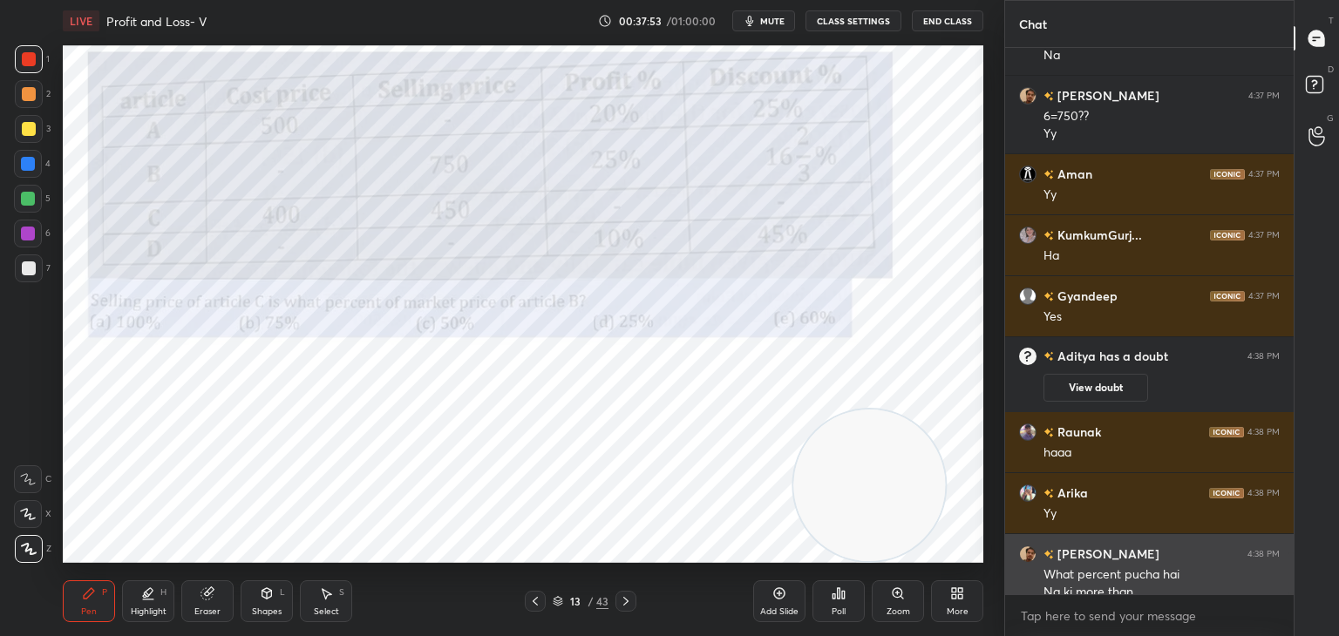
scroll to position [6599, 0]
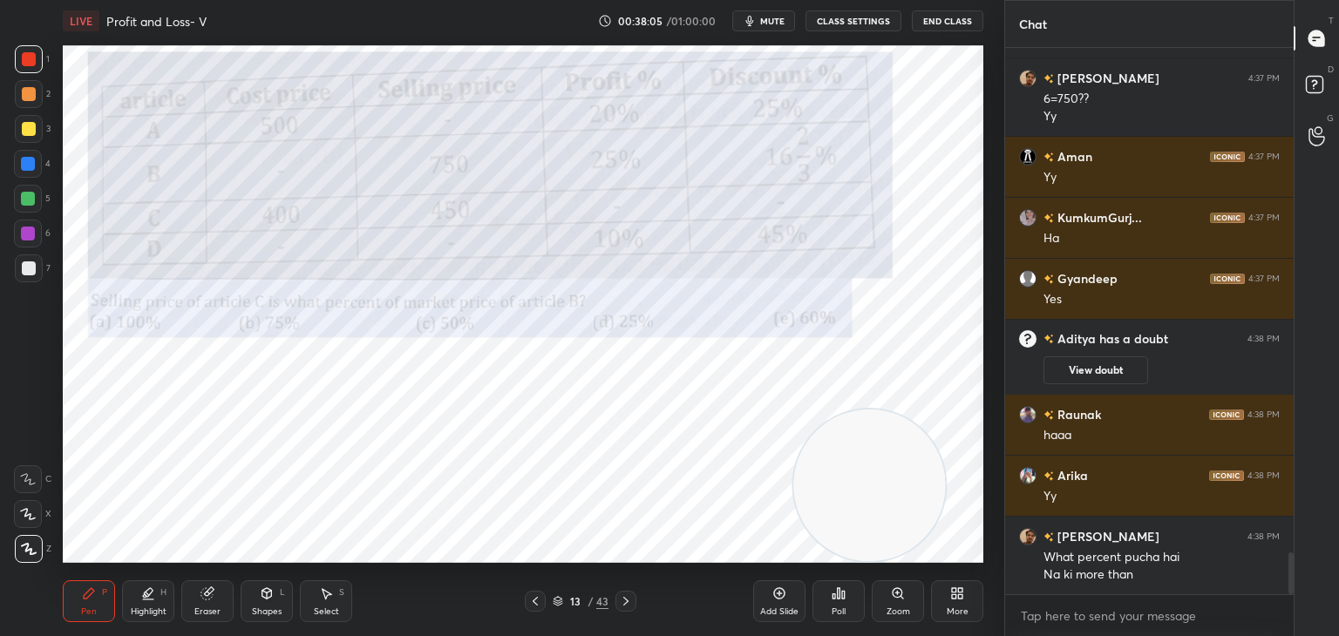
click at [207, 590] on icon at bounding box center [206, 593] width 11 height 11
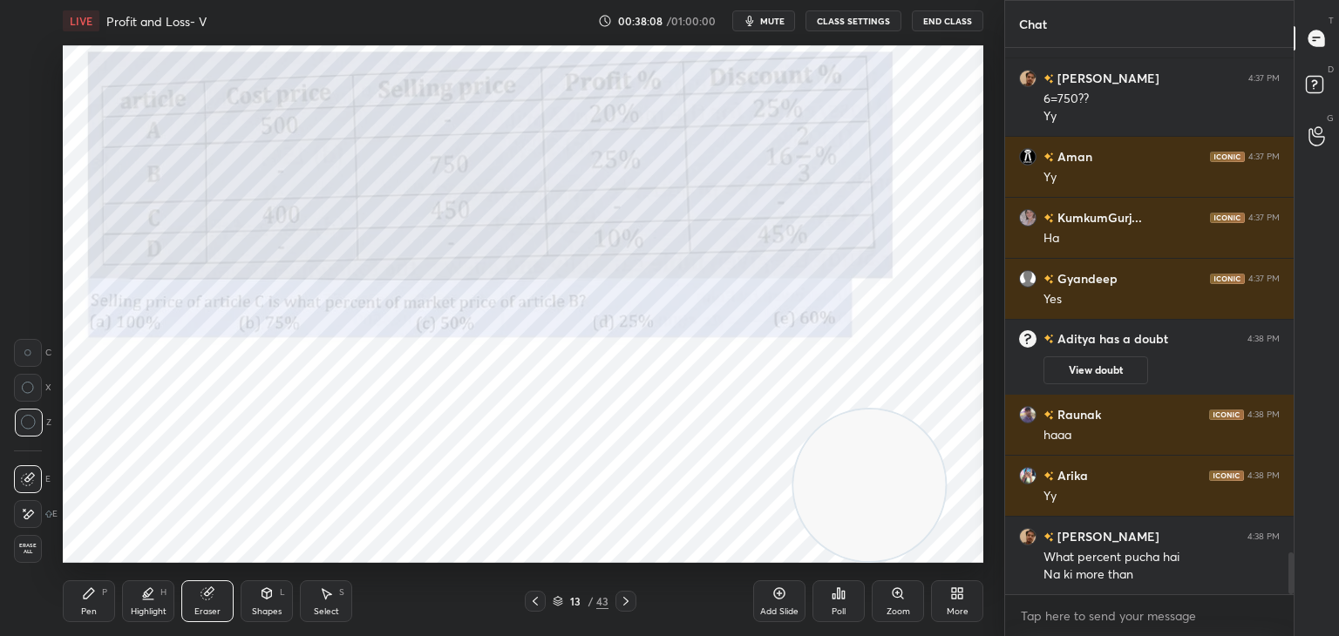
click at [99, 596] on div "Pen P" at bounding box center [89, 601] width 52 height 42
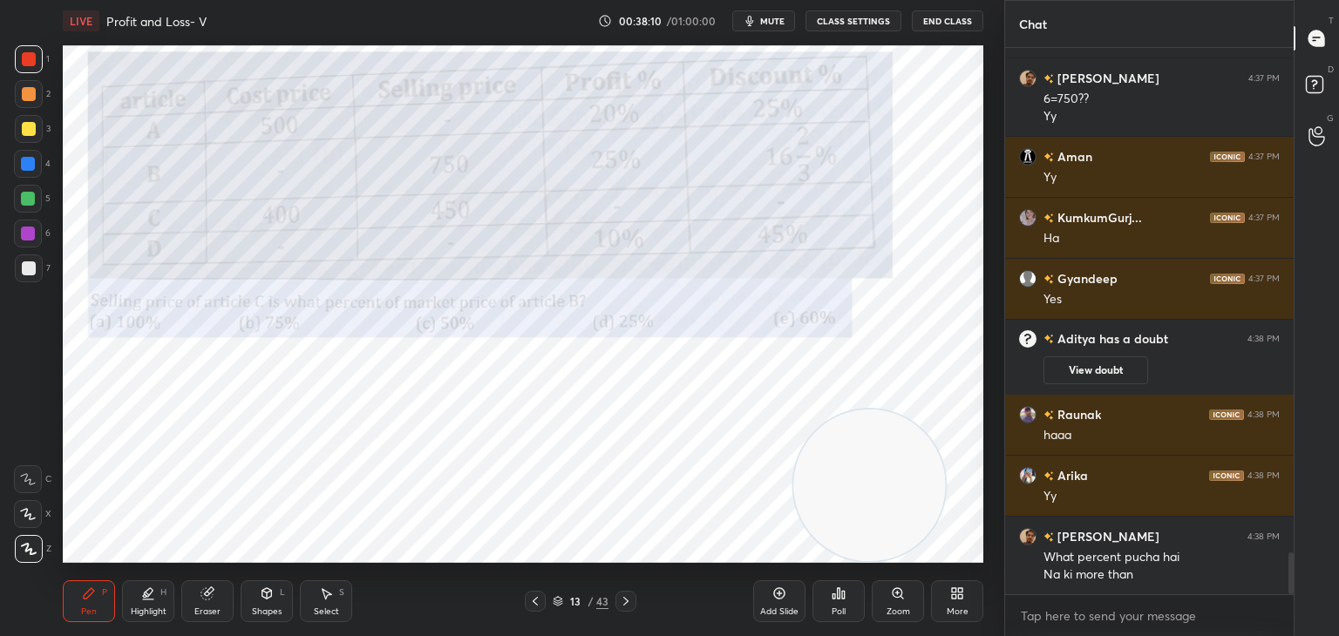
click at [219, 594] on div "Eraser" at bounding box center [207, 601] width 52 height 42
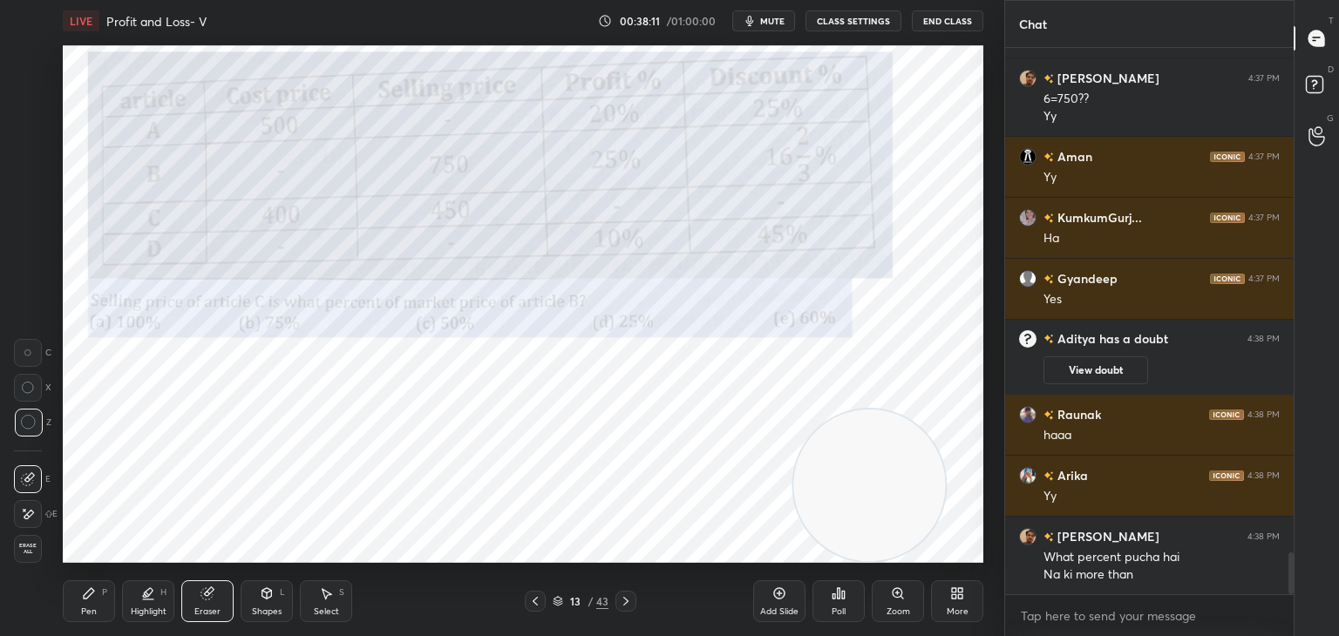
click at [122, 587] on div "Highlight H" at bounding box center [148, 601] width 52 height 42
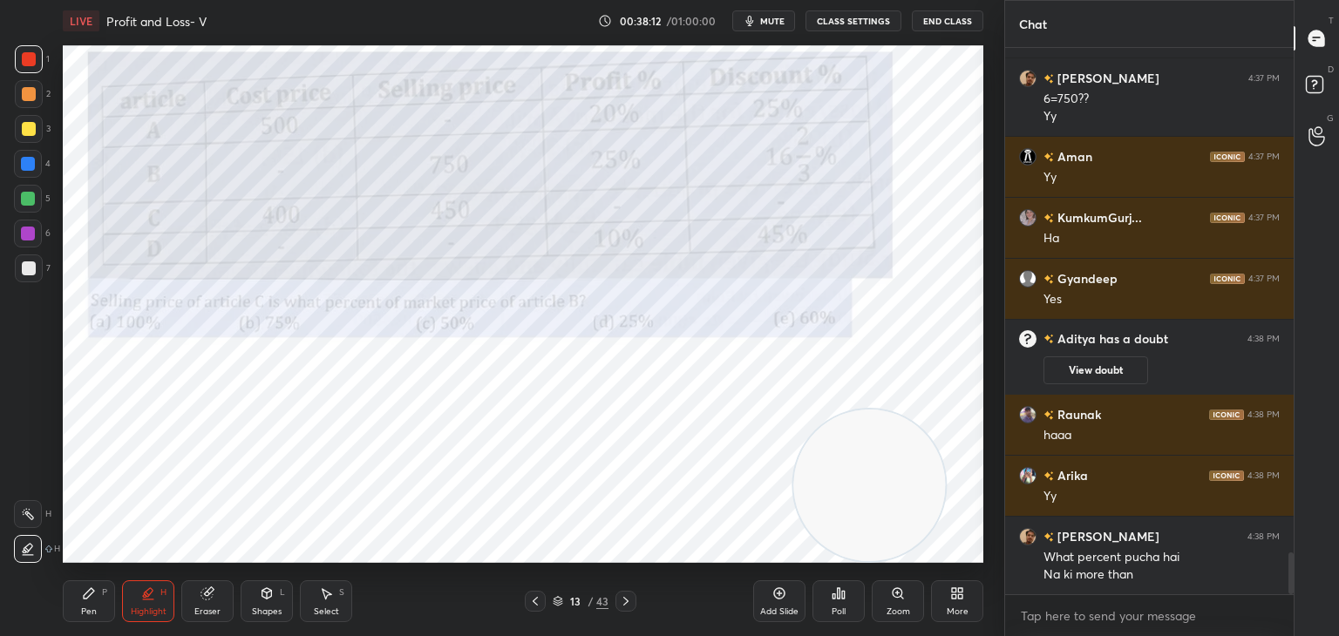
click at [123, 587] on div "Highlight H" at bounding box center [148, 601] width 52 height 42
click at [101, 599] on div "Pen P" at bounding box center [89, 601] width 52 height 42
click at [105, 592] on div "P" at bounding box center [104, 592] width 5 height 9
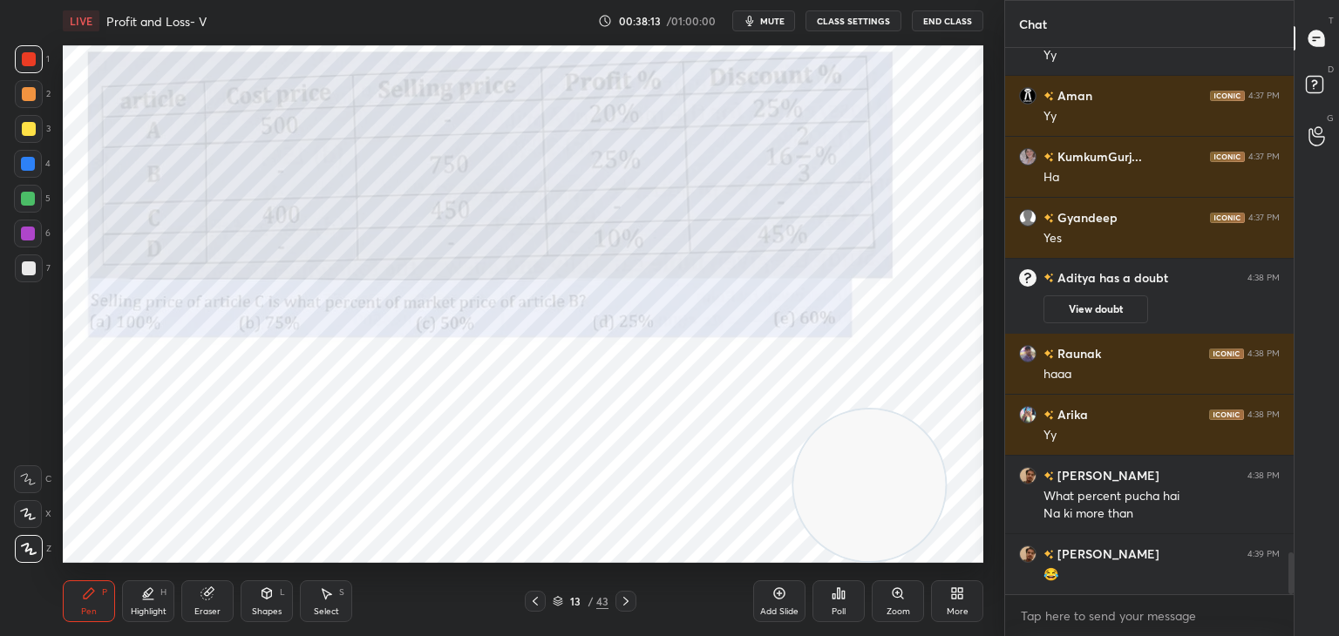
click at [34, 232] on div at bounding box center [28, 234] width 14 height 14
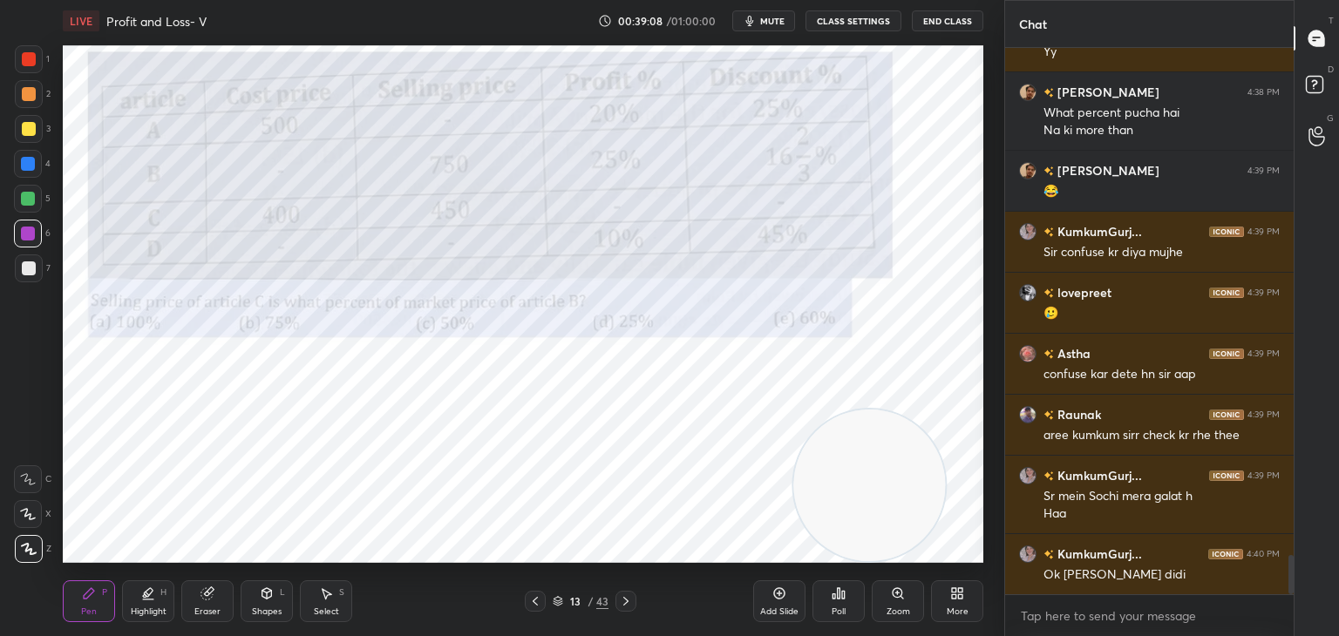
scroll to position [7119, 0]
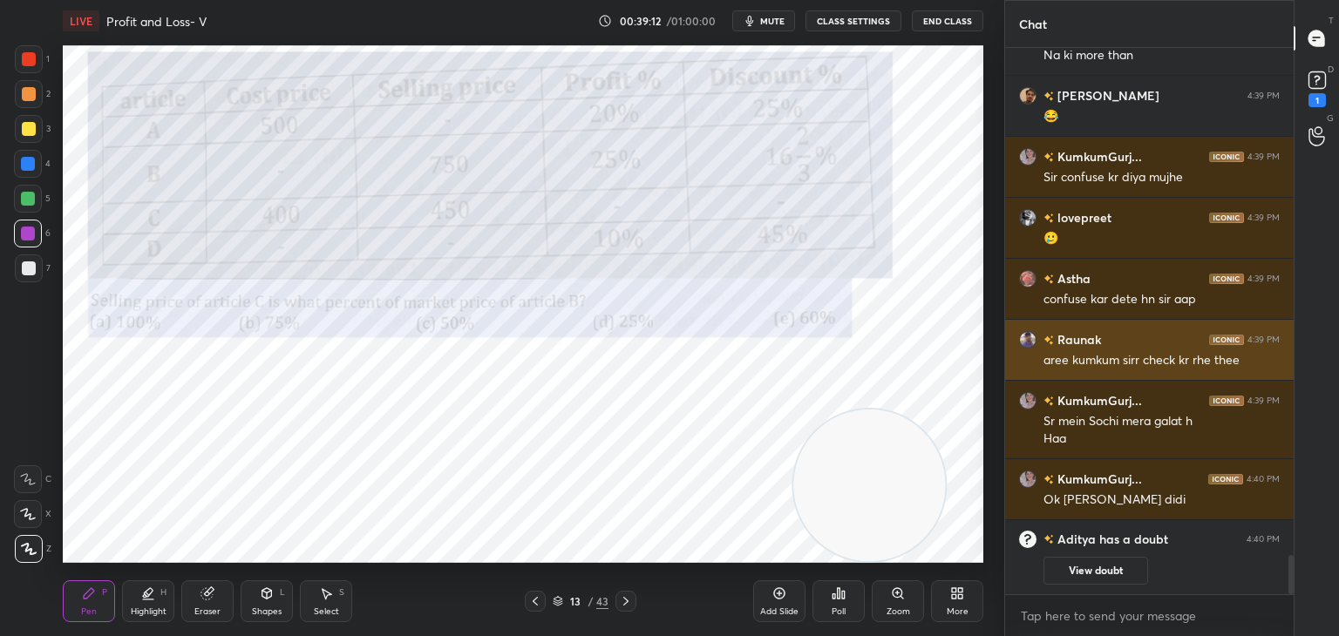
click at [1029, 345] on img "grid" at bounding box center [1027, 339] width 17 height 17
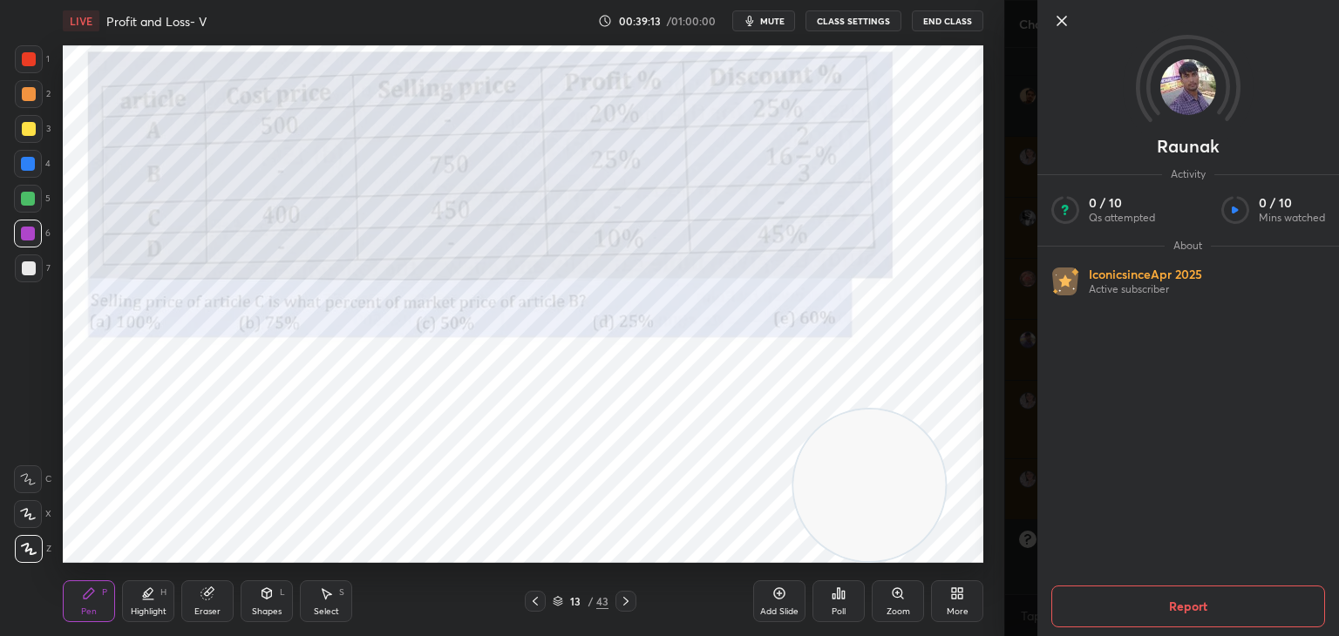
click at [1182, 105] on img at bounding box center [1188, 87] width 56 height 56
click at [1067, 17] on icon at bounding box center [1061, 20] width 21 height 21
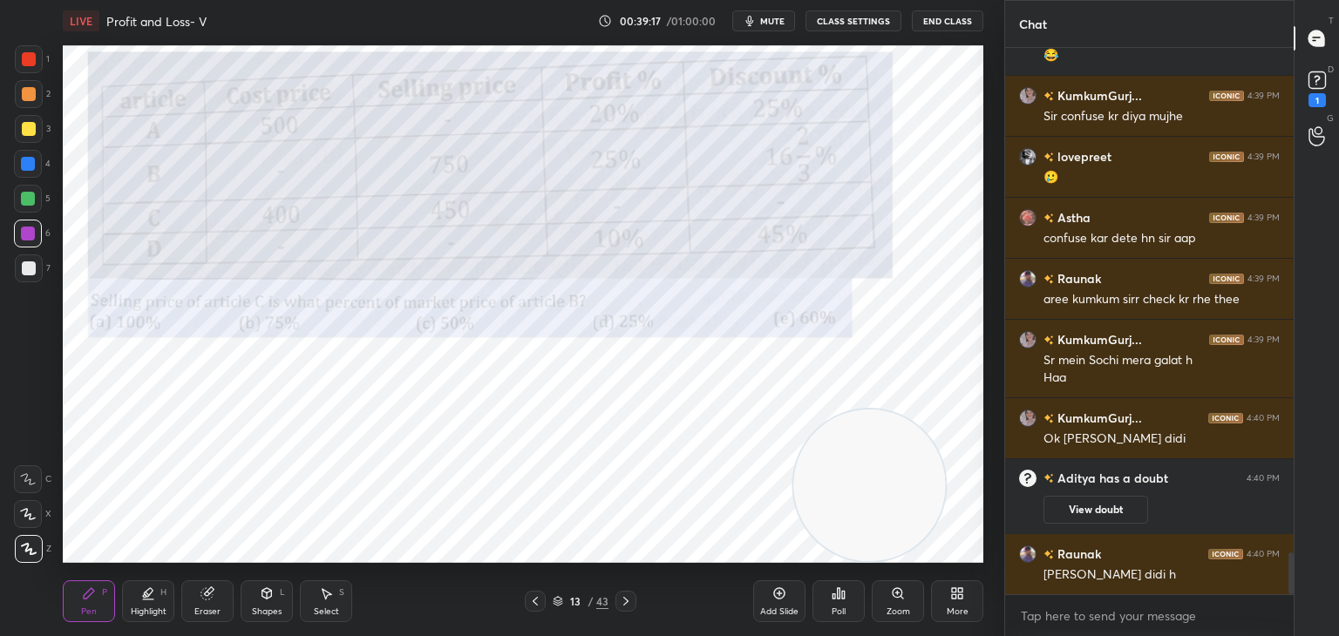
scroll to position [6627, 0]
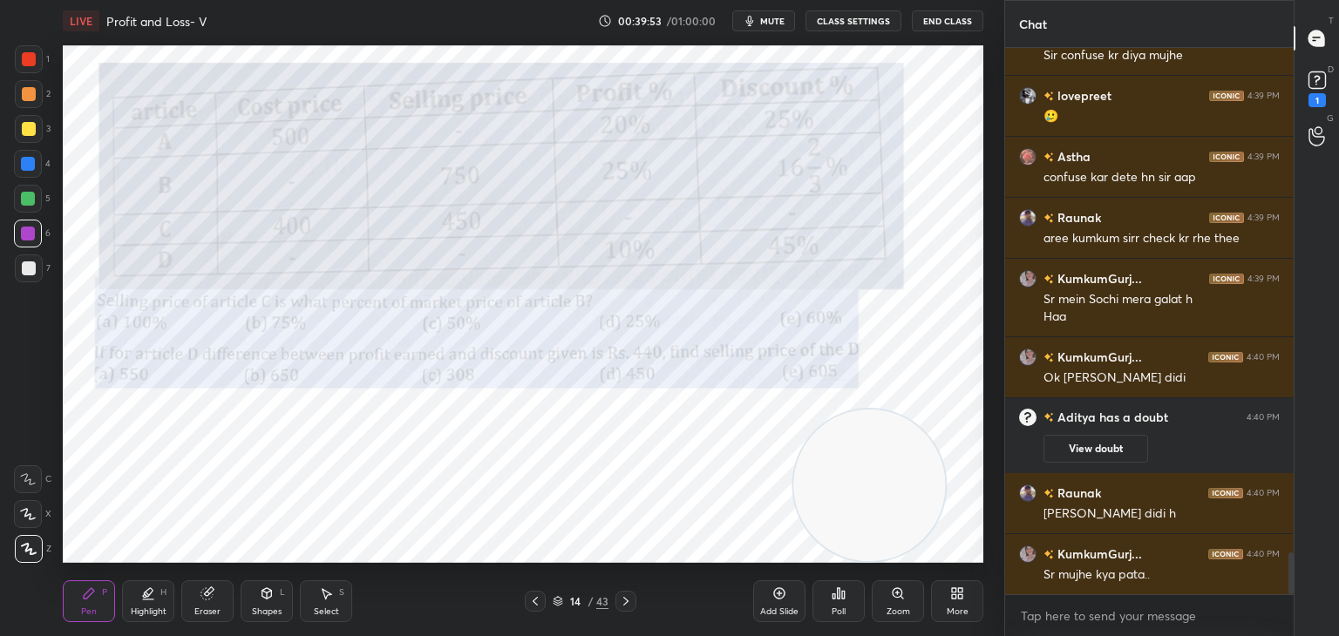
click at [197, 588] on div "Eraser" at bounding box center [207, 601] width 52 height 42
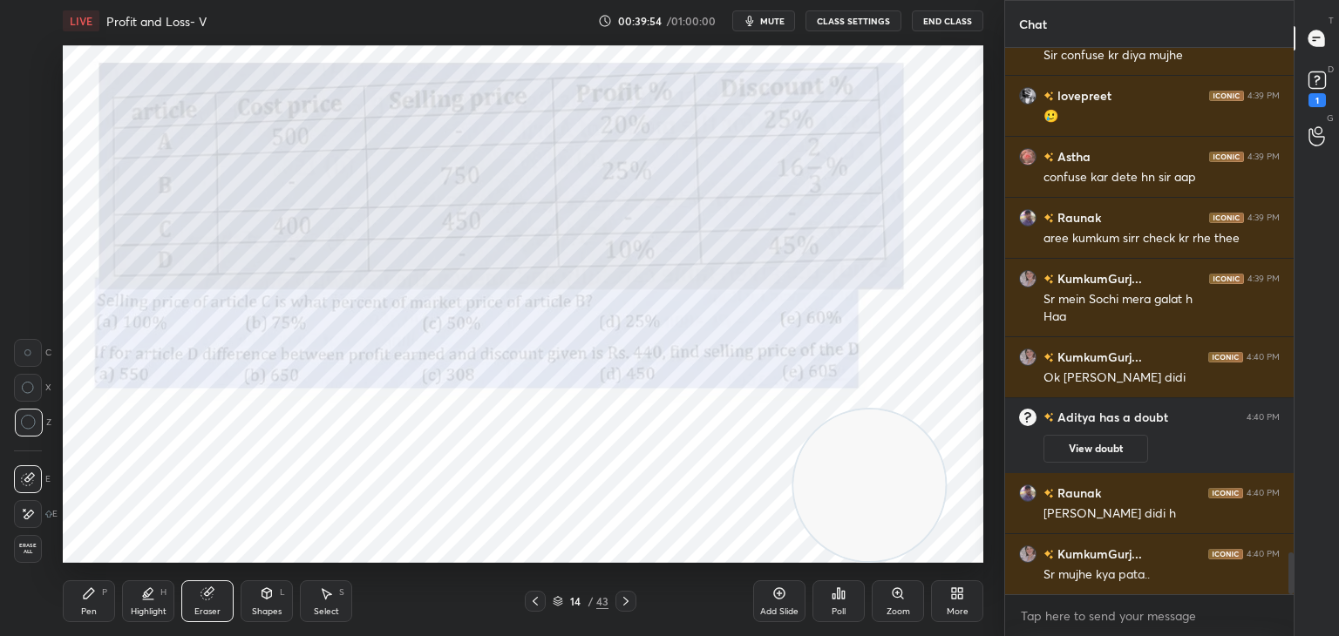
scroll to position [6644, 0]
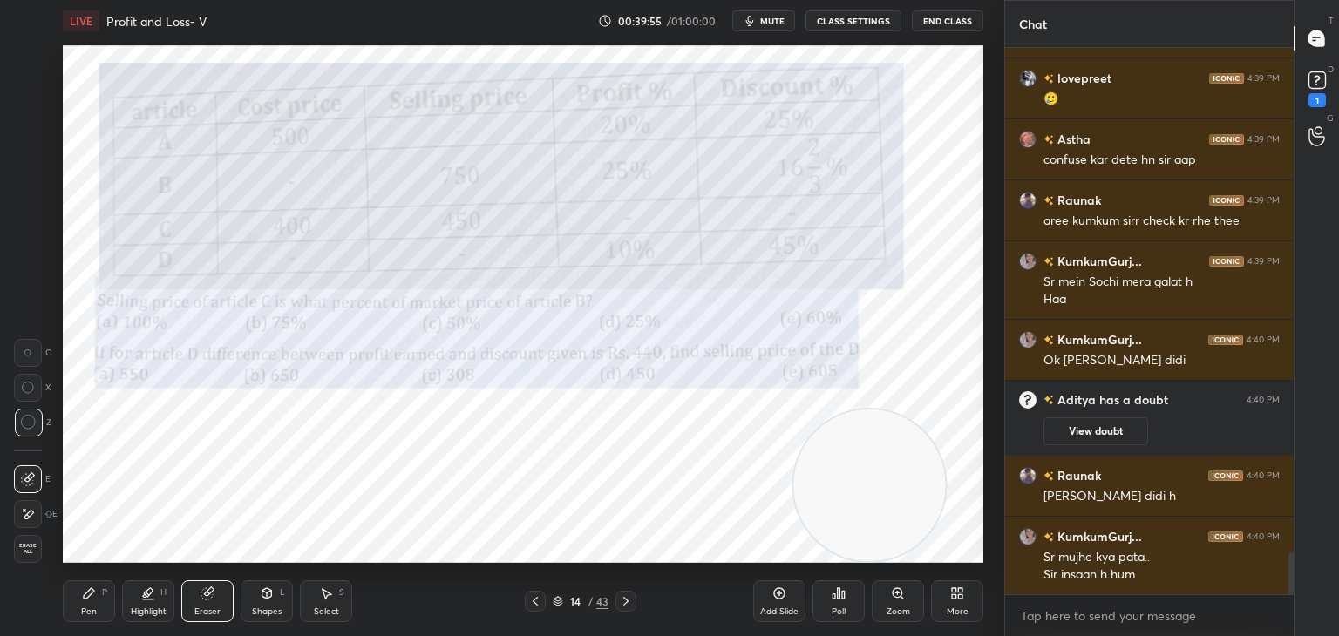
click at [102, 593] on div "P" at bounding box center [104, 592] width 5 height 9
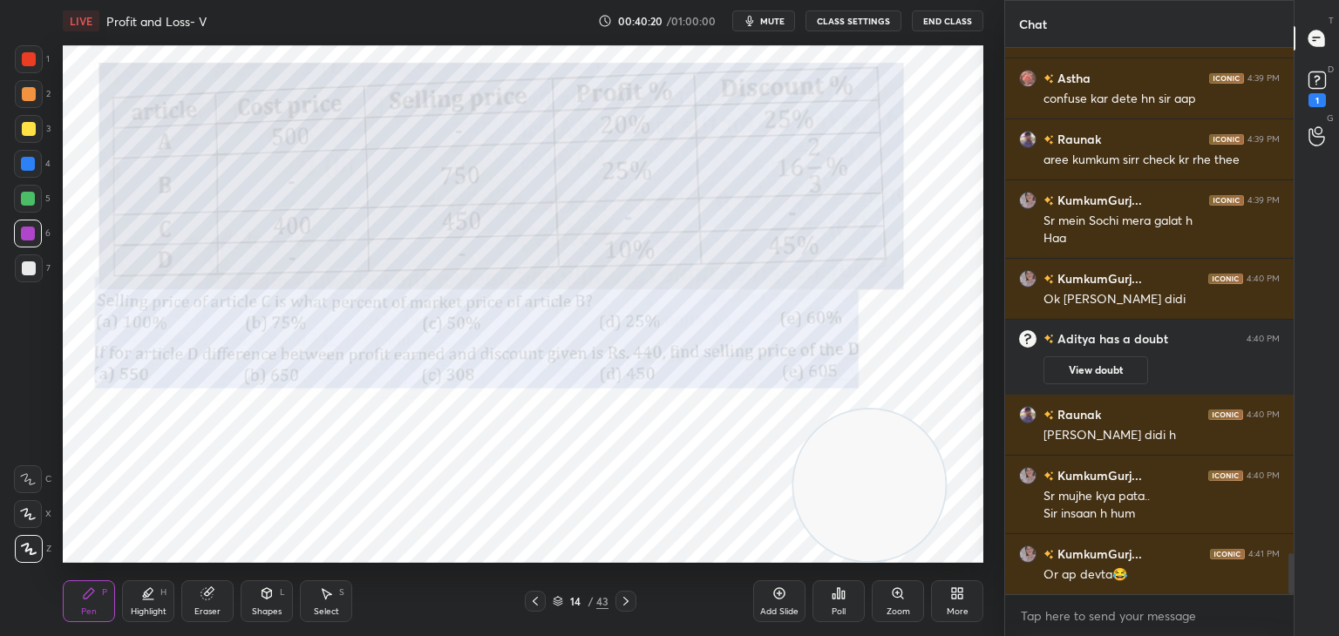
scroll to position [6766, 0]
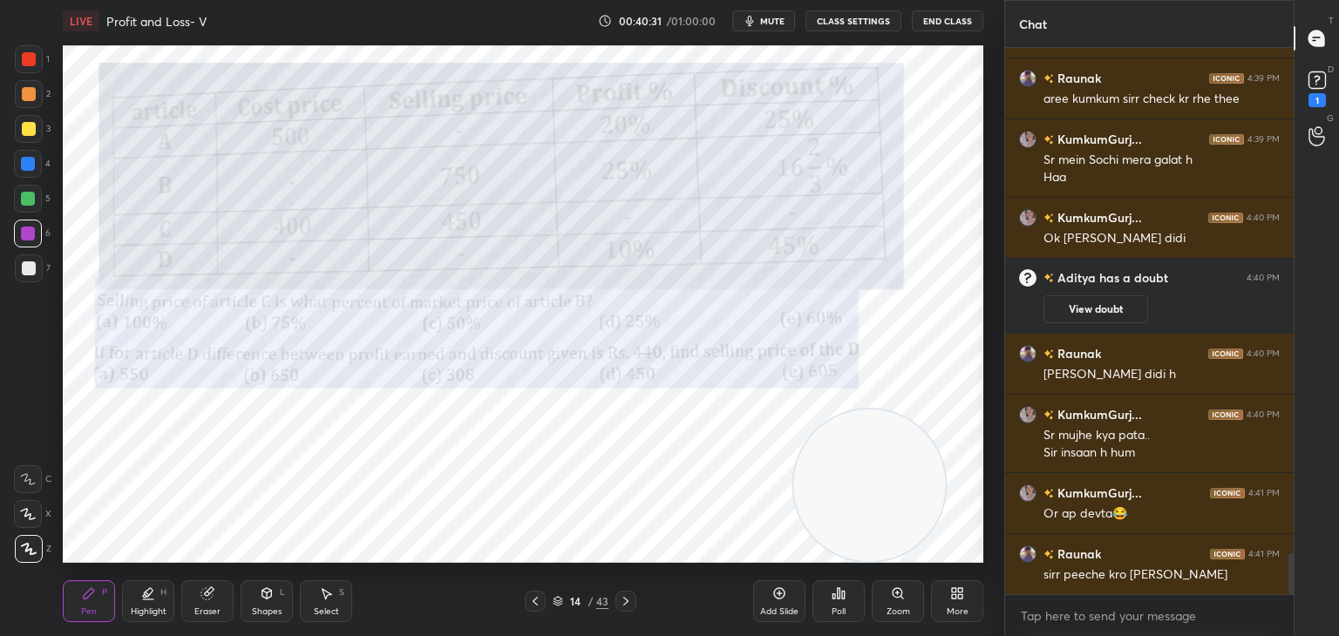
click at [35, 62] on div at bounding box center [29, 59] width 14 height 14
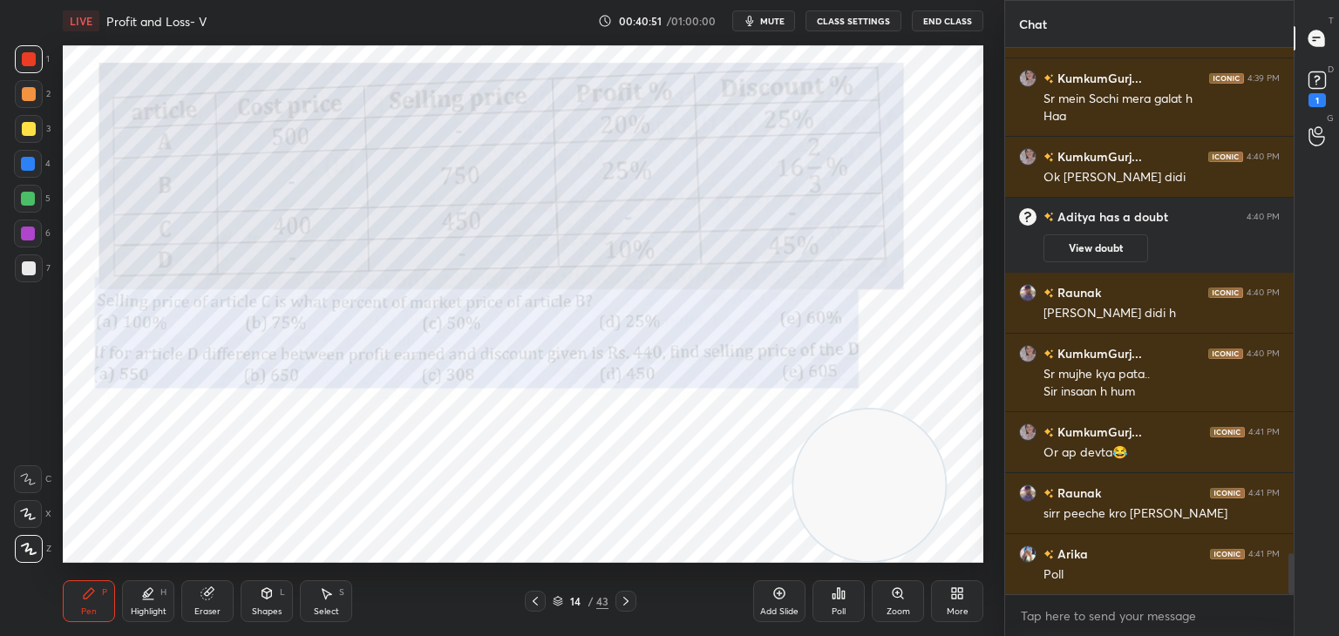
scroll to position [6888, 0]
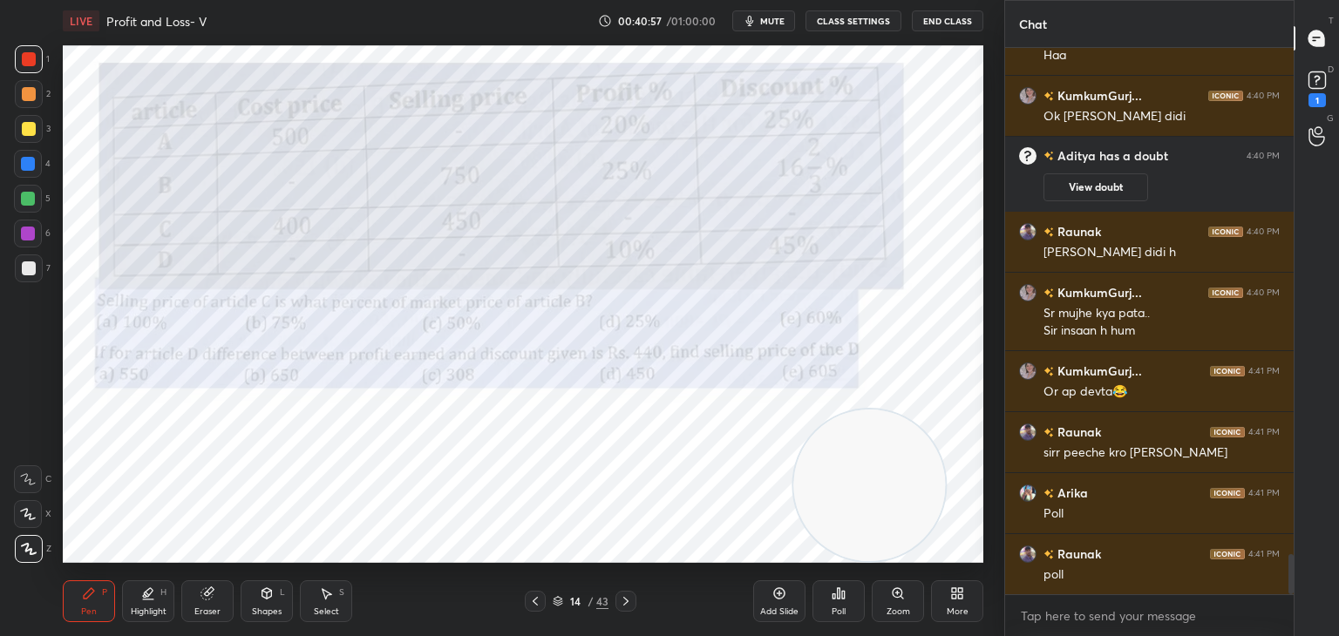
click at [776, 22] on span "mute" at bounding box center [772, 21] width 24 height 12
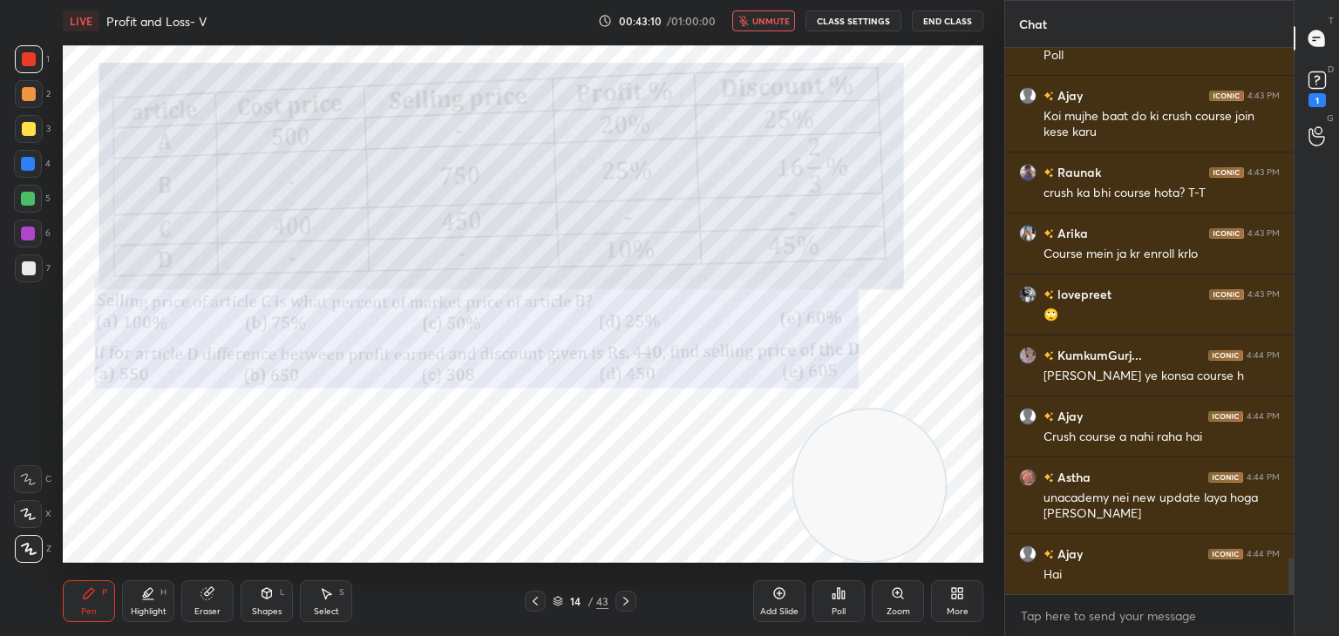
scroll to position [7530, 0]
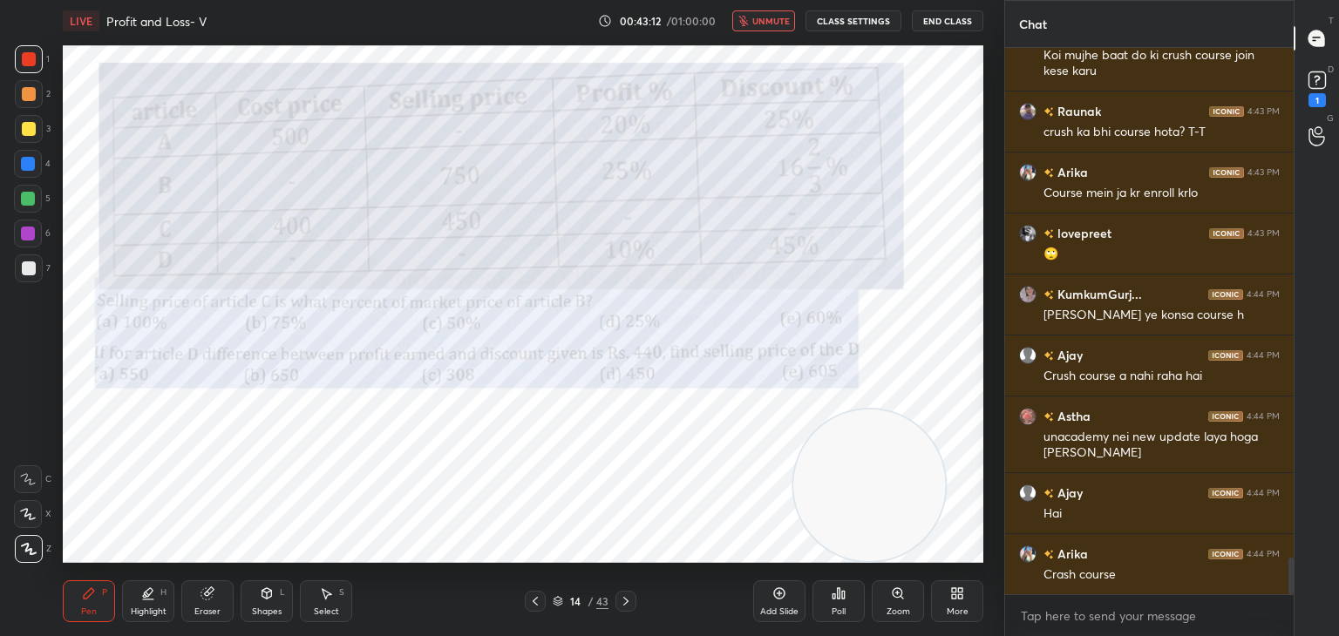
click at [767, 24] on span "unmute" at bounding box center [770, 21] width 37 height 12
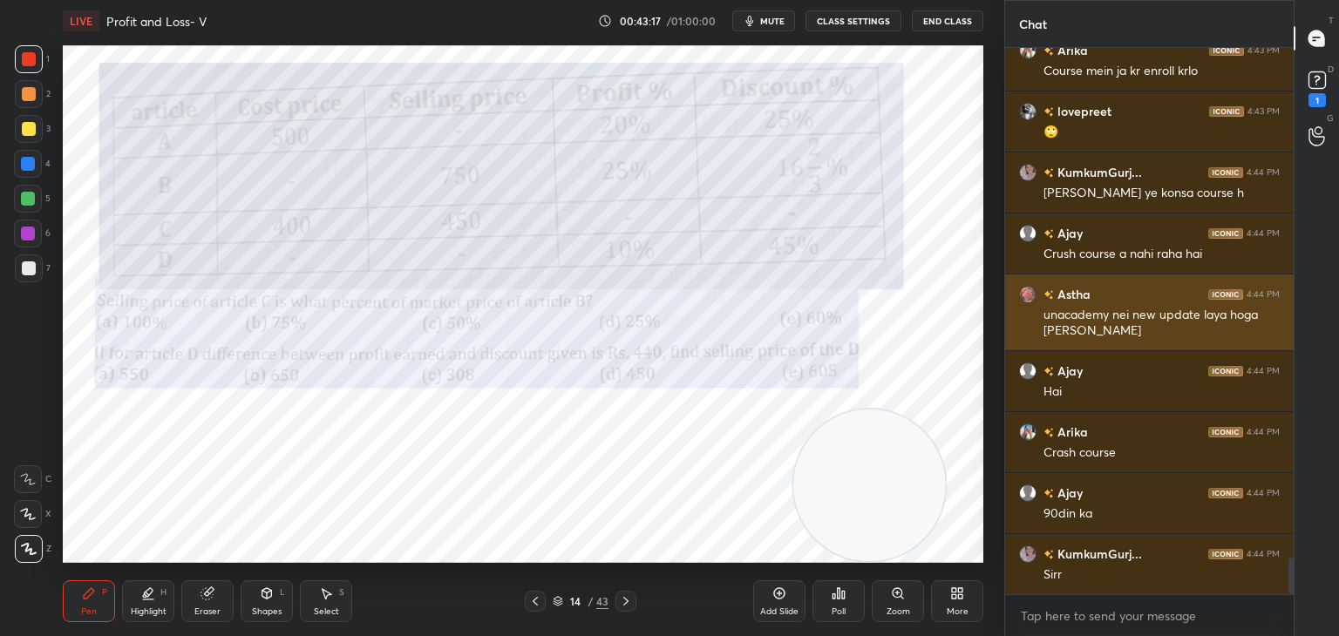
scroll to position [7713, 0]
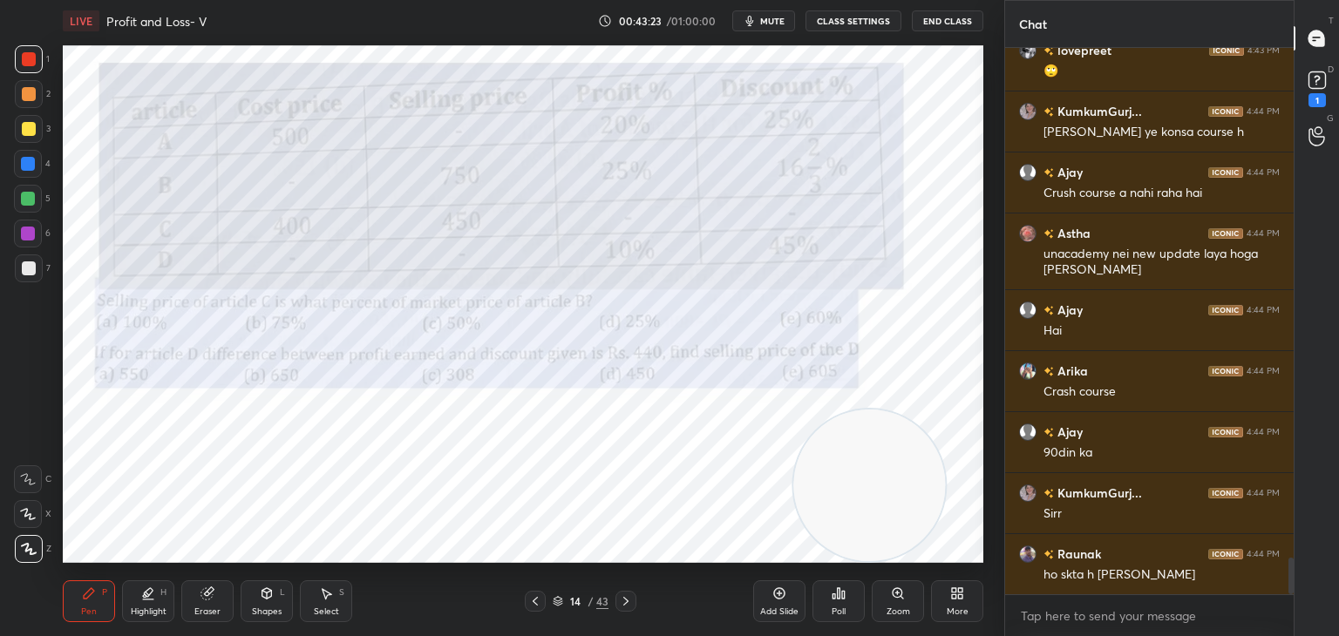
click at [844, 605] on div "Poll" at bounding box center [838, 601] width 52 height 42
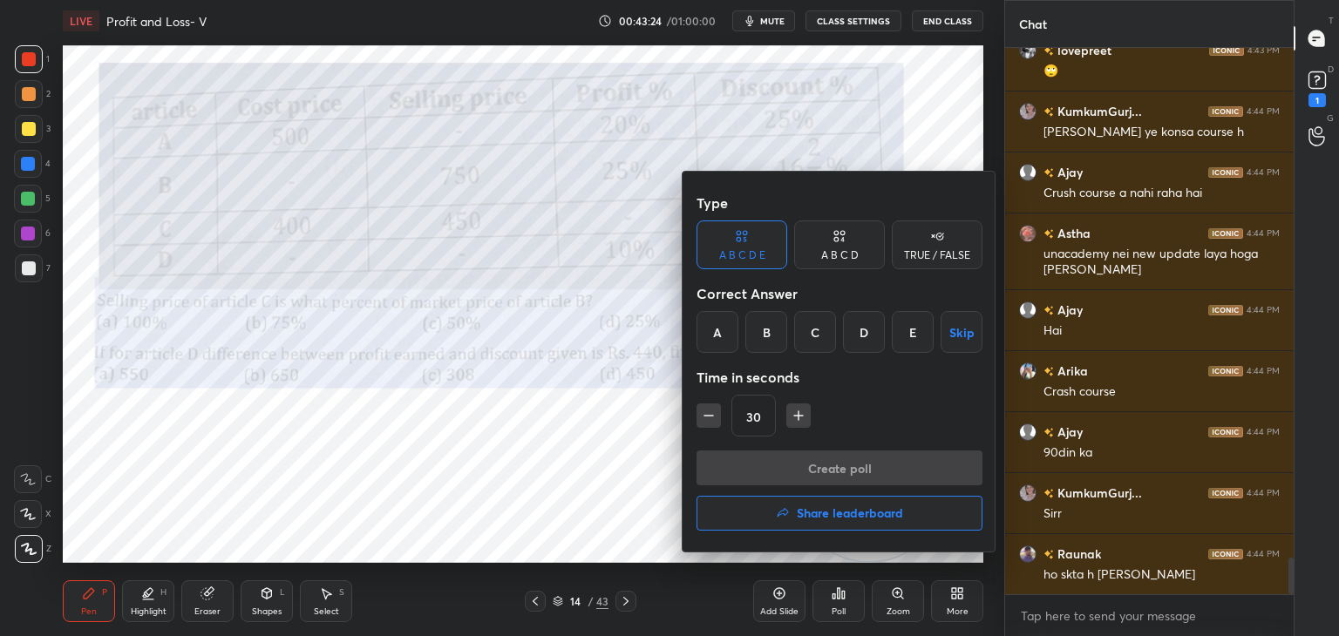
click at [910, 343] on div "E" at bounding box center [913, 332] width 42 height 42
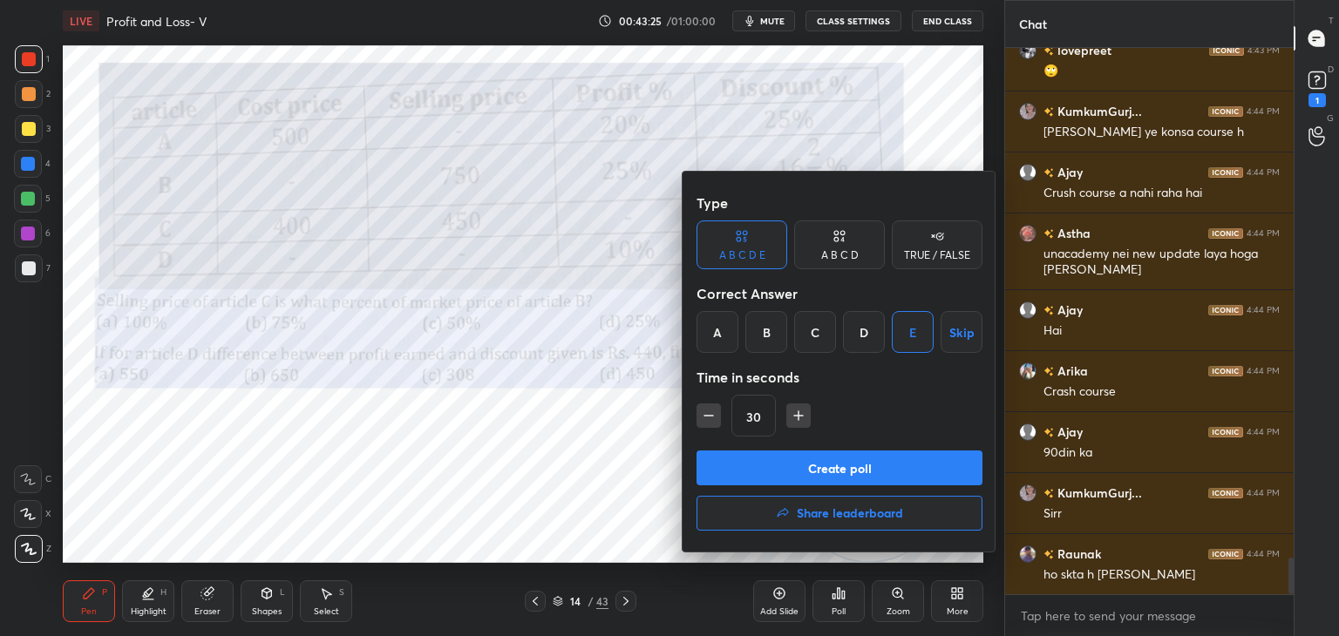
click at [861, 459] on button "Create poll" at bounding box center [839, 468] width 286 height 35
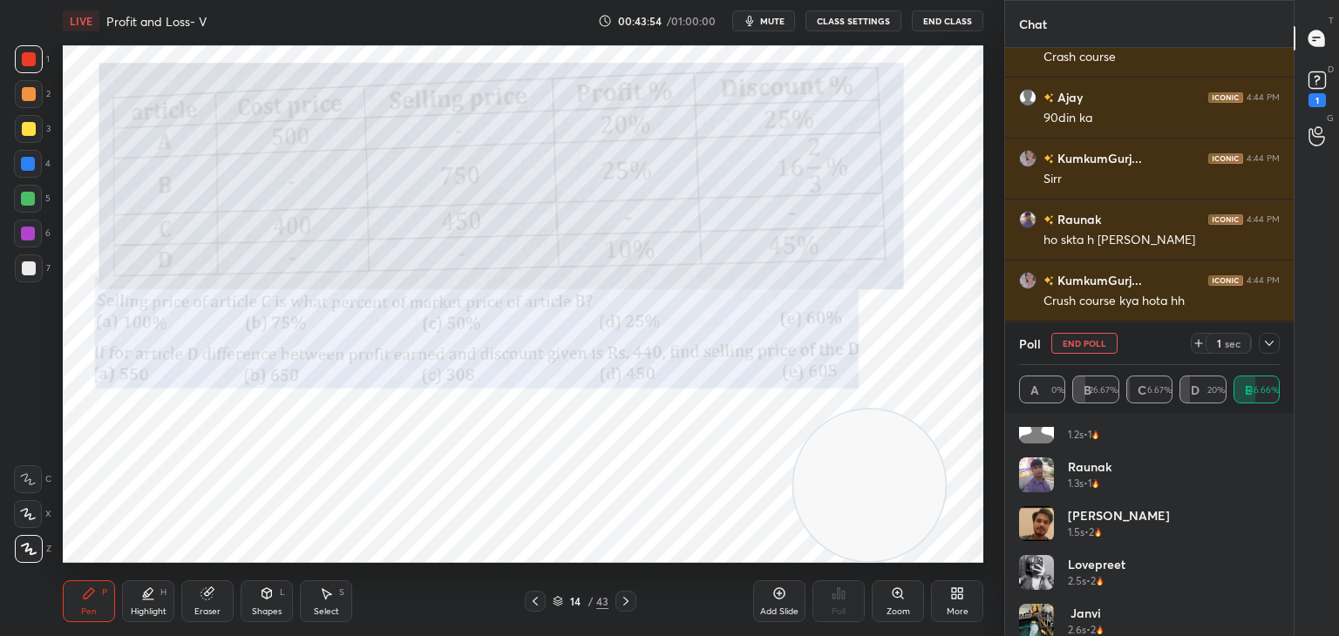
scroll to position [8109, 0]
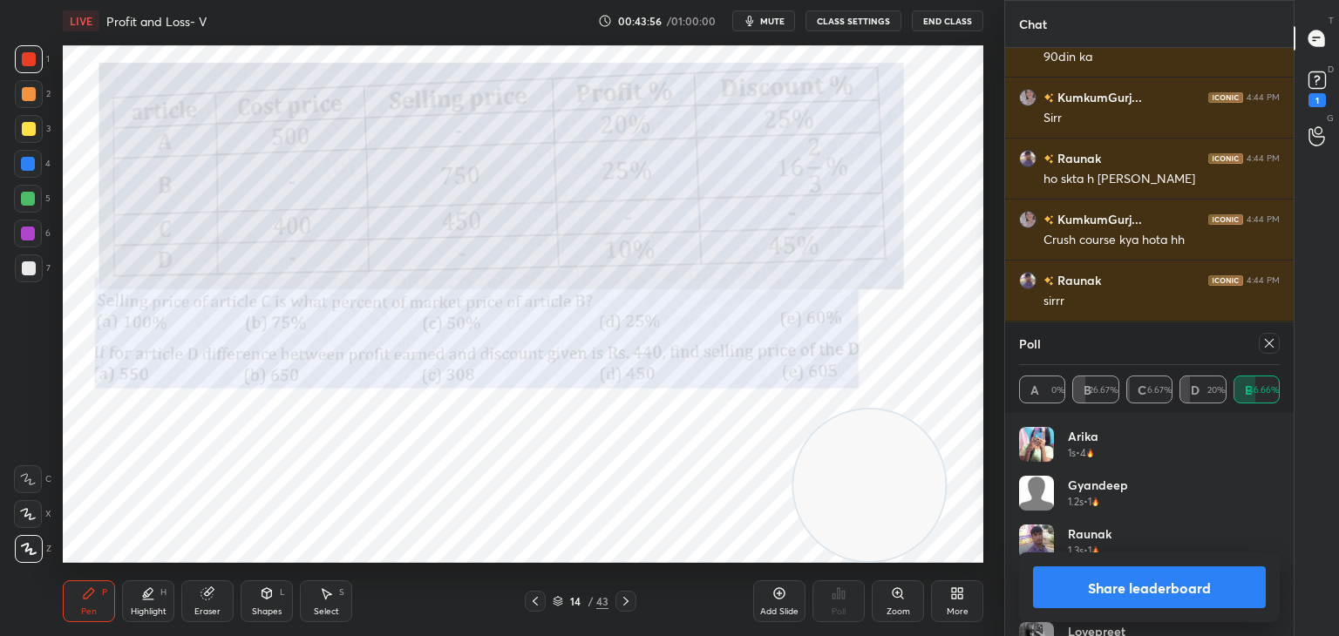
click at [1109, 587] on button "Share leaderboard" at bounding box center [1149, 587] width 233 height 42
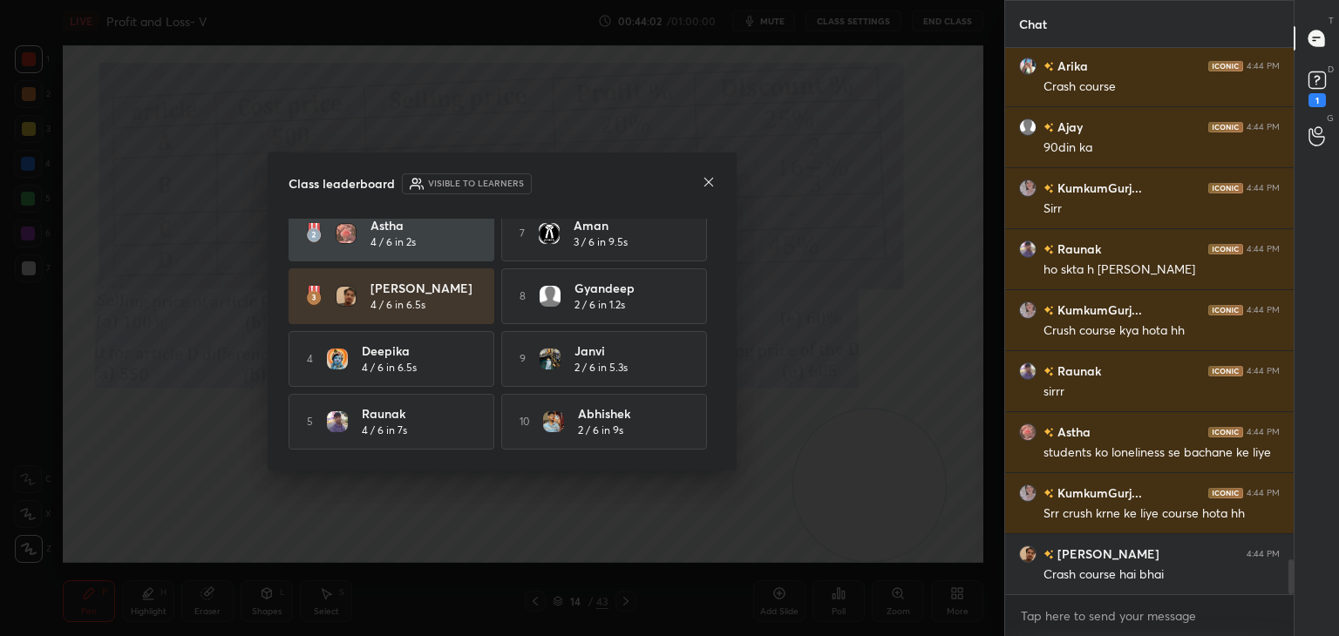
click at [708, 180] on icon at bounding box center [709, 182] width 14 height 14
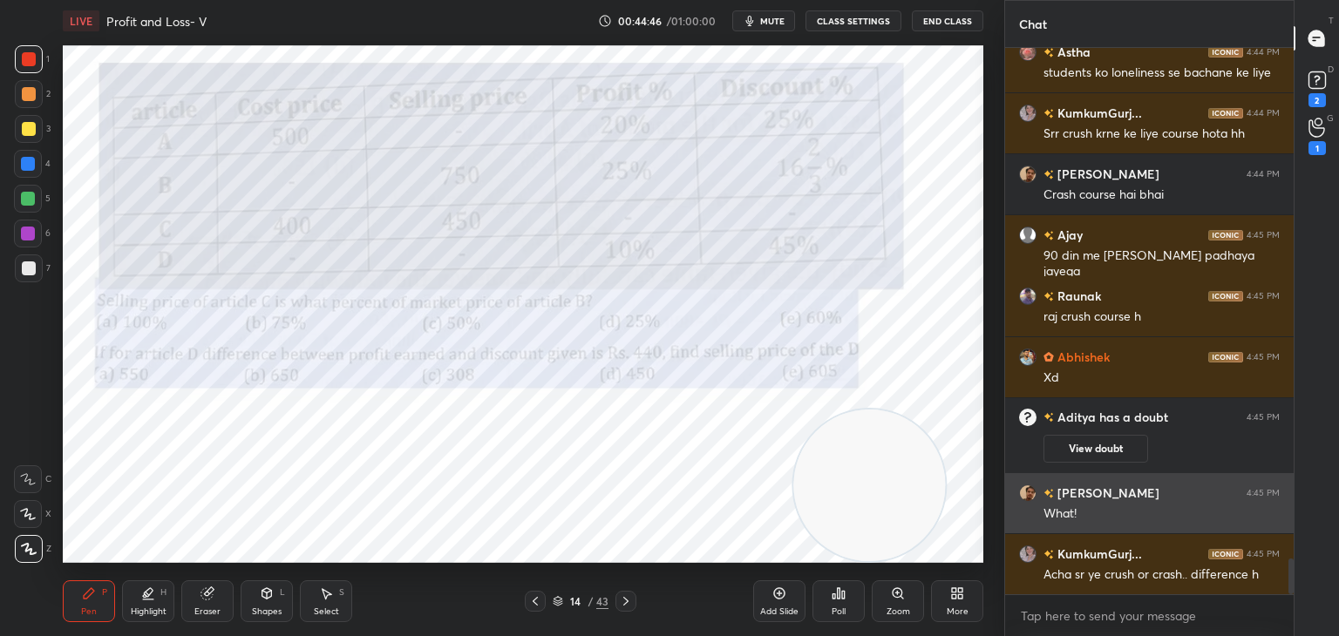
click at [1070, 513] on div "What!" at bounding box center [1161, 513] width 236 height 17
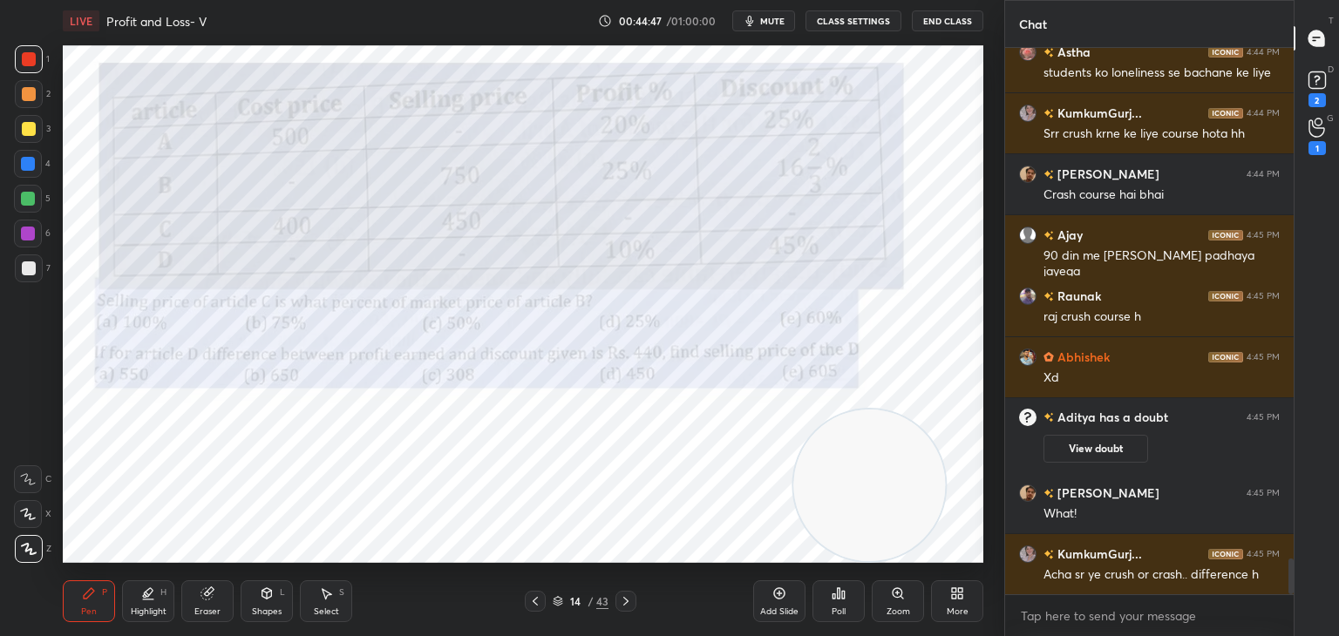
click at [1093, 452] on button "View doubt" at bounding box center [1095, 449] width 105 height 28
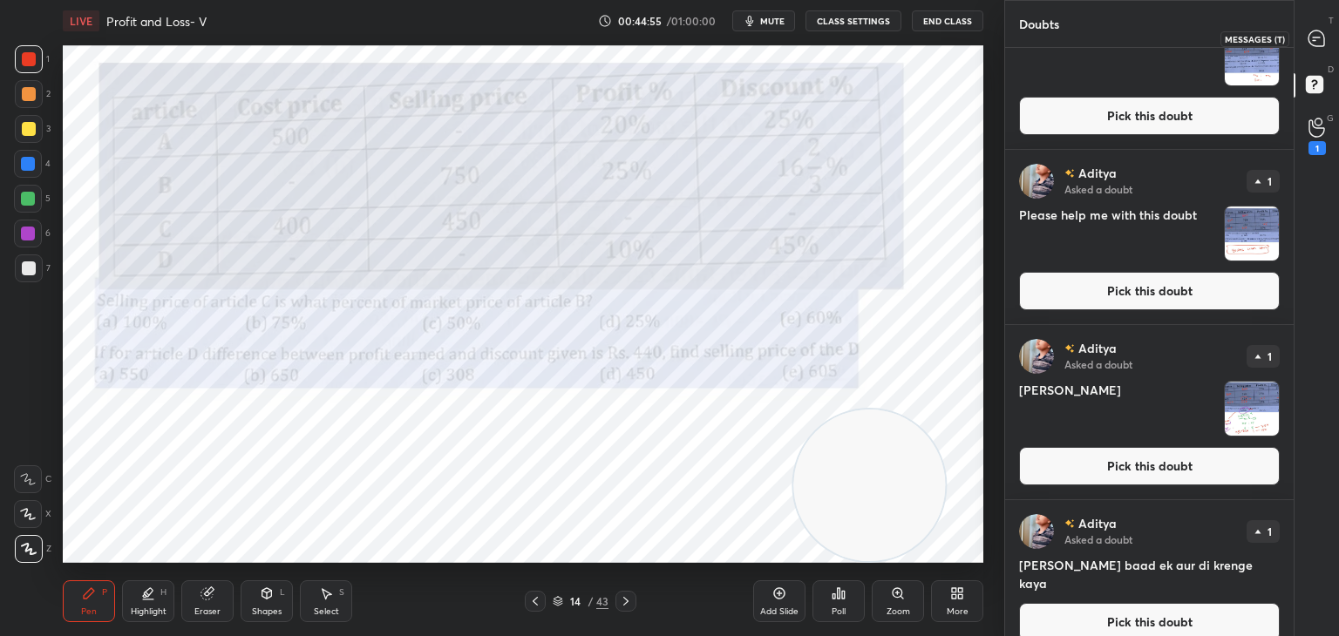
click at [1318, 48] on div at bounding box center [1316, 38] width 35 height 31
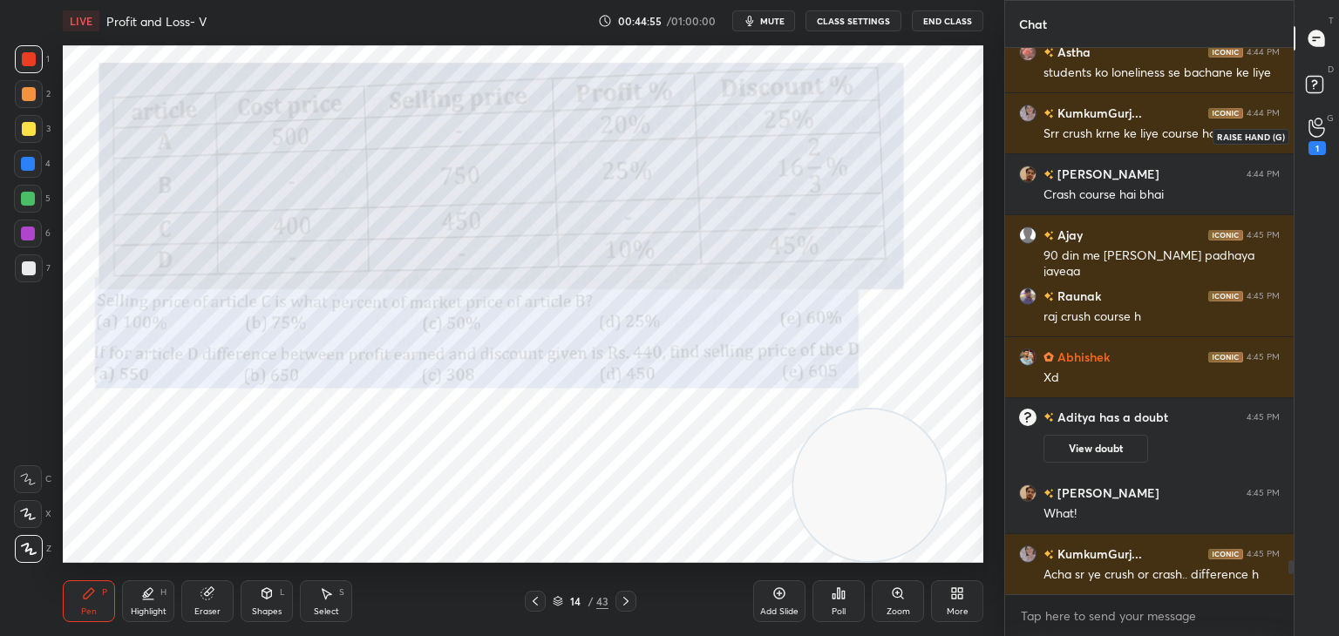
click at [1318, 132] on icon at bounding box center [1316, 128] width 17 height 20
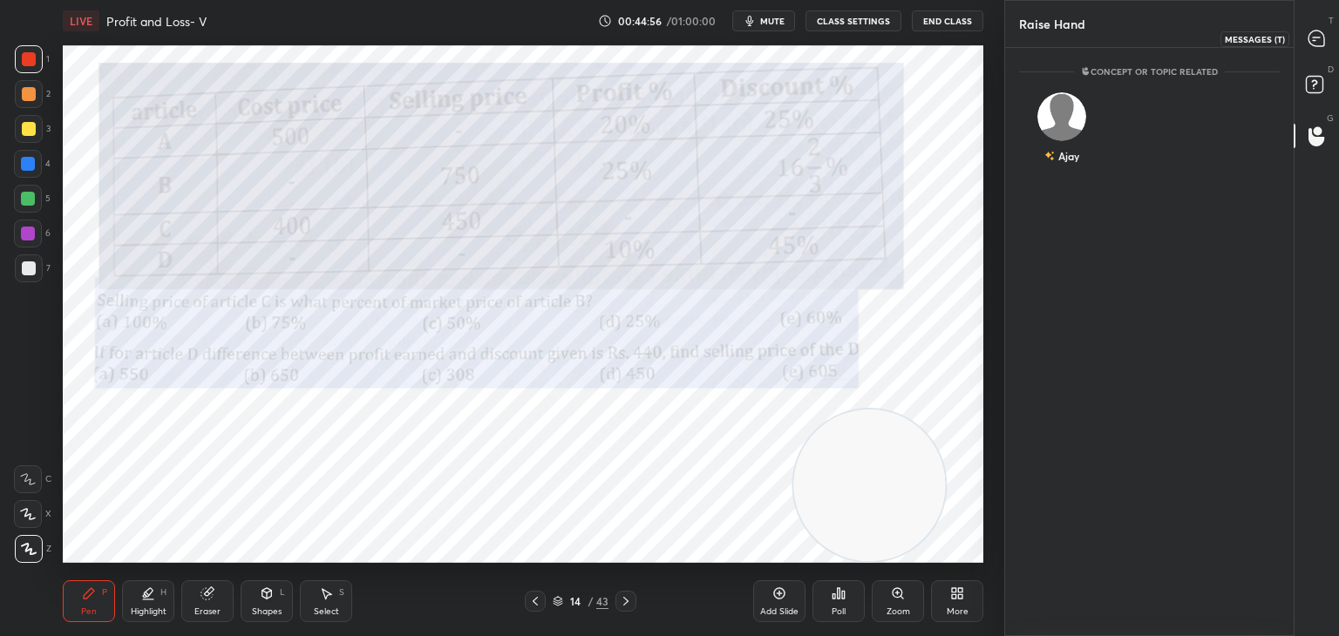
click at [1312, 37] on icon at bounding box center [1315, 37] width 7 height 0
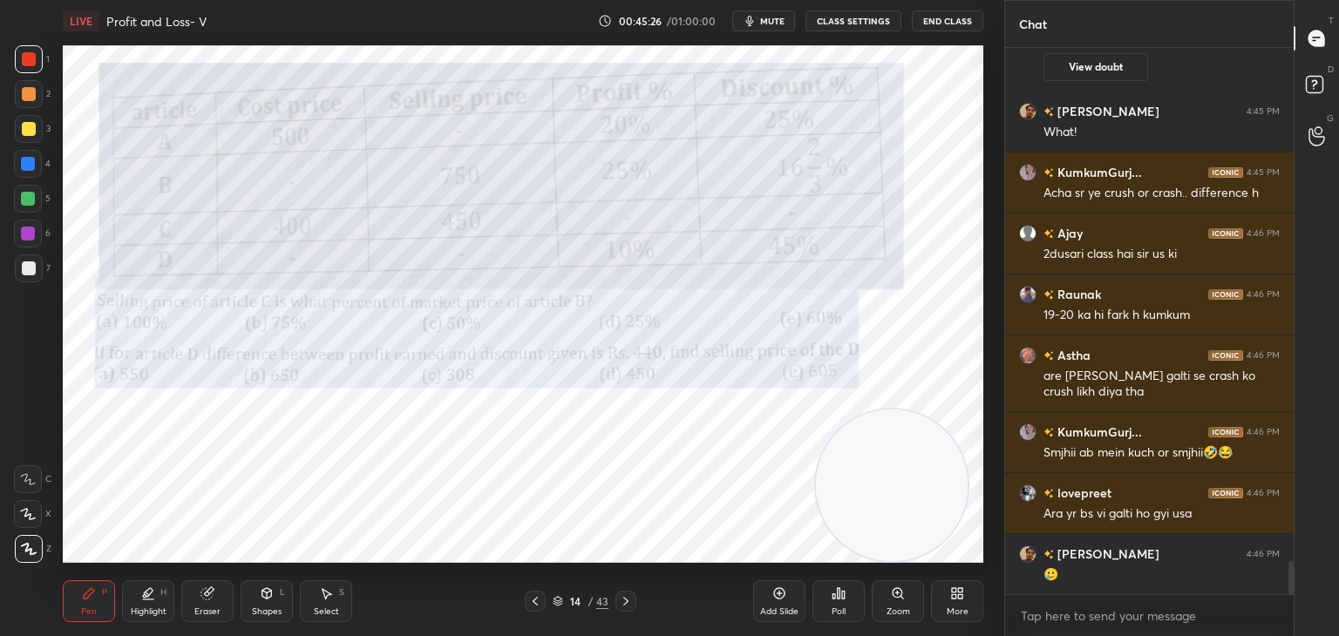
scroll to position [8645, 0]
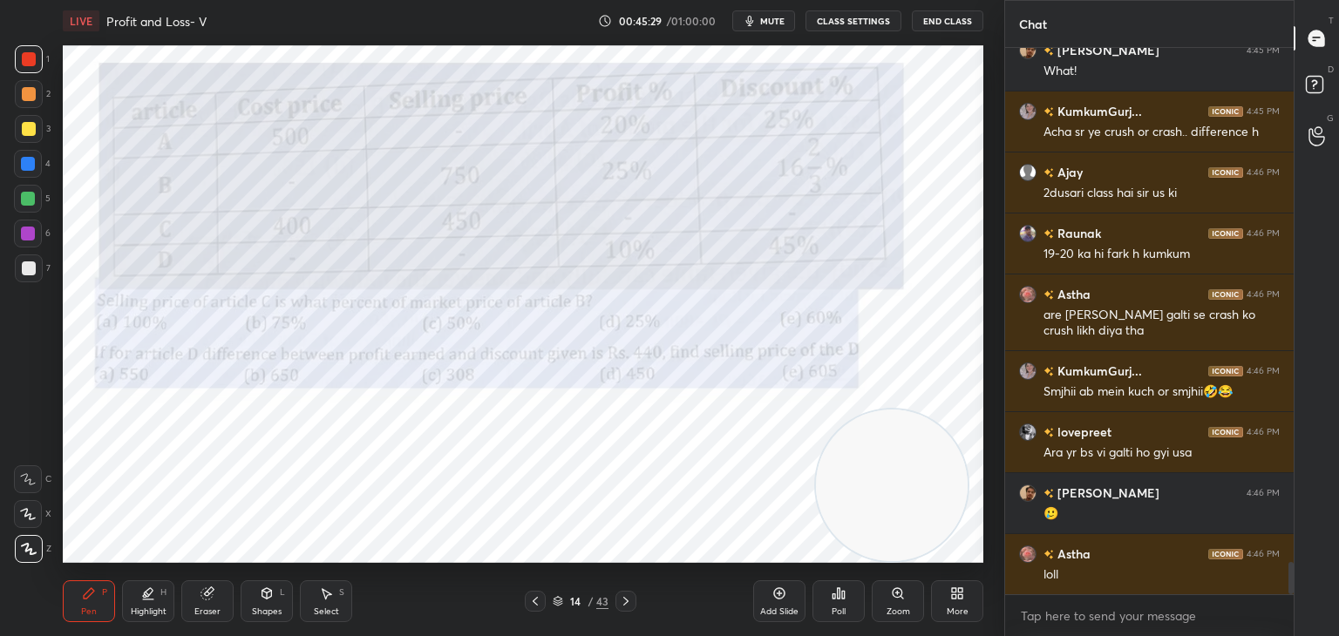
click at [227, 597] on div "Eraser" at bounding box center [207, 601] width 52 height 42
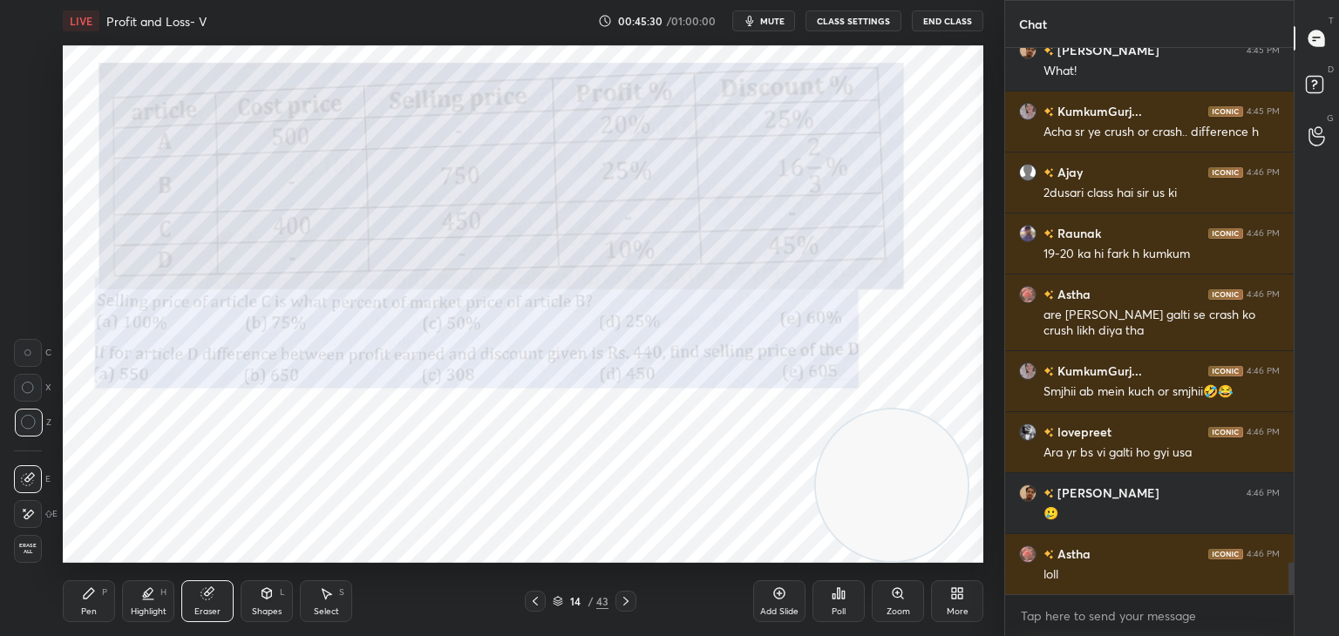
click at [34, 546] on span "Erase all" at bounding box center [28, 549] width 26 height 12
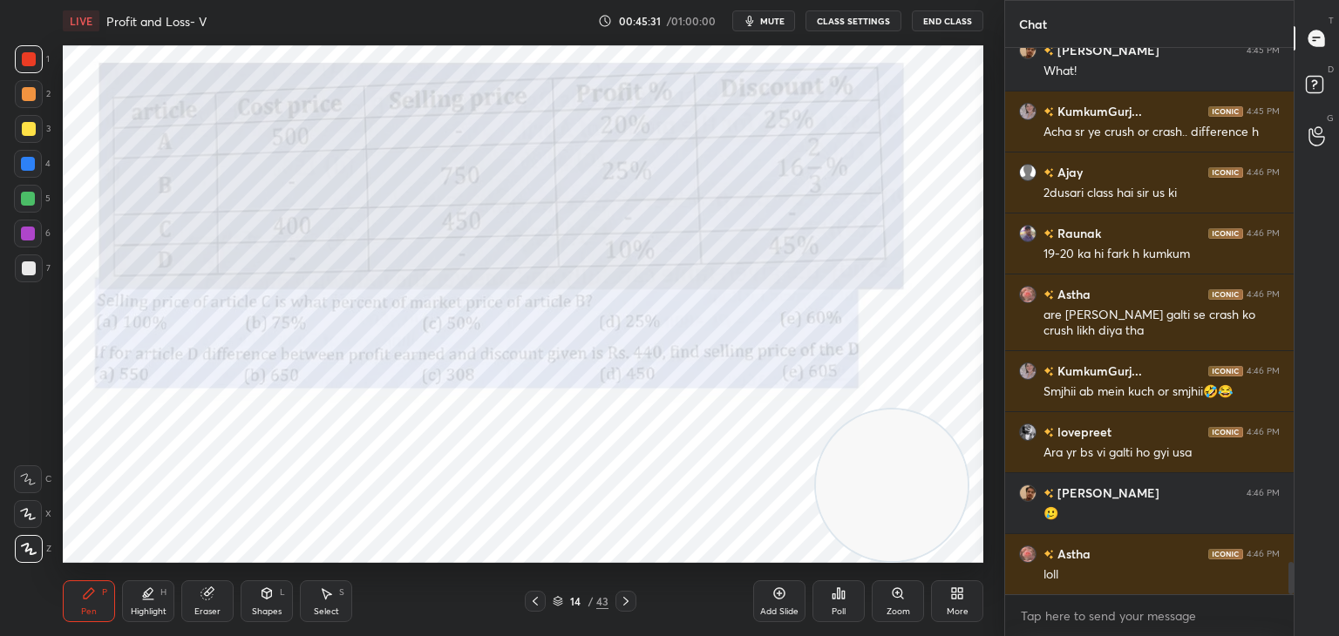
click at [80, 591] on div "Pen P" at bounding box center [89, 601] width 52 height 42
click at [34, 65] on div at bounding box center [29, 59] width 14 height 14
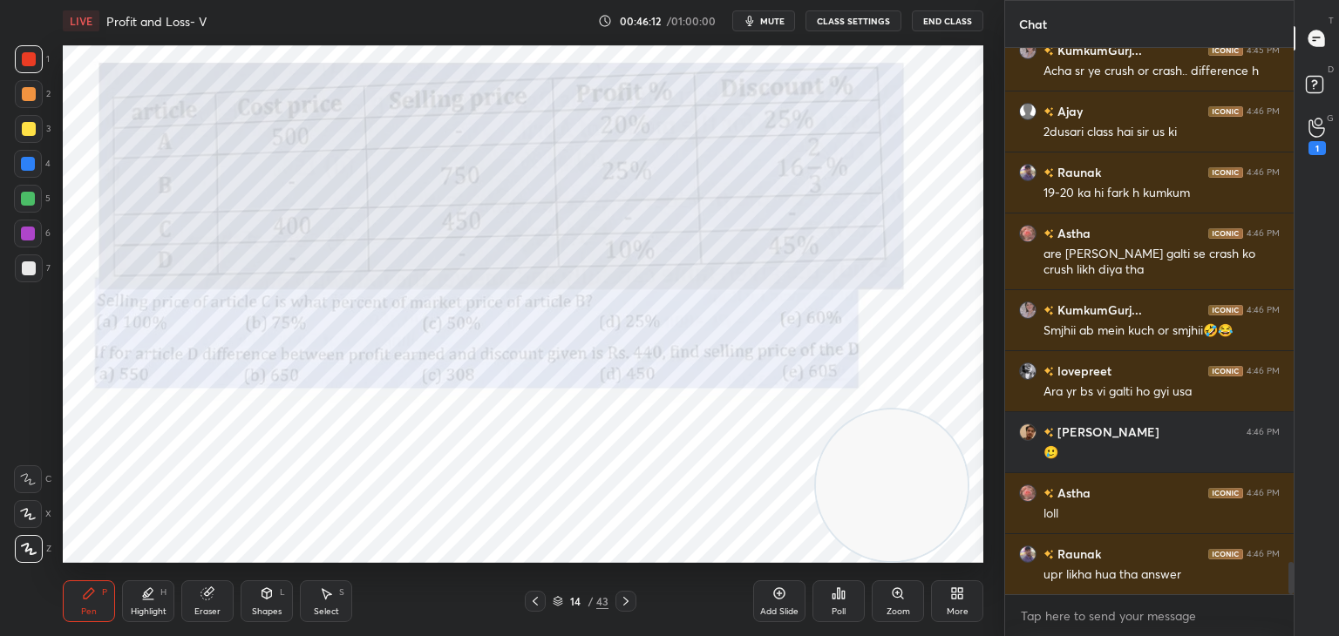
scroll to position [8783, 0]
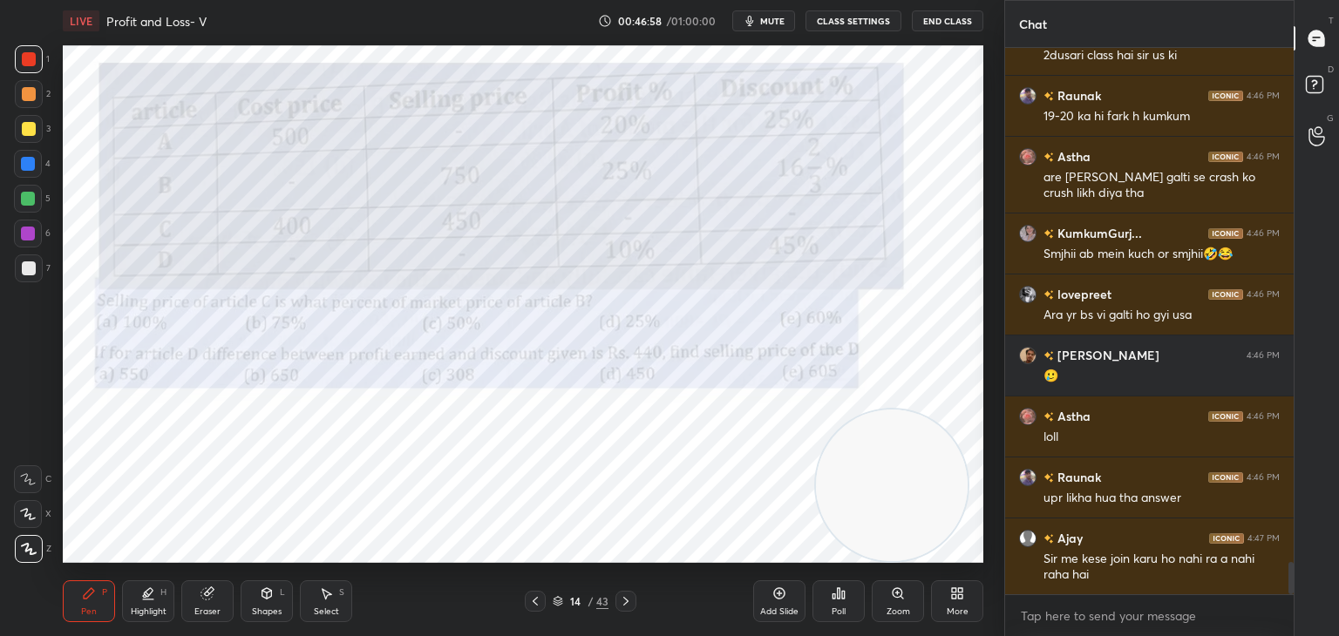
click at [213, 604] on div "Eraser" at bounding box center [207, 601] width 52 height 42
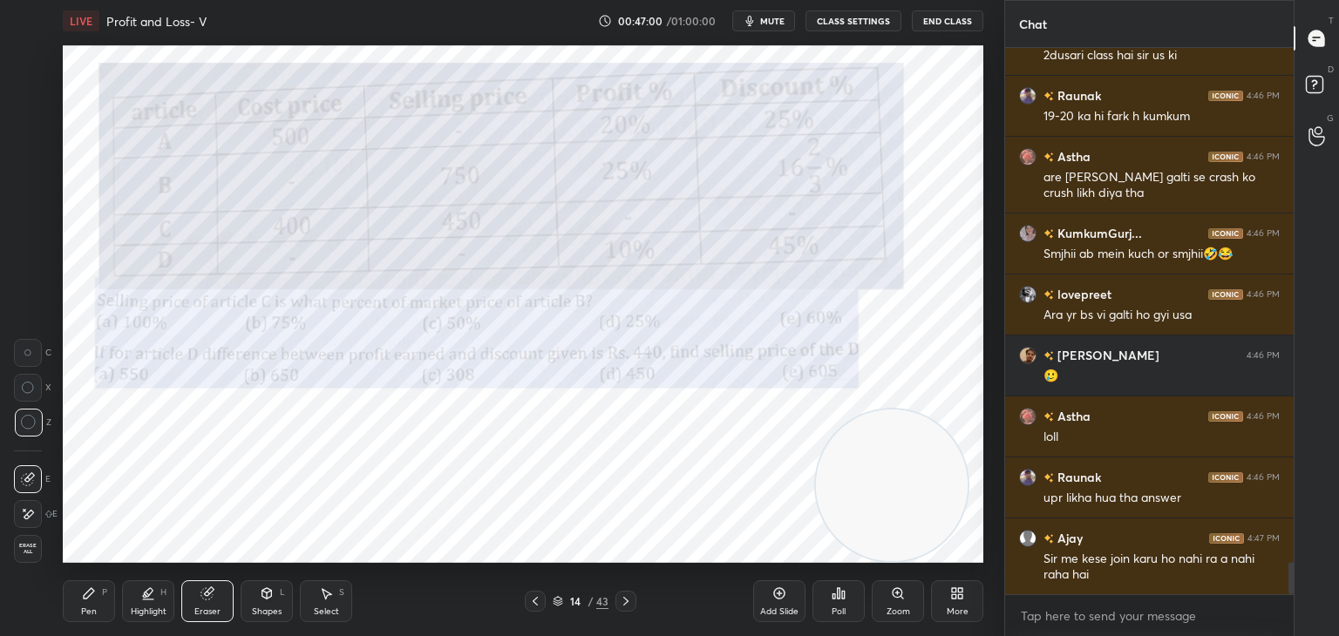
click at [105, 590] on div "P" at bounding box center [104, 592] width 5 height 9
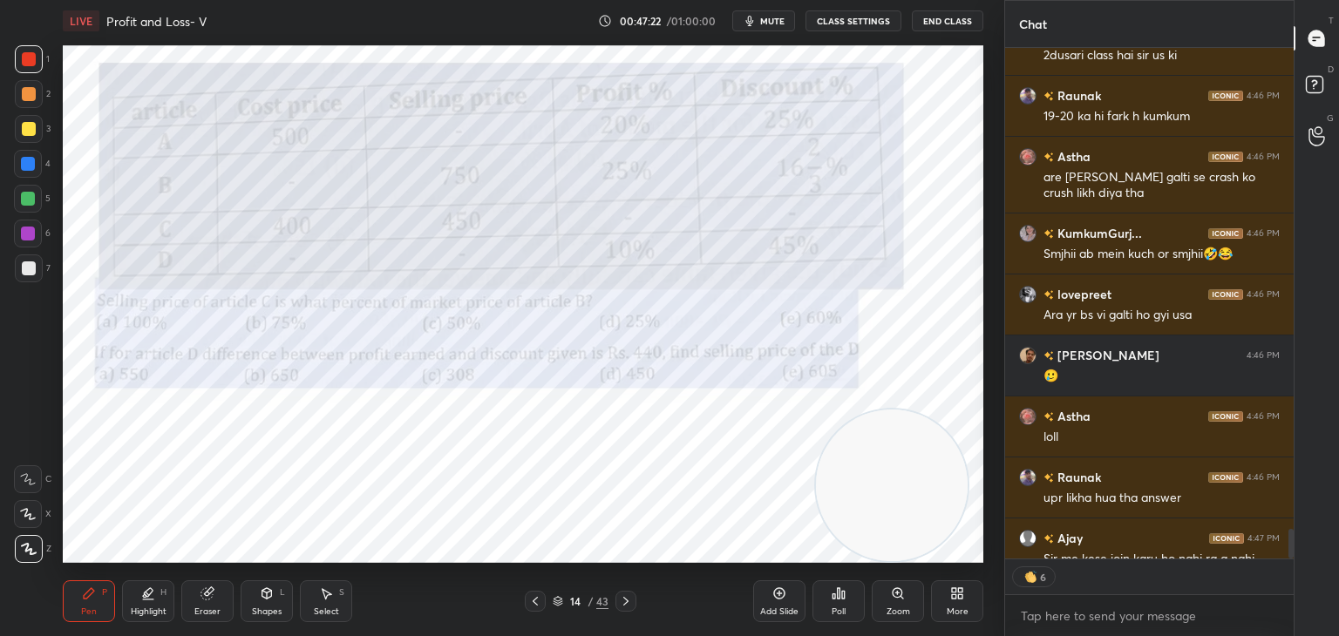
scroll to position [8819, 0]
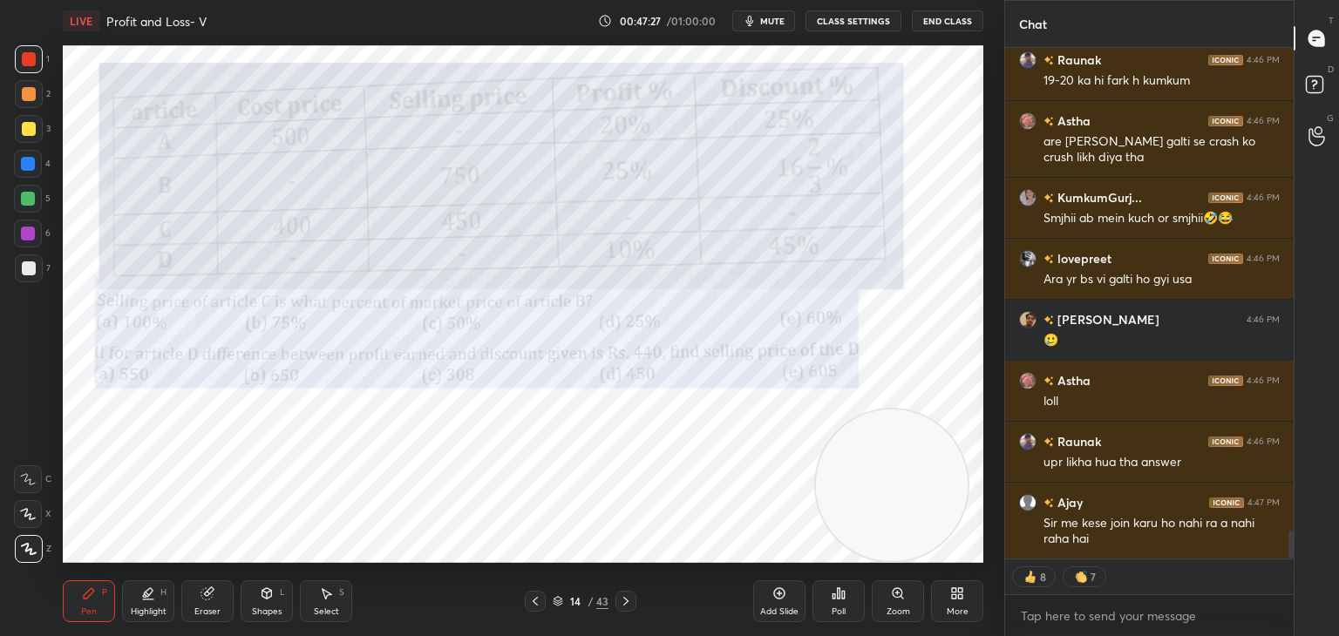
click at [208, 599] on icon at bounding box center [206, 593] width 11 height 11
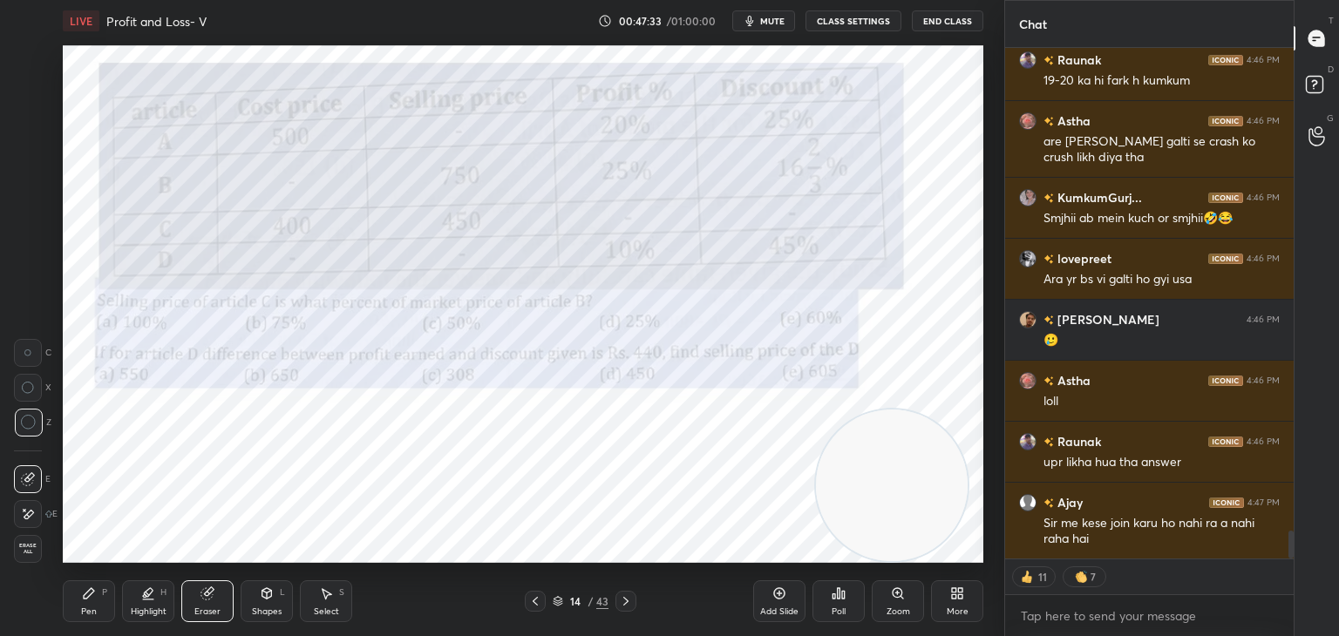
click at [122, 603] on div "Highlight H" at bounding box center [148, 601] width 52 height 42
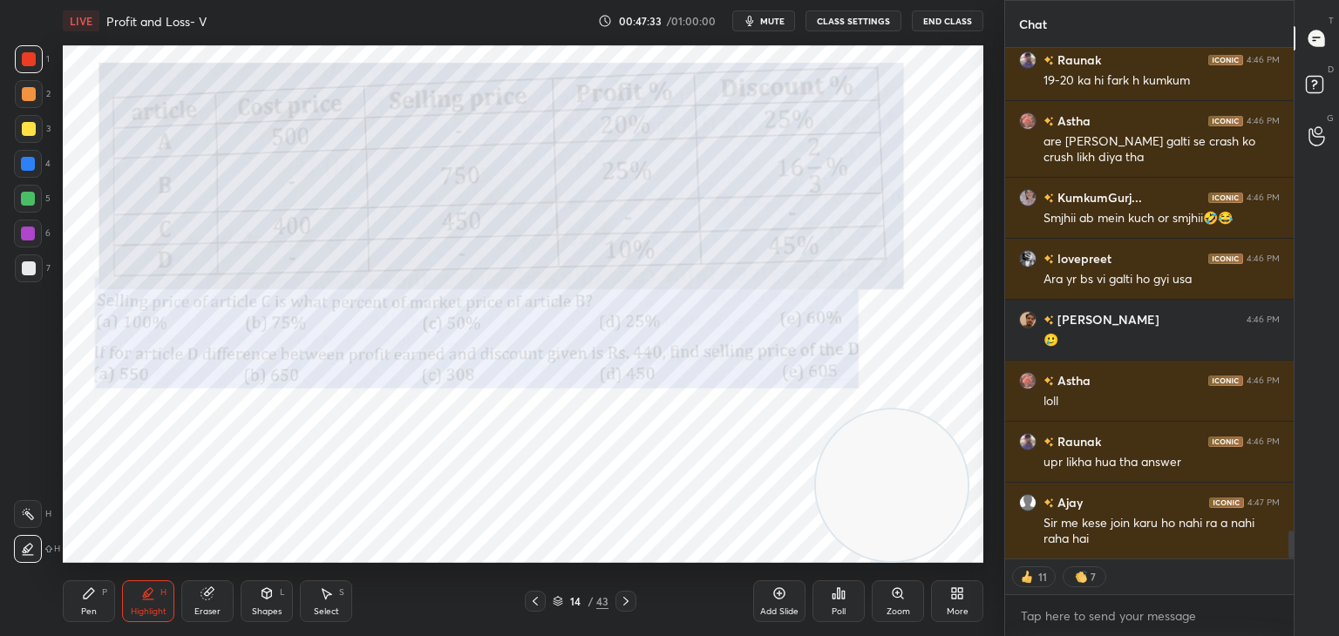
click at [101, 598] on div "Pen P" at bounding box center [89, 601] width 52 height 42
click at [94, 597] on icon at bounding box center [89, 594] width 14 height 14
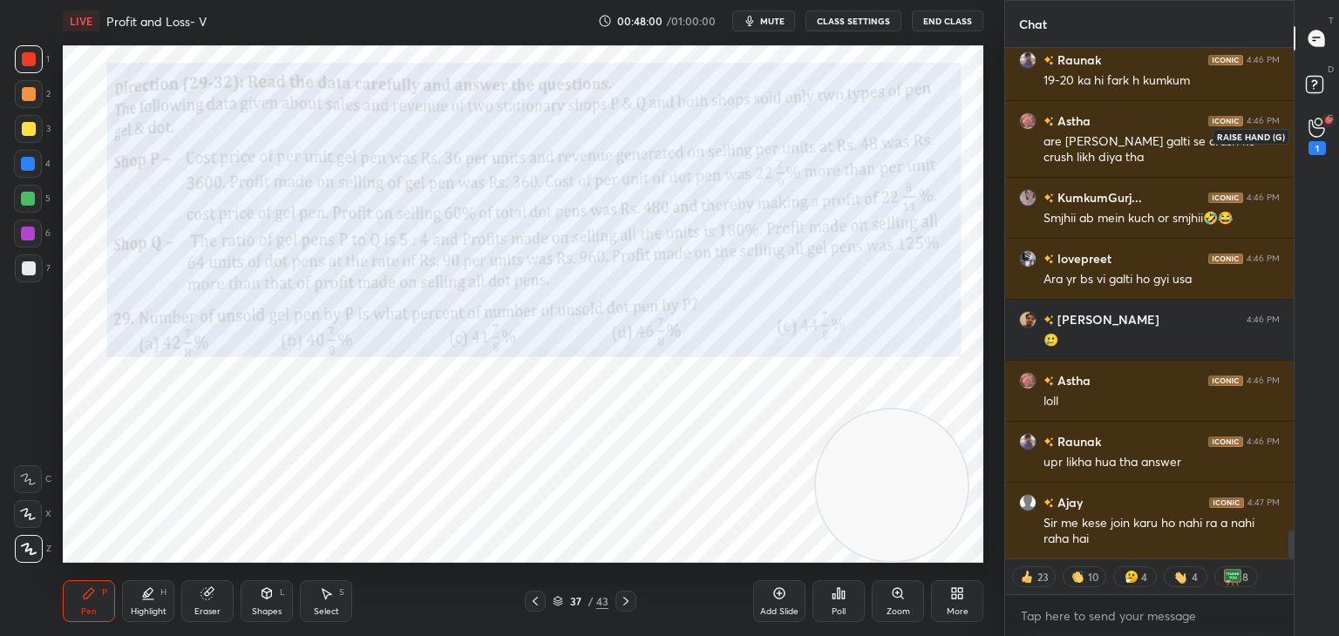
click at [1314, 130] on icon at bounding box center [1316, 128] width 17 height 20
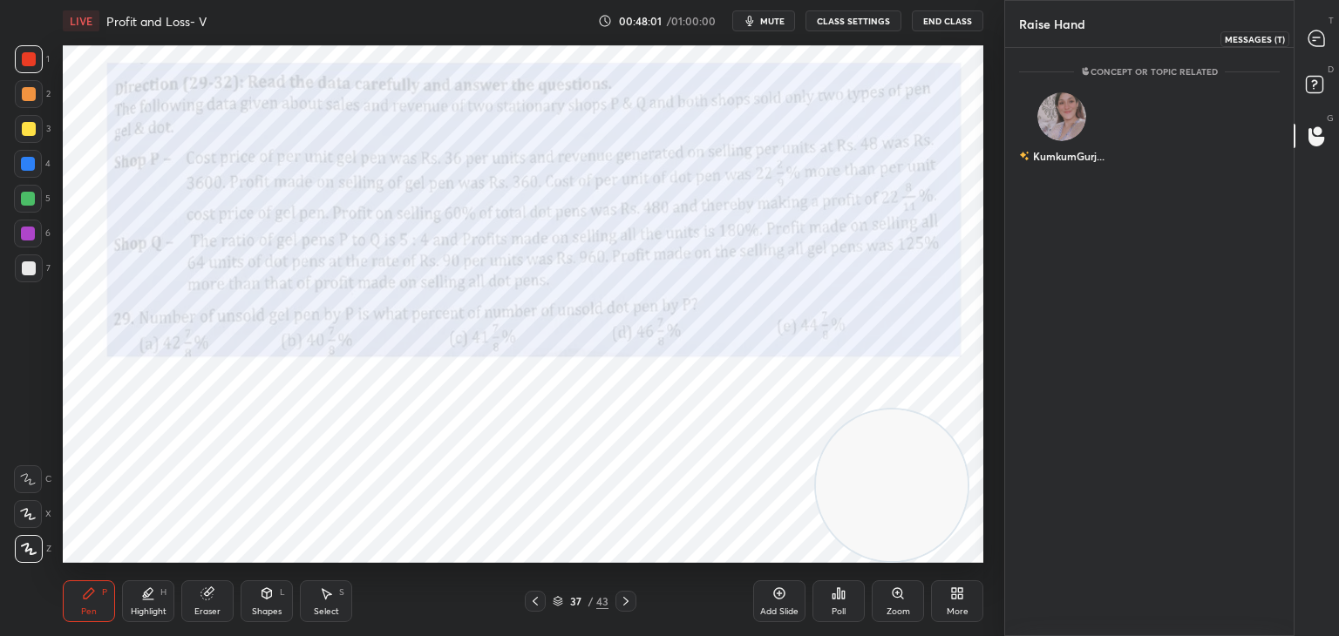
click at [1307, 31] on icon at bounding box center [1316, 39] width 18 height 18
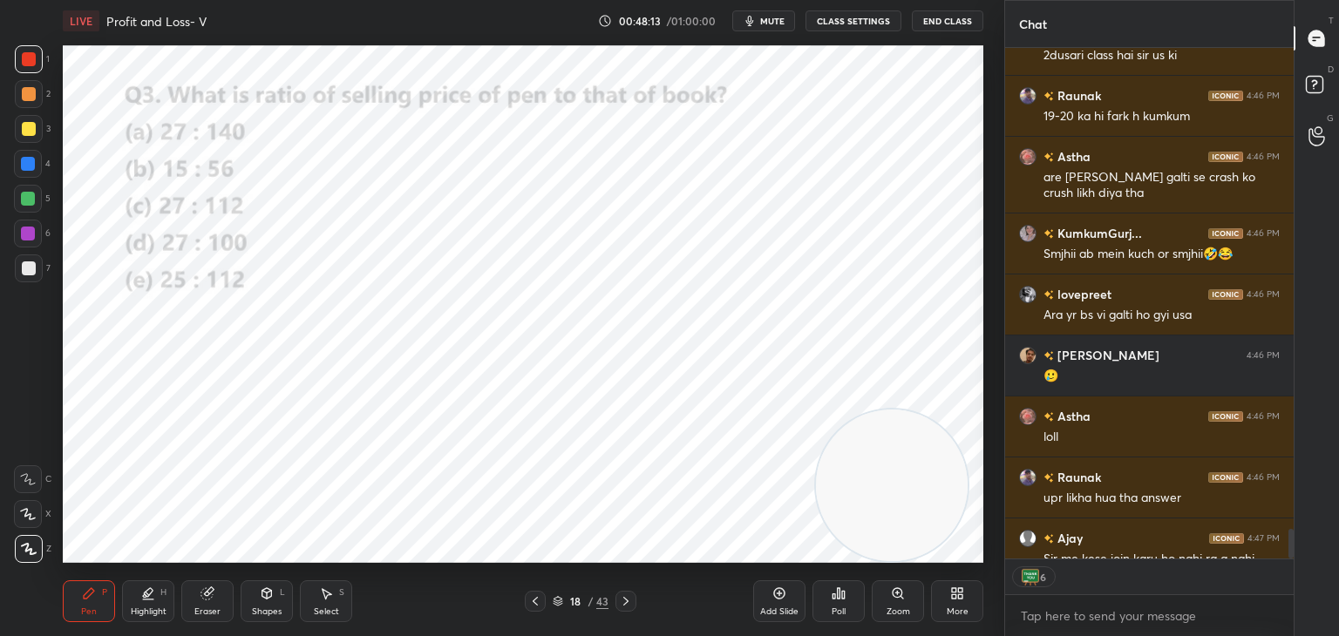
scroll to position [8896, 0]
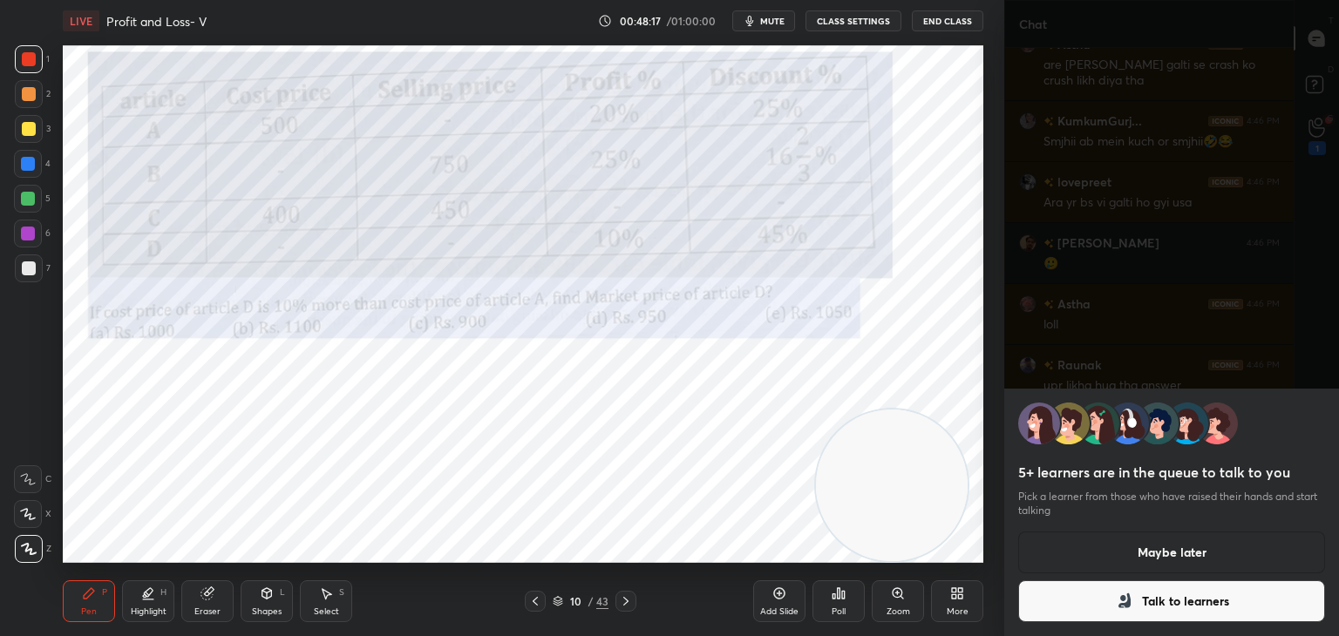
click at [1147, 600] on button "Talk to learners" at bounding box center [1171, 601] width 307 height 42
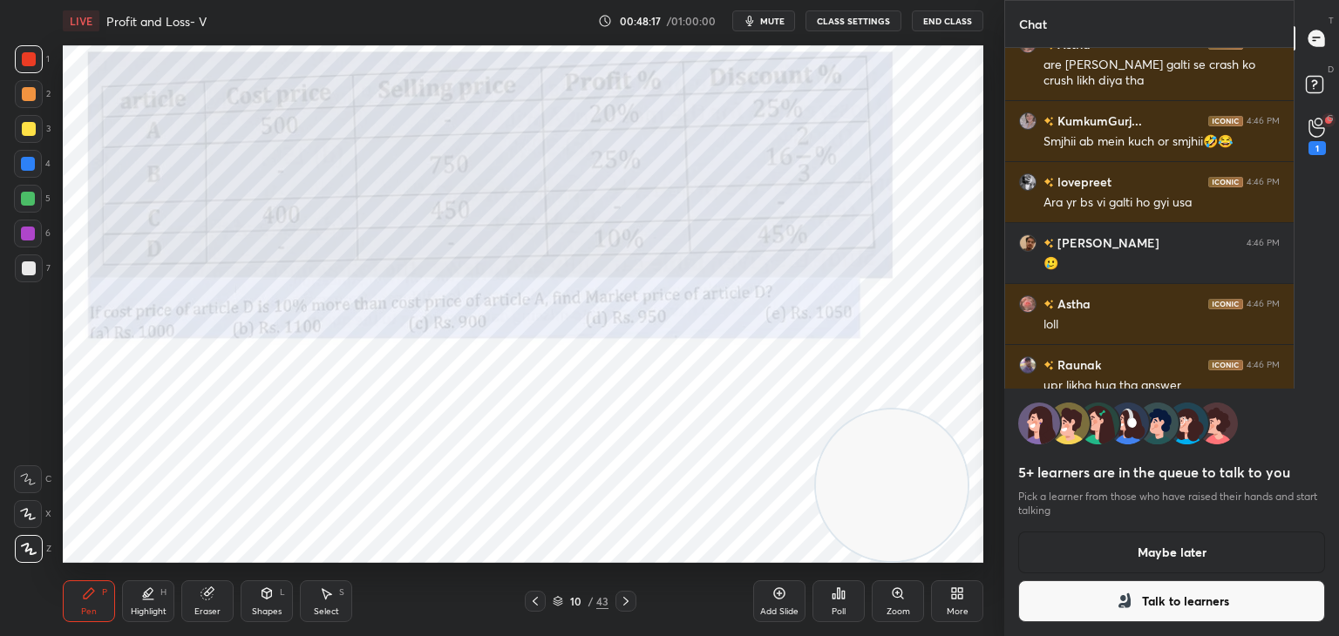
scroll to position [5, 5]
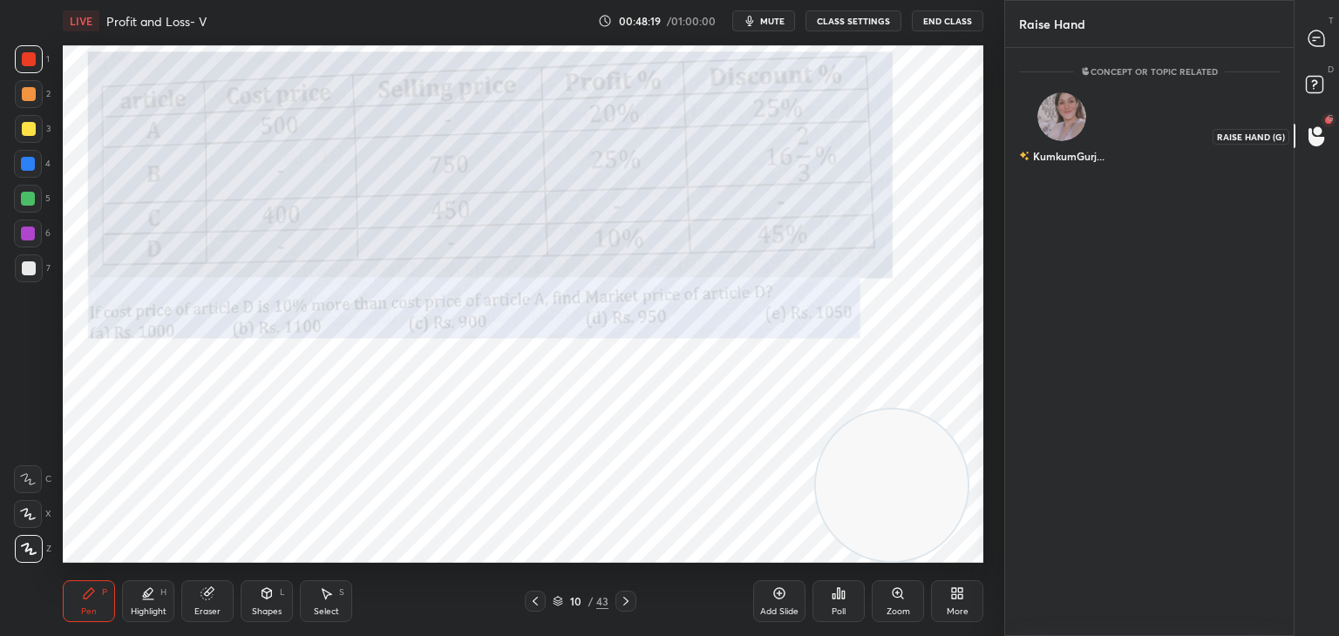
click at [1304, 125] on div at bounding box center [1316, 135] width 35 height 31
click at [1324, 133] on icon at bounding box center [1316, 136] width 17 height 20
click at [1311, 44] on icon at bounding box center [1316, 39] width 16 height 16
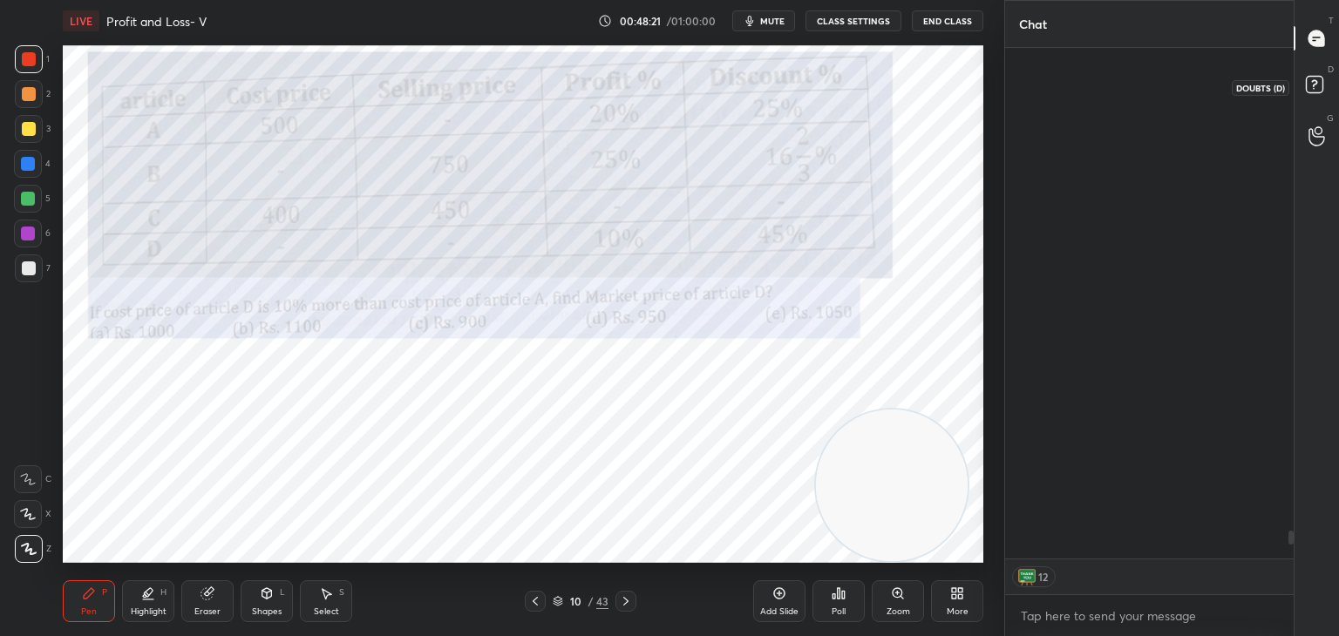
scroll to position [506, 283]
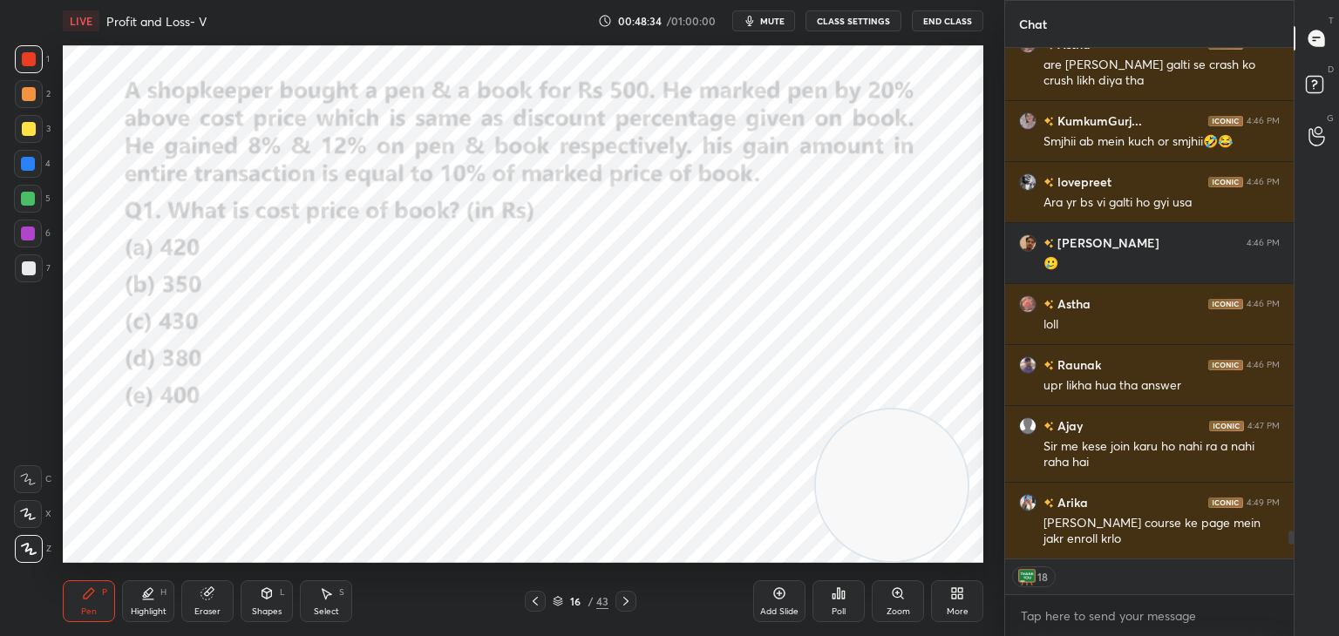
click at [553, 597] on icon at bounding box center [558, 601] width 10 height 10
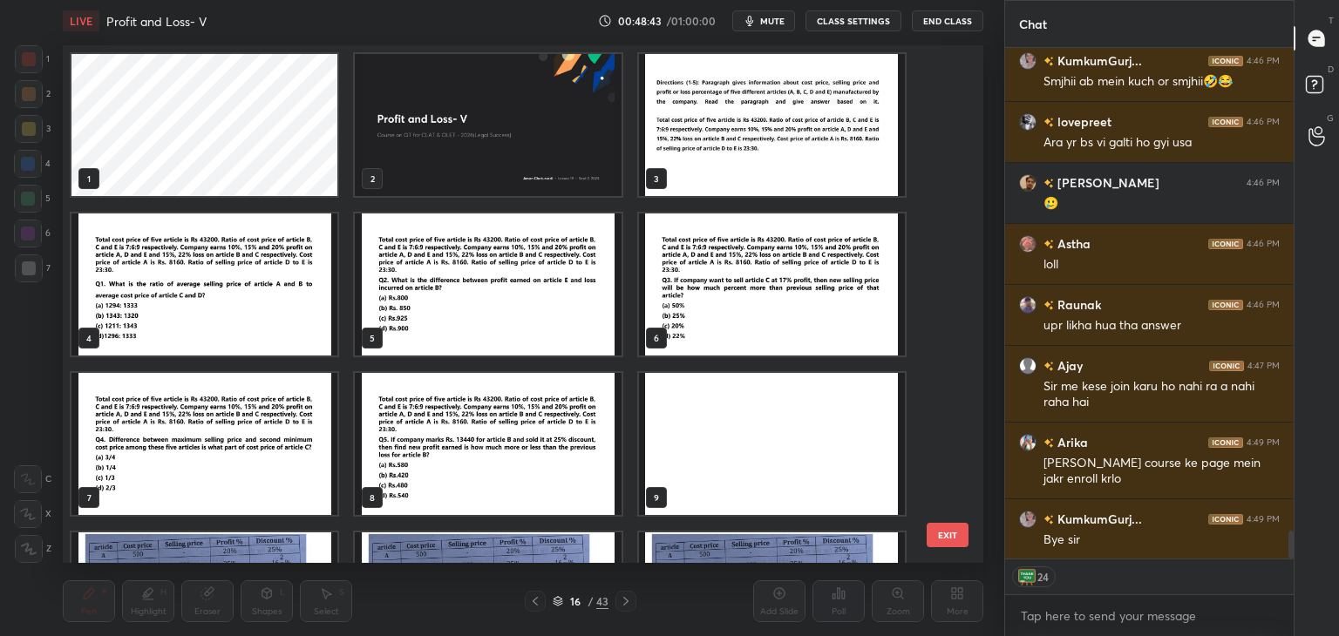
scroll to position [3, 0]
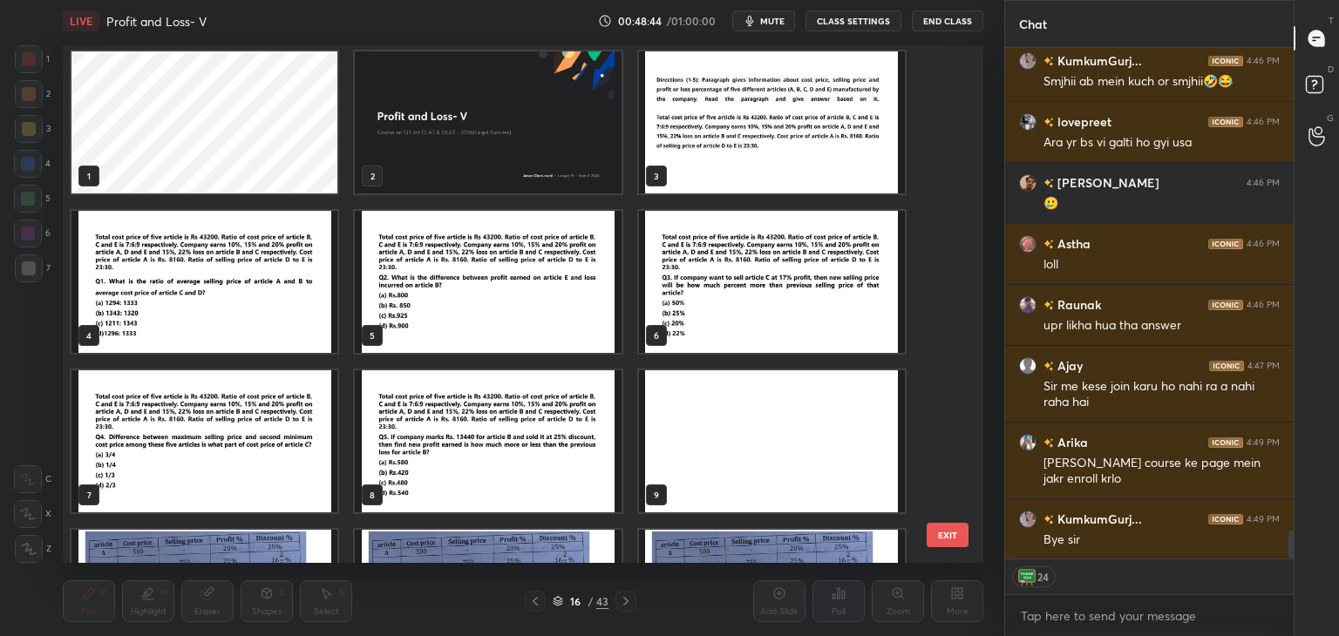
click at [478, 166] on img "grid" at bounding box center [488, 122] width 266 height 142
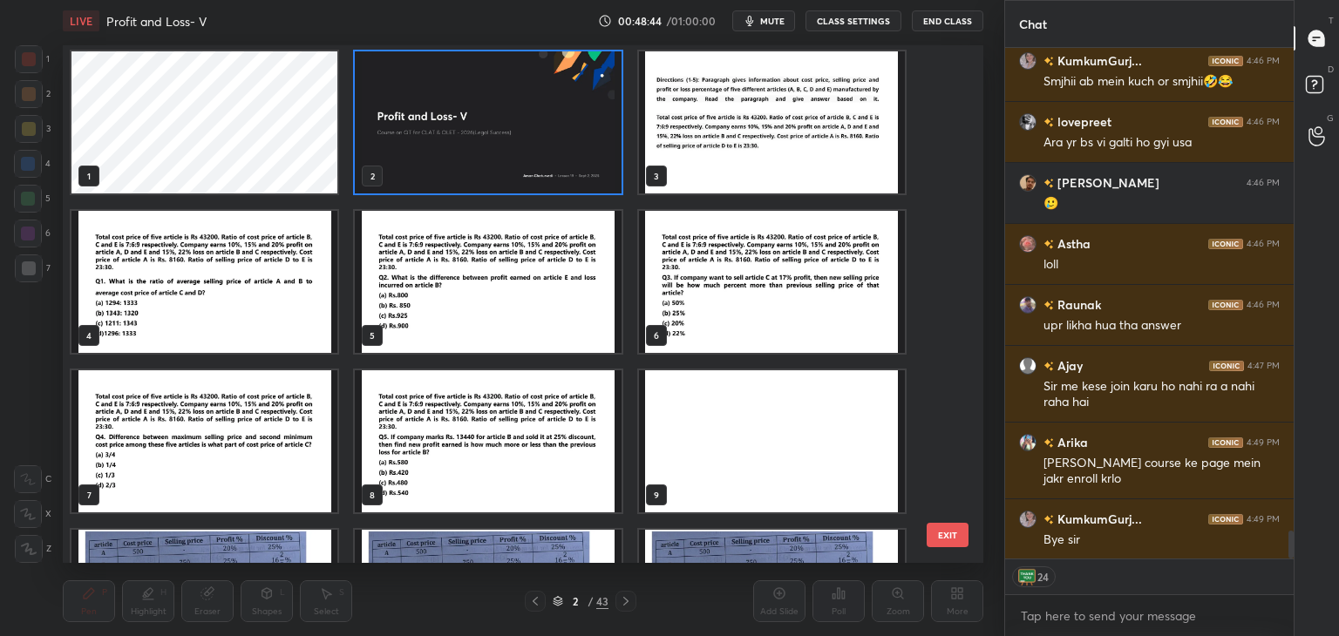
scroll to position [0, 0]
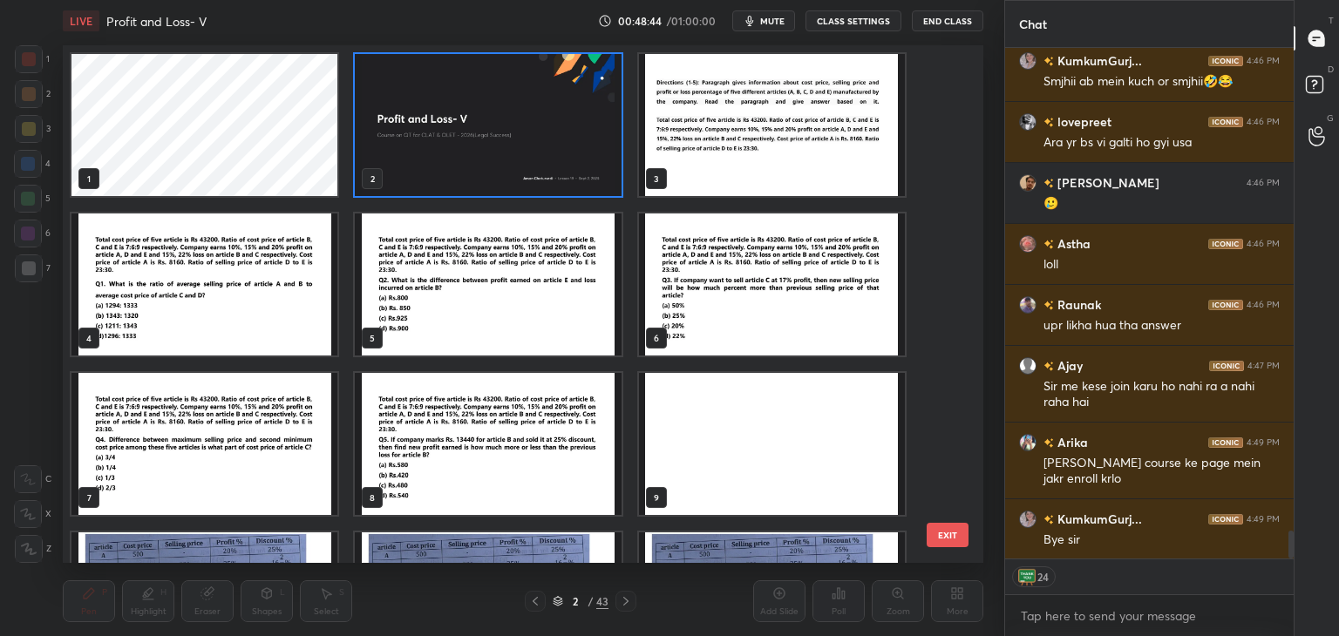
click at [472, 175] on img "grid" at bounding box center [488, 125] width 266 height 142
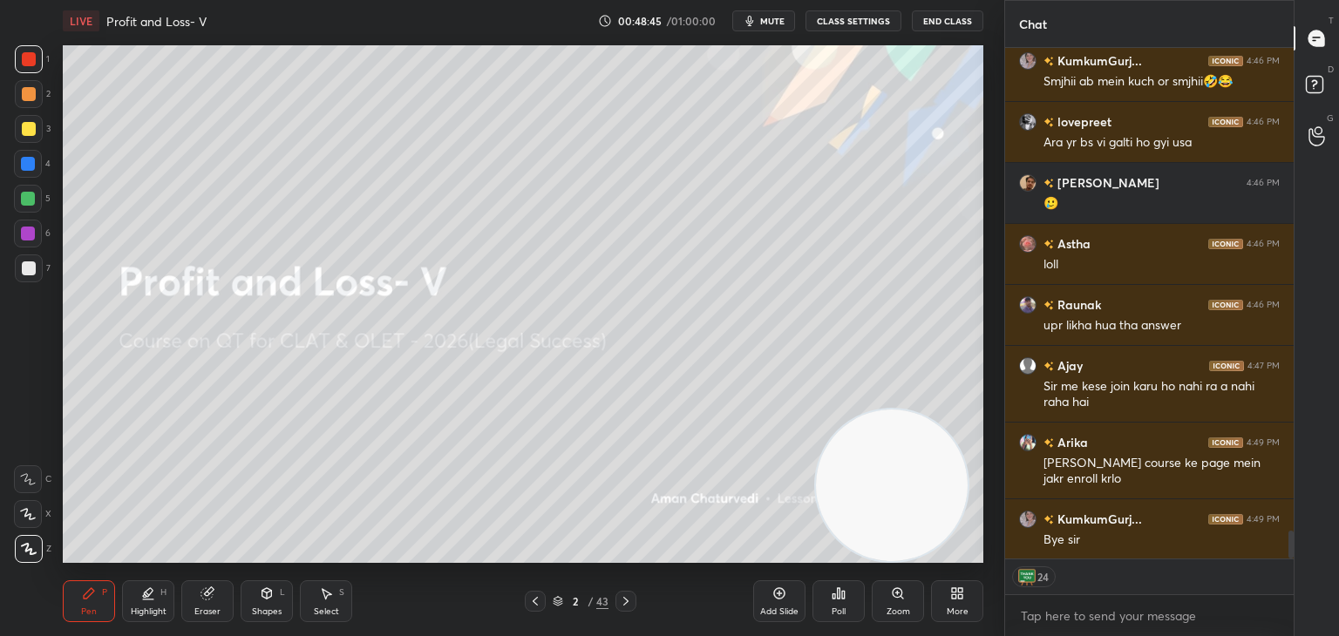
click at [478, 176] on img "grid" at bounding box center [488, 125] width 266 height 142
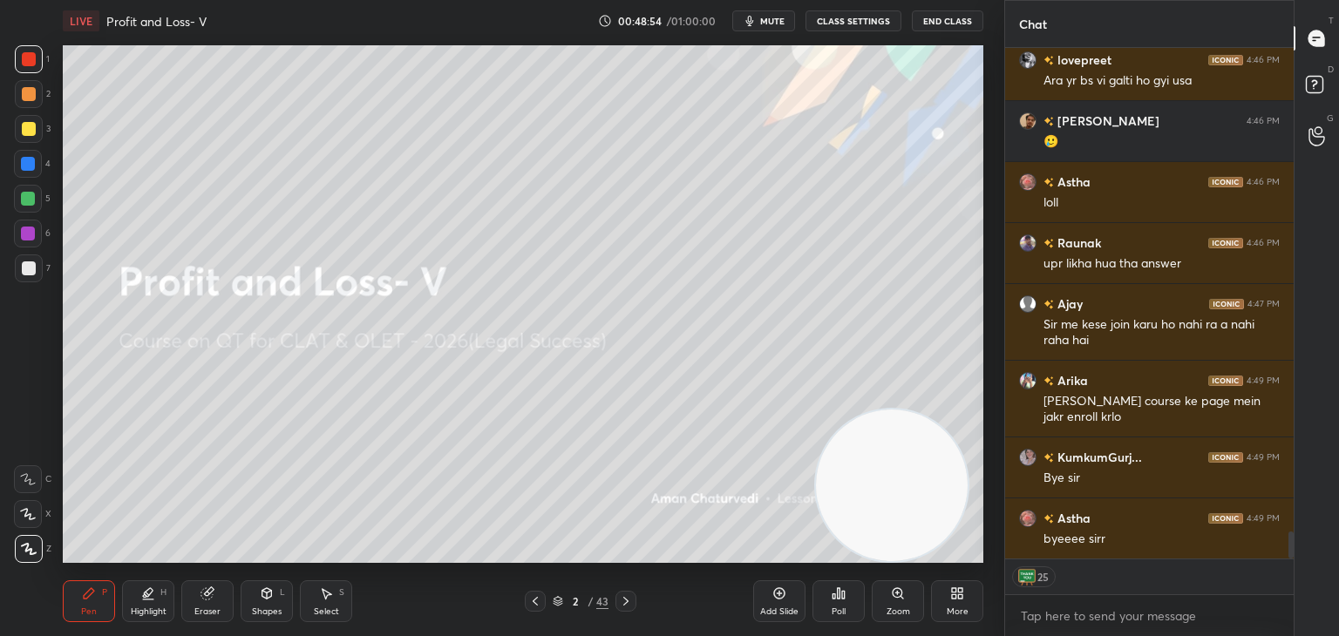
click at [784, 593] on icon at bounding box center [779, 594] width 14 height 14
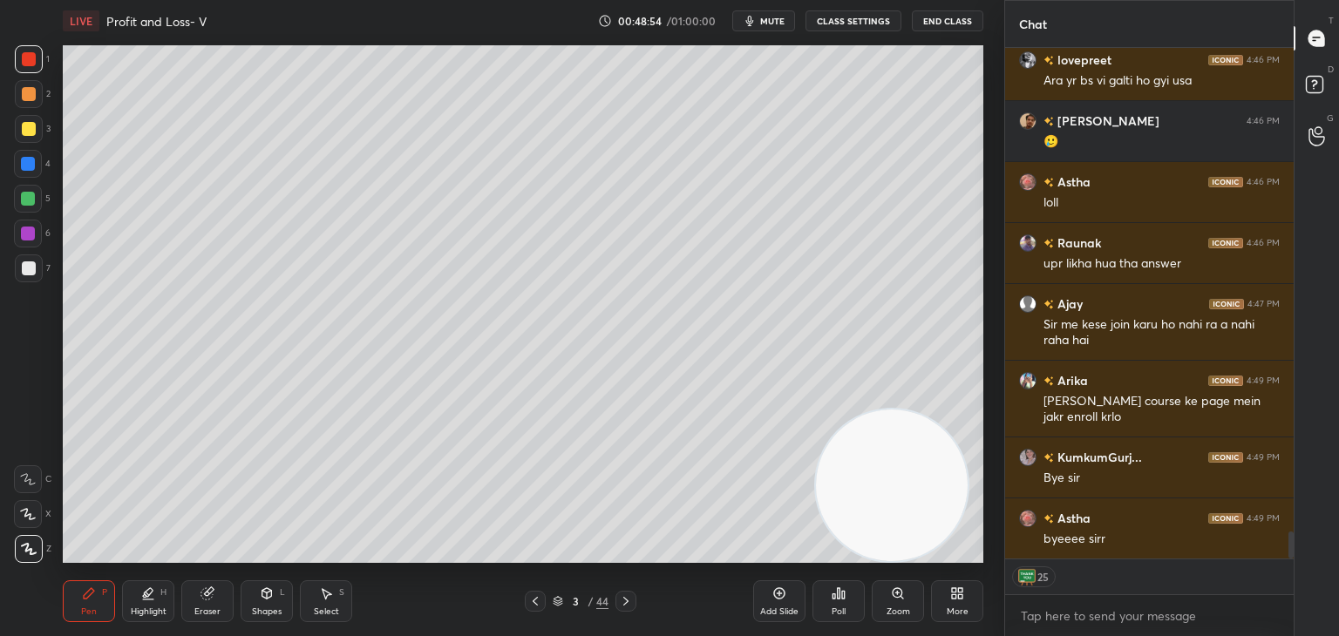
scroll to position [9078, 0]
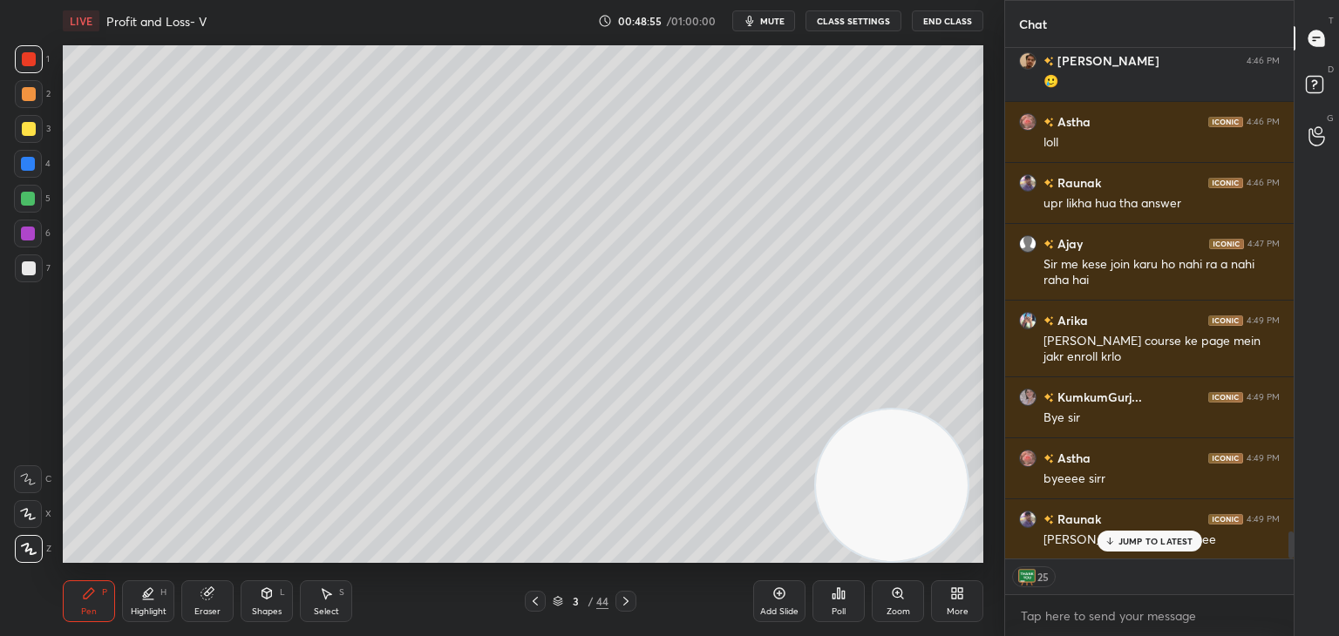
click at [1116, 531] on div "JUMP TO LATEST" at bounding box center [1148, 541] width 105 height 21
click at [34, 130] on div at bounding box center [29, 129] width 14 height 14
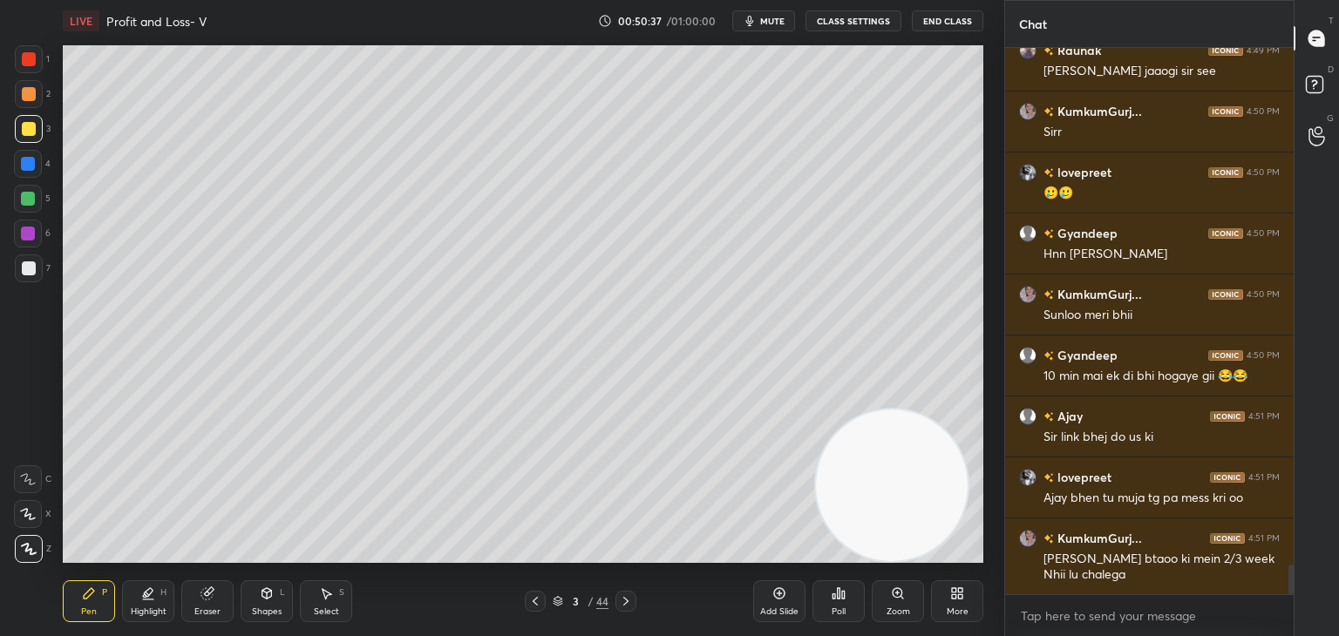
scroll to position [9608, 0]
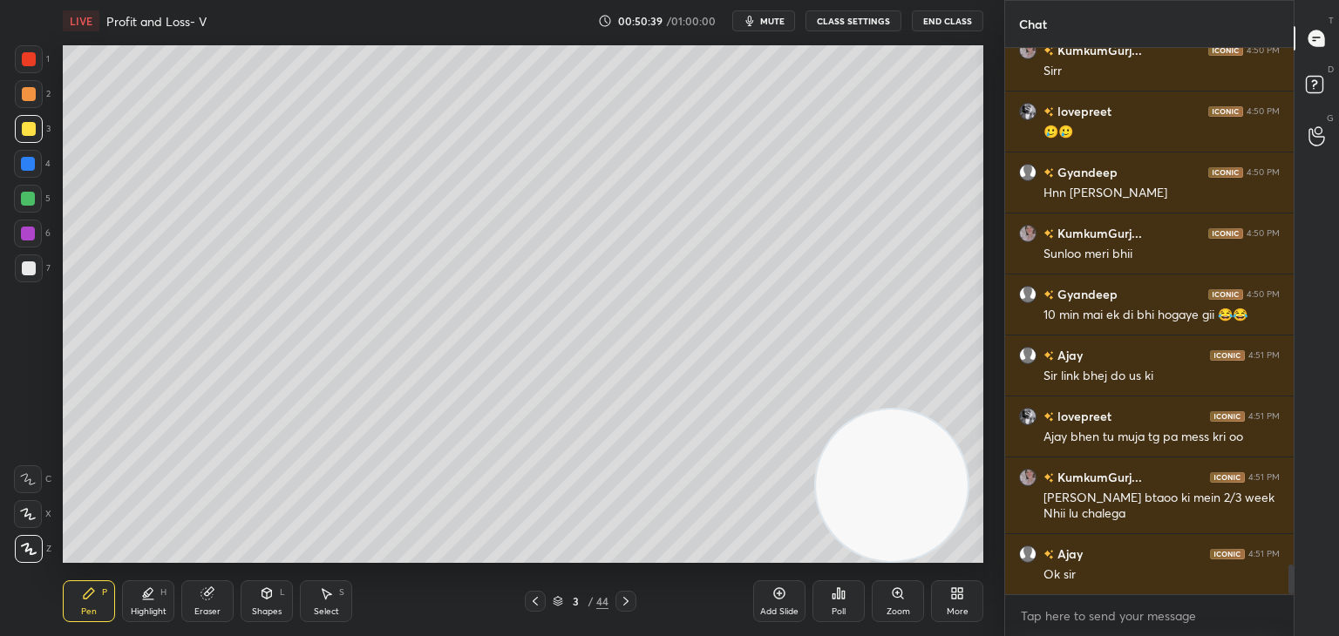
click at [956, 600] on icon at bounding box center [957, 594] width 14 height 14
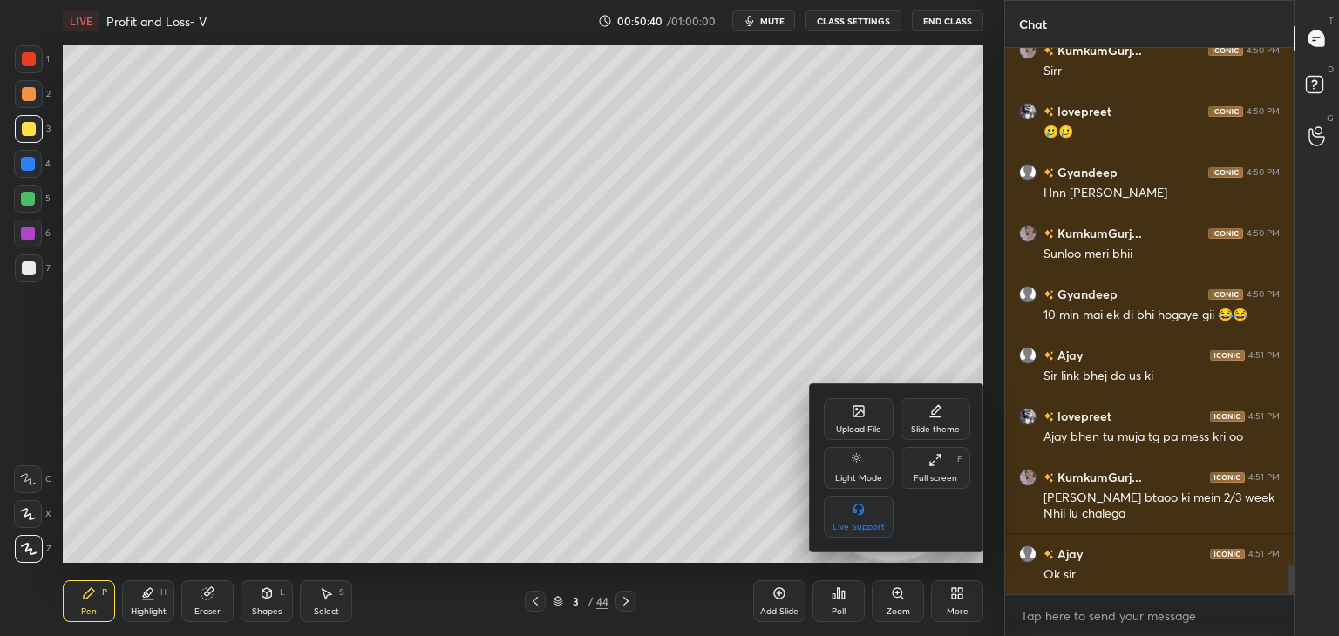
click at [858, 416] on icon at bounding box center [858, 411] width 10 height 10
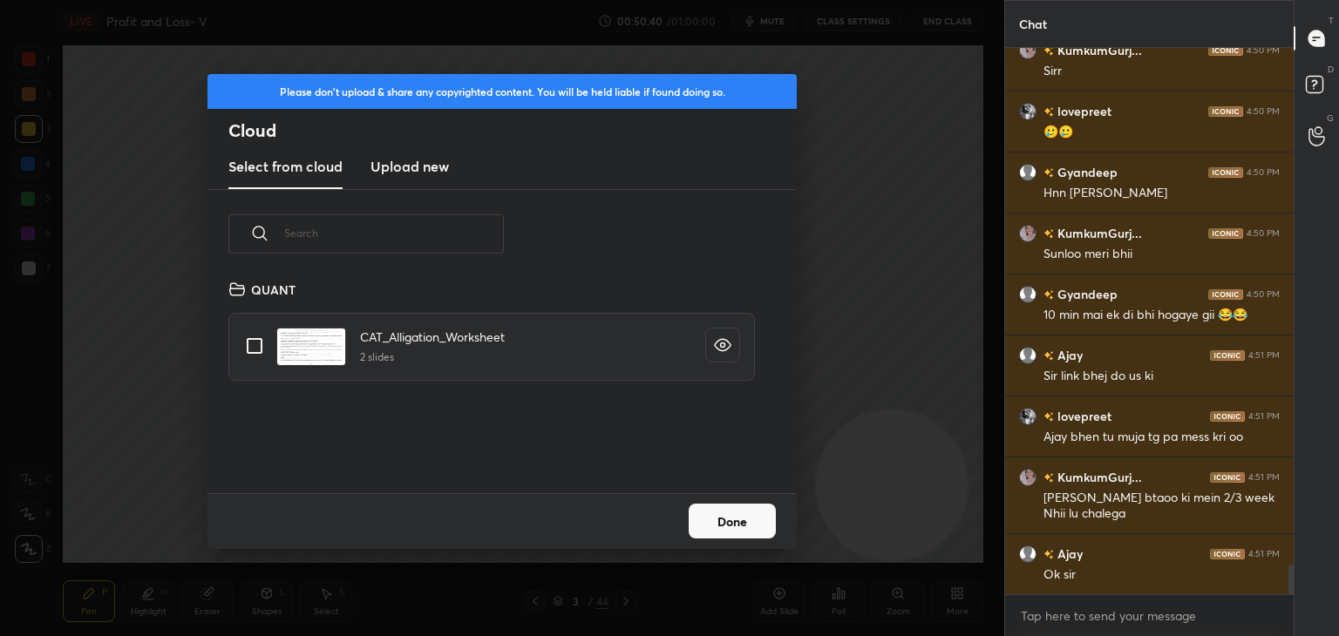
scroll to position [214, 560]
click at [400, 157] on h3 "Upload new" at bounding box center [409, 166] width 78 height 21
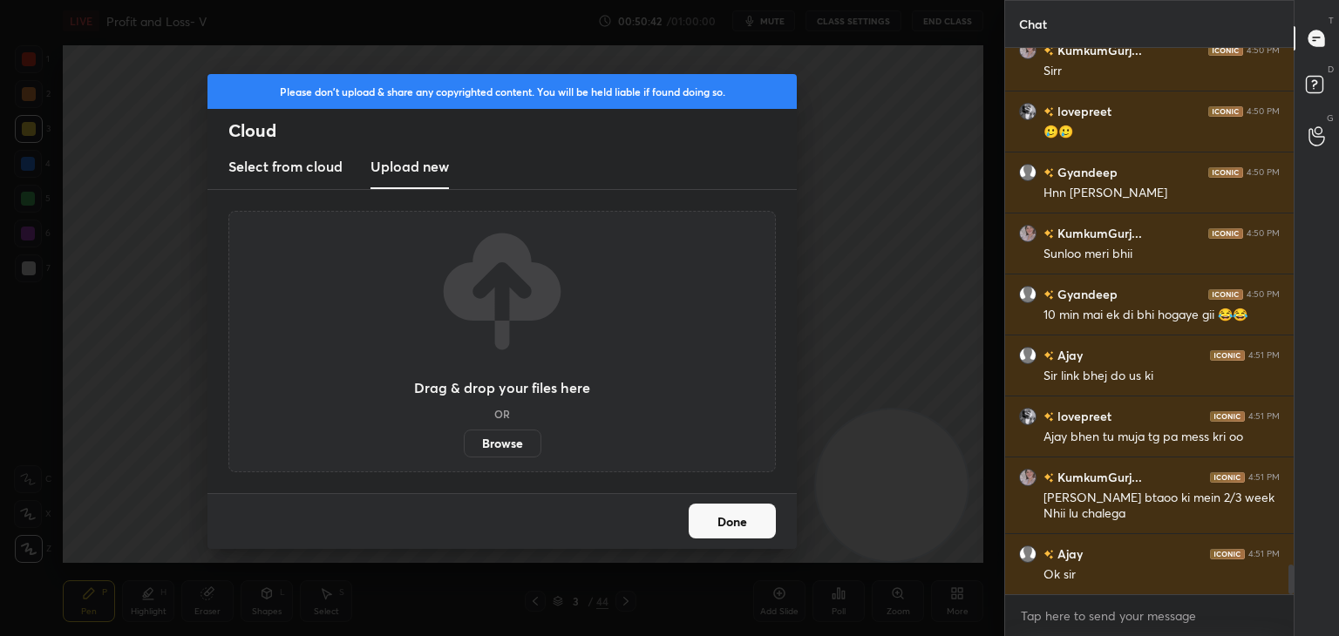
click at [501, 442] on label "Browse" at bounding box center [503, 444] width 78 height 28
click at [464, 442] on input "Browse" at bounding box center [464, 444] width 0 height 28
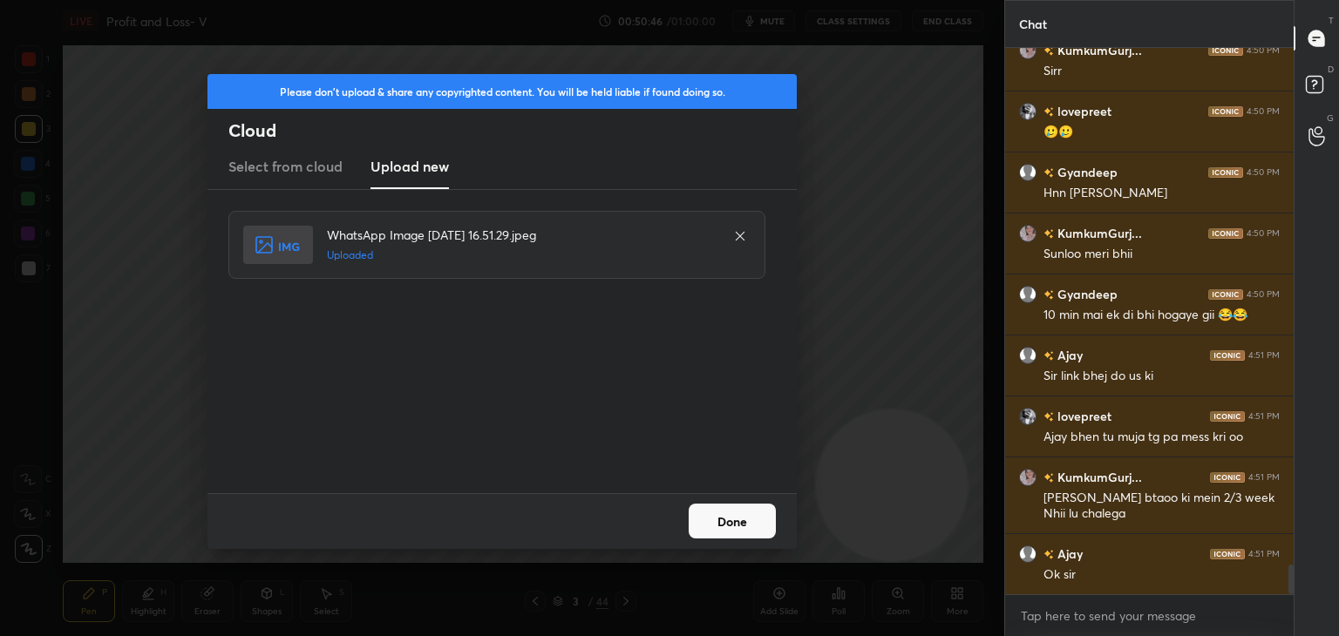
click at [745, 522] on button "Done" at bounding box center [731, 521] width 87 height 35
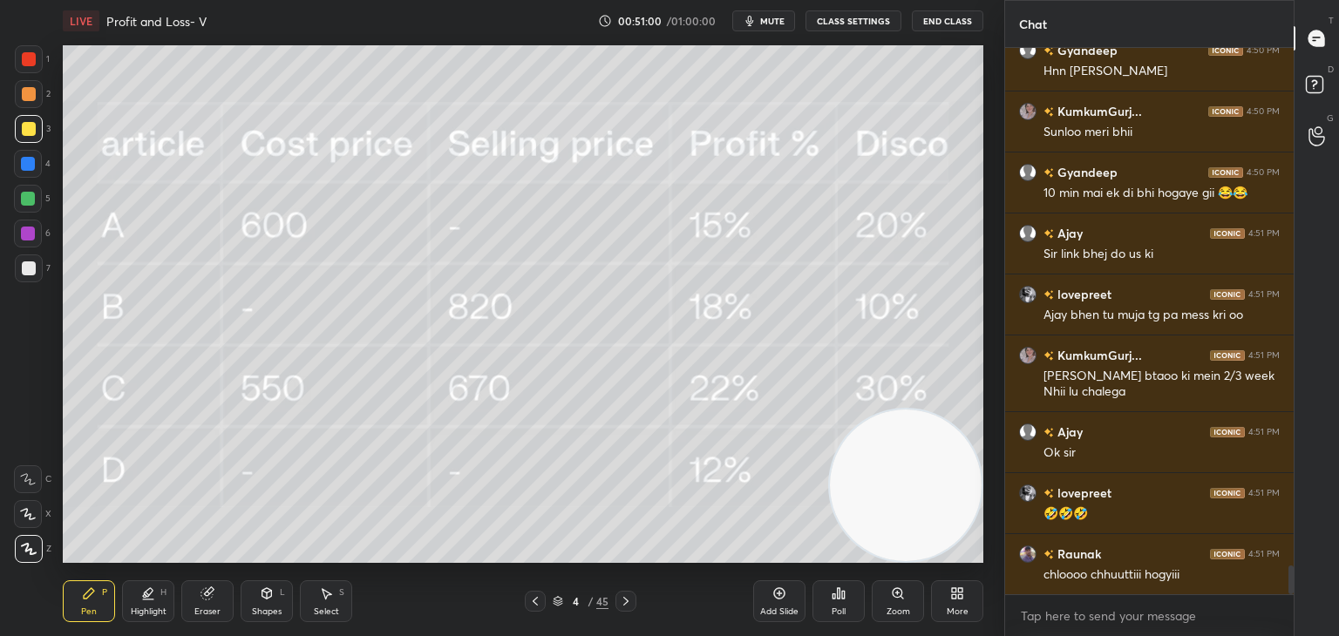
scroll to position [9791, 0]
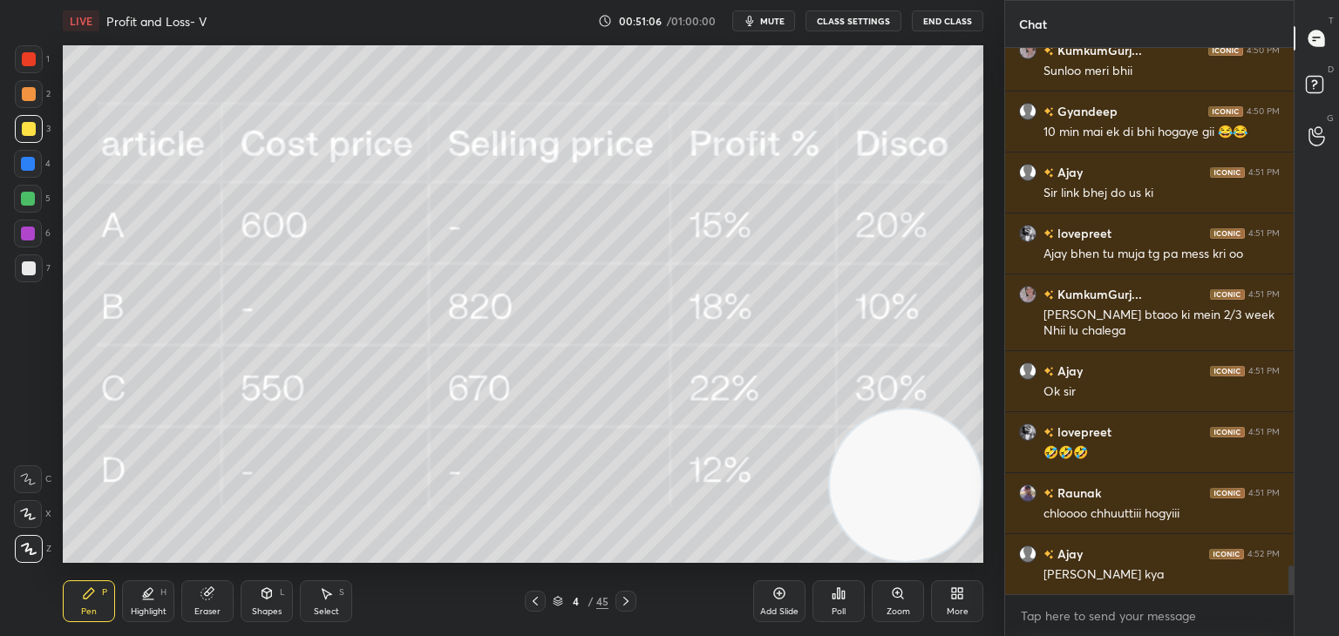
click at [275, 601] on div "Shapes L" at bounding box center [267, 601] width 52 height 42
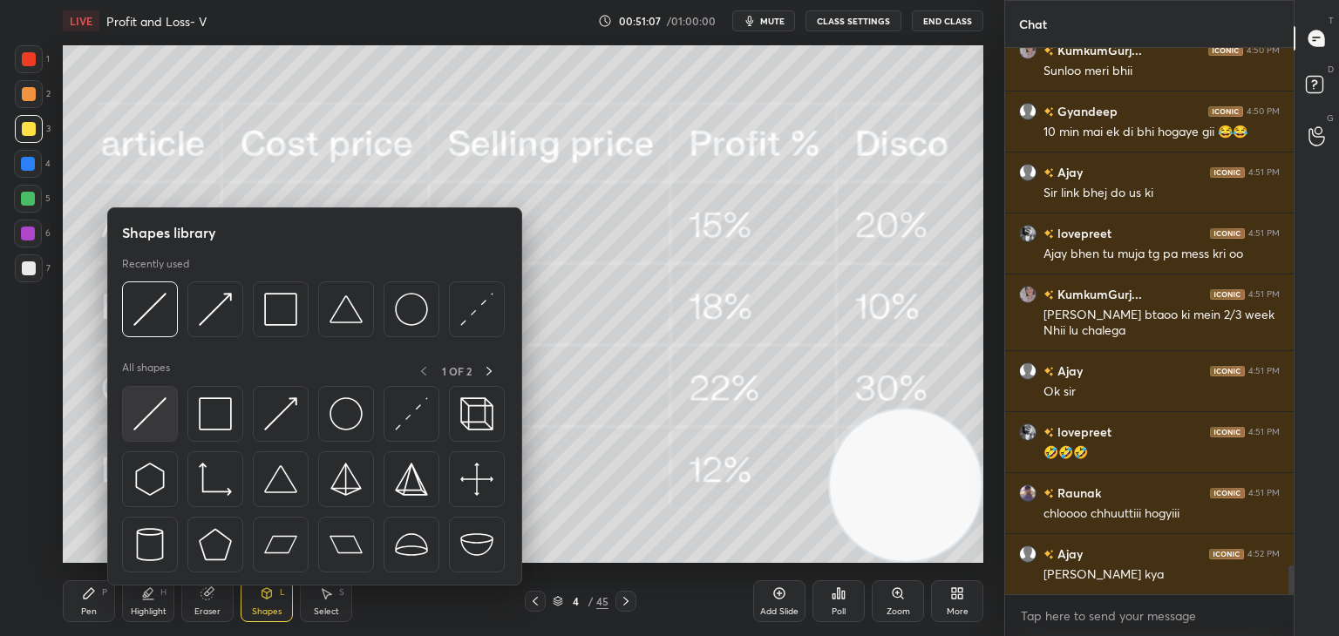
click at [167, 417] on div at bounding box center [150, 414] width 56 height 56
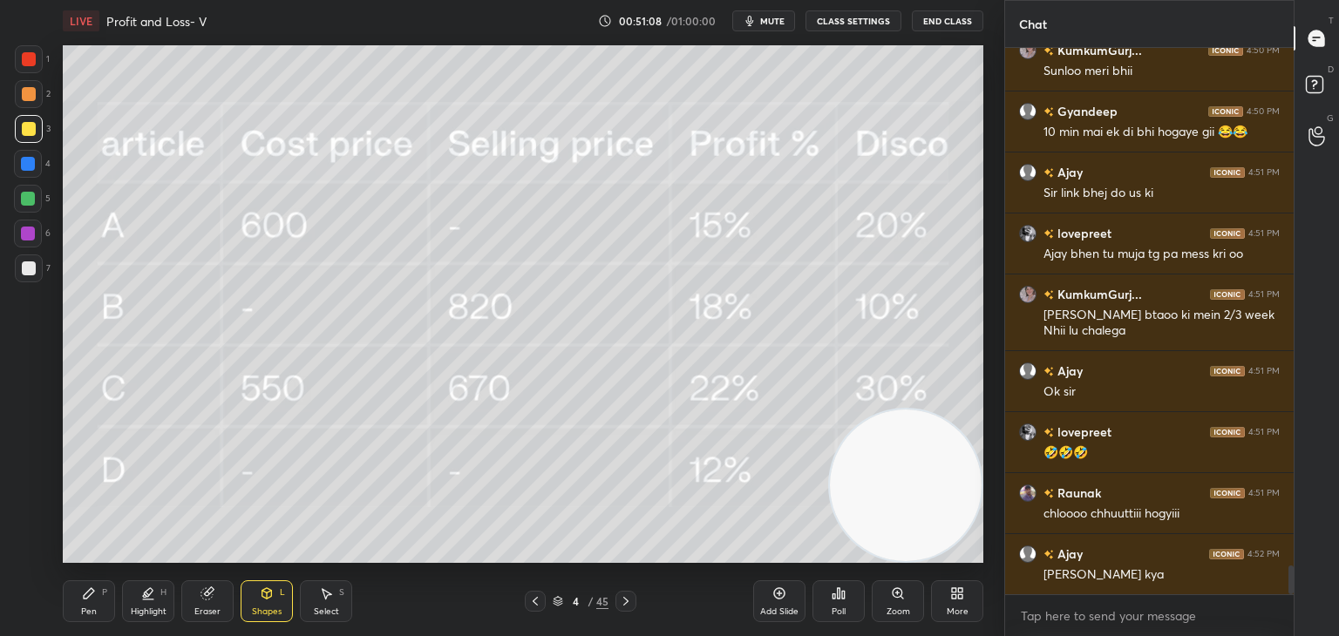
scroll to position [9852, 0]
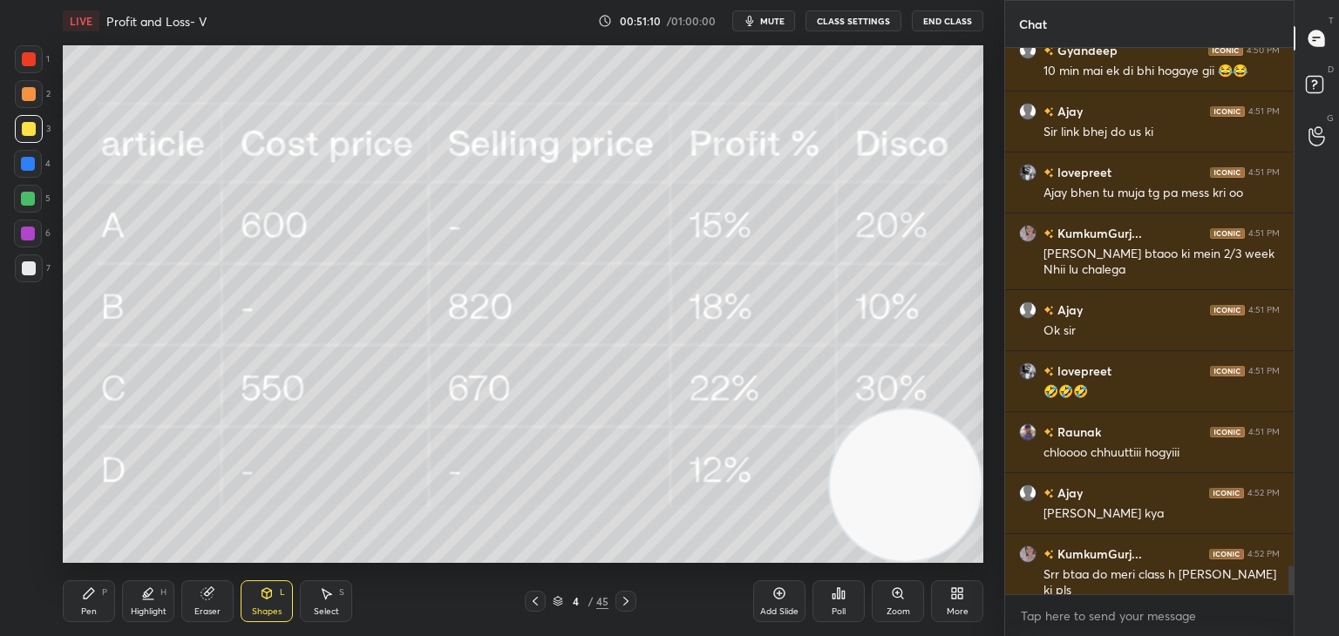
click at [86, 592] on icon at bounding box center [89, 594] width 14 height 14
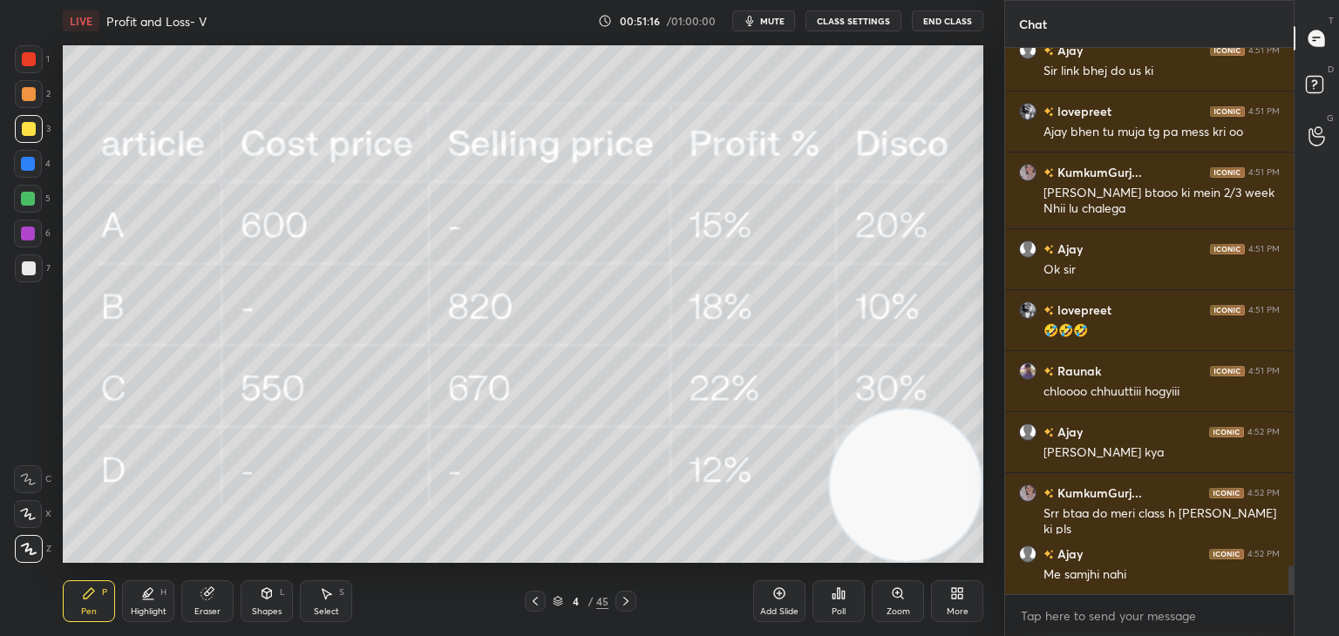
scroll to position [9974, 0]
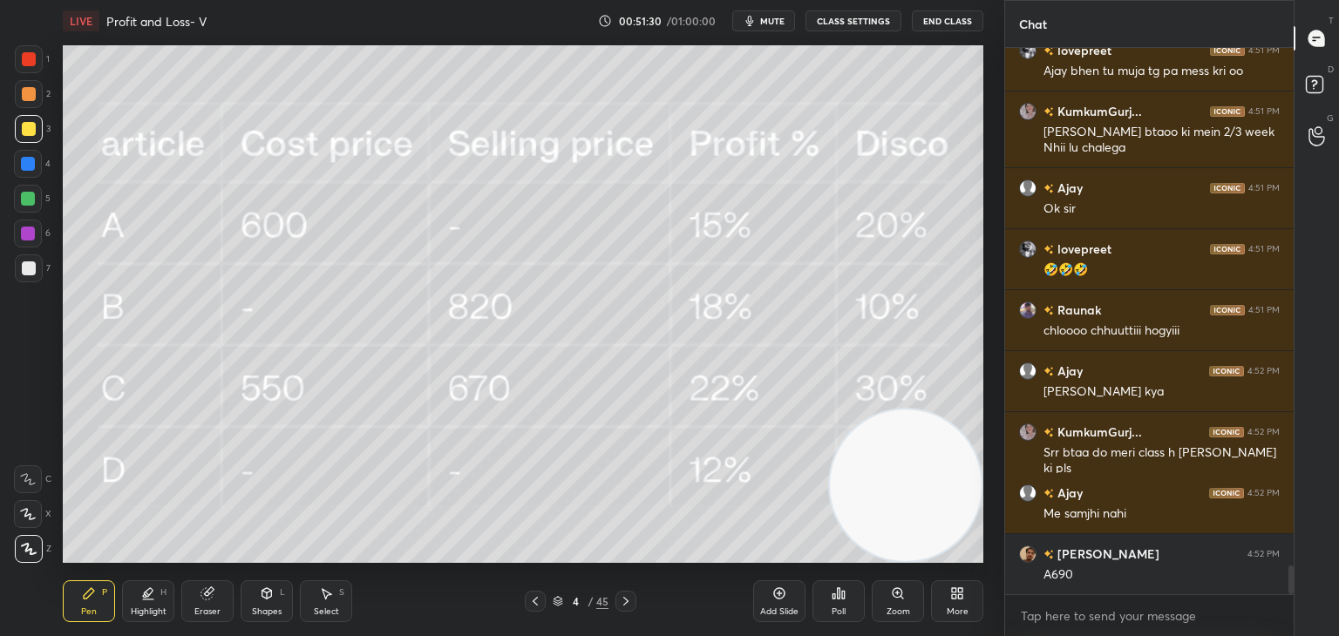
click at [28, 478] on icon at bounding box center [28, 479] width 16 height 12
click at [214, 590] on icon at bounding box center [209, 591] width 10 height 9
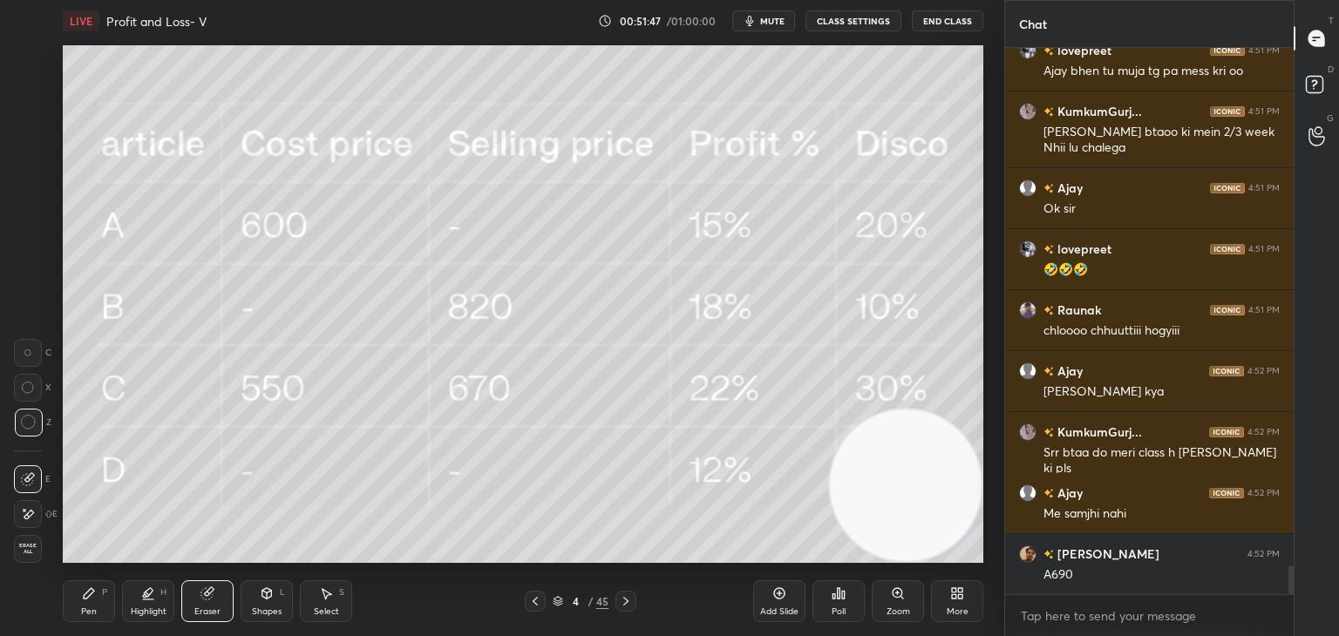
click at [71, 598] on div "Pen P" at bounding box center [89, 601] width 52 height 42
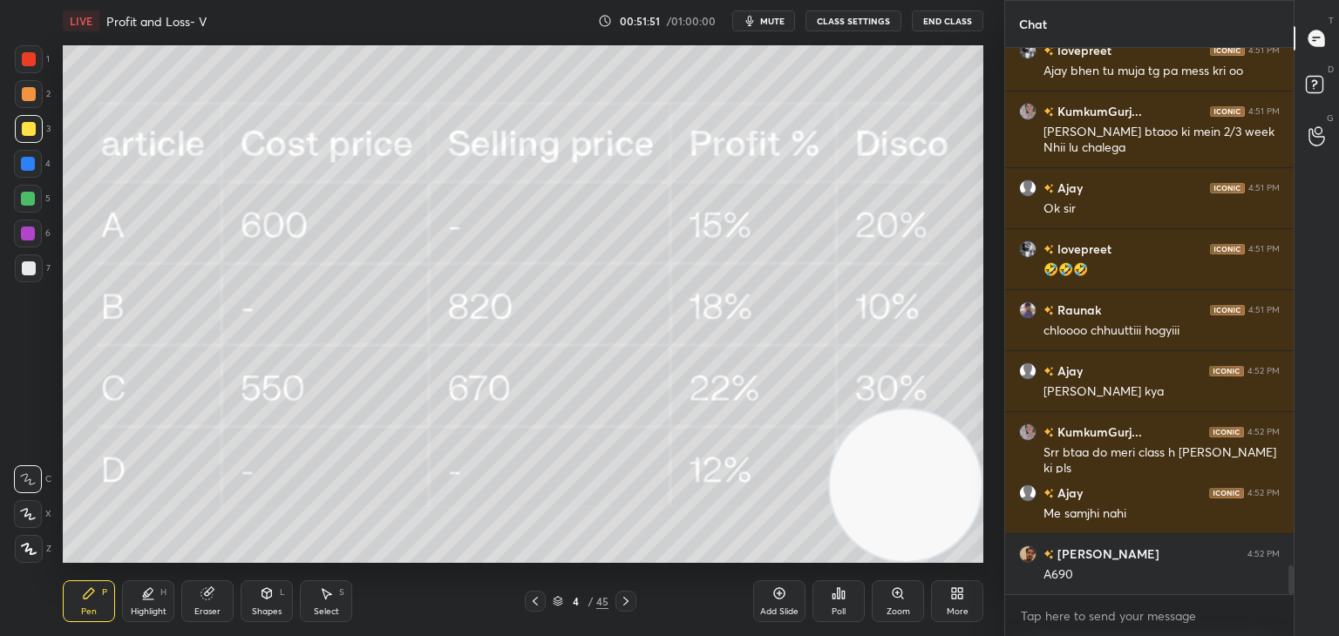
scroll to position [10035, 0]
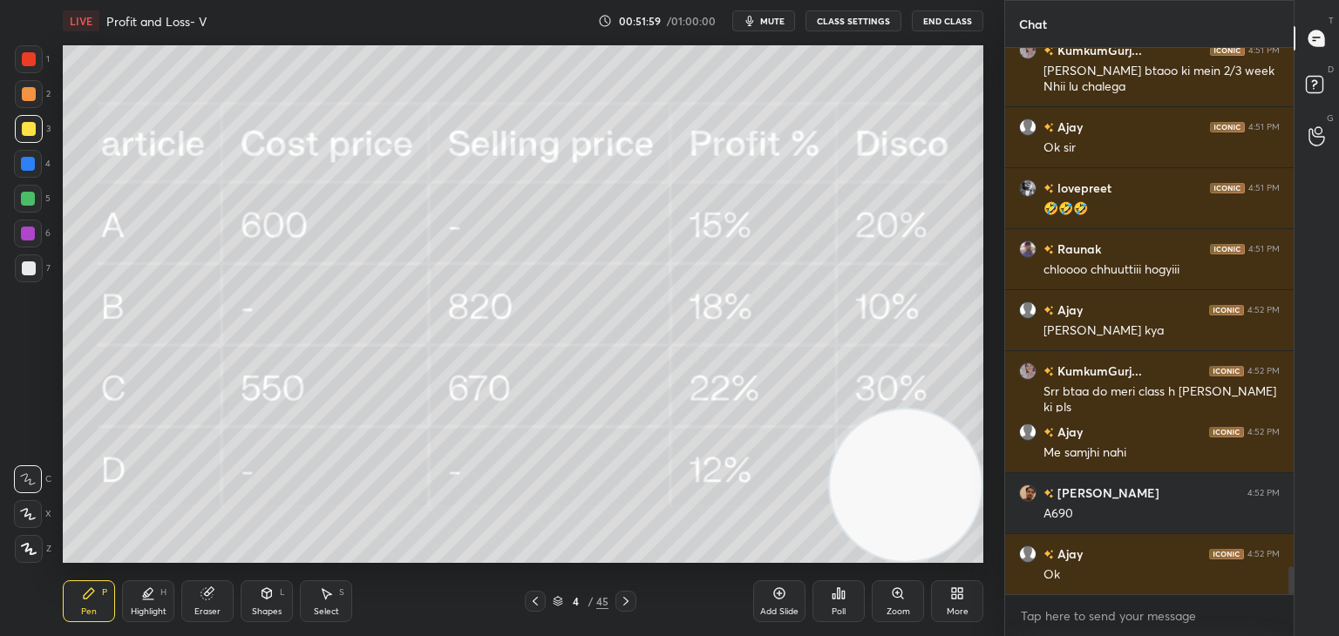
click at [208, 598] on icon at bounding box center [206, 593] width 11 height 11
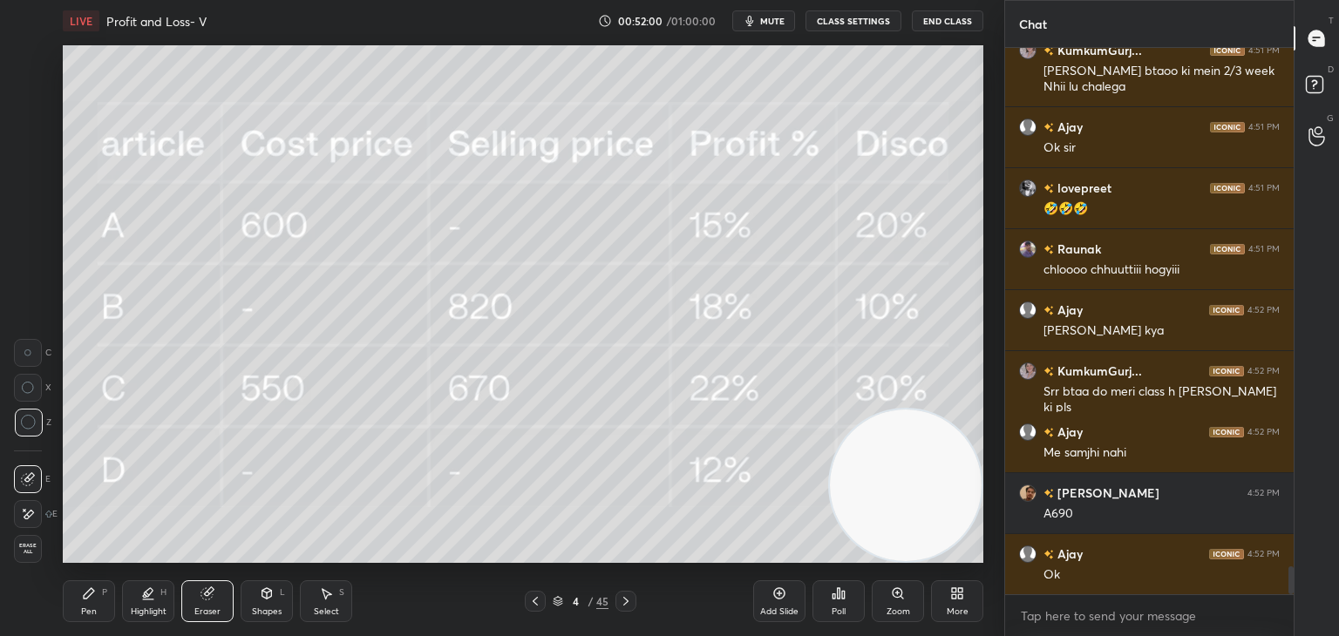
click at [91, 598] on icon at bounding box center [89, 594] width 14 height 14
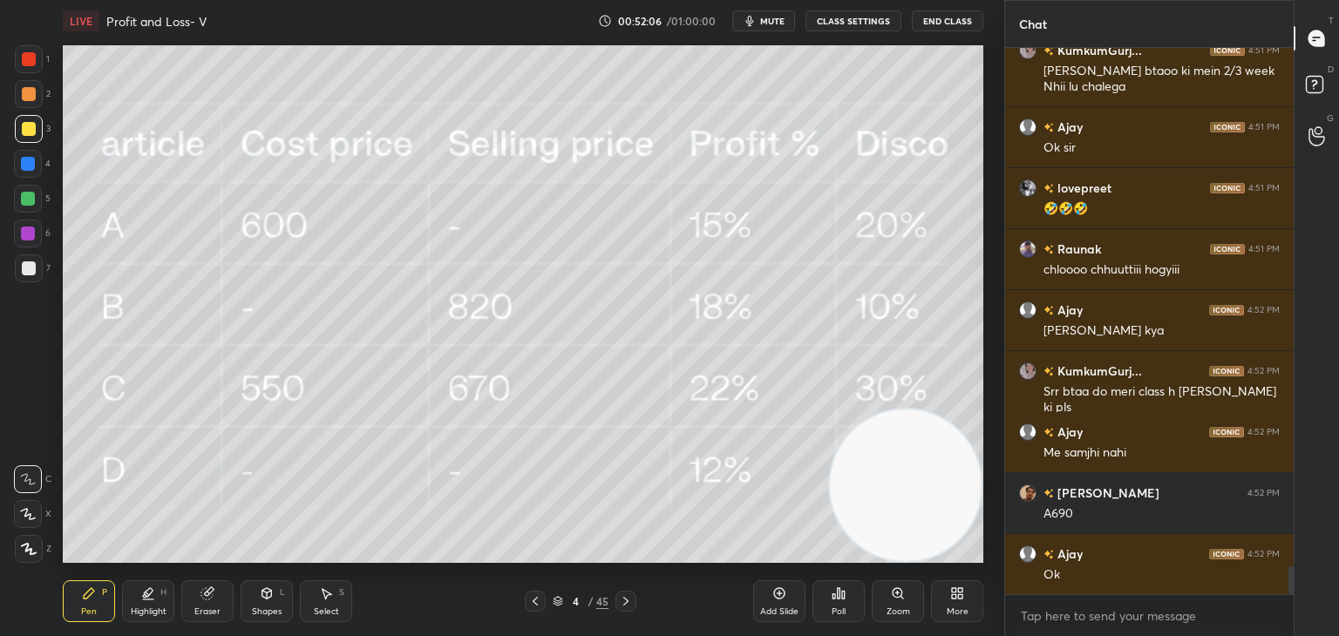
scroll to position [10110, 0]
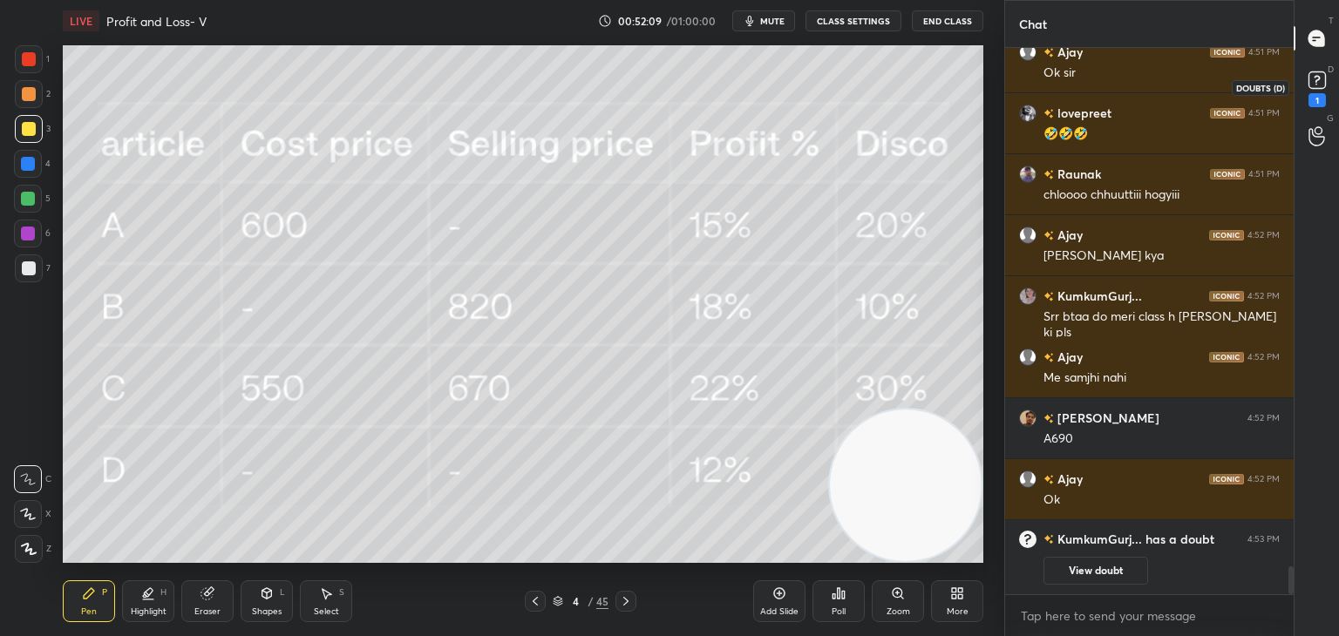
click at [1308, 80] on rect at bounding box center [1316, 80] width 17 height 17
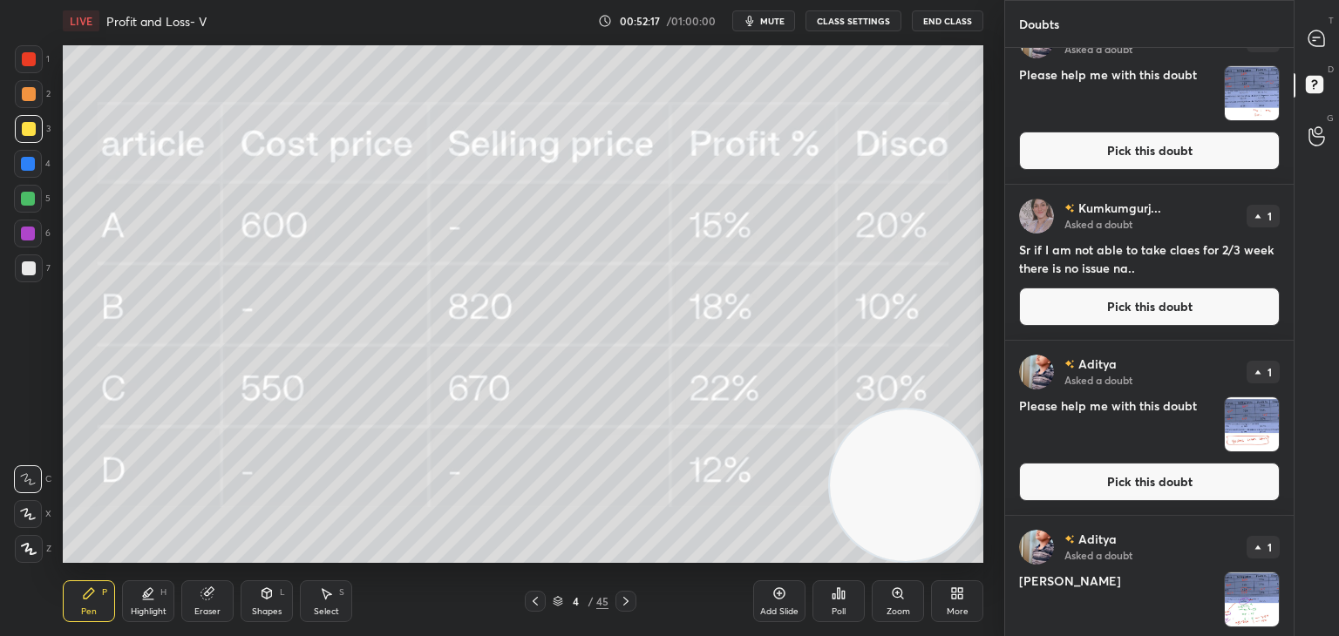
scroll to position [42, 0]
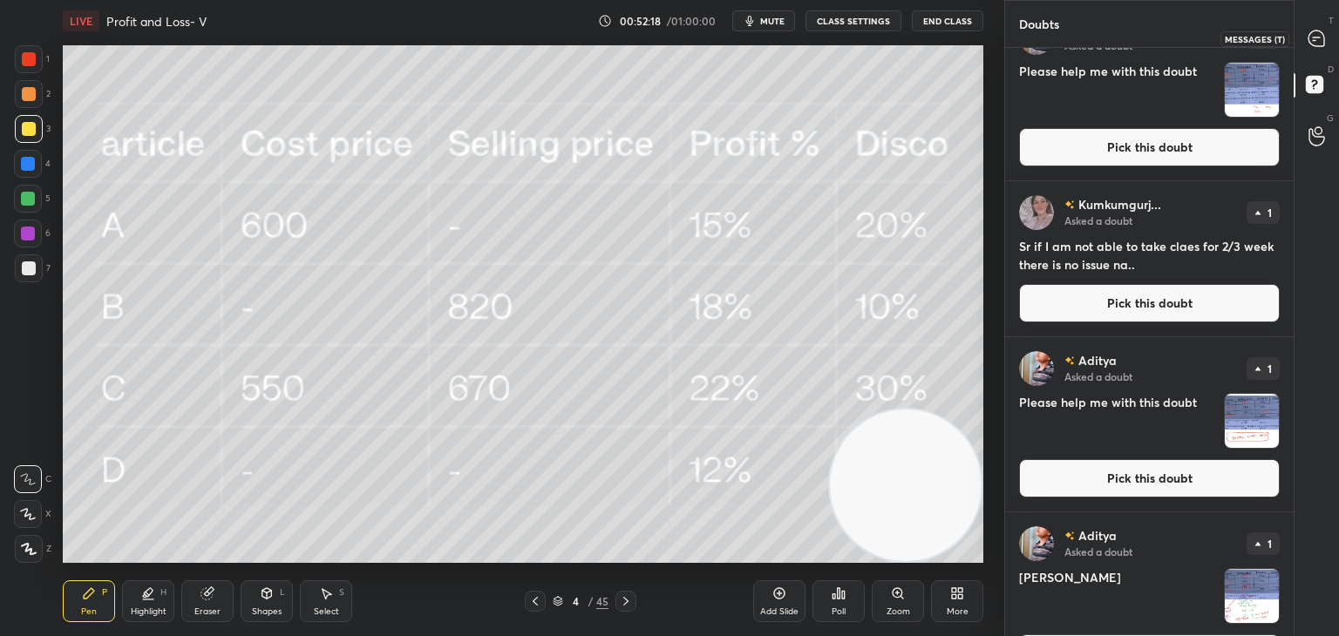
click at [1319, 36] on icon at bounding box center [1316, 39] width 16 height 16
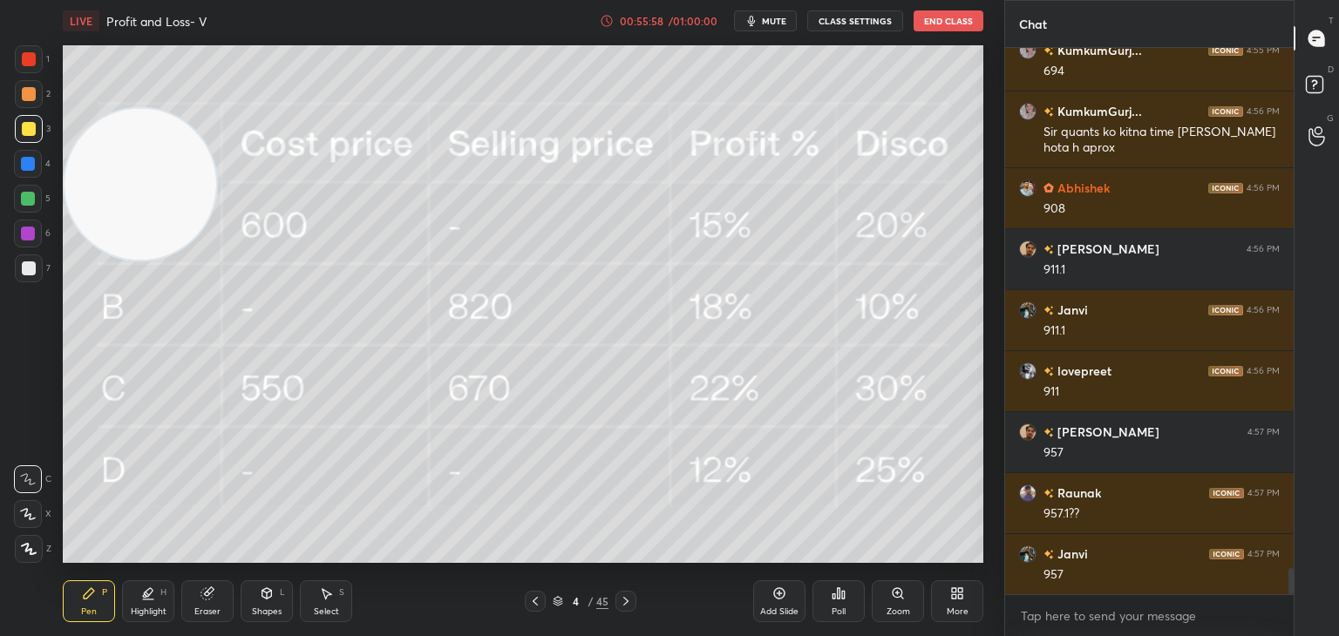
scroll to position [10937, 0]
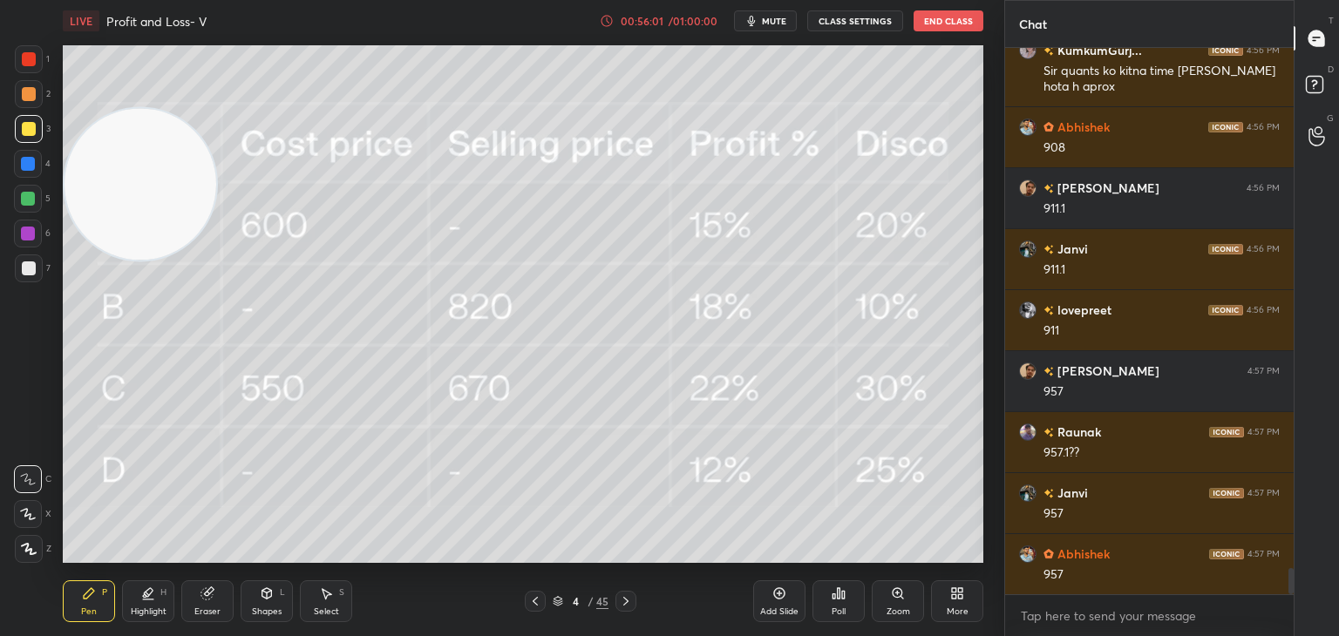
click at [227, 600] on div "Eraser" at bounding box center [207, 601] width 52 height 42
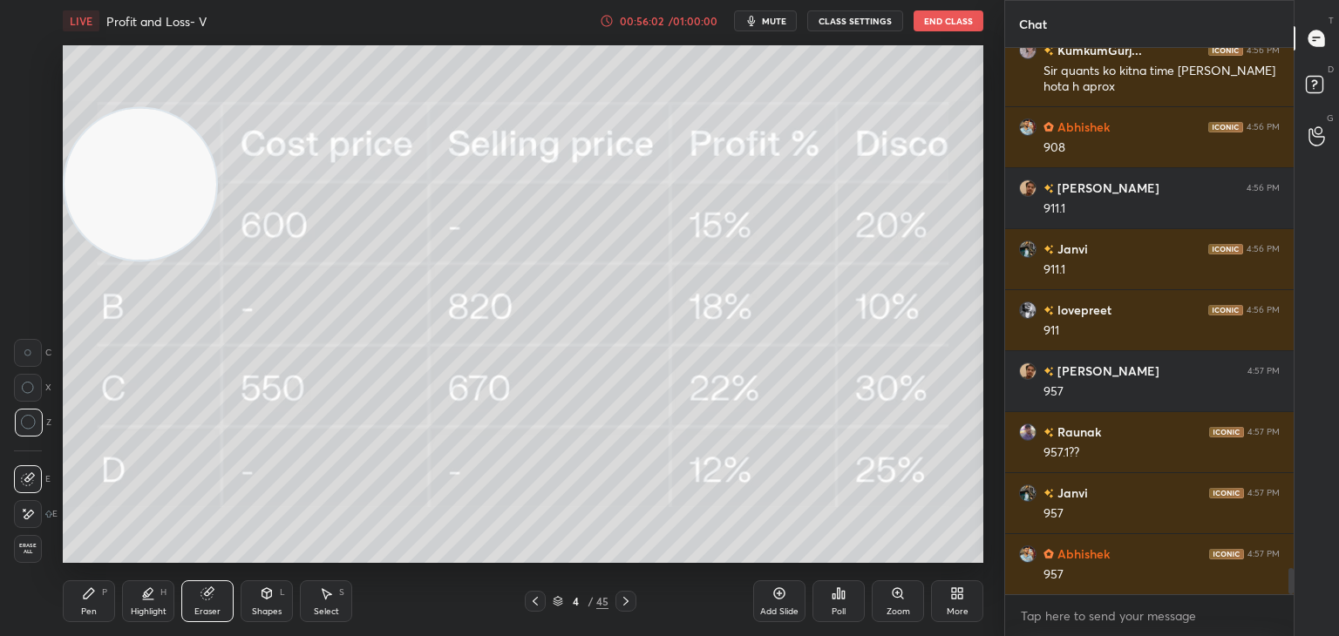
scroll to position [10998, 0]
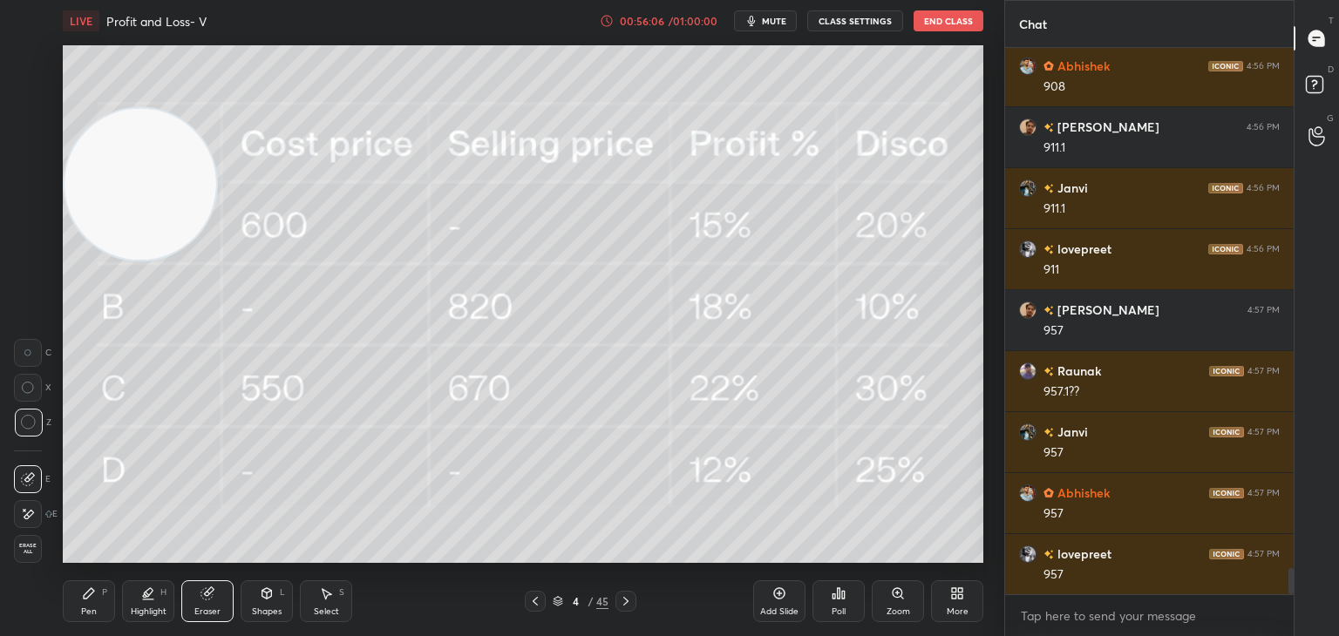
click at [88, 599] on icon at bounding box center [89, 594] width 14 height 14
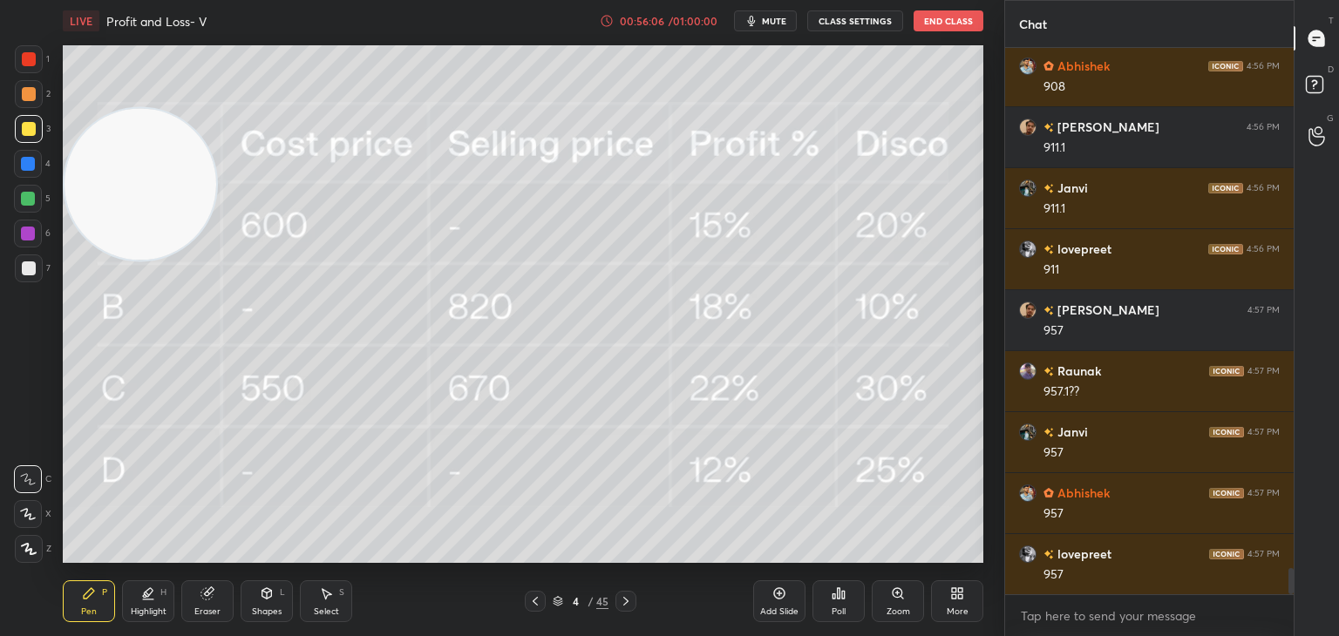
click at [95, 597] on icon at bounding box center [89, 594] width 14 height 14
click at [98, 602] on div "Pen P" at bounding box center [89, 601] width 52 height 42
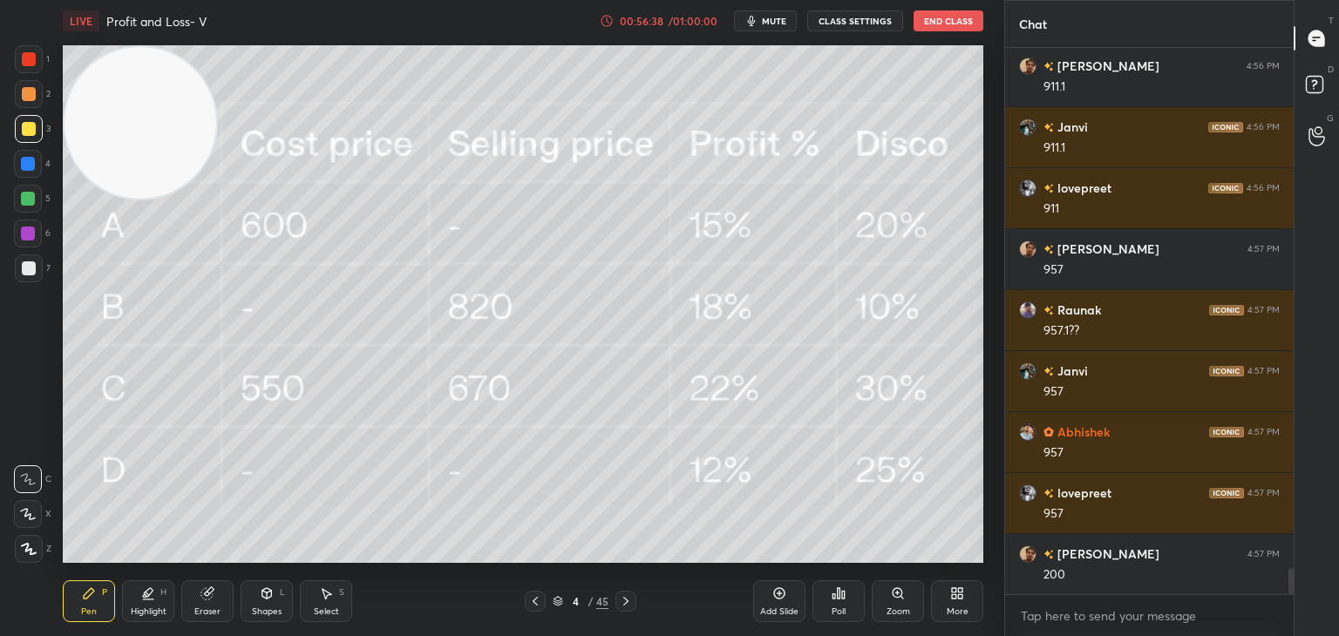
scroll to position [11120, 0]
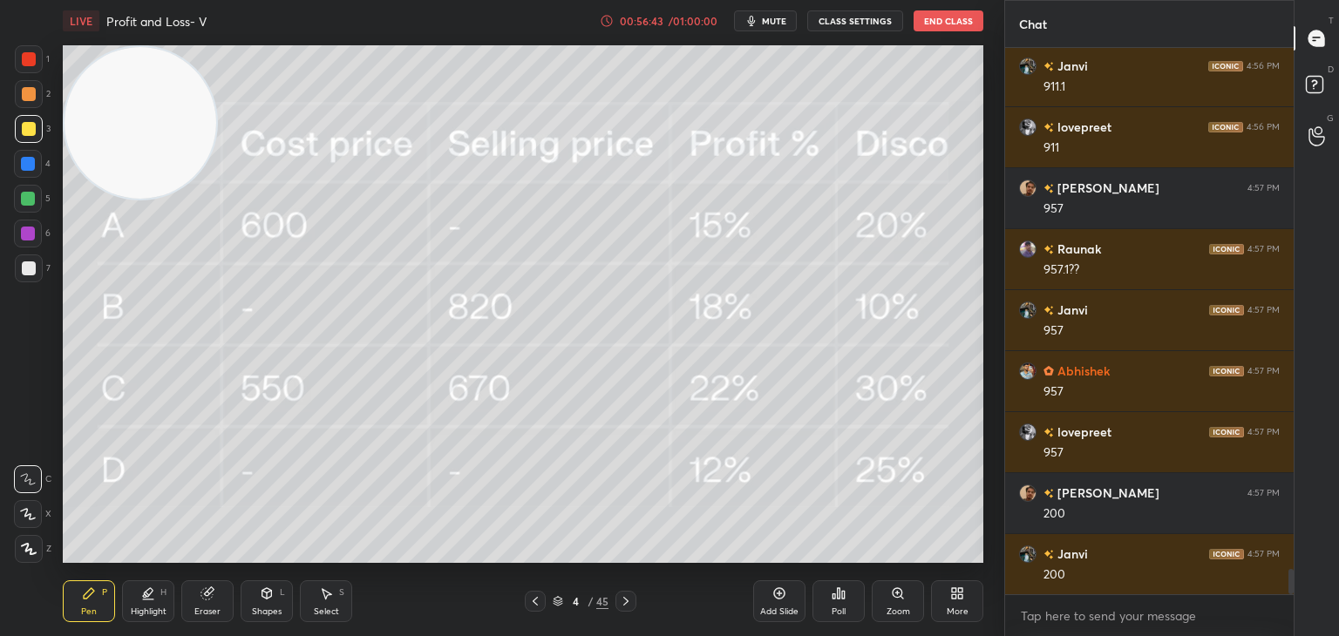
click at [31, 63] on div at bounding box center [29, 59] width 14 height 14
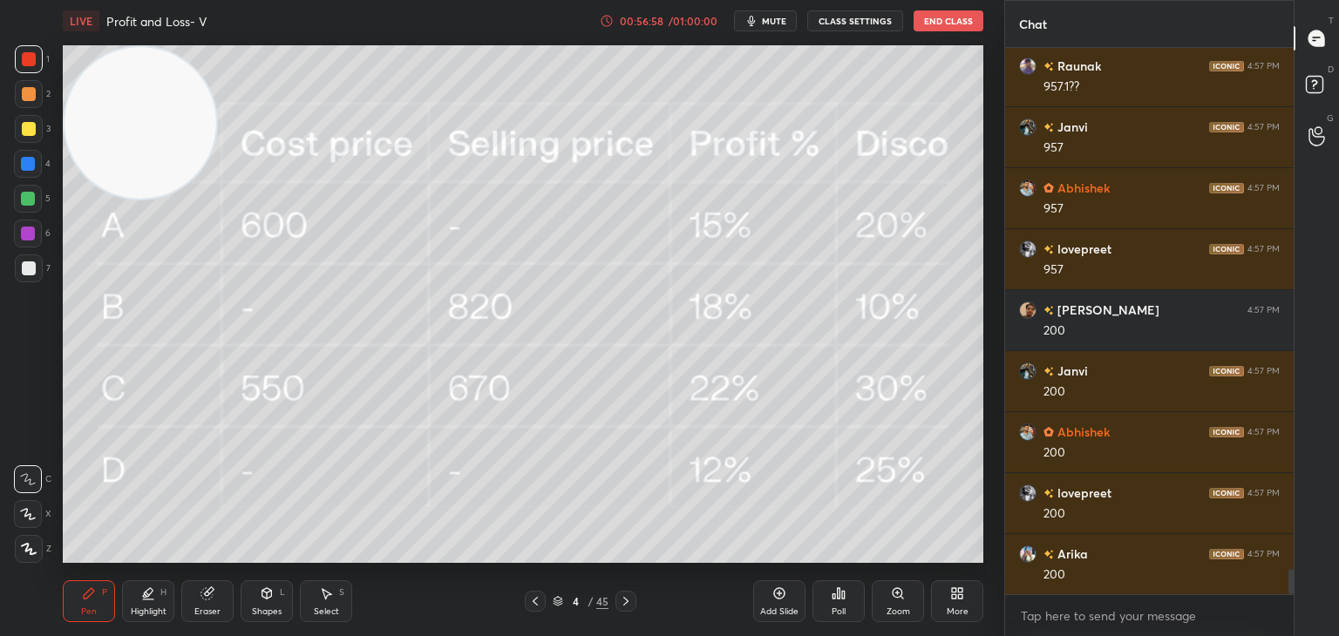
scroll to position [11365, 0]
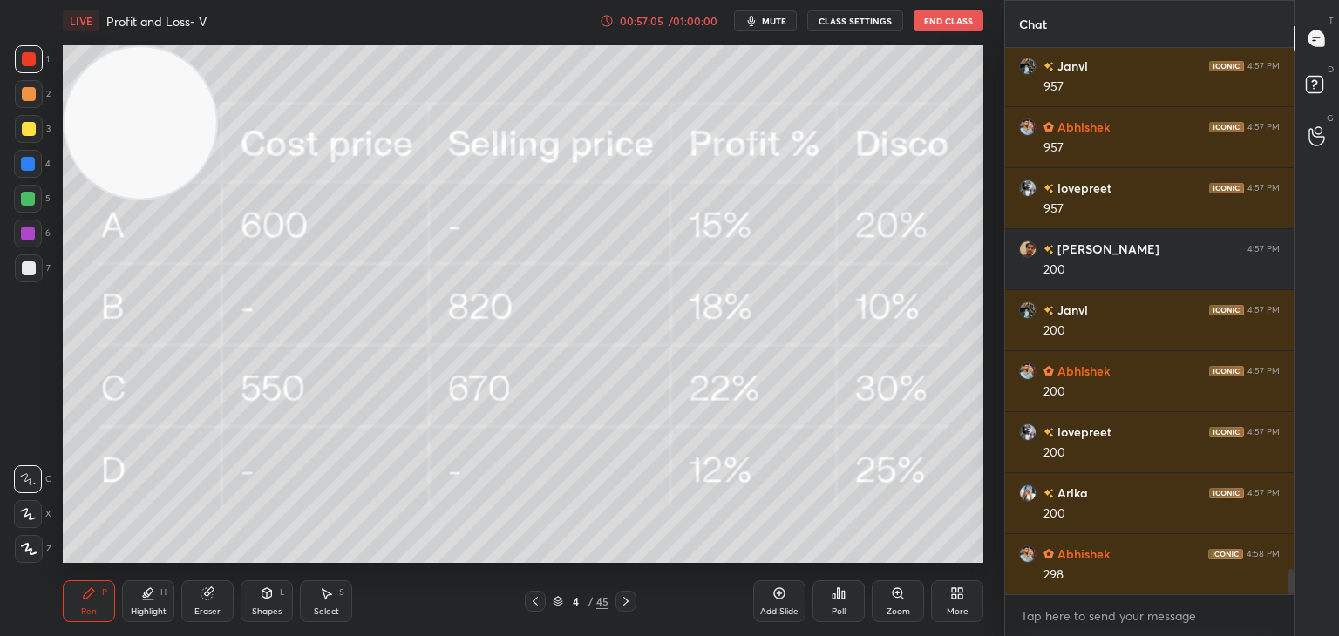
click at [783, 597] on icon at bounding box center [779, 593] width 11 height 11
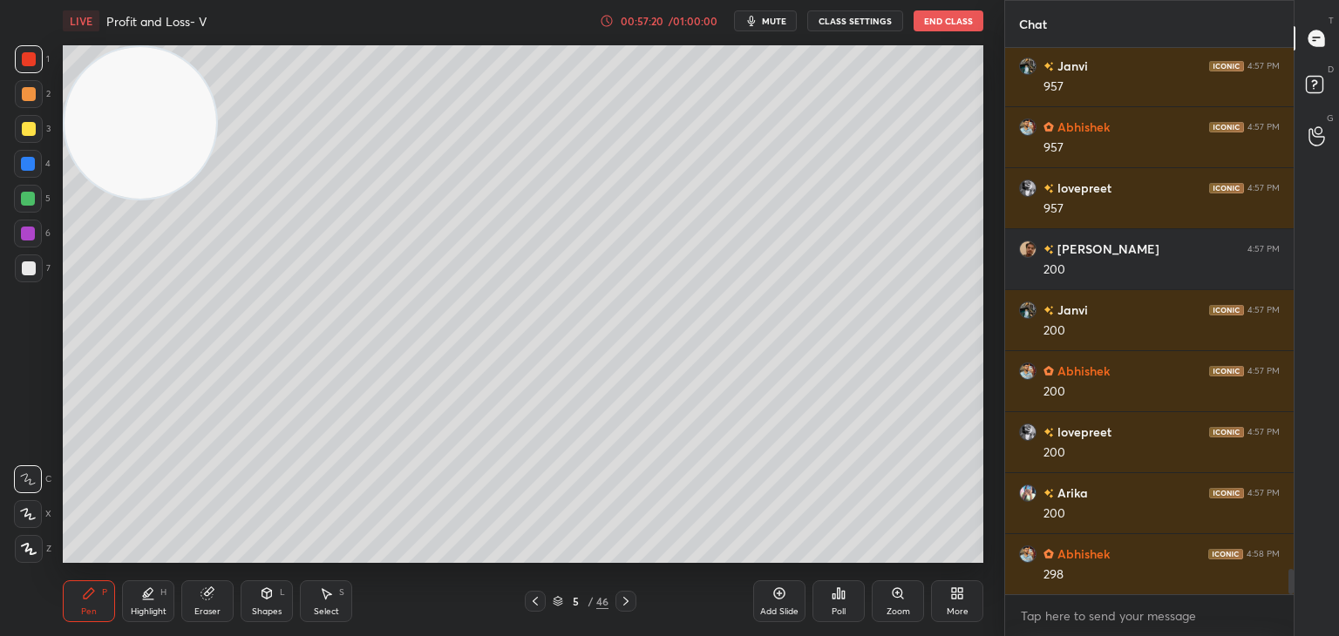
scroll to position [11426, 0]
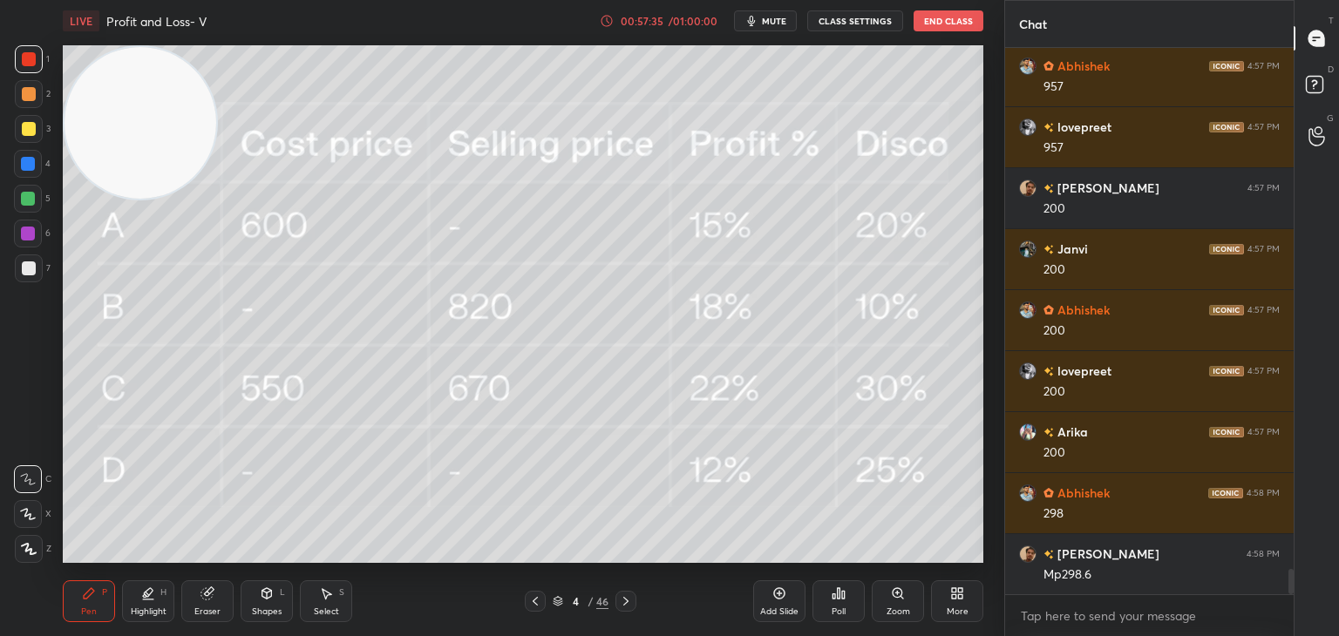
click at [223, 607] on div "Eraser" at bounding box center [207, 601] width 52 height 42
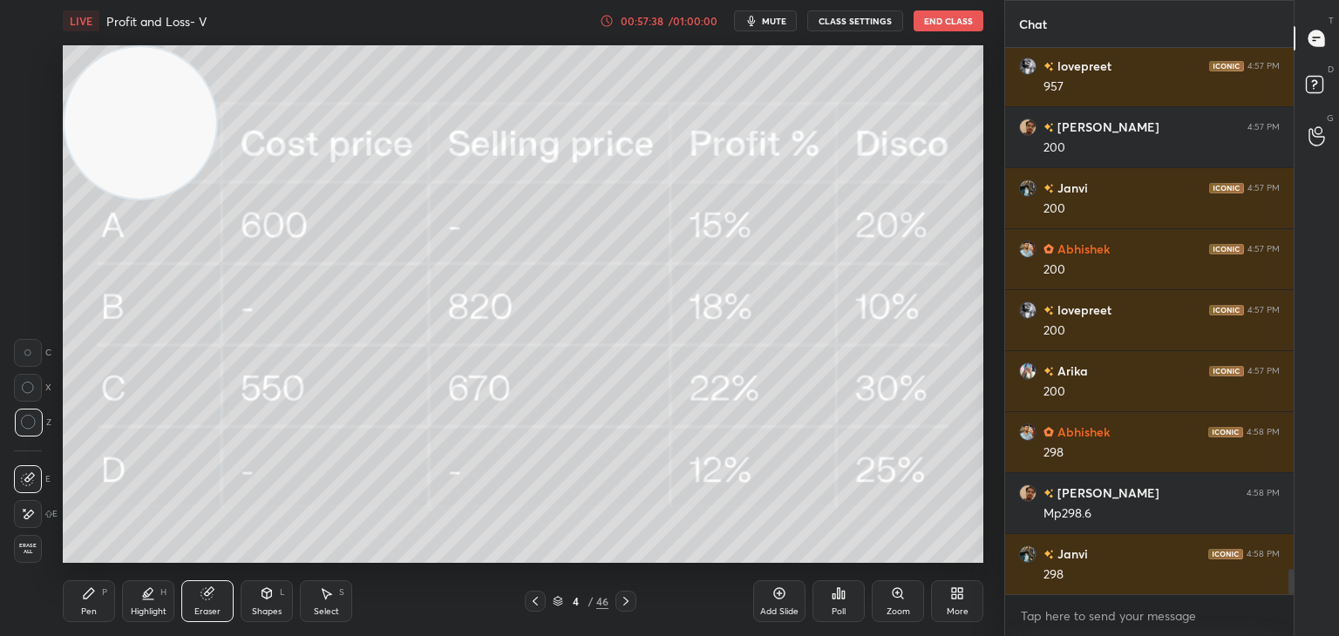
click at [108, 581] on div "Pen P" at bounding box center [89, 601] width 52 height 42
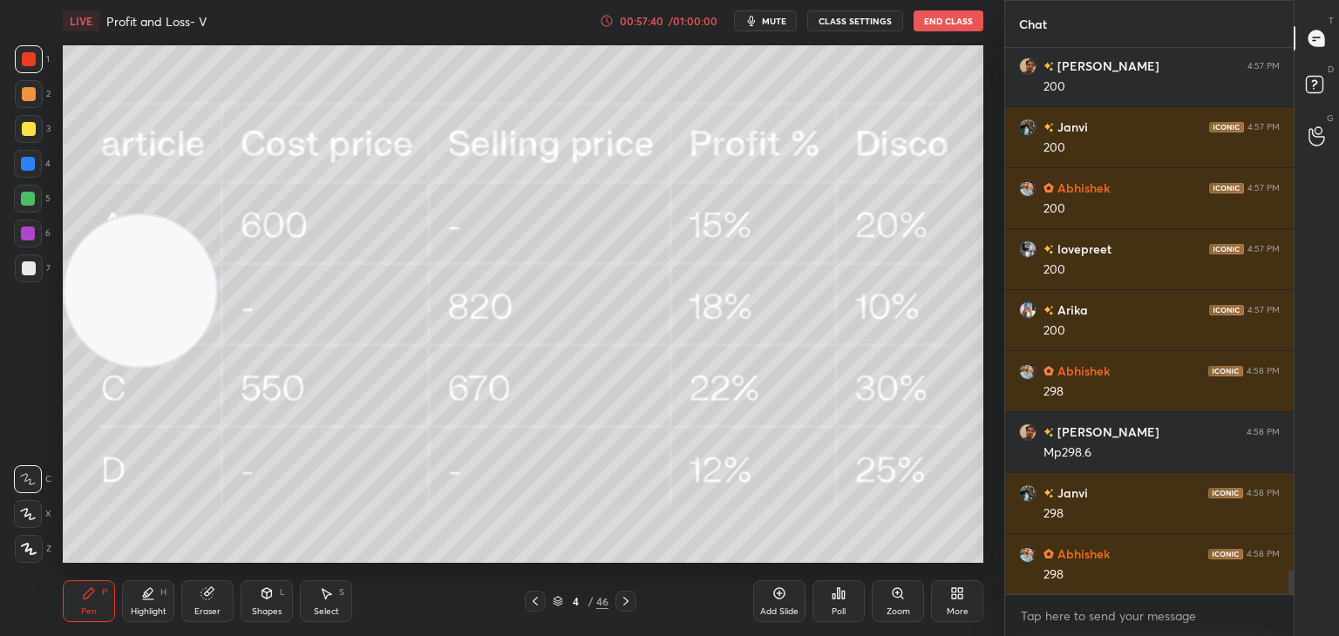
click at [29, 128] on div at bounding box center [29, 129] width 14 height 14
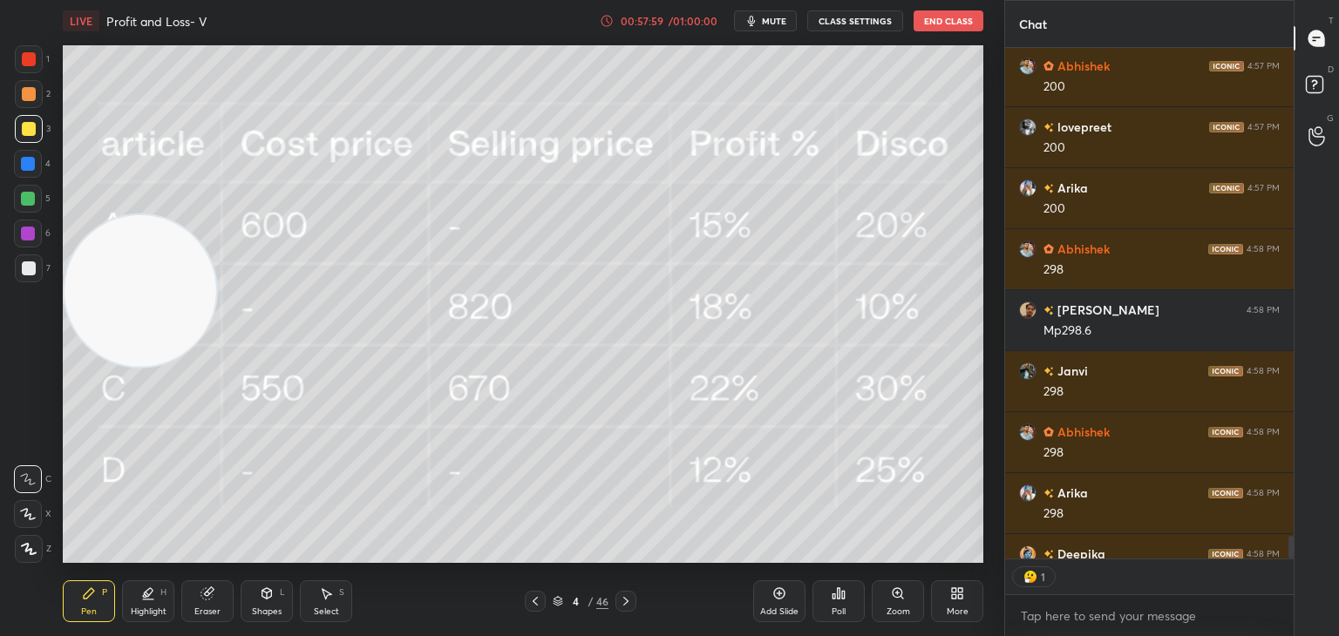
scroll to position [11705, 0]
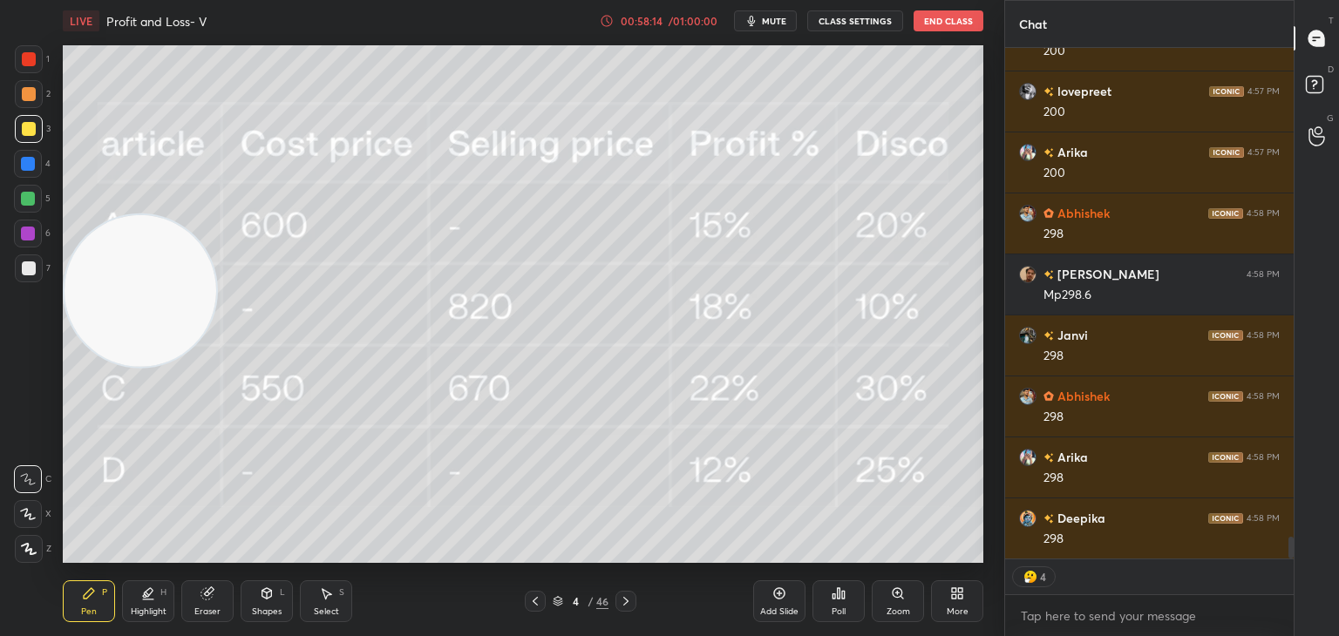
click at [36, 51] on div at bounding box center [29, 59] width 28 height 28
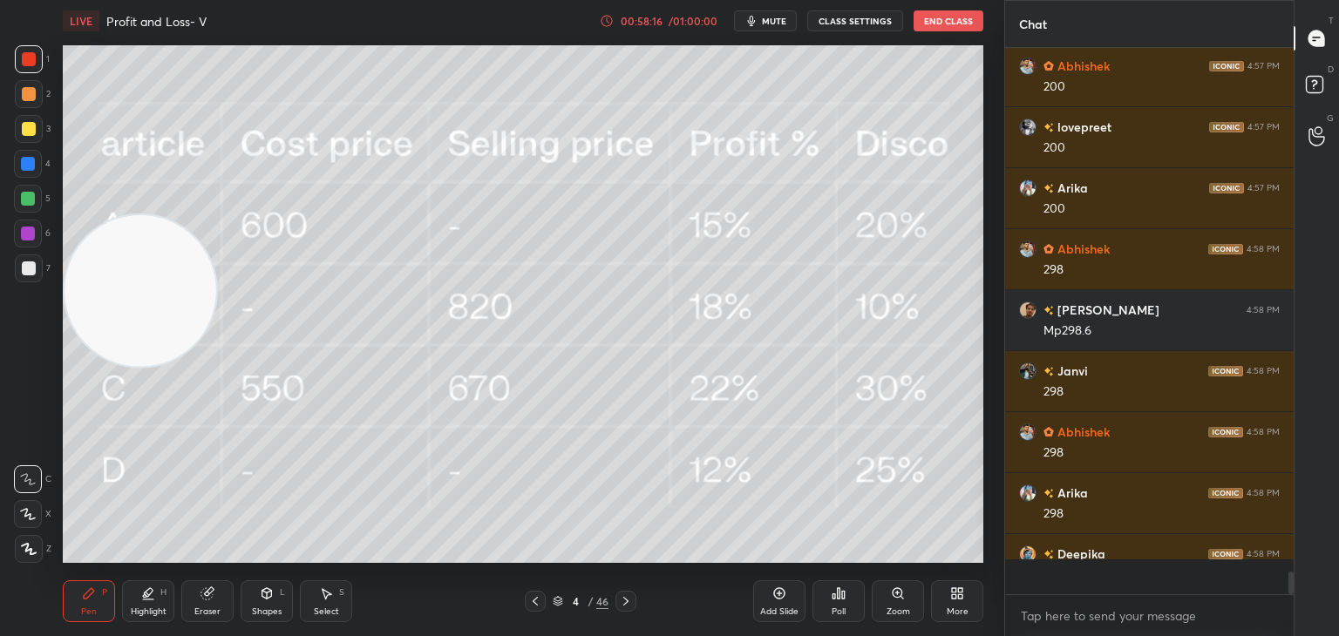
scroll to position [541, 283]
click at [227, 598] on div "Eraser" at bounding box center [207, 601] width 52 height 42
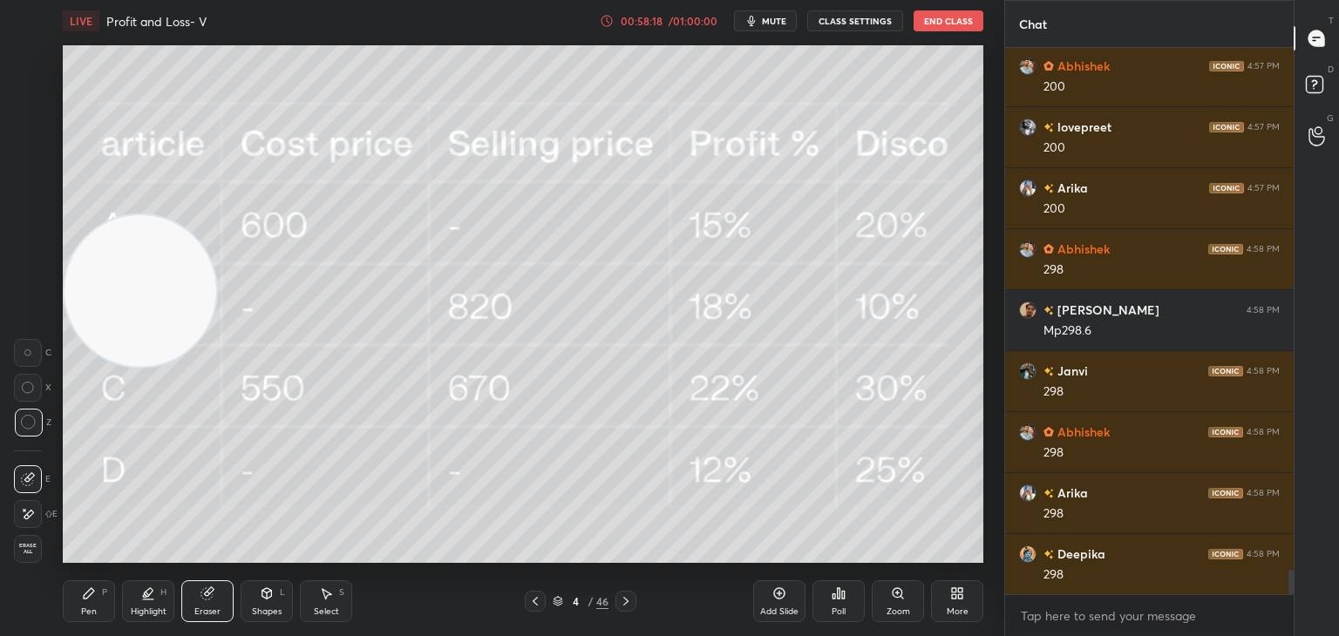
click at [94, 600] on icon at bounding box center [89, 594] width 14 height 14
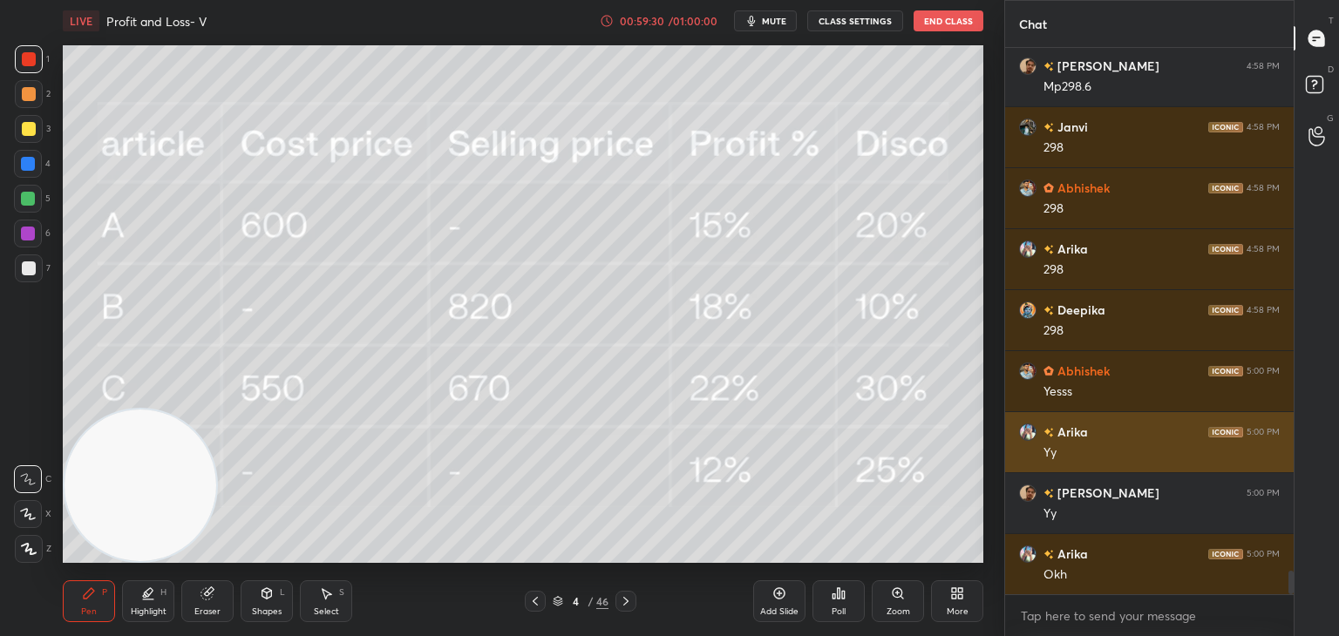
scroll to position [11975, 0]
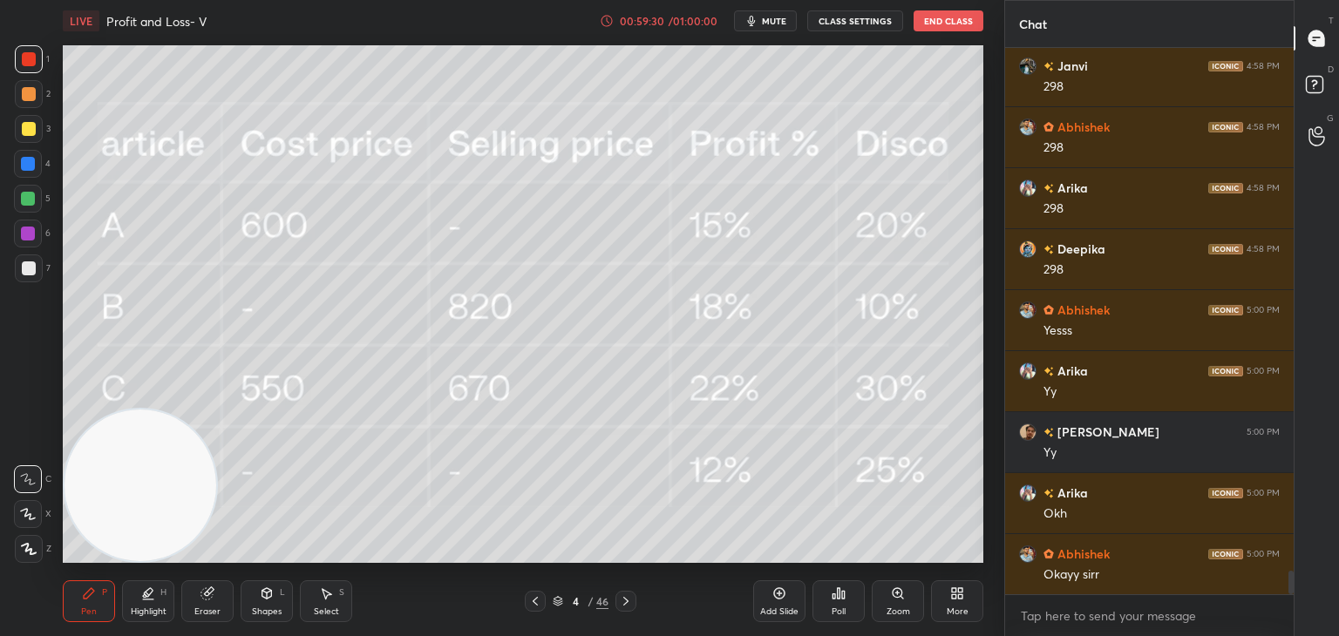
click at [772, 613] on div "Add Slide" at bounding box center [779, 611] width 38 height 9
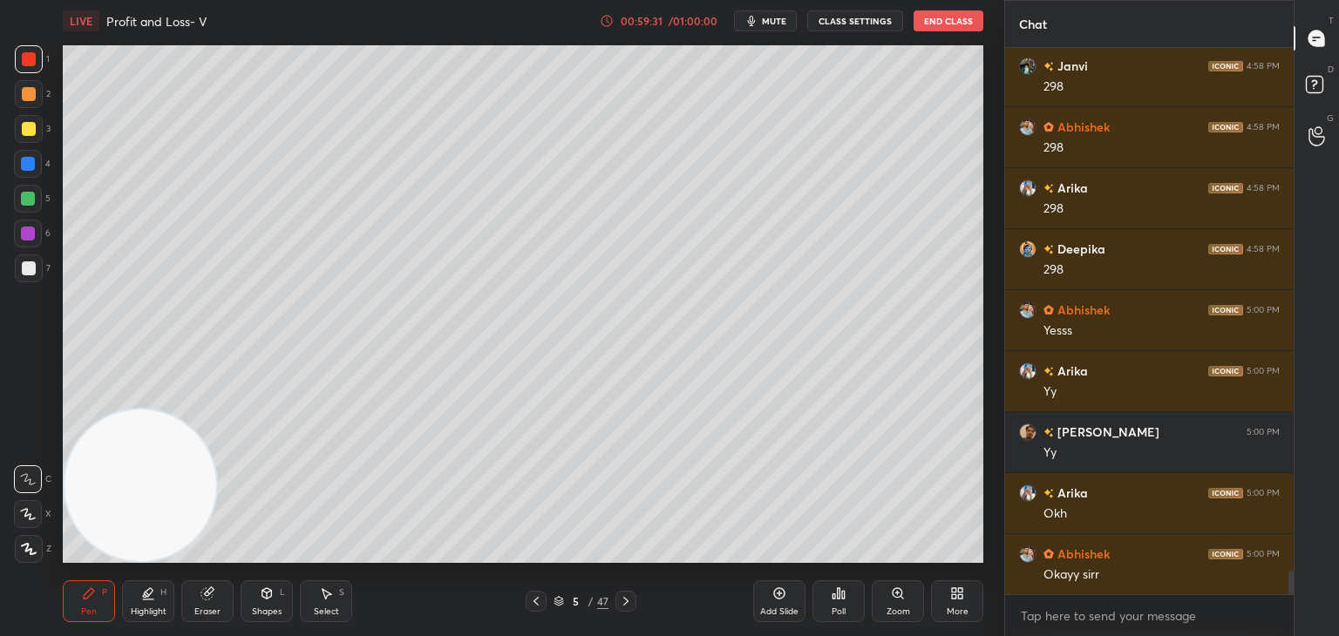
click at [25, 123] on div at bounding box center [29, 129] width 14 height 14
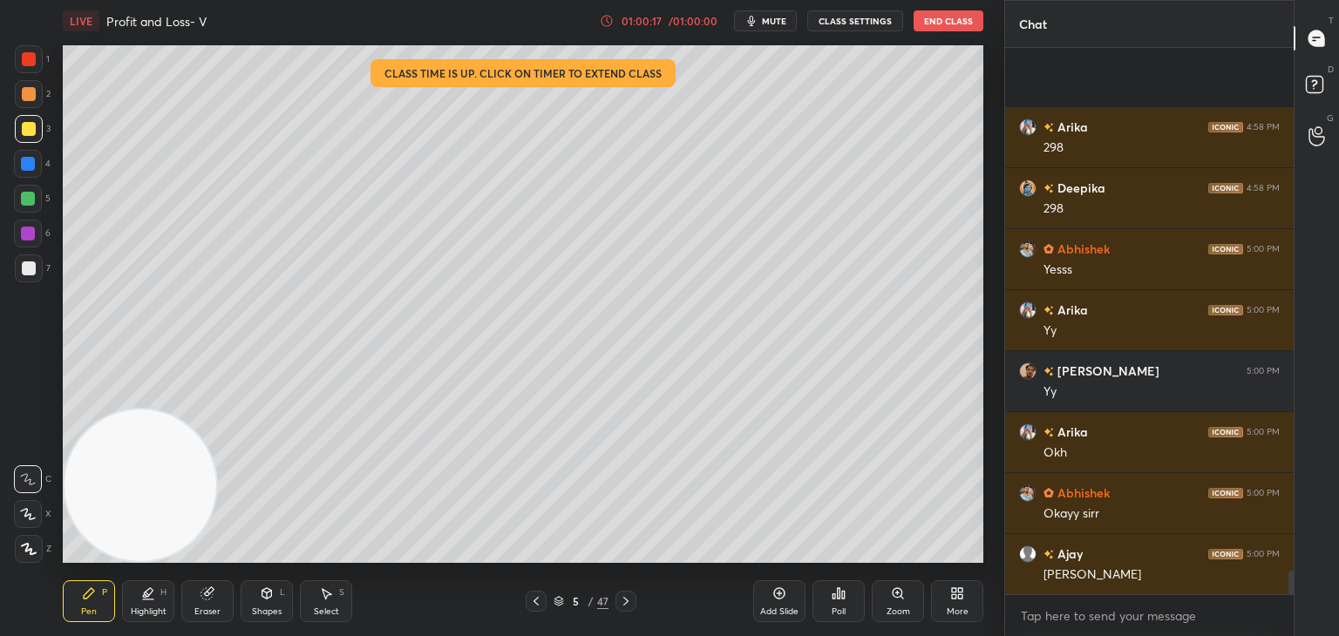
scroll to position [12158, 0]
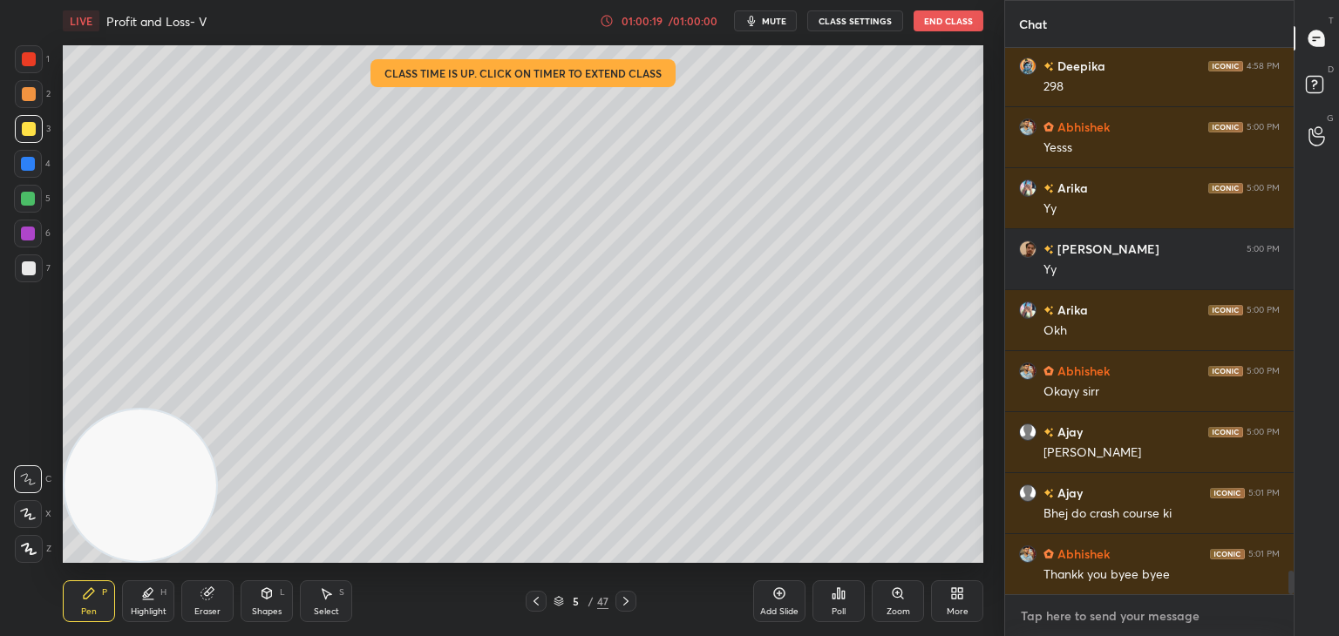
type textarea "x"
click at [1059, 613] on textarea at bounding box center [1149, 616] width 261 height 28
paste textarea "[URL][DOMAIN_NAME]"
type textarea "[URL][DOMAIN_NAME]"
type textarea "x"
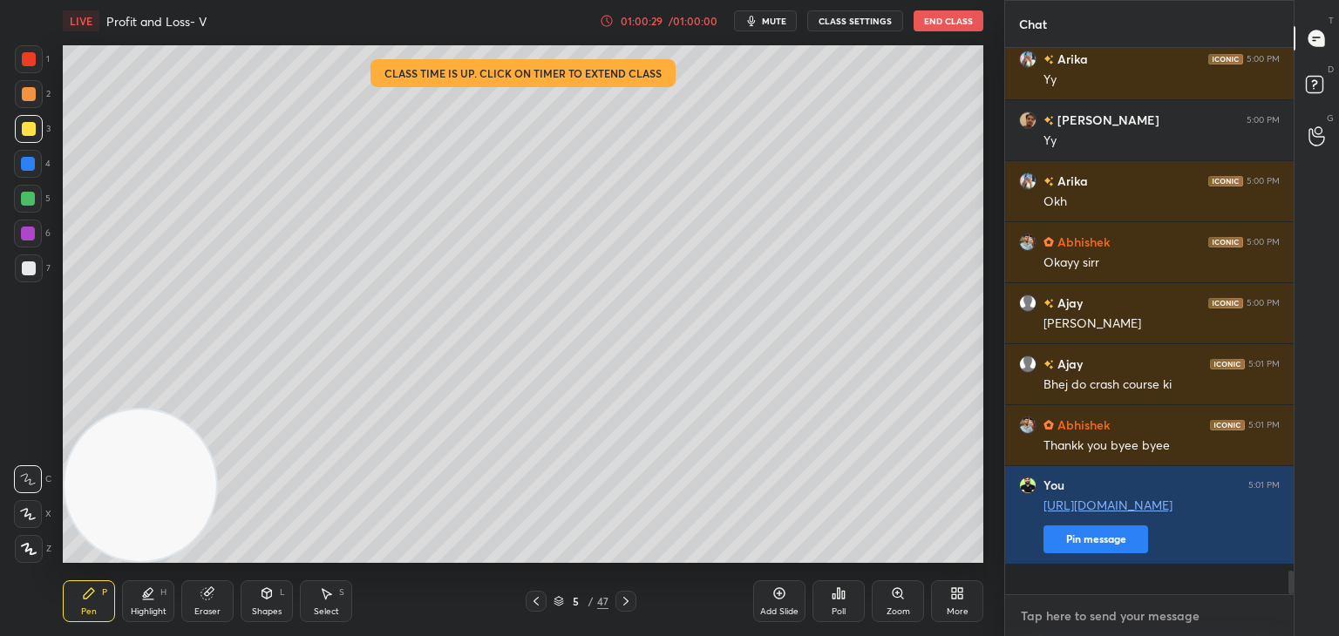
scroll to position [12348, 0]
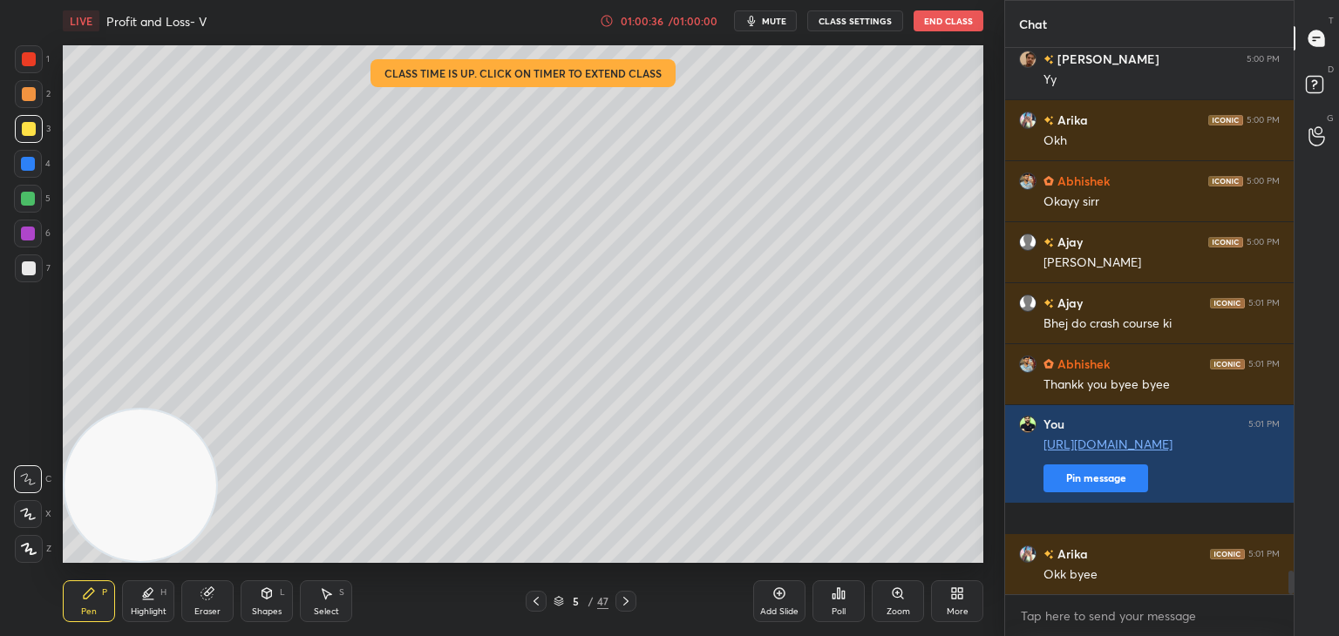
click at [945, 23] on button "End Class" at bounding box center [948, 20] width 70 height 21
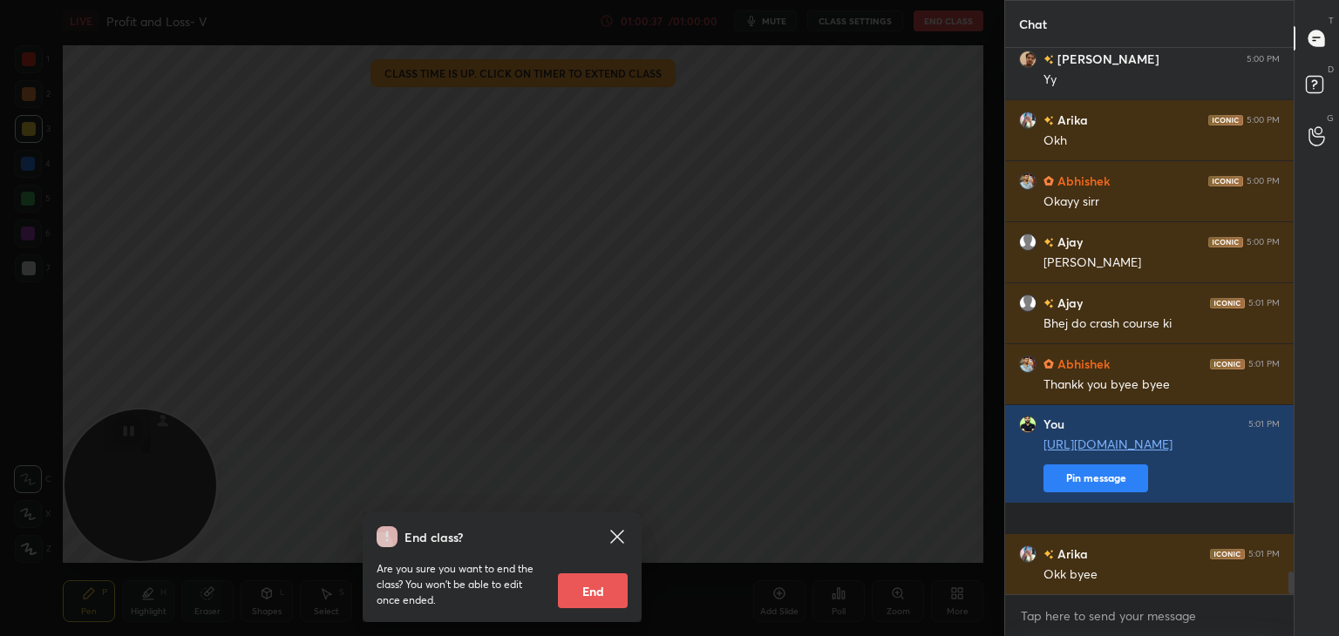
scroll to position [12409, 0]
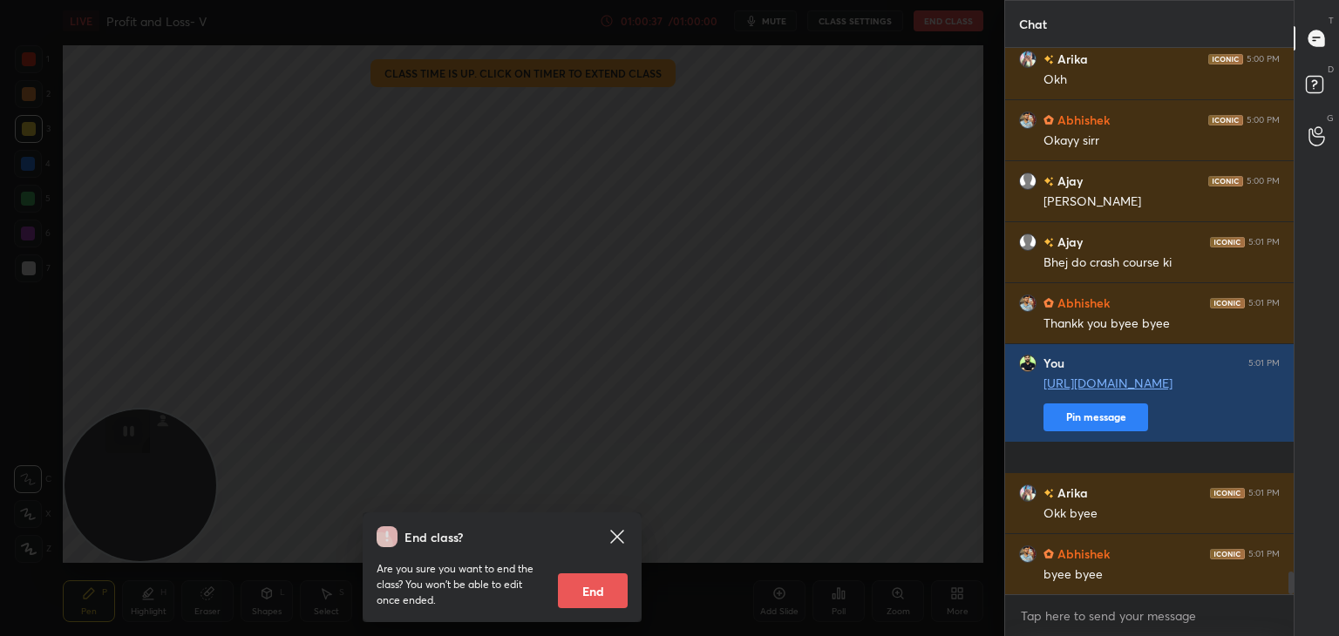
click at [594, 587] on button "End" at bounding box center [593, 590] width 70 height 35
type textarea "x"
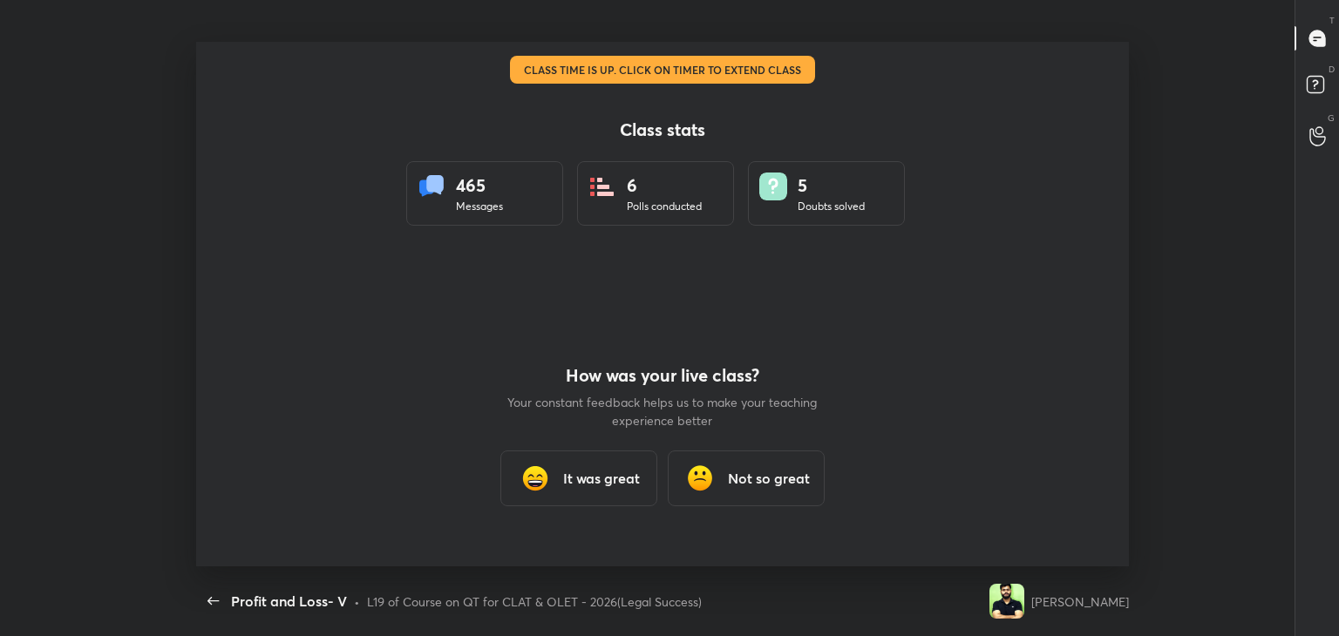
scroll to position [86626, 85939]
